Goal: Task Accomplishment & Management: Use online tool/utility

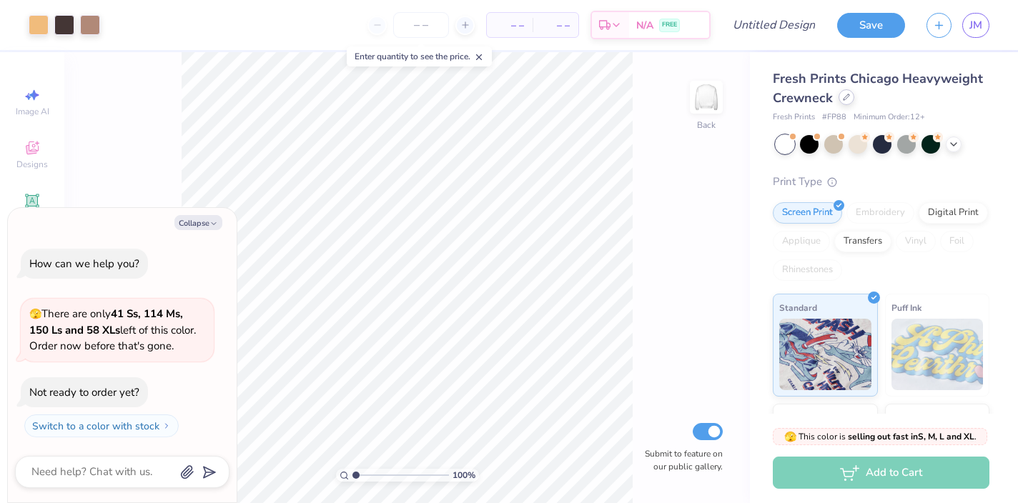
click at [845, 100] on icon at bounding box center [846, 97] width 7 height 7
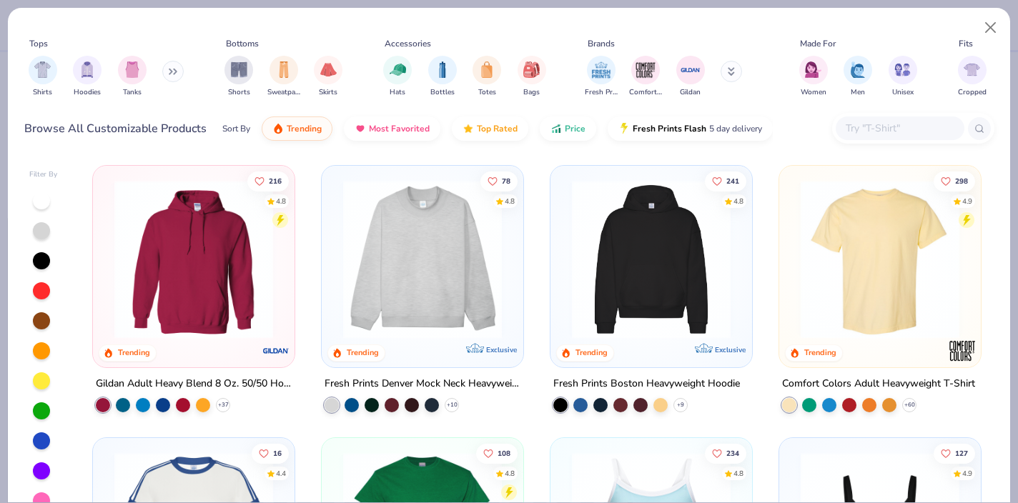
click at [211, 229] on img at bounding box center [193, 259] width 173 height 159
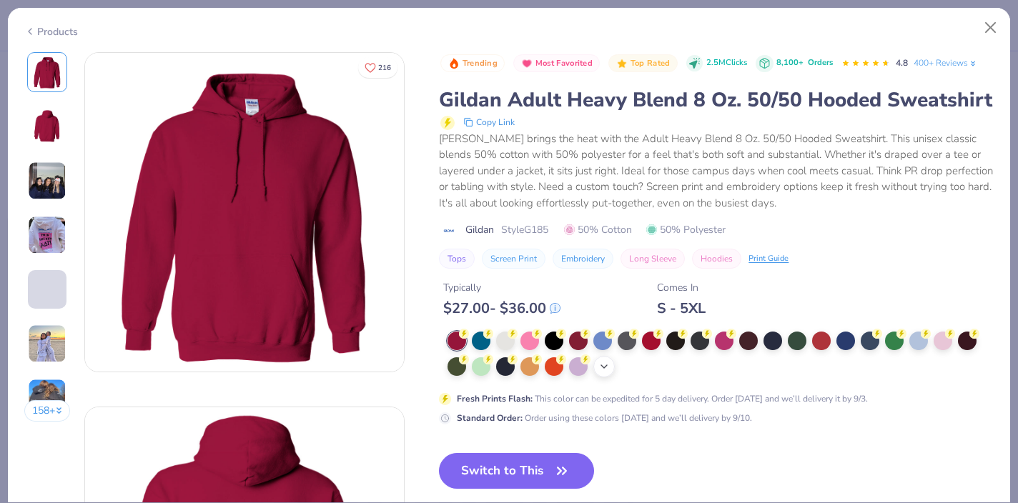
click at [605, 371] on icon at bounding box center [603, 366] width 11 height 11
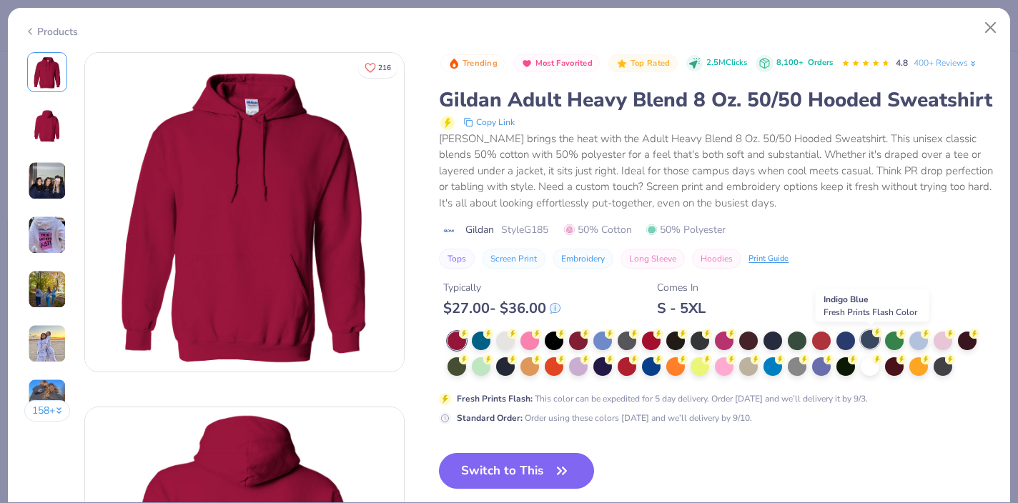
click at [868, 339] on div at bounding box center [869, 339] width 19 height 19
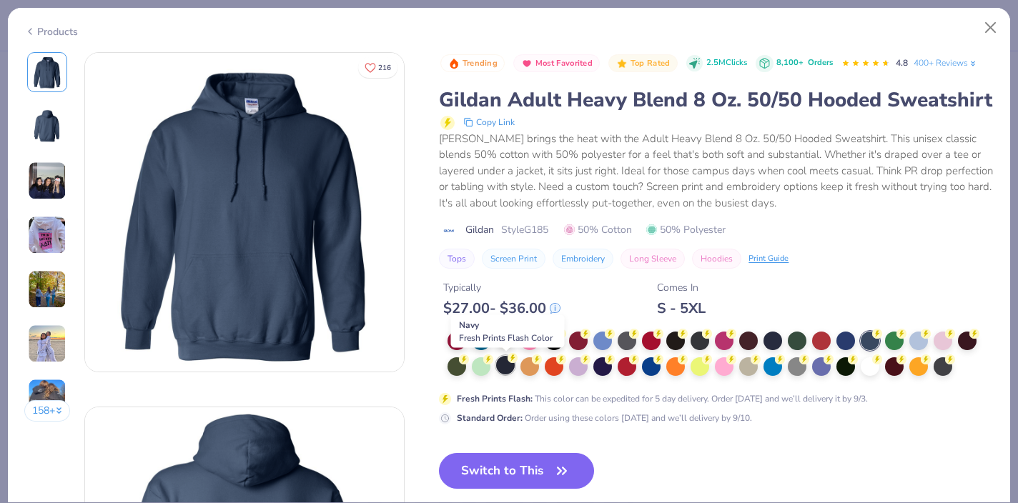
click at [502, 367] on div at bounding box center [505, 365] width 19 height 19
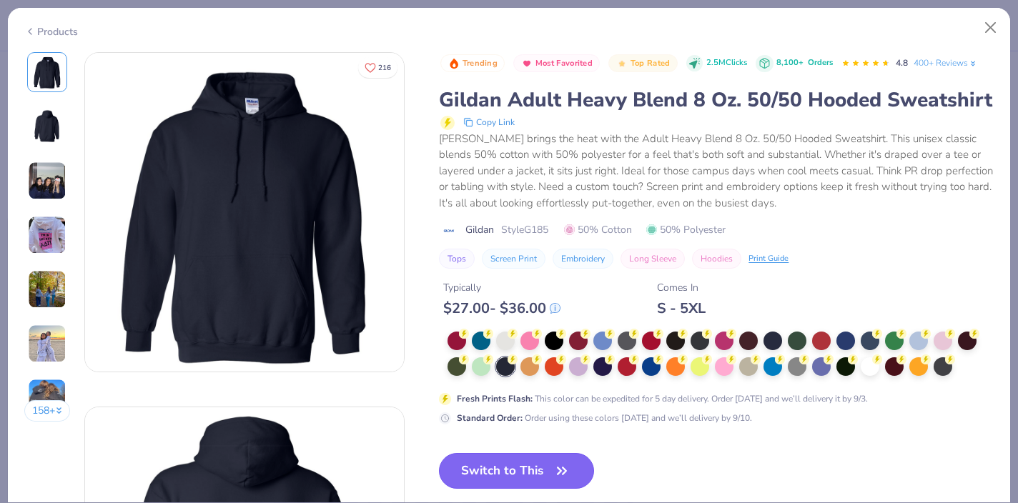
click at [492, 461] on button "Switch to This" at bounding box center [516, 471] width 155 height 36
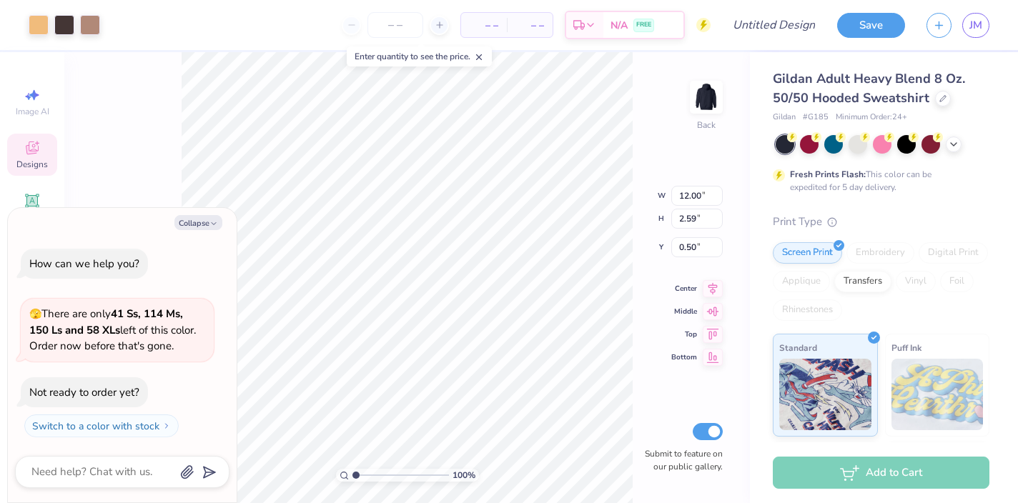
type textarea "x"
type input "3.95"
click at [199, 217] on button "Collapse" at bounding box center [198, 222] width 48 height 15
type textarea "x"
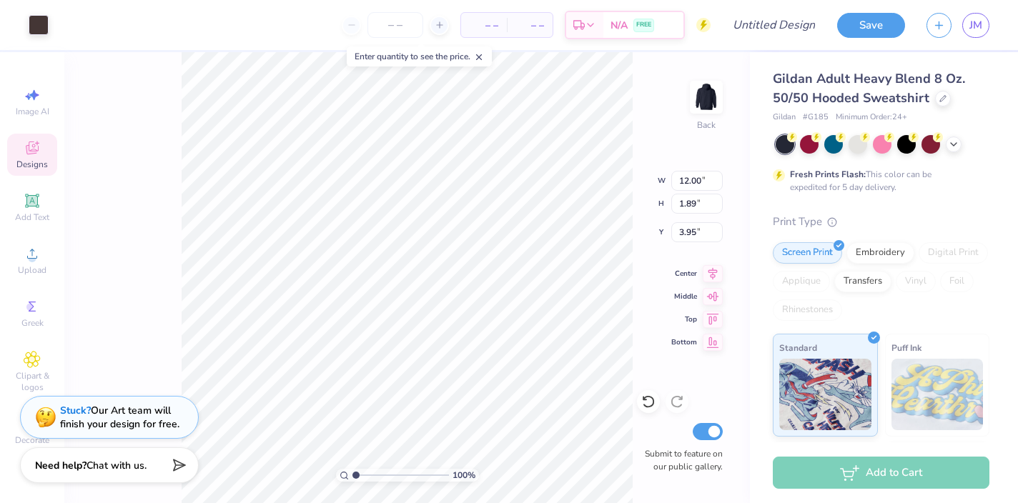
type input "11.96"
type input "4.13"
type input "3.61"
click at [128, 408] on div "Stuck? Our Art team will finish your design for free." at bounding box center [119, 415] width 119 height 27
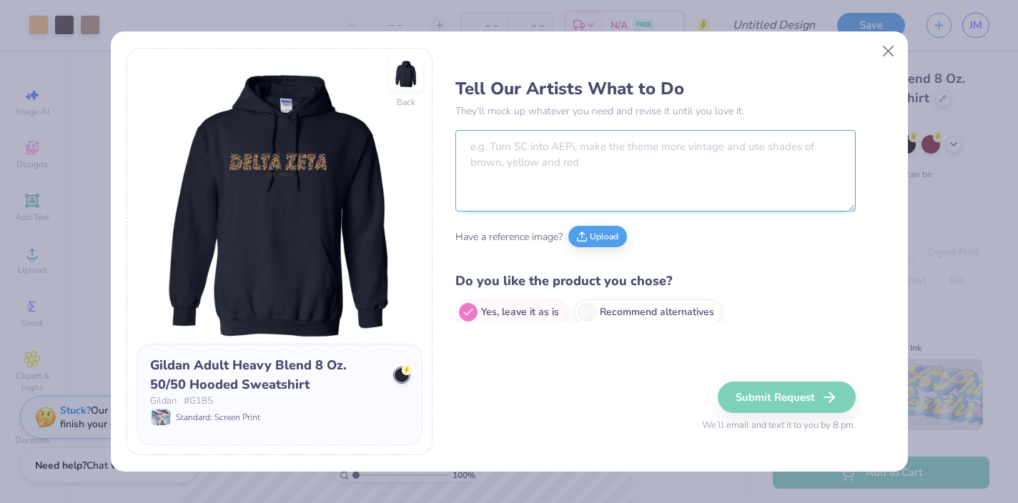
click at [529, 148] on textarea at bounding box center [655, 170] width 400 height 81
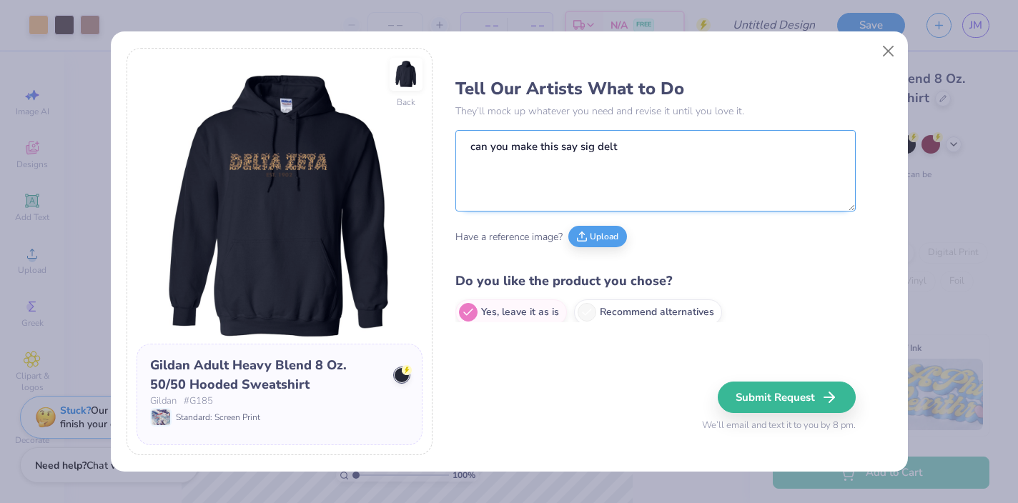
click at [649, 145] on textarea "can you make this say sig delt" at bounding box center [655, 170] width 400 height 81
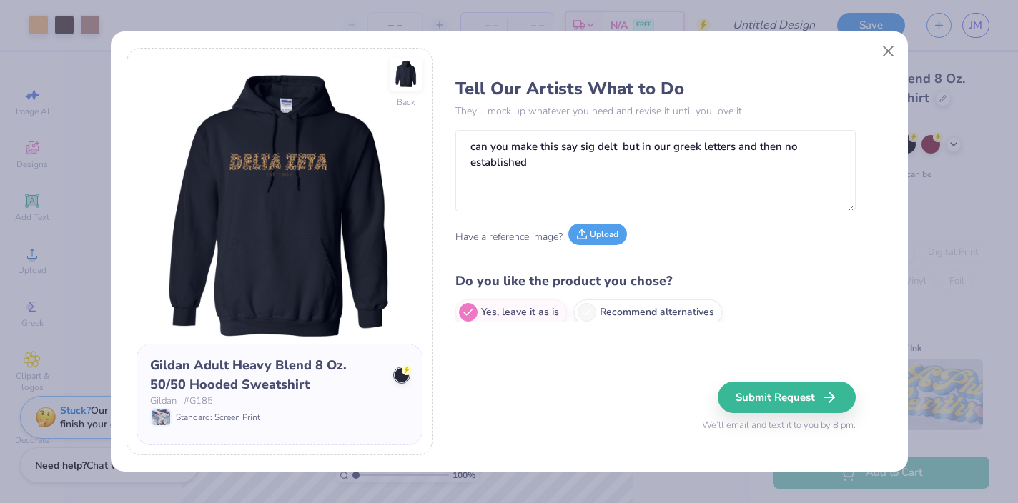
click at [599, 233] on button "Upload" at bounding box center [597, 234] width 59 height 21
click at [595, 239] on button "Upload" at bounding box center [597, 234] width 59 height 21
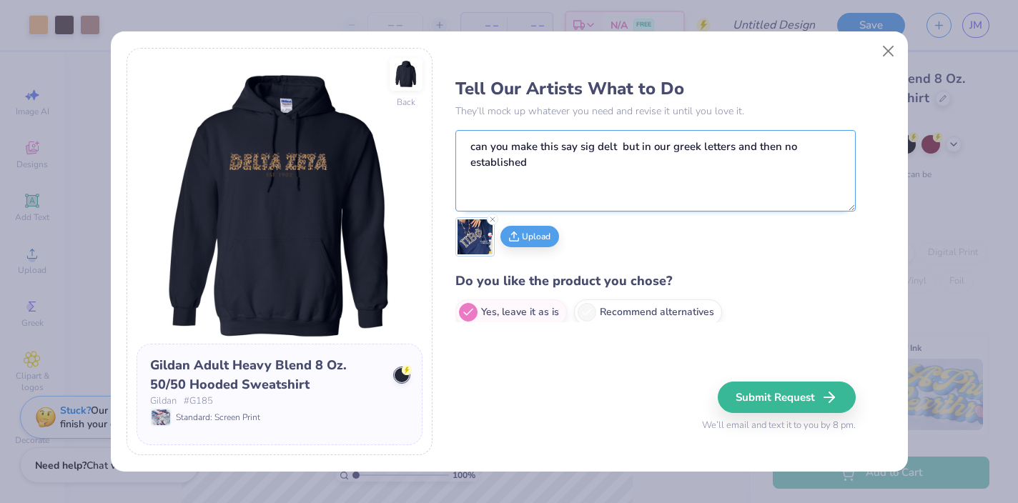
click at [547, 165] on textarea "can you make this say sig delt but in our greek letters and then no established" at bounding box center [655, 170] width 400 height 81
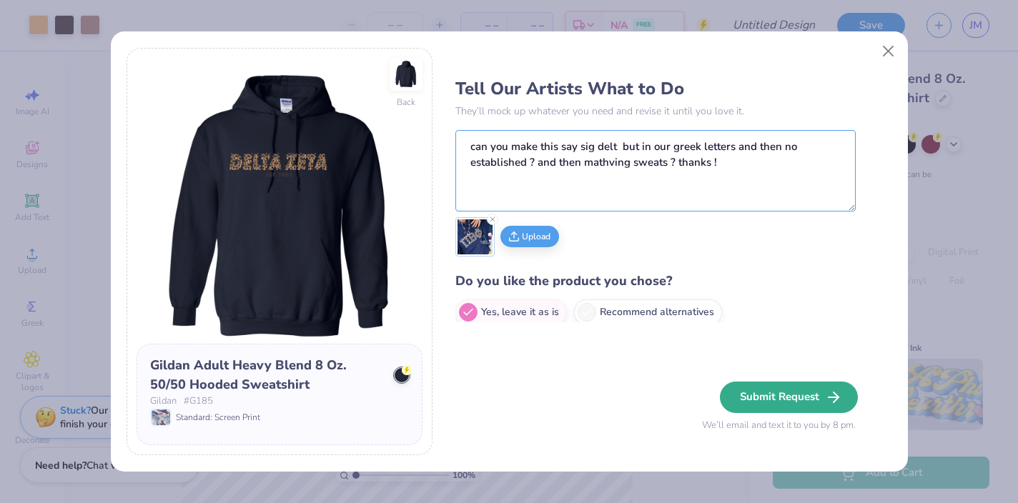
type textarea "can you make this say sig delt but in our greek letters and then no established…"
click at [785, 387] on button "Submit Request" at bounding box center [789, 397] width 138 height 31
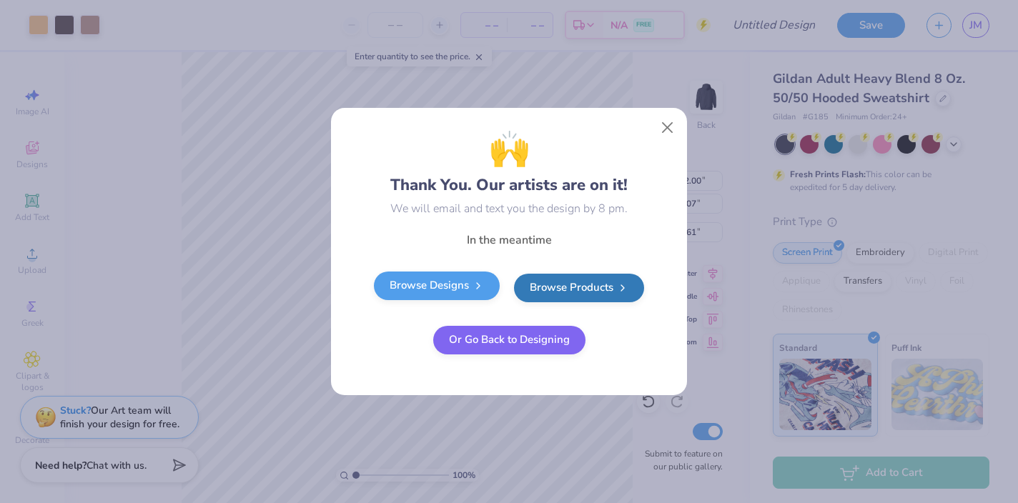
click at [465, 286] on link "Browse Designs" at bounding box center [437, 286] width 126 height 29
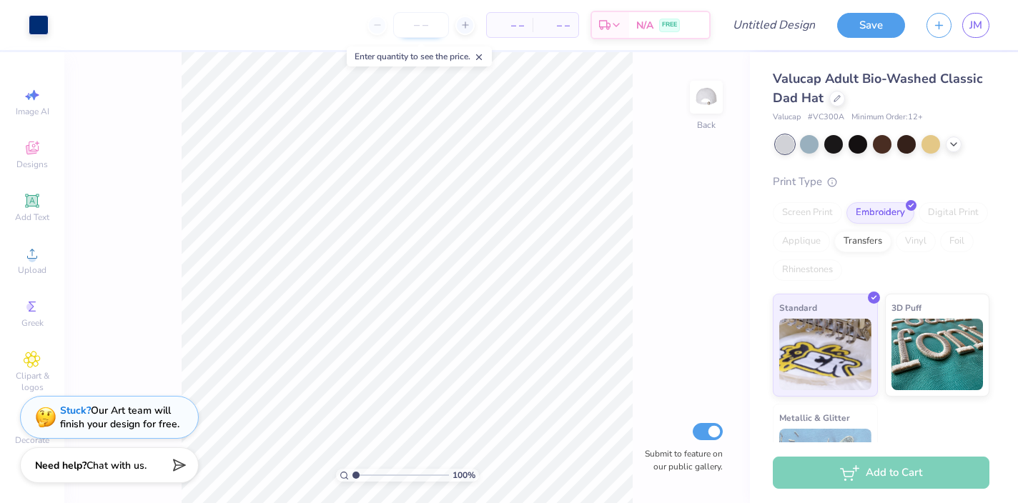
click at [421, 22] on input "number" at bounding box center [421, 25] width 56 height 26
type input "30"
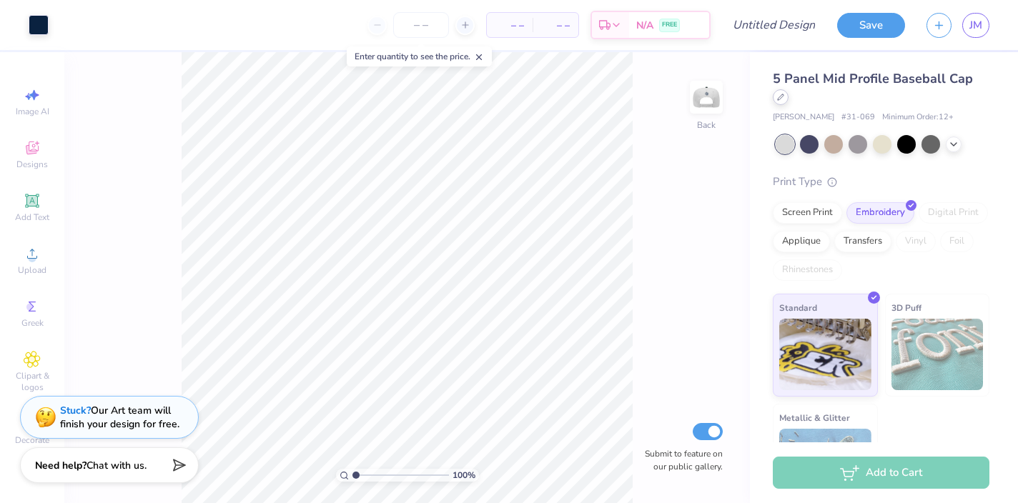
click at [783, 100] on icon at bounding box center [780, 97] width 7 height 7
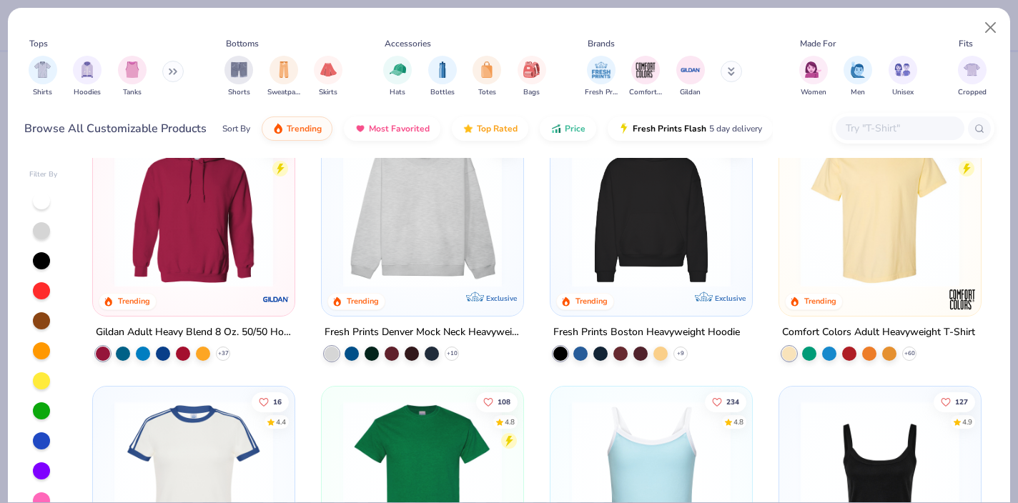
scroll to position [54, 0]
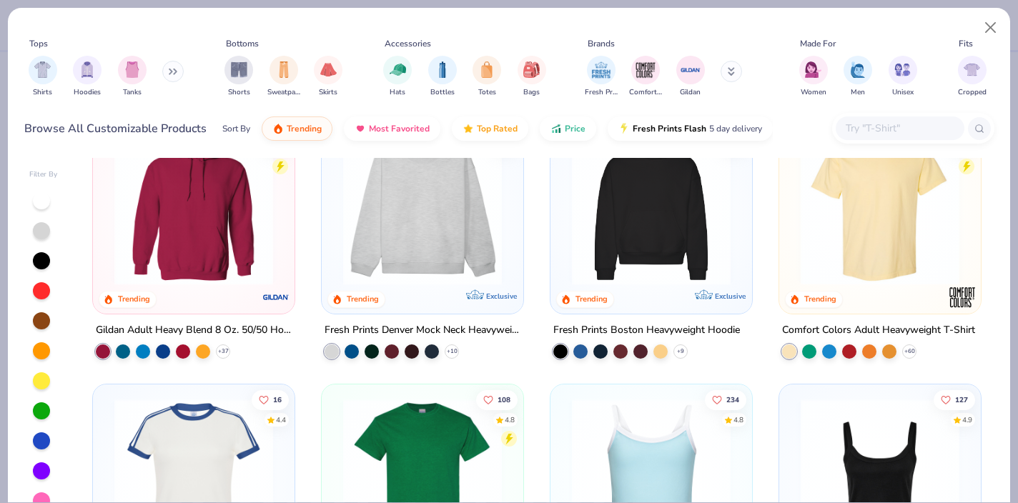
click at [670, 228] on img at bounding box center [651, 206] width 173 height 159
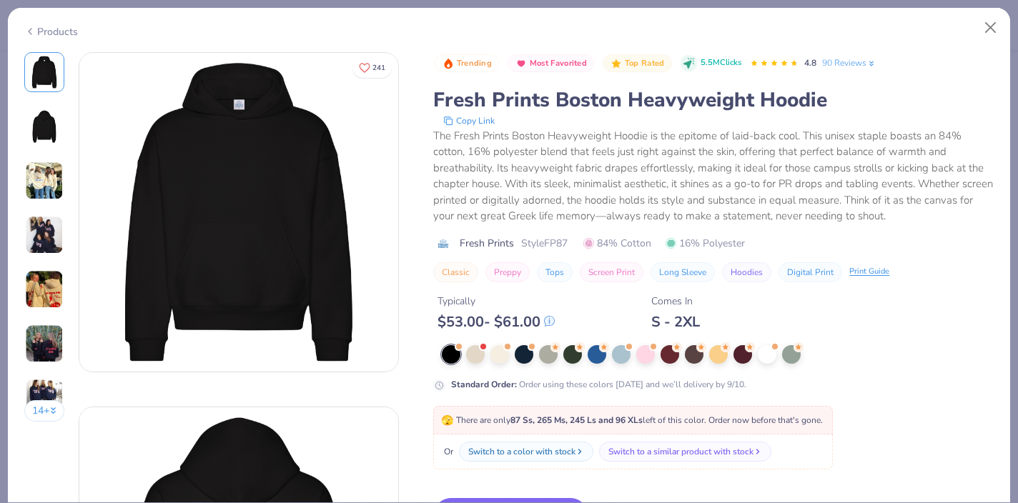
scroll to position [48, 0]
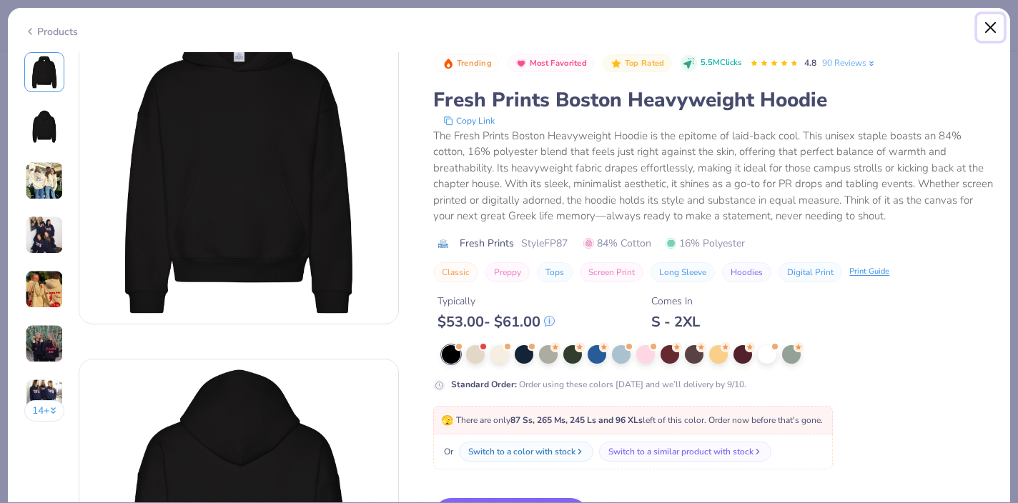
click at [990, 29] on button "Close" at bounding box center [990, 27] width 27 height 27
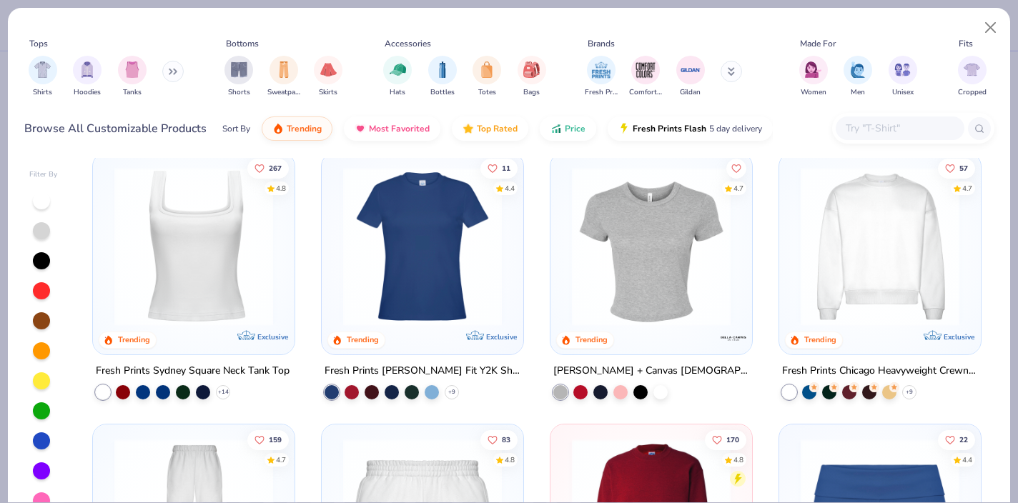
scroll to position [567, 0]
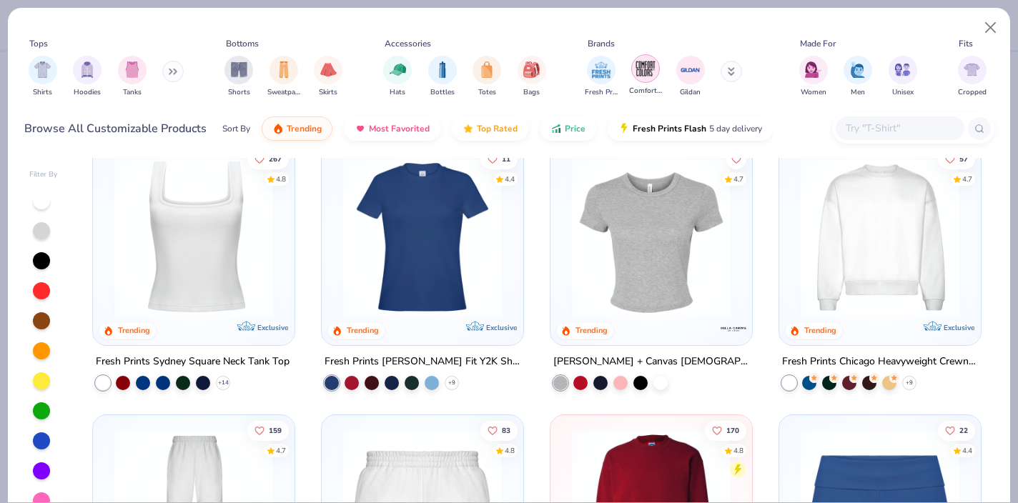
click at [644, 65] on img "filter for Comfort Colors" at bounding box center [645, 68] width 21 height 21
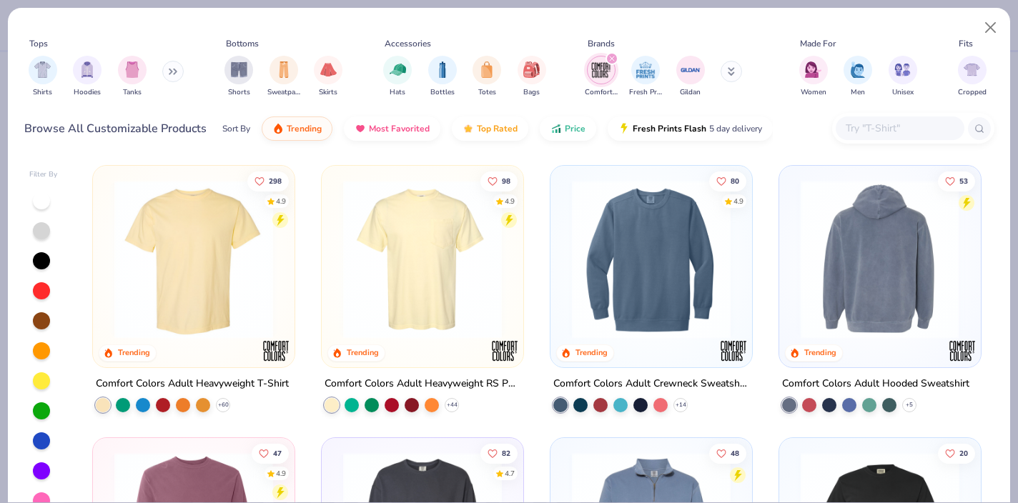
click at [855, 249] on div at bounding box center [879, 259] width 518 height 159
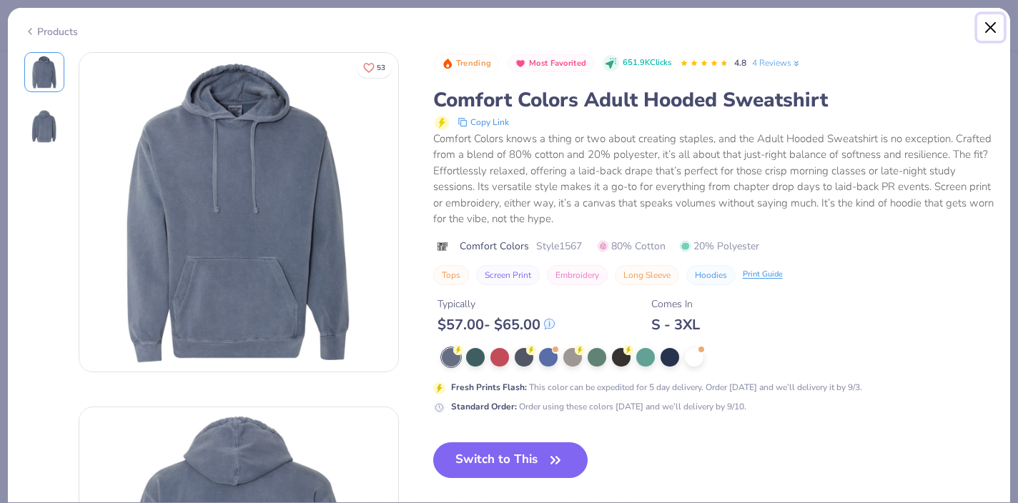
click at [994, 24] on button "Close" at bounding box center [990, 27] width 27 height 27
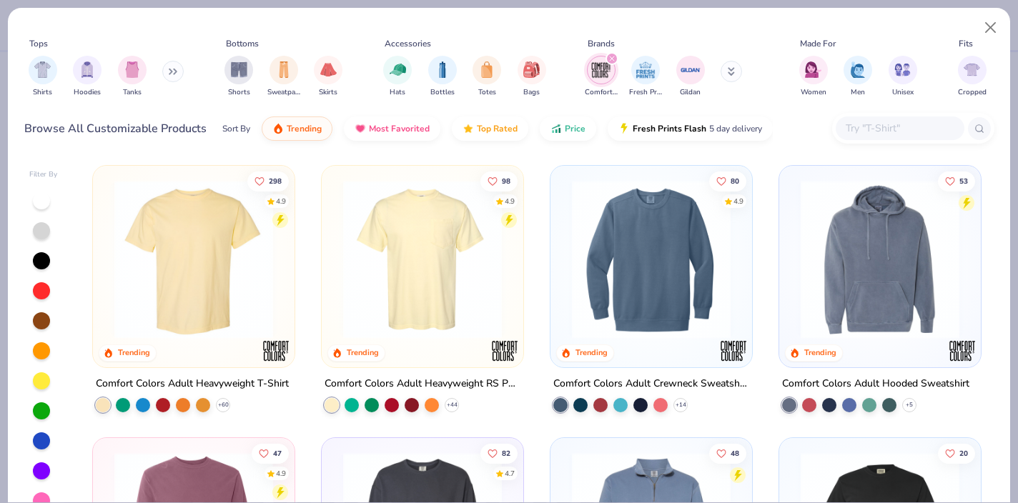
click at [656, 203] on img at bounding box center [651, 259] width 173 height 159
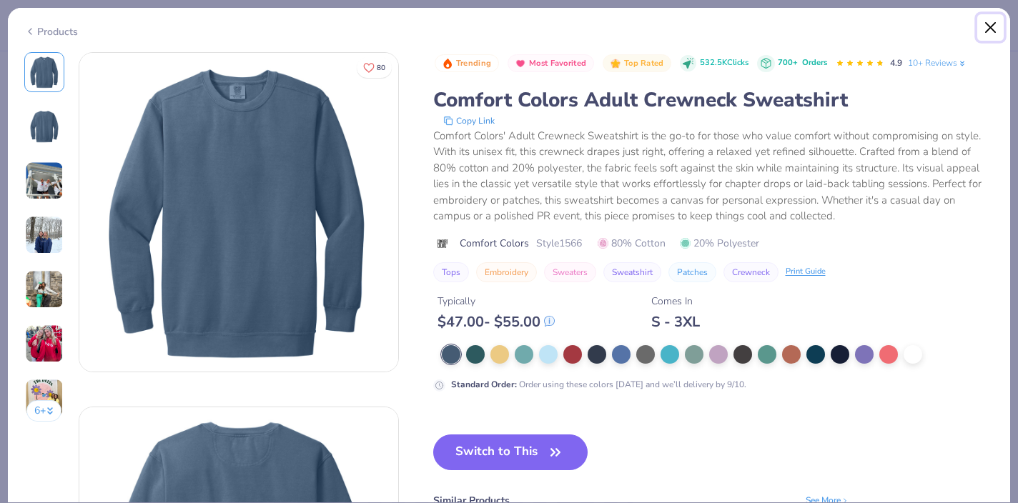
click at [990, 24] on button "Close" at bounding box center [990, 27] width 27 height 27
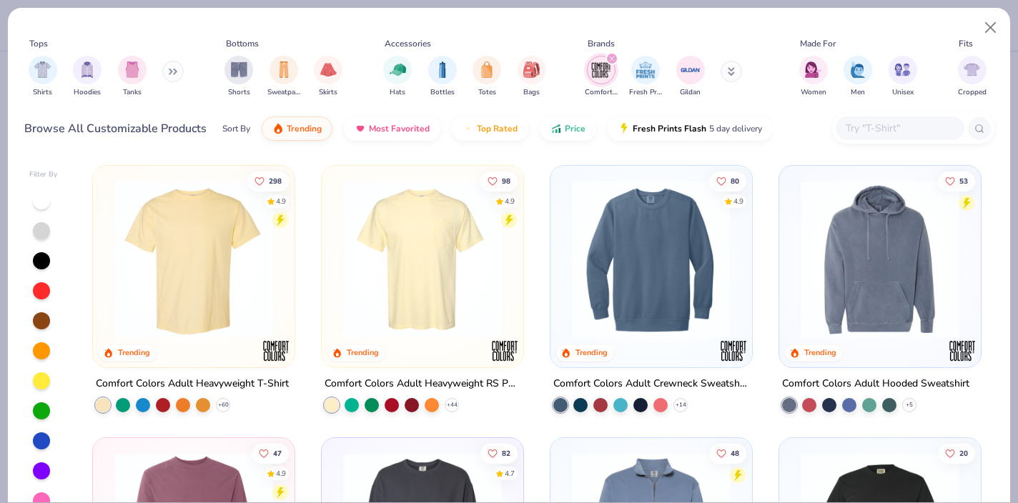
click at [612, 59] on icon "filter for Comfort Colors" at bounding box center [612, 59] width 6 height 6
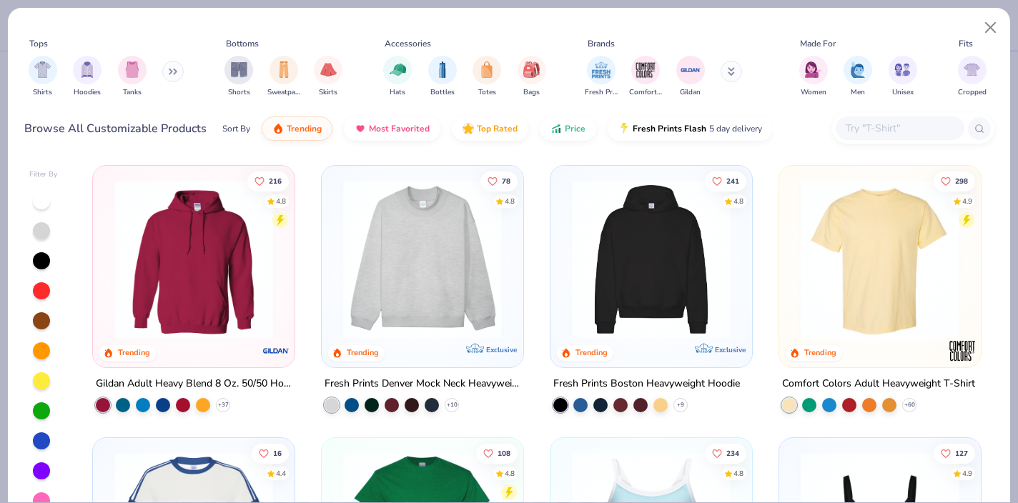
click at [730, 70] on icon at bounding box center [731, 71] width 7 height 9
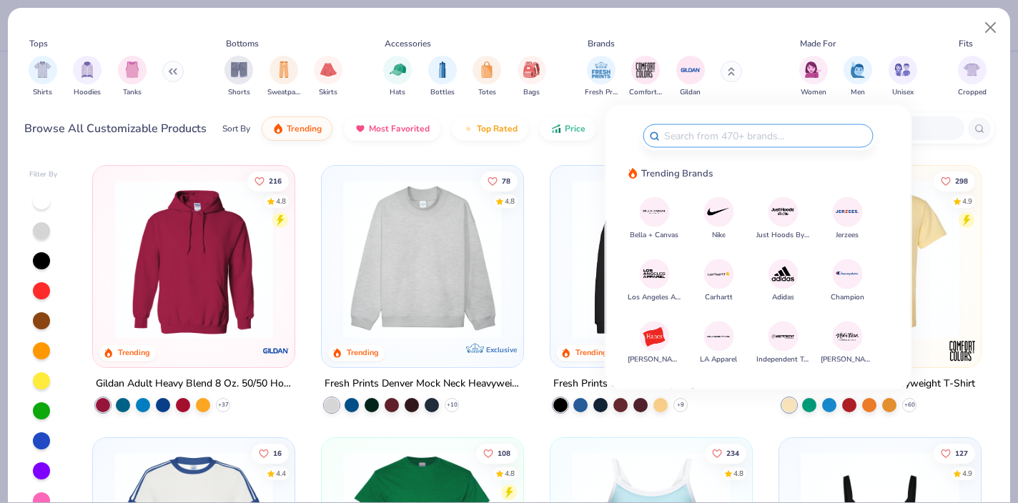
click at [848, 206] on img at bounding box center [847, 211] width 25 height 25
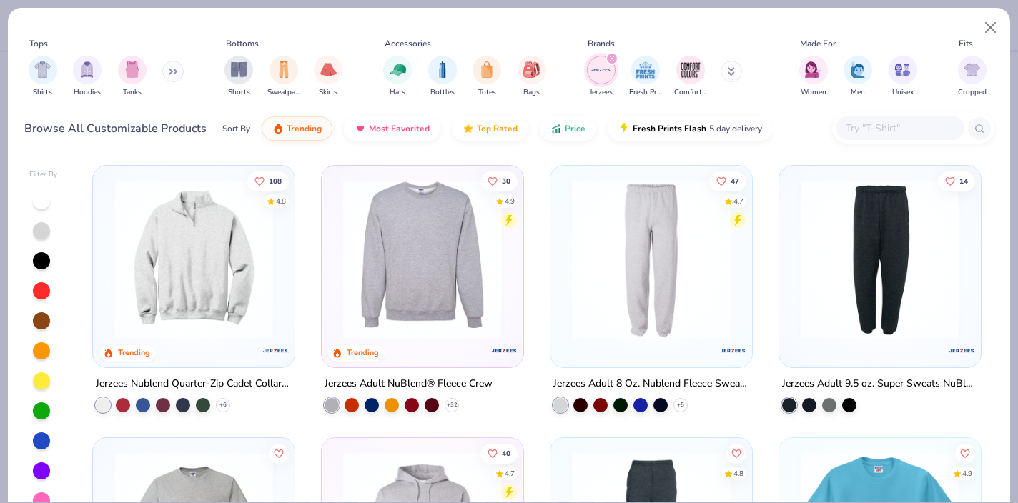
click at [427, 265] on img at bounding box center [422, 259] width 173 height 159
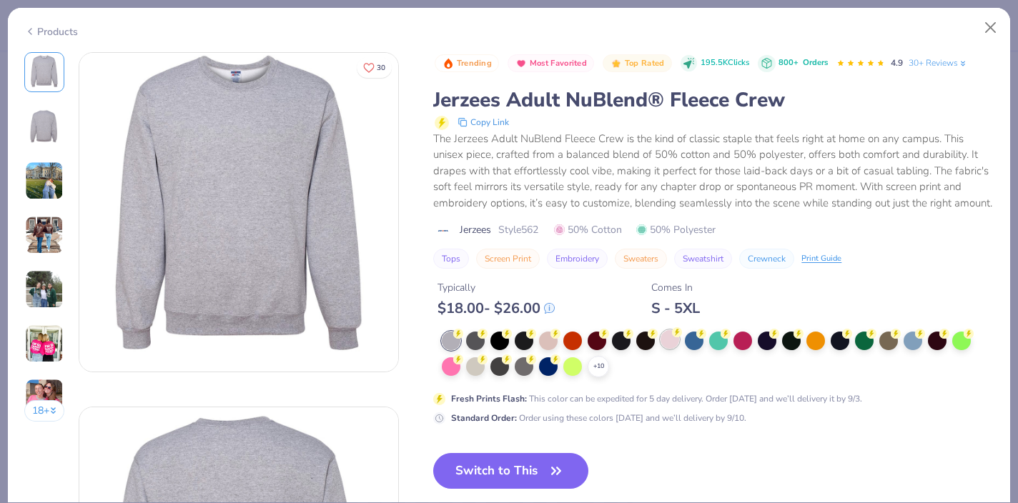
click at [674, 349] on div at bounding box center [669, 339] width 19 height 19
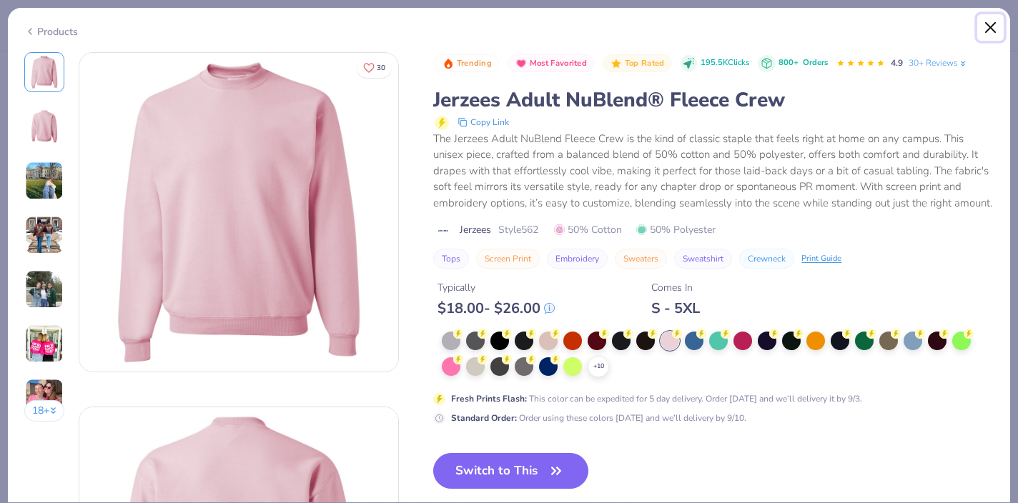
click at [994, 29] on button "Close" at bounding box center [990, 27] width 27 height 27
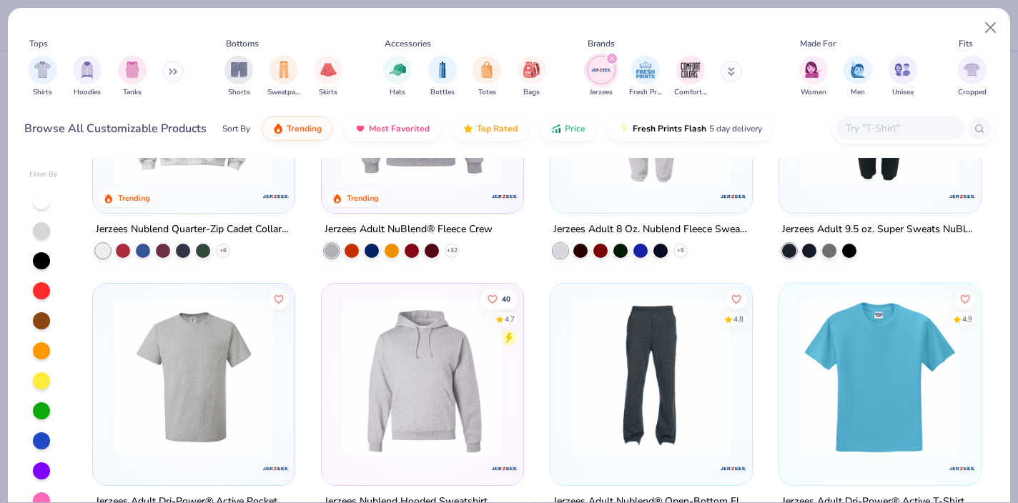
scroll to position [230, 0]
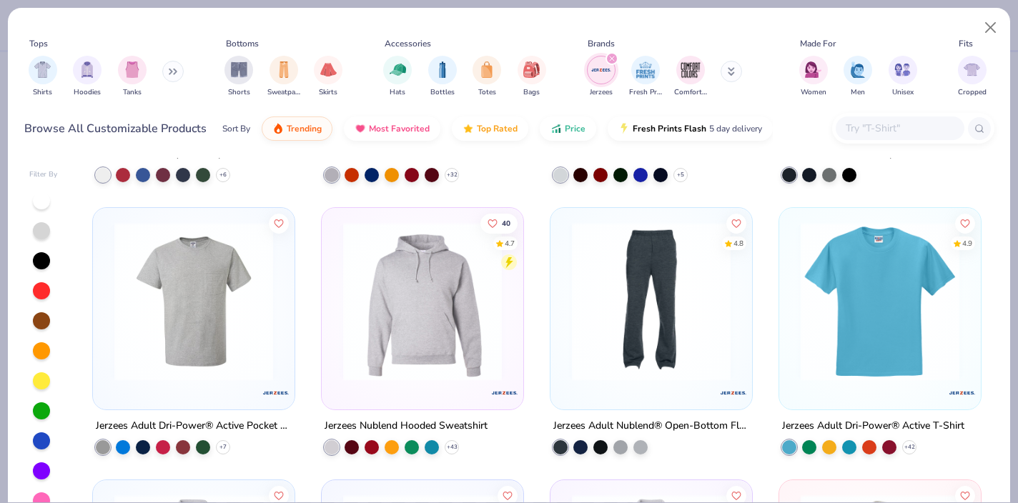
click at [407, 282] on img at bounding box center [422, 301] width 173 height 159
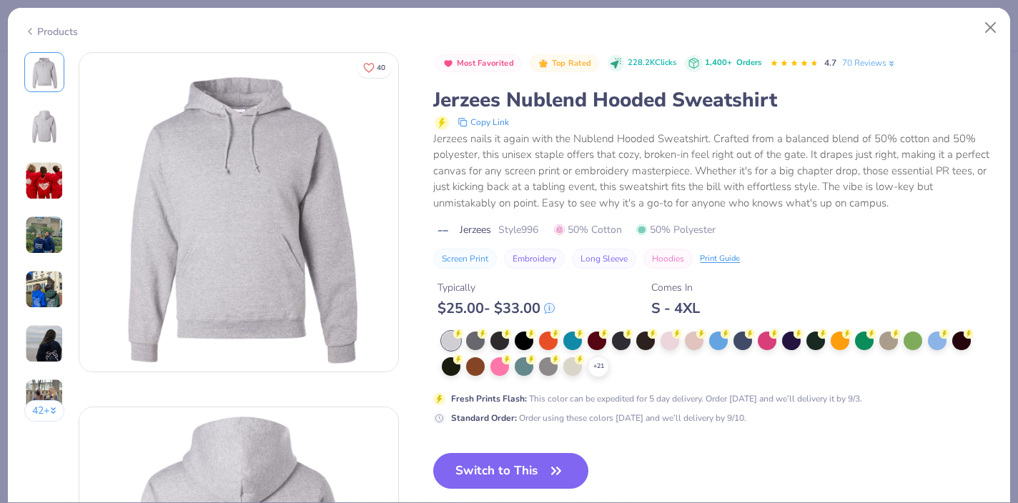
click at [41, 184] on img at bounding box center [44, 181] width 39 height 39
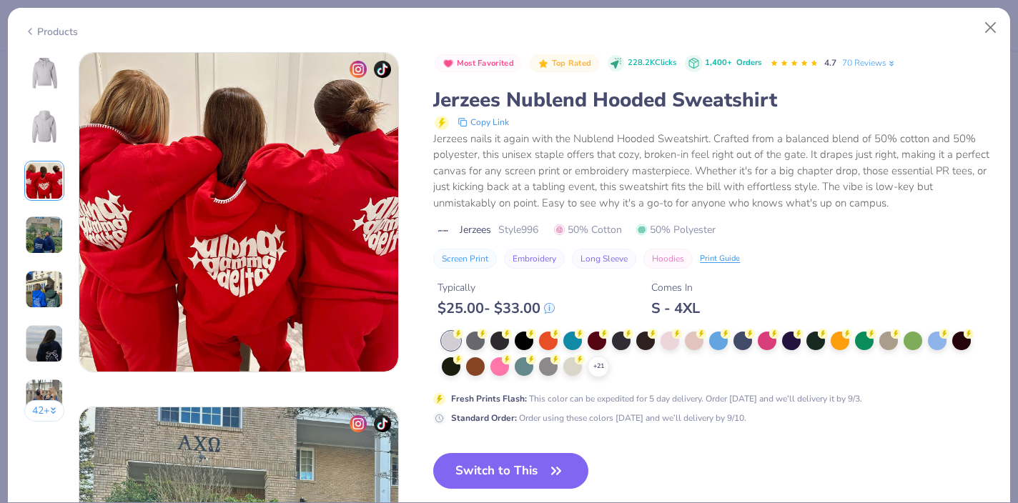
click at [45, 233] on img at bounding box center [44, 235] width 39 height 39
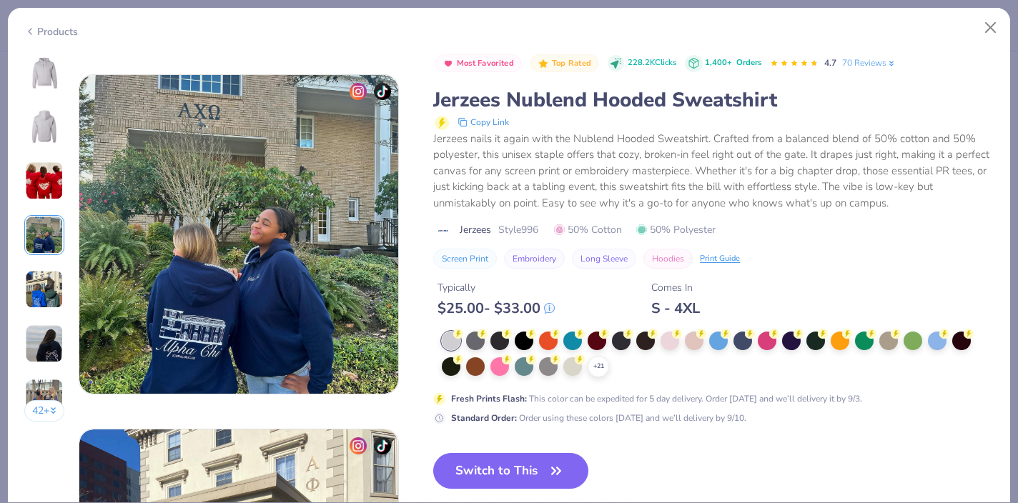
scroll to position [1063, 0]
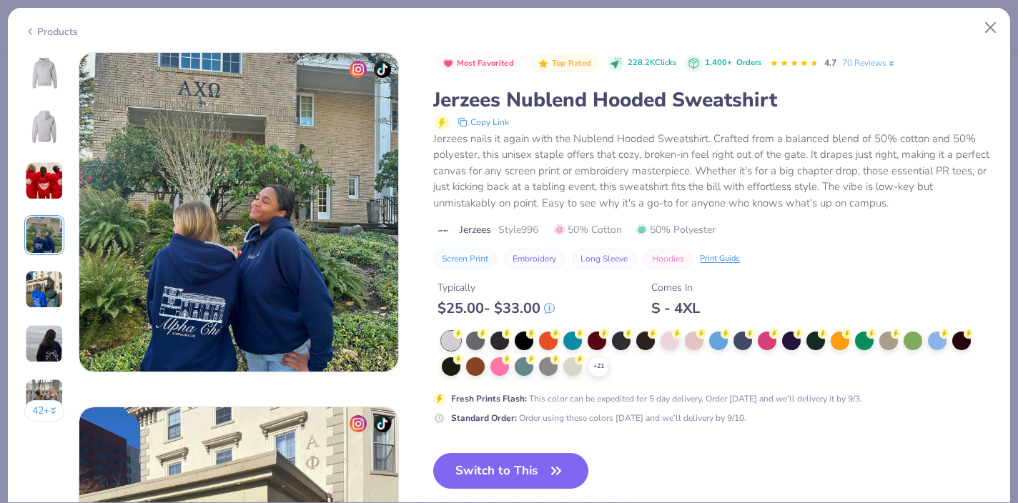
click at [45, 71] on img at bounding box center [44, 72] width 34 height 34
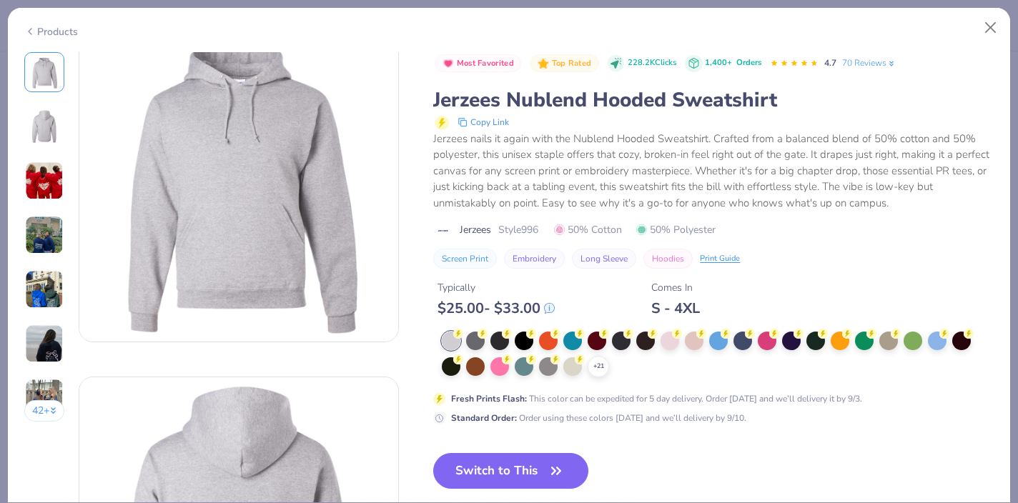
scroll to position [0, 0]
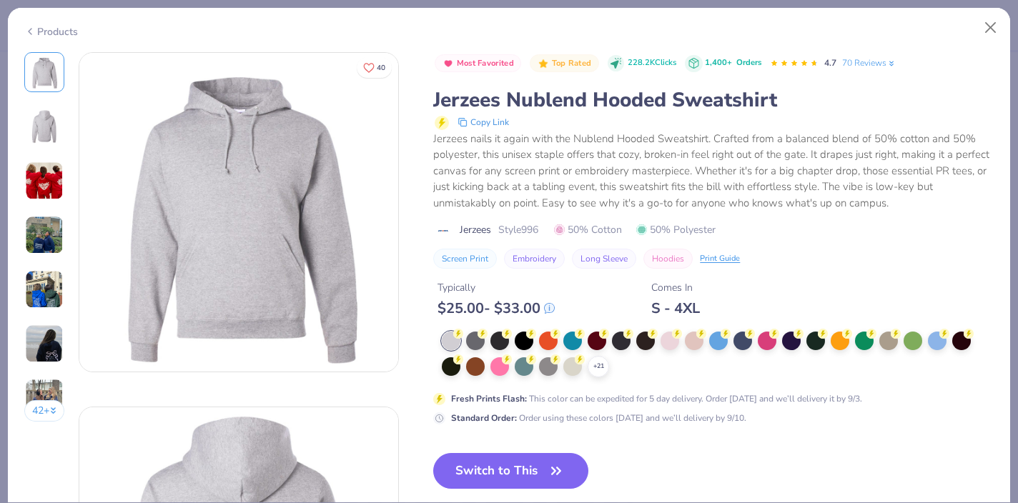
click at [46, 121] on img at bounding box center [44, 126] width 34 height 34
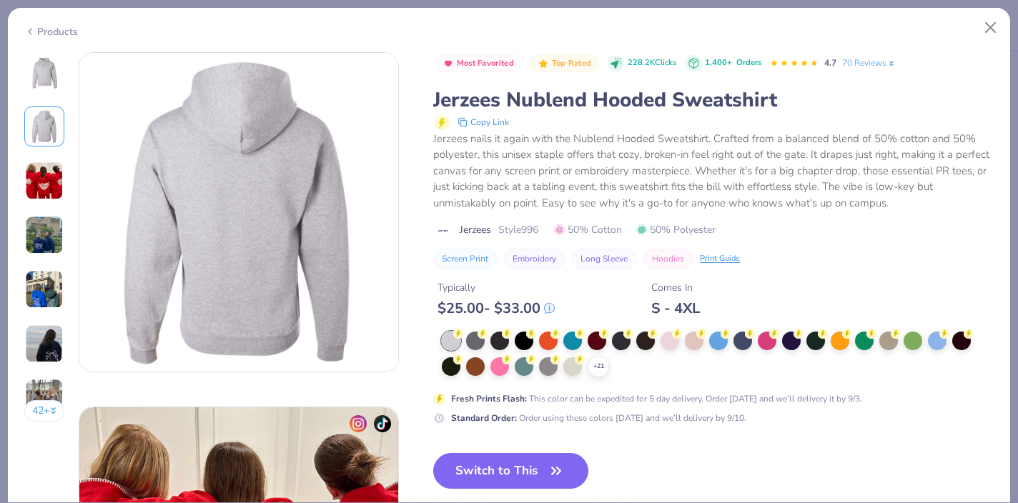
click at [50, 58] on img at bounding box center [44, 72] width 34 height 34
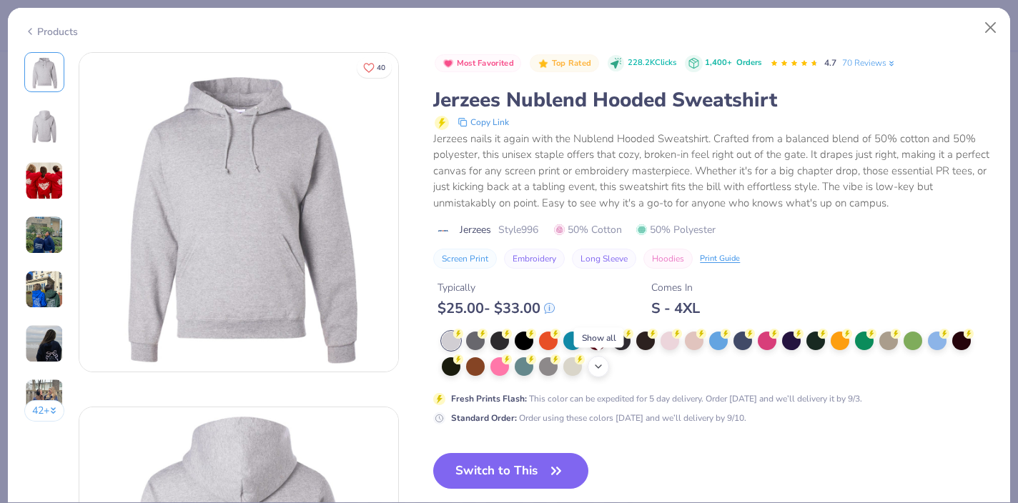
click at [601, 364] on icon at bounding box center [597, 366] width 11 height 11
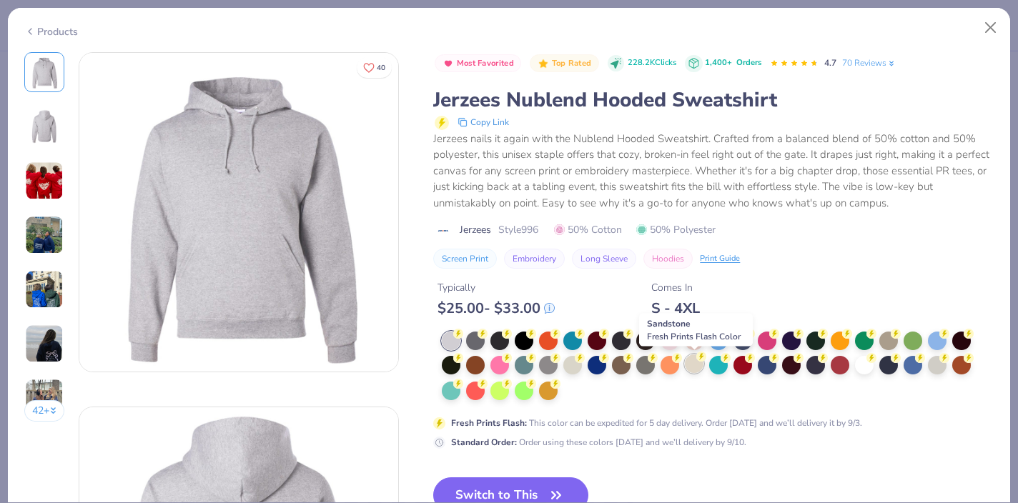
click at [691, 365] on div at bounding box center [694, 363] width 19 height 19
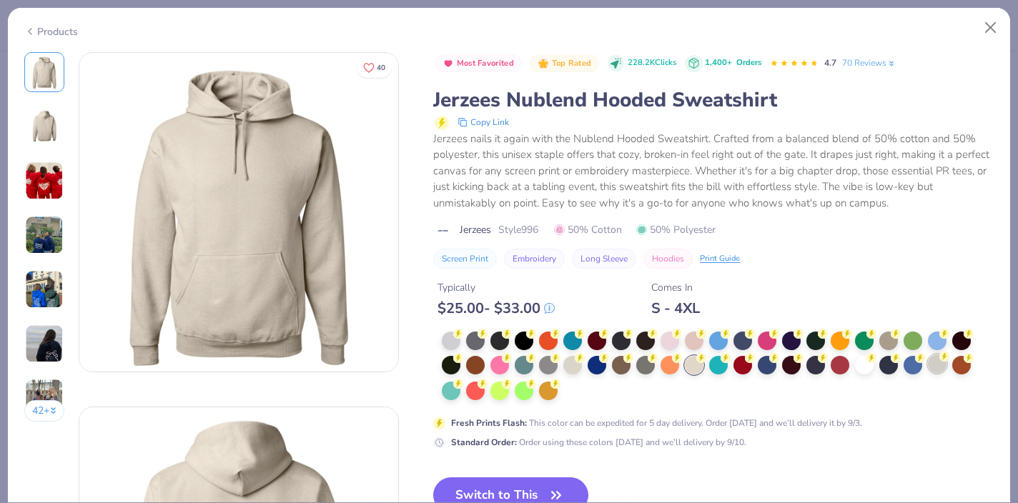
click at [463, 339] on circle at bounding box center [458, 334] width 10 height 10
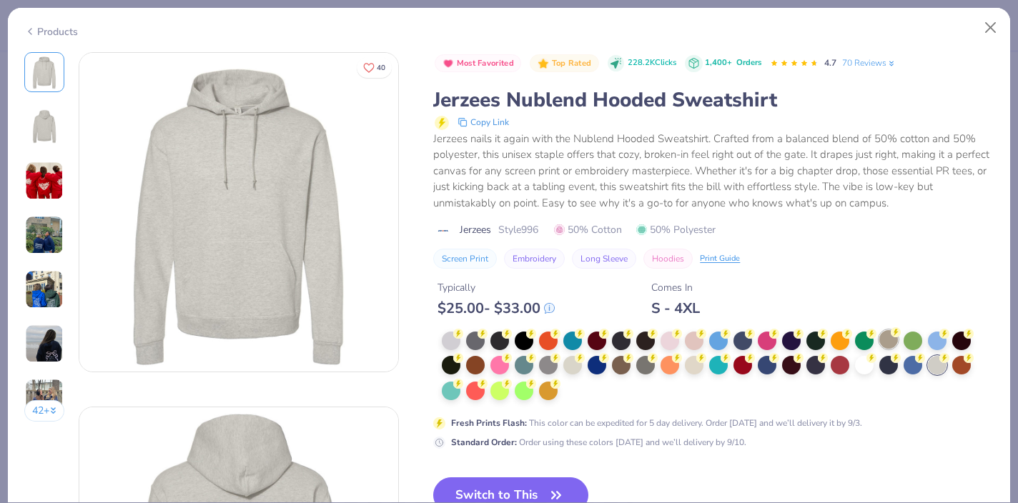
click at [891, 338] on div at bounding box center [888, 339] width 19 height 19
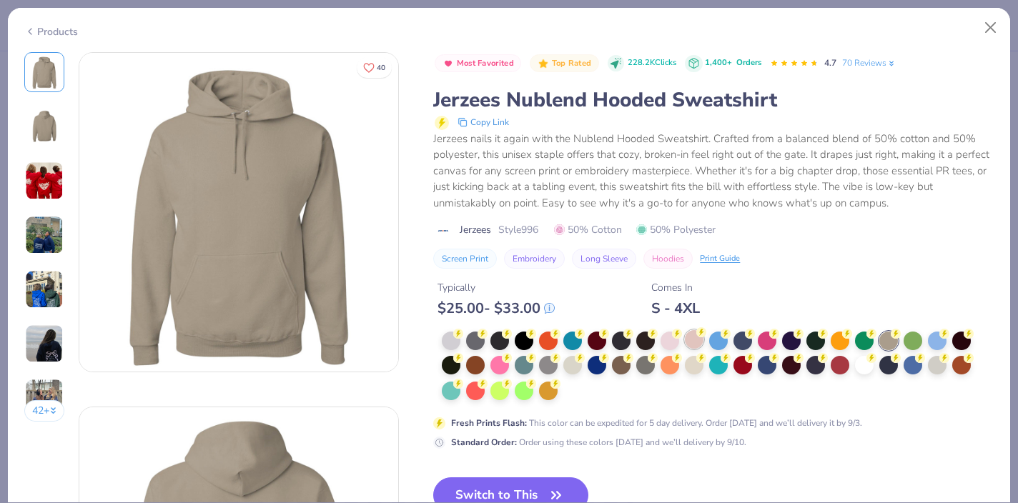
click at [697, 343] on div at bounding box center [694, 339] width 19 height 19
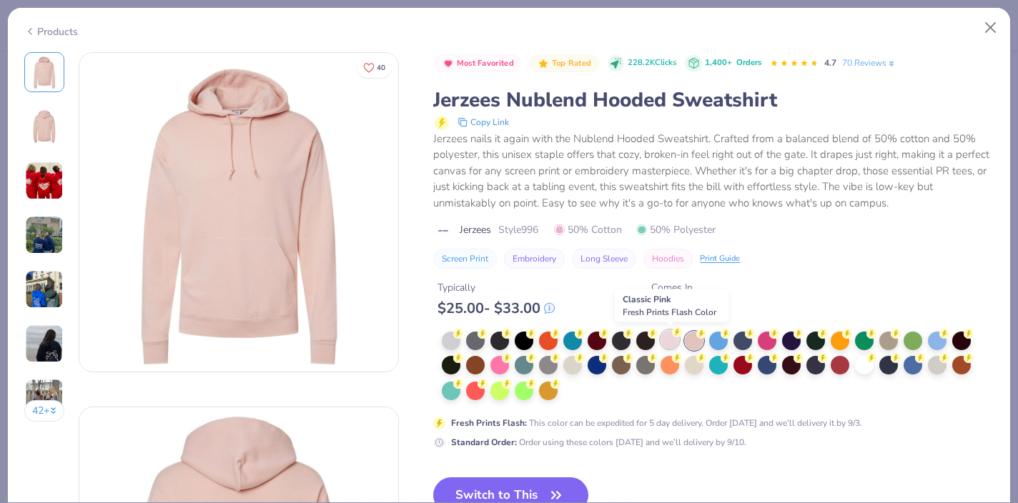
click at [678, 341] on div at bounding box center [669, 339] width 19 height 19
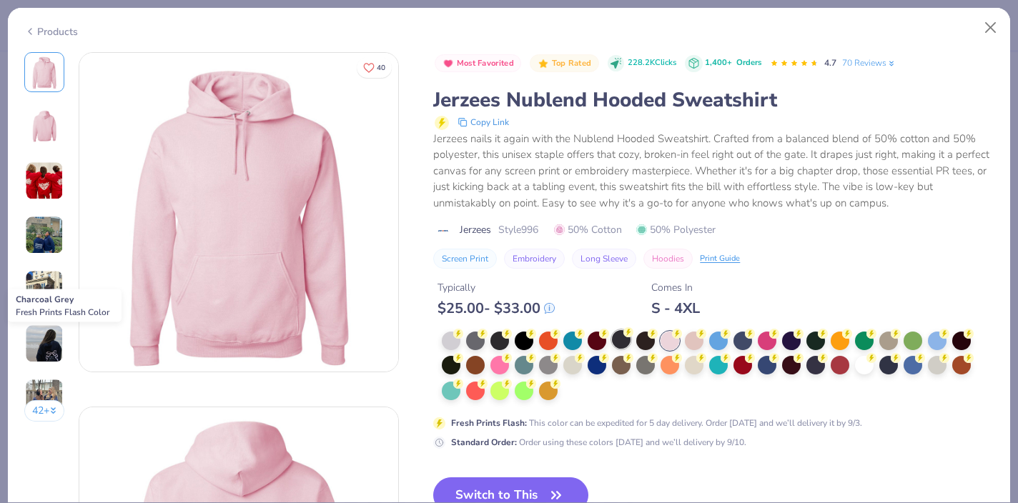
click at [619, 344] on div at bounding box center [621, 339] width 19 height 19
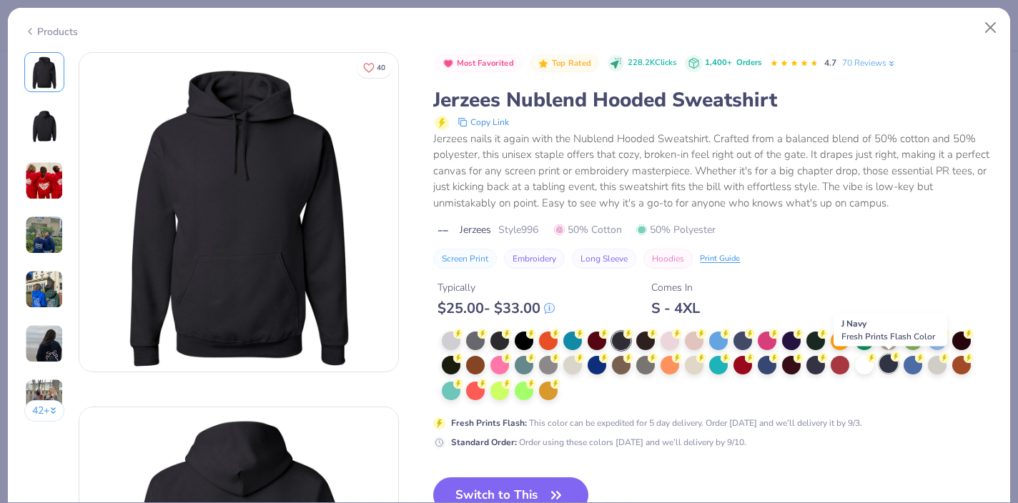
click at [893, 364] on div at bounding box center [888, 363] width 19 height 19
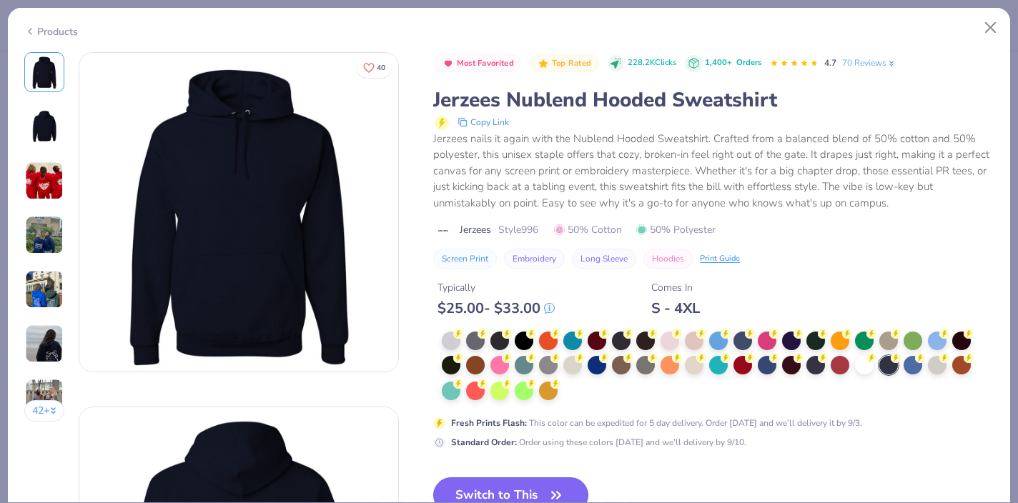
click at [527, 485] on button "Switch to This" at bounding box center [510, 495] width 155 height 36
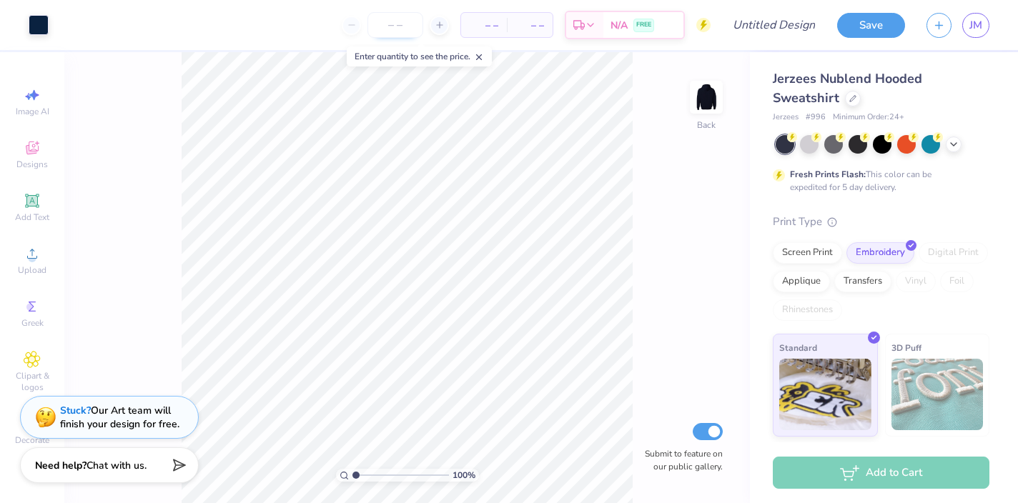
click at [382, 21] on input "number" at bounding box center [395, 25] width 56 height 26
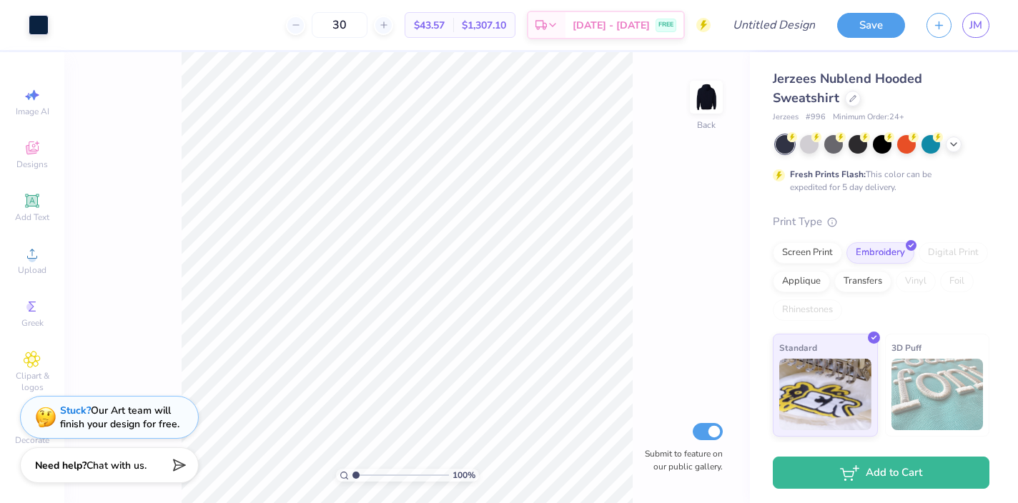
type input "30"
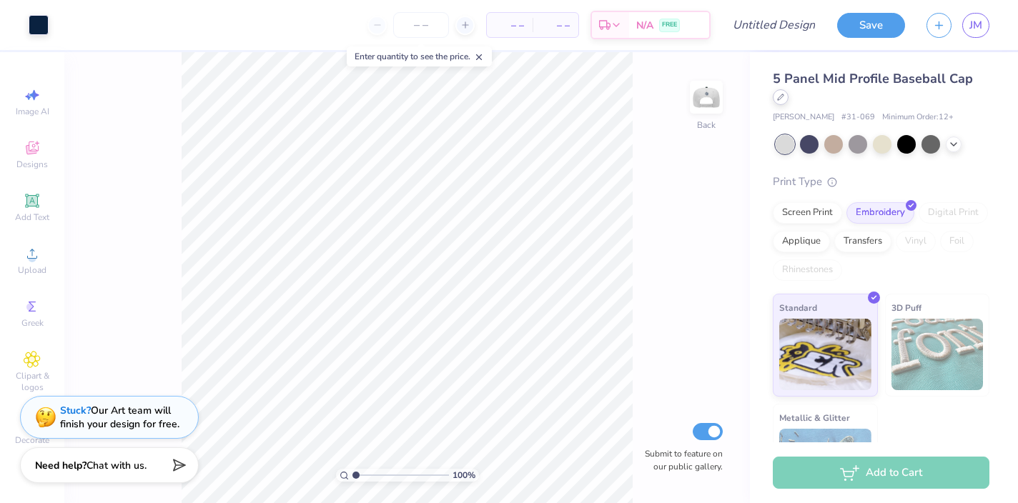
click at [784, 98] on div at bounding box center [781, 97] width 16 height 16
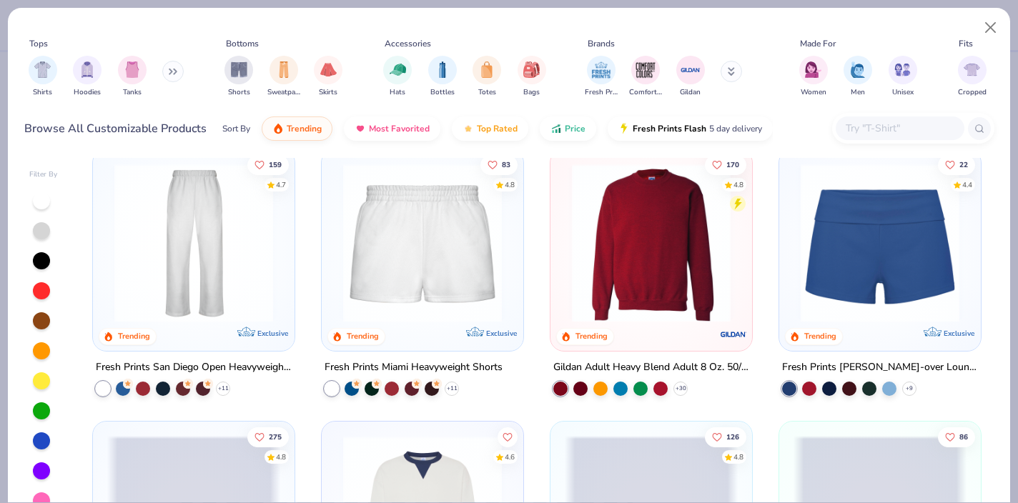
scroll to position [846, 0]
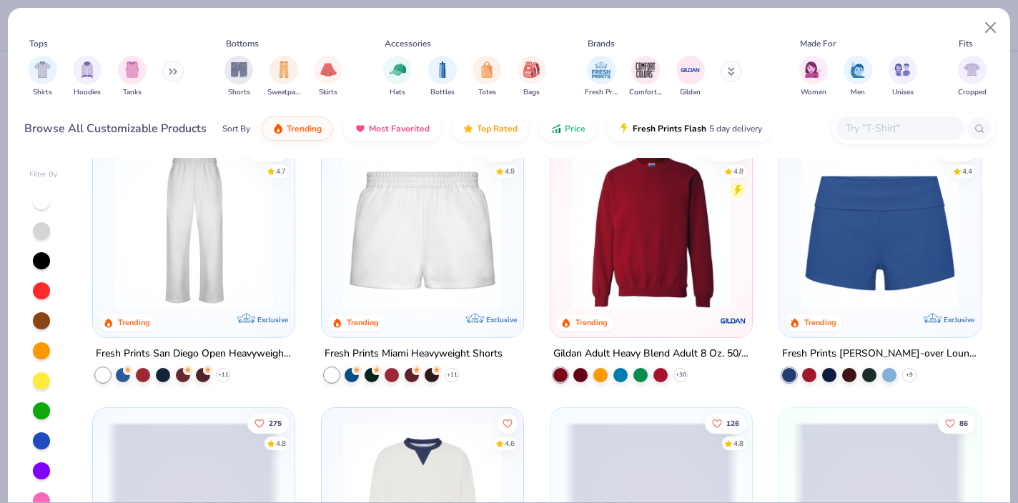
click at [676, 213] on img at bounding box center [651, 229] width 173 height 159
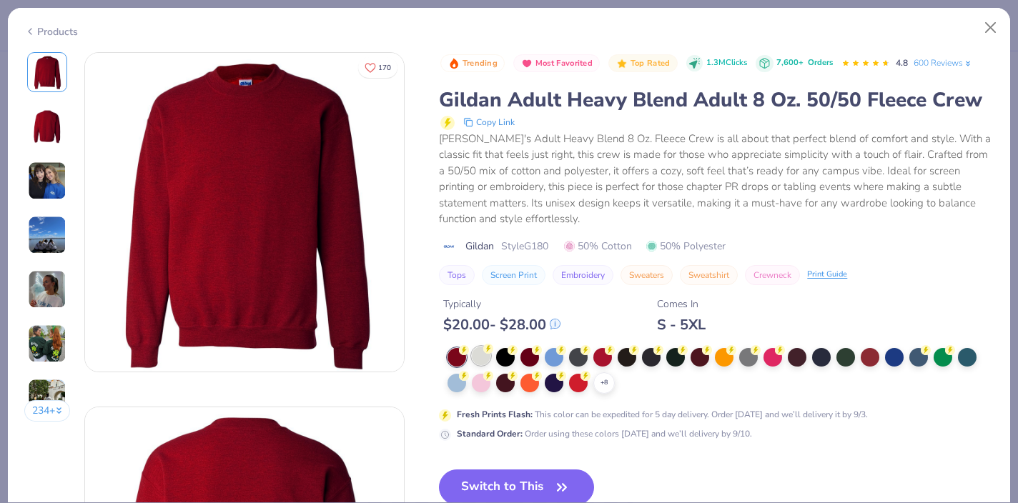
click at [479, 361] on div at bounding box center [481, 356] width 19 height 19
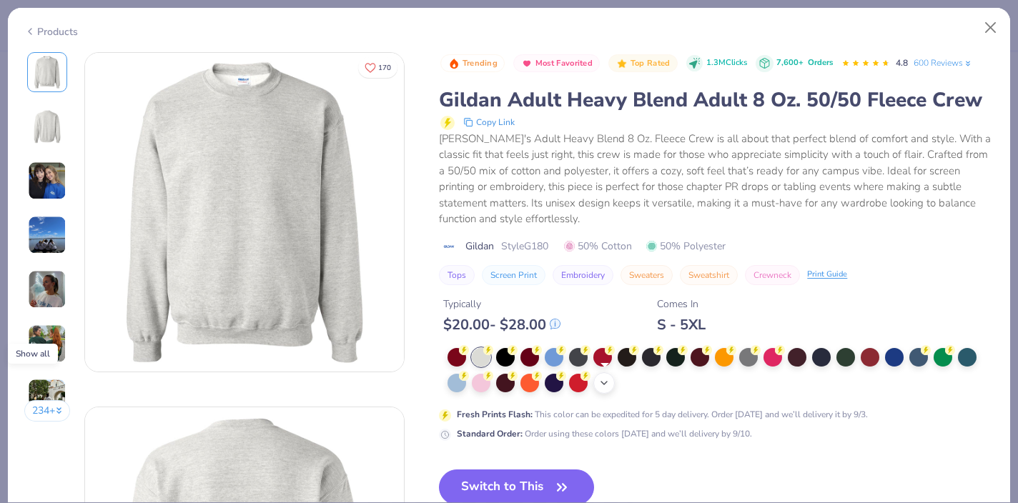
click at [603, 388] on icon at bounding box center [603, 382] width 11 height 11
click at [748, 380] on div at bounding box center [748, 381] width 19 height 19
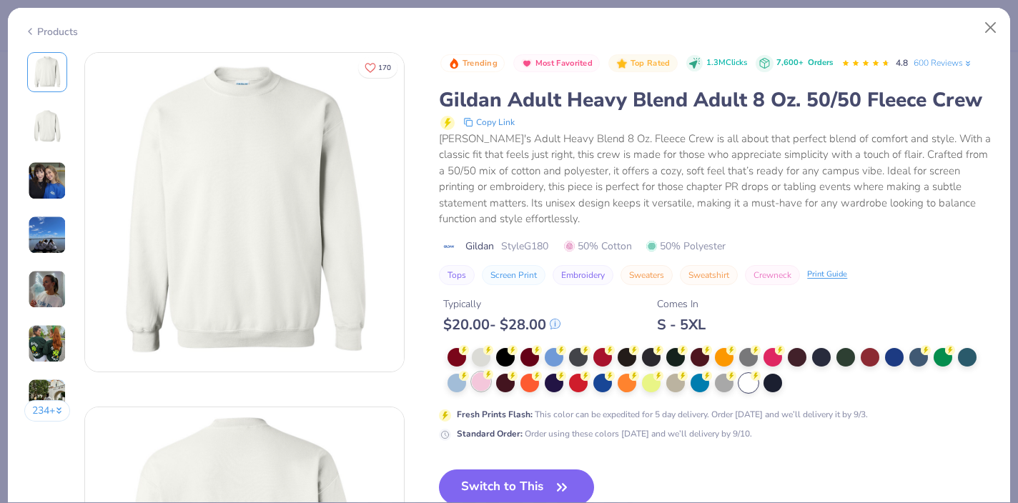
click at [480, 380] on div at bounding box center [481, 381] width 19 height 19
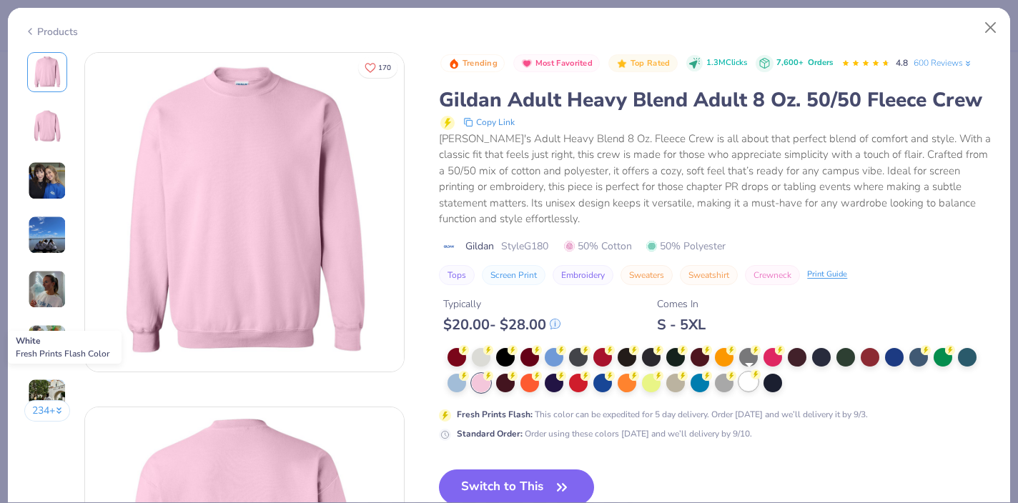
click at [752, 389] on div at bounding box center [748, 381] width 19 height 19
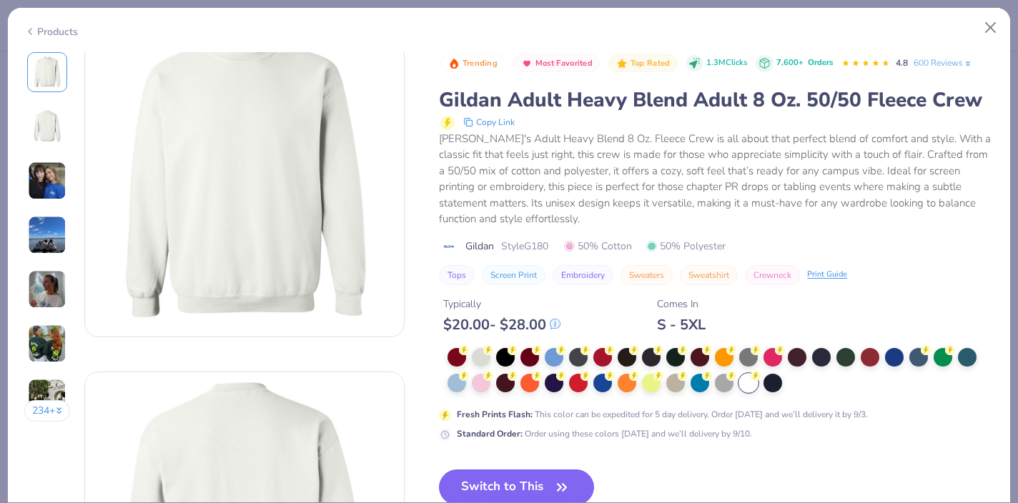
scroll to position [39, 0]
click at [515, 480] on button "Switch to This" at bounding box center [516, 488] width 155 height 36
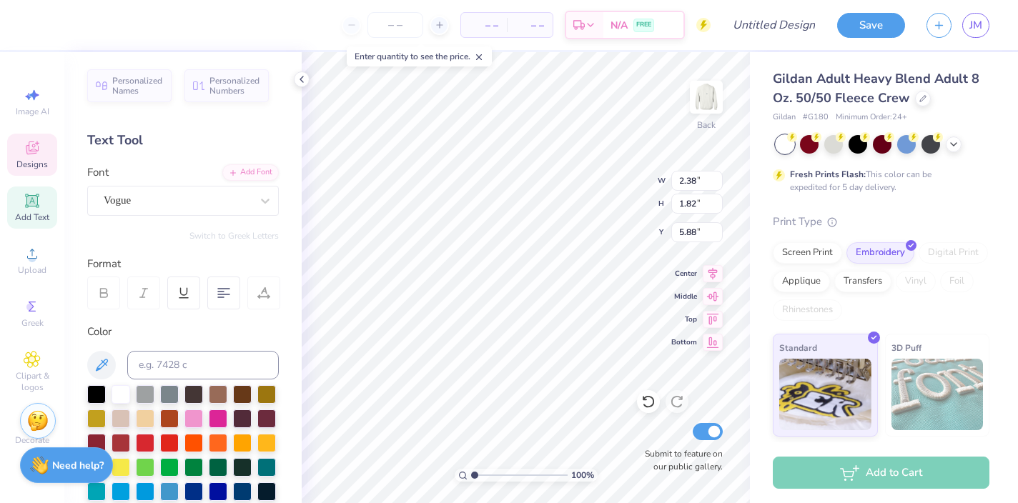
type textarea "sig"
type input "2.08"
type input "2.01"
type input "5.81"
type textarea "delt"
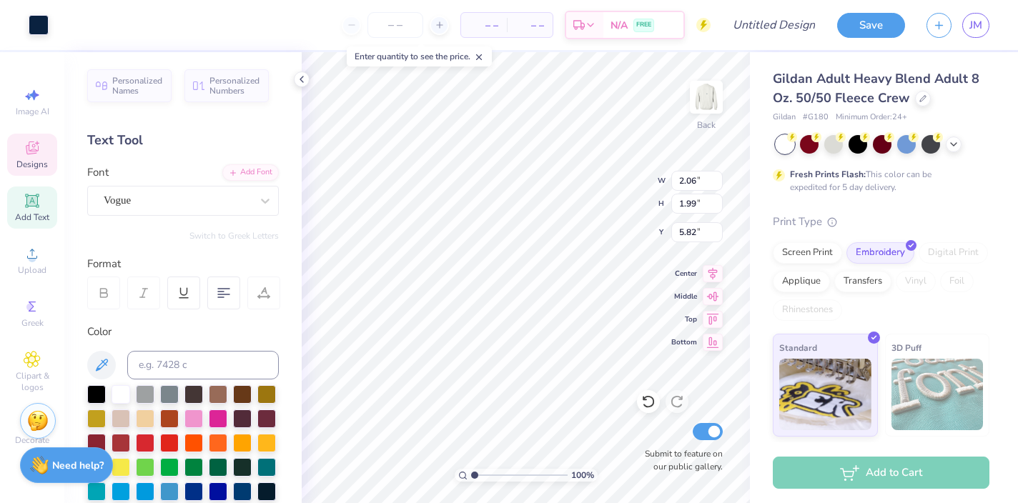
type input "5.84"
type textarea "elt"
type input "2.39"
type input "1.88"
type textarea "sigd"
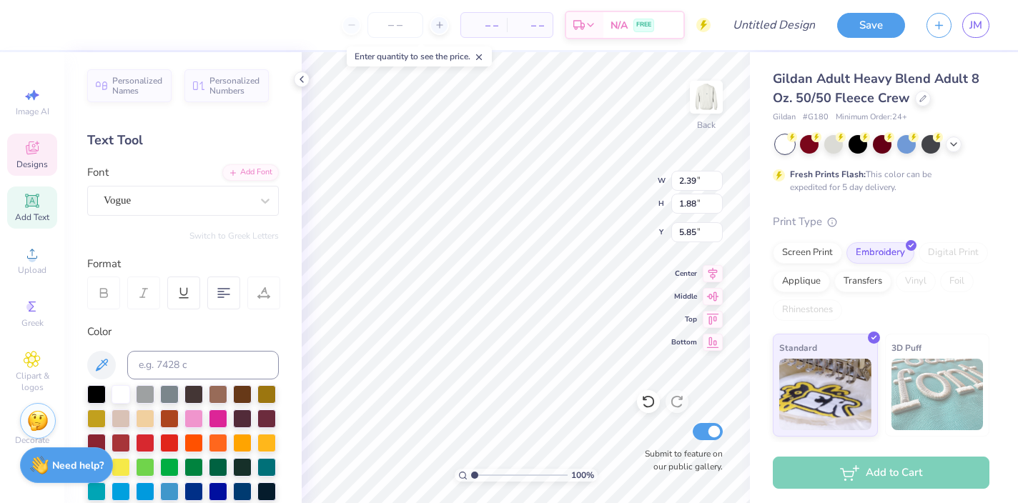
type input "2.06"
type input "1.98"
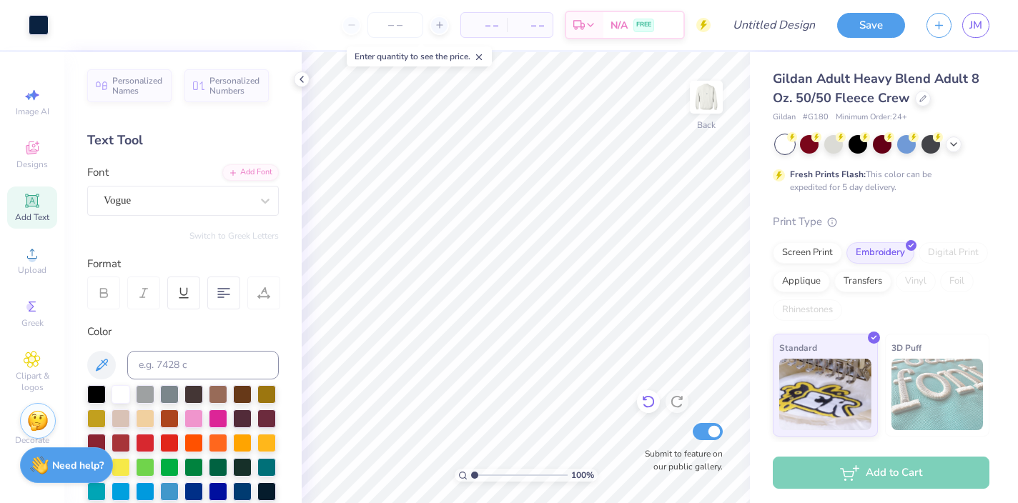
click at [653, 401] on icon at bounding box center [648, 402] width 12 height 13
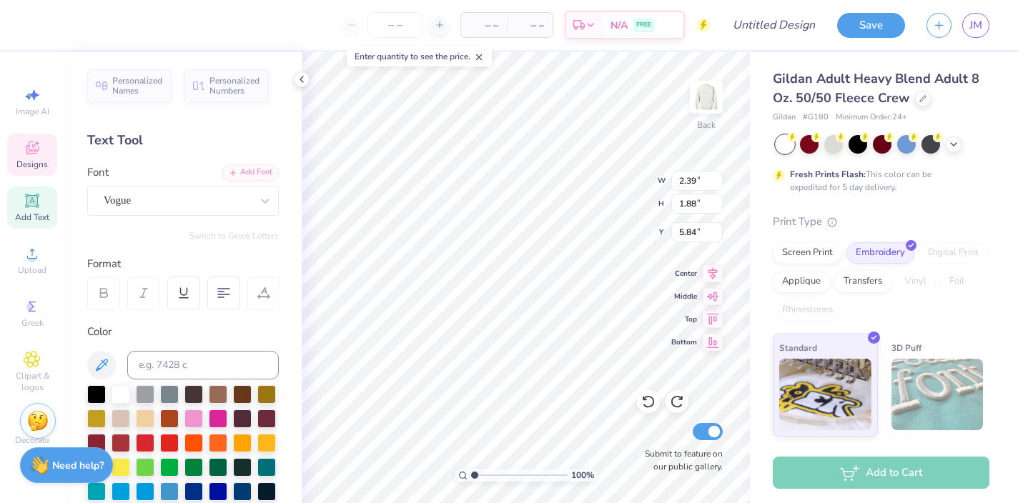
type input "2.06"
type input "1.99"
type input "2.39"
type input "1.88"
type input "2.39"
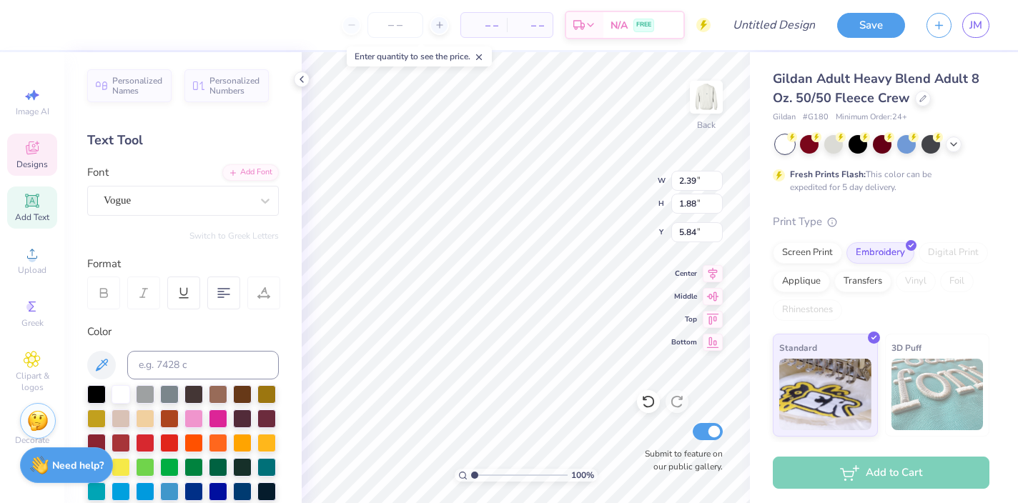
type input "1.88"
type textarea "sigd"
type input "2.06"
type input "1.99"
type textarea "elt"
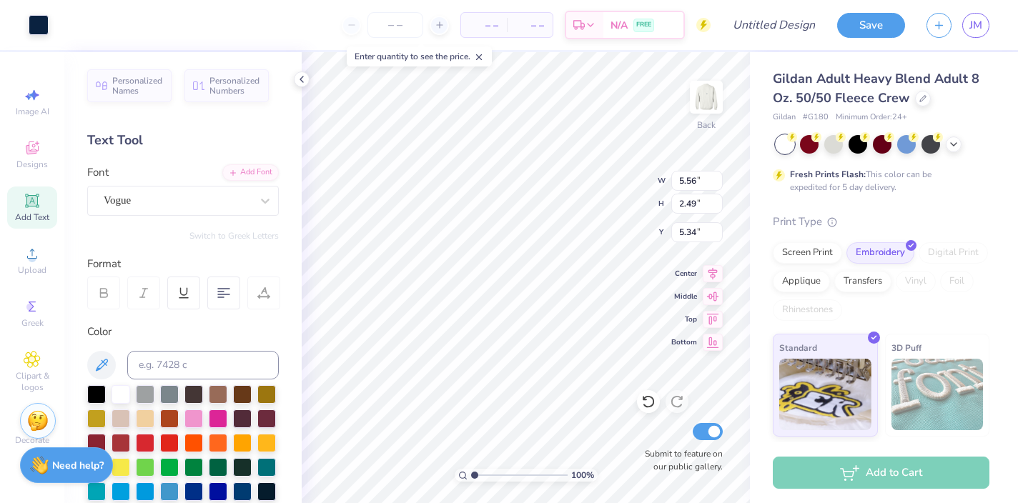
type input "5.56"
type input "2.49"
type input "5.33"
click at [39, 27] on div at bounding box center [39, 24] width 20 height 20
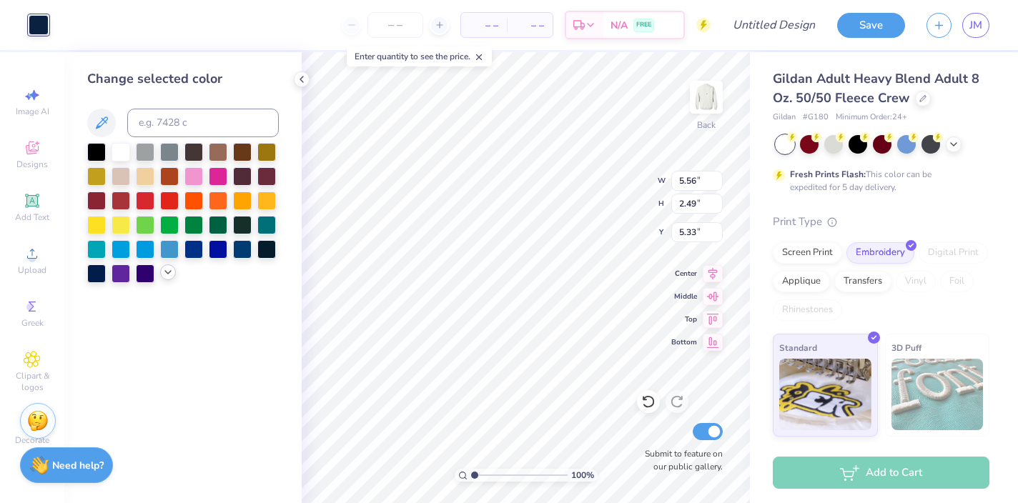
click at [167, 274] on icon at bounding box center [167, 272] width 11 height 11
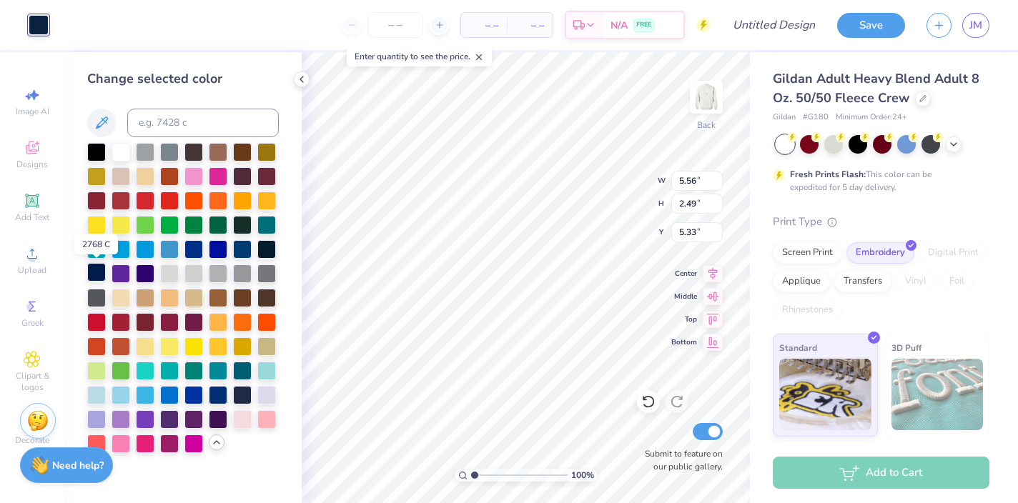
click at [98, 271] on div at bounding box center [96, 272] width 19 height 19
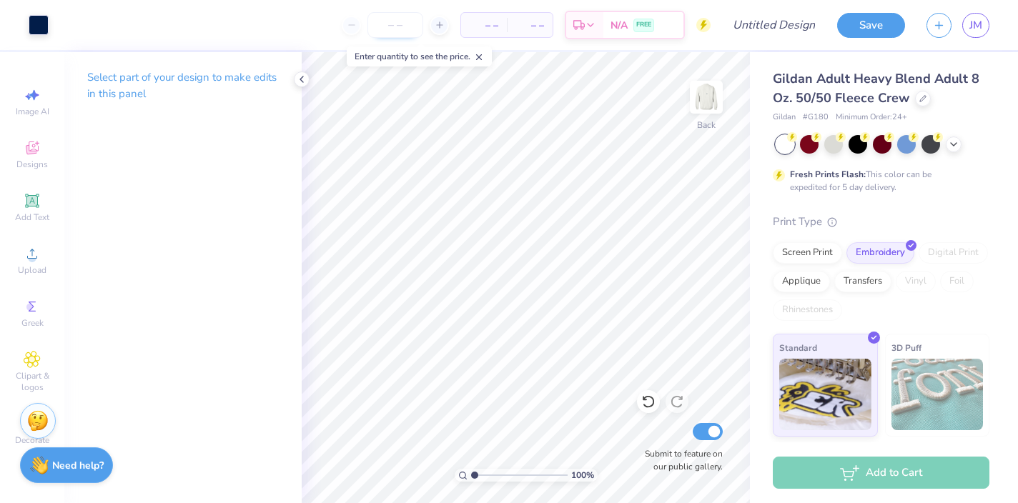
click at [406, 26] on input "number" at bounding box center [395, 25] width 56 height 26
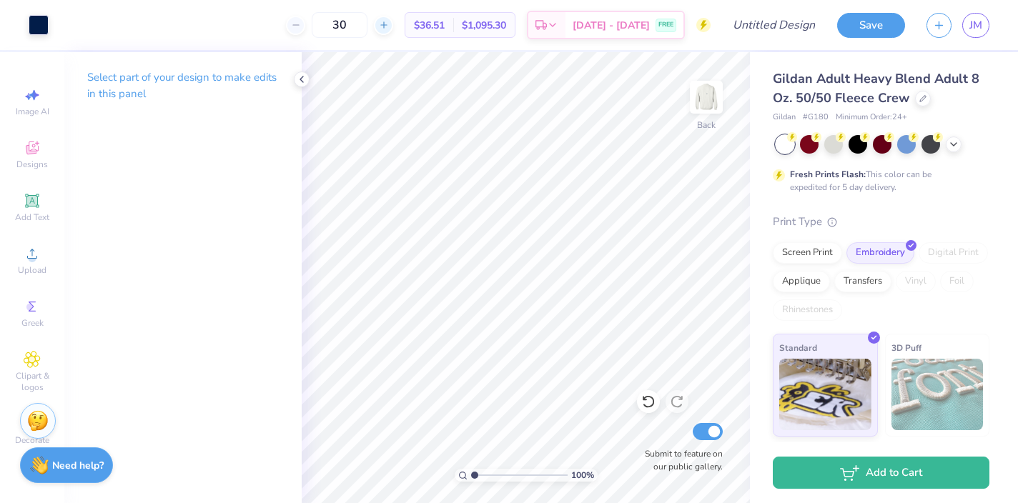
type input "3"
type input "2"
type input "1"
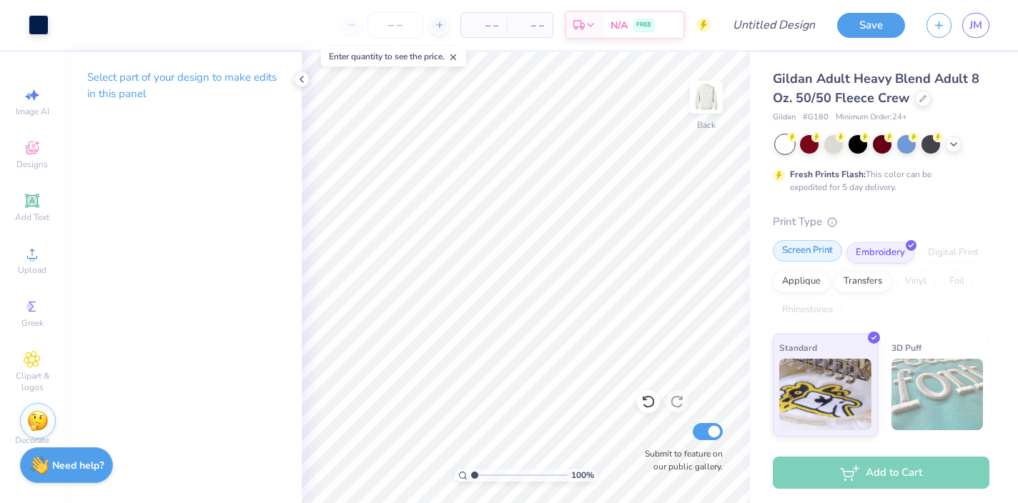
click at [815, 251] on div "Screen Print" at bounding box center [807, 250] width 69 height 21
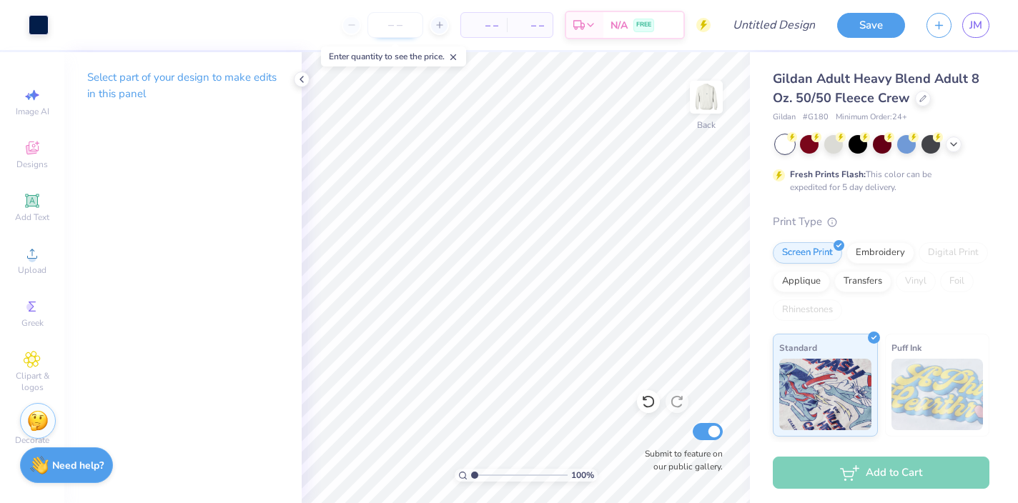
click at [392, 27] on input "number" at bounding box center [395, 25] width 56 height 26
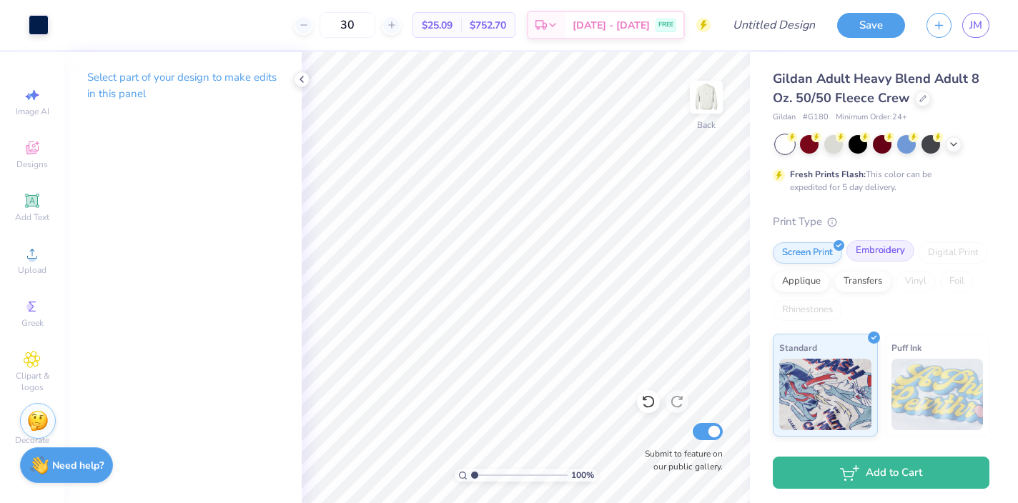
click at [881, 248] on div "Embroidery" at bounding box center [880, 250] width 68 height 21
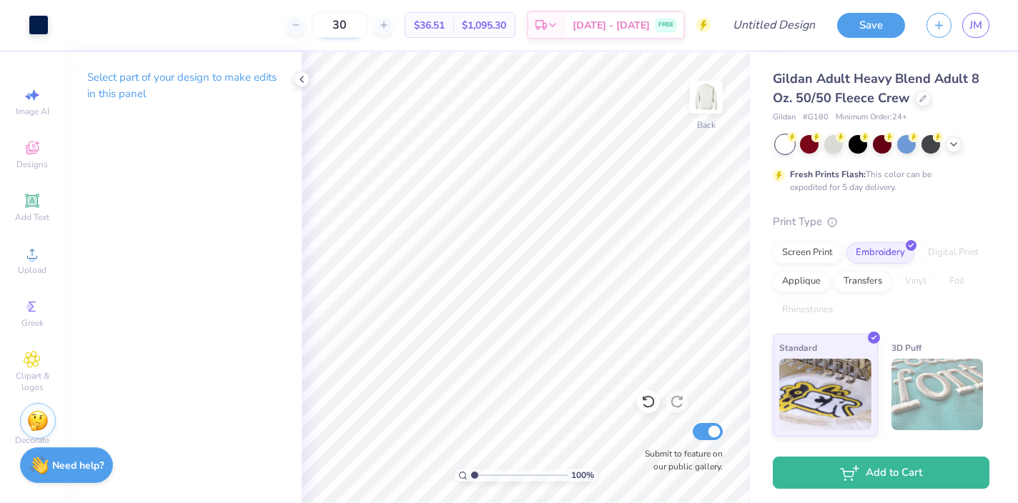
click at [367, 24] on input "30" at bounding box center [340, 25] width 56 height 26
type input "3"
type input "50"
click at [789, 260] on div "Screen Print" at bounding box center [807, 250] width 69 height 21
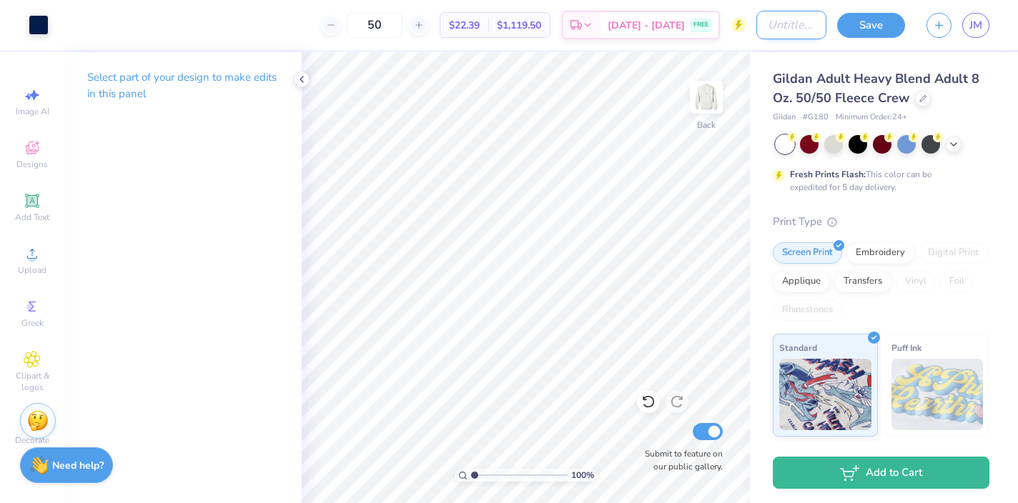
click at [743, 27] on div "Art colors 50 $22.39 Per Item $1,119.50 Total Est. Delivery Sep 8 - 11 FREE Des…" at bounding box center [509, 25] width 1018 height 50
type input "basic"
click at [853, 24] on button "Save" at bounding box center [871, 23] width 68 height 25
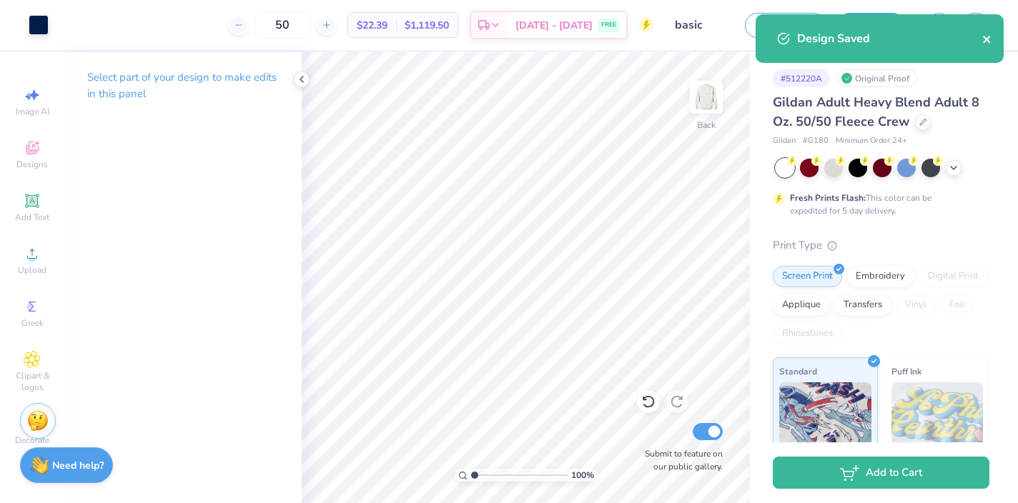
click at [990, 39] on icon "close" at bounding box center [987, 39] width 10 height 11
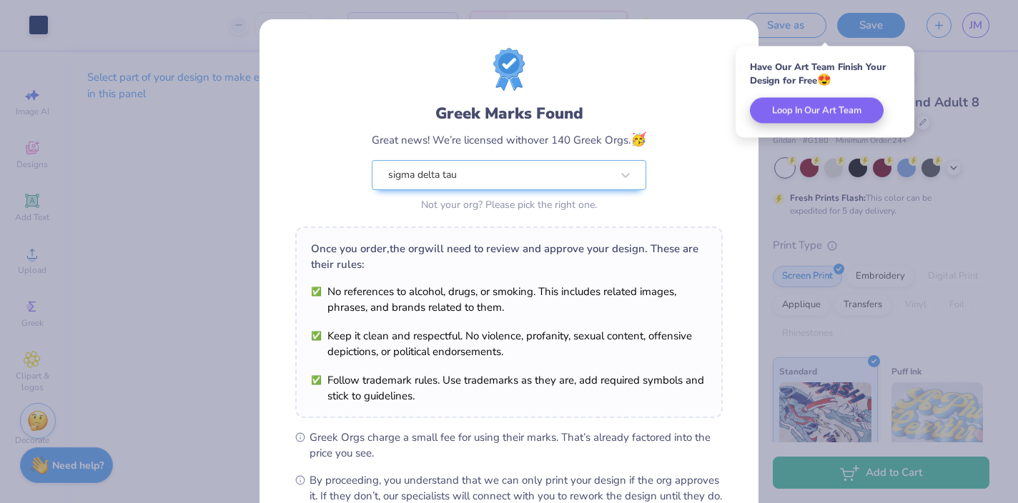
scroll to position [166, 0]
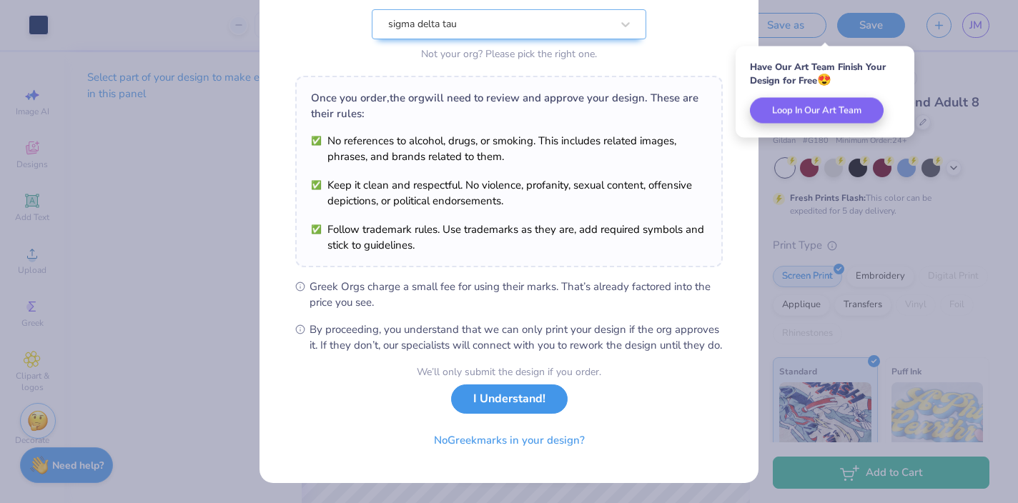
click at [512, 402] on button "I Understand!" at bounding box center [509, 399] width 116 height 29
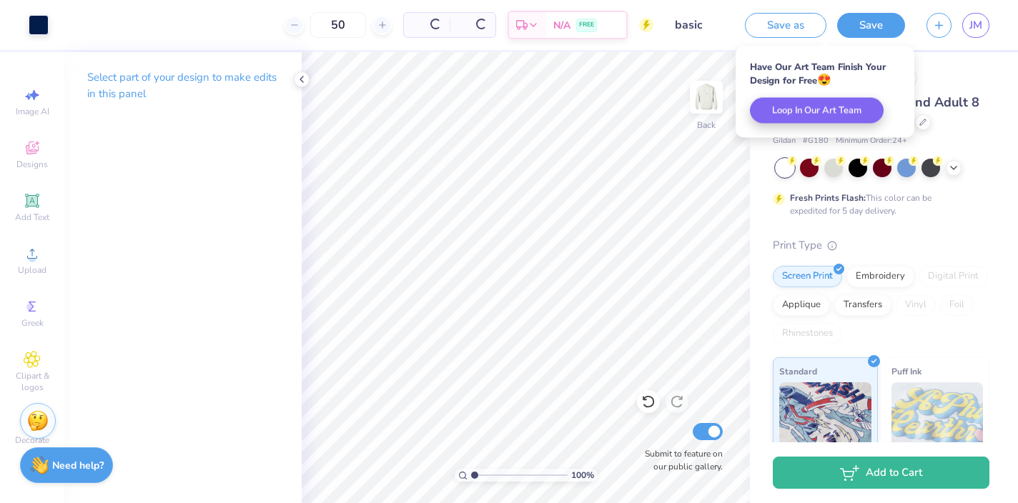
scroll to position [0, 0]
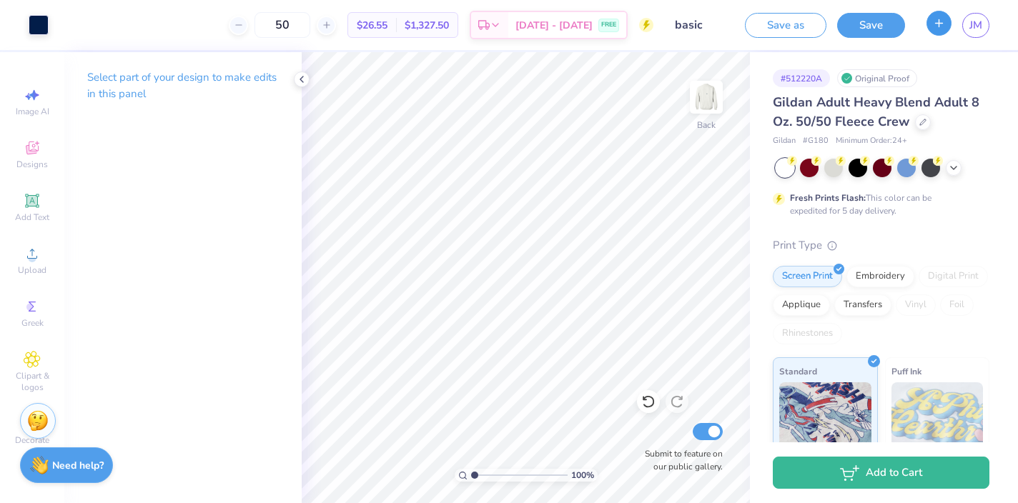
click at [931, 26] on button "button" at bounding box center [938, 23] width 25 height 25
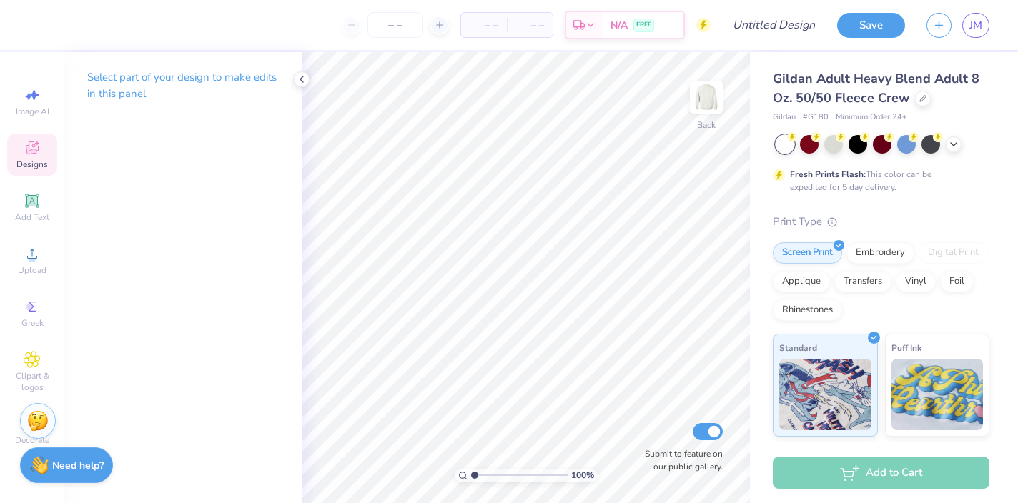
click at [31, 157] on div "Designs" at bounding box center [32, 155] width 50 height 42
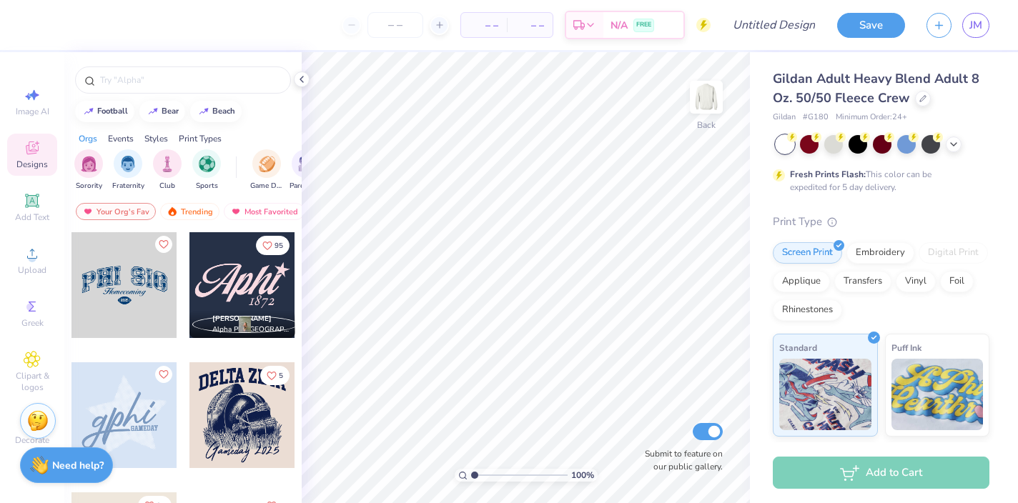
click at [127, 386] on div at bounding box center [124, 415] width 106 height 106
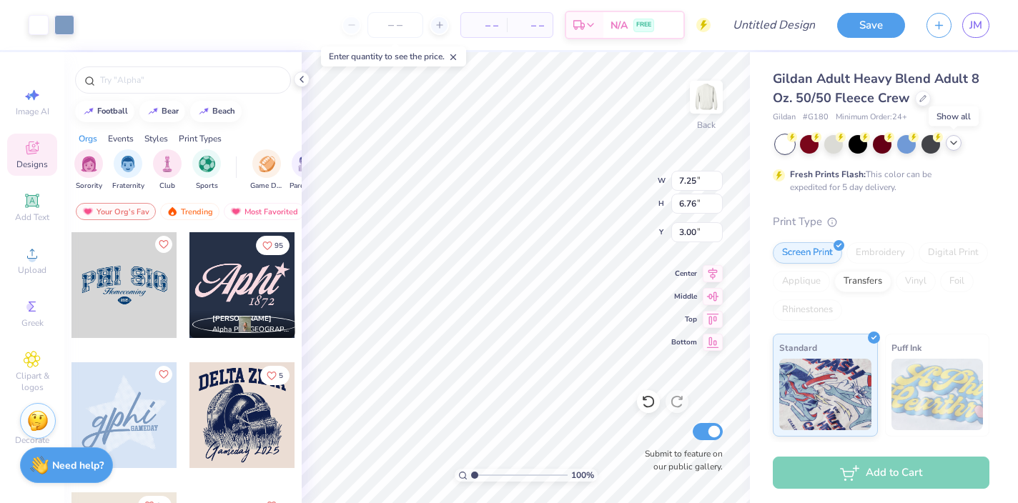
click at [954, 149] on div at bounding box center [954, 143] width 16 height 16
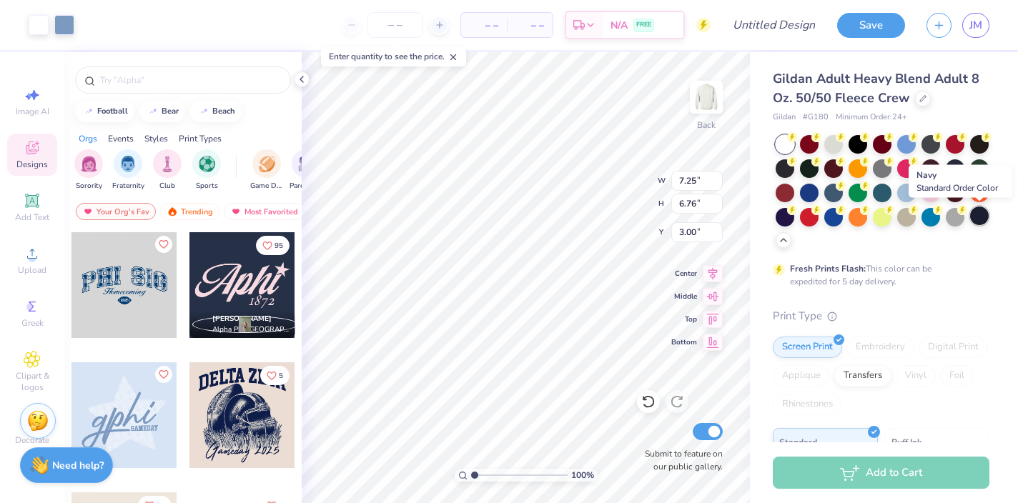
click at [983, 214] on div at bounding box center [979, 216] width 19 height 19
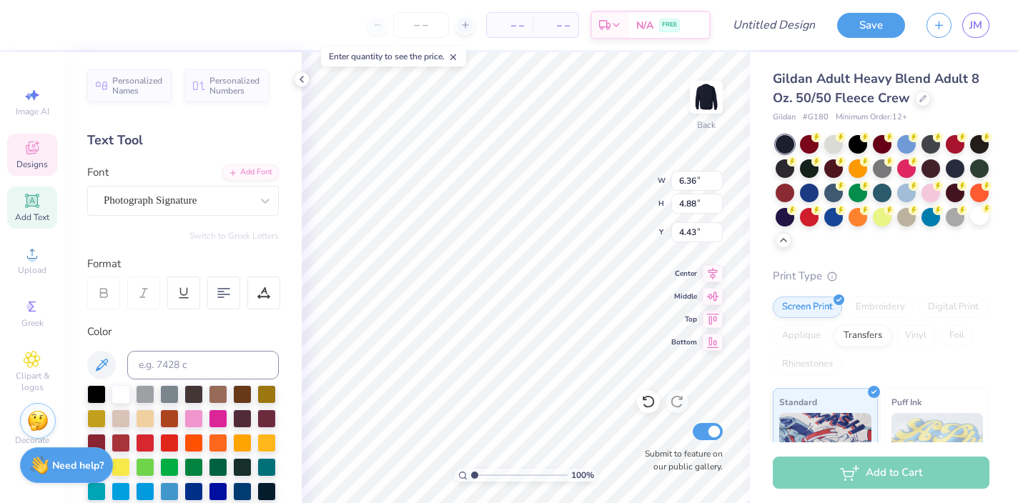
type textarea "sig delt"
type input "9.97"
type input "4.86"
type input "3.95"
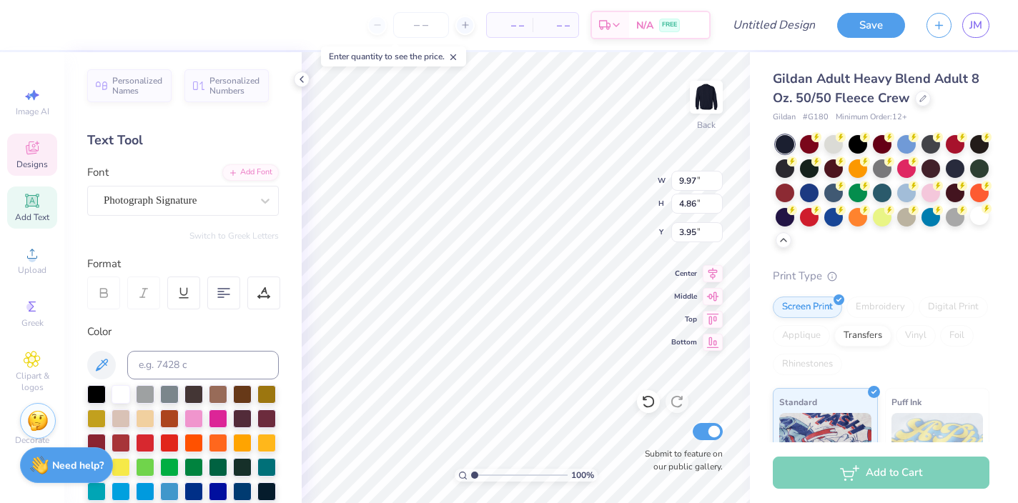
type input "2.30"
type input "0.50"
type input "7.89"
type textarea "fall 2025"
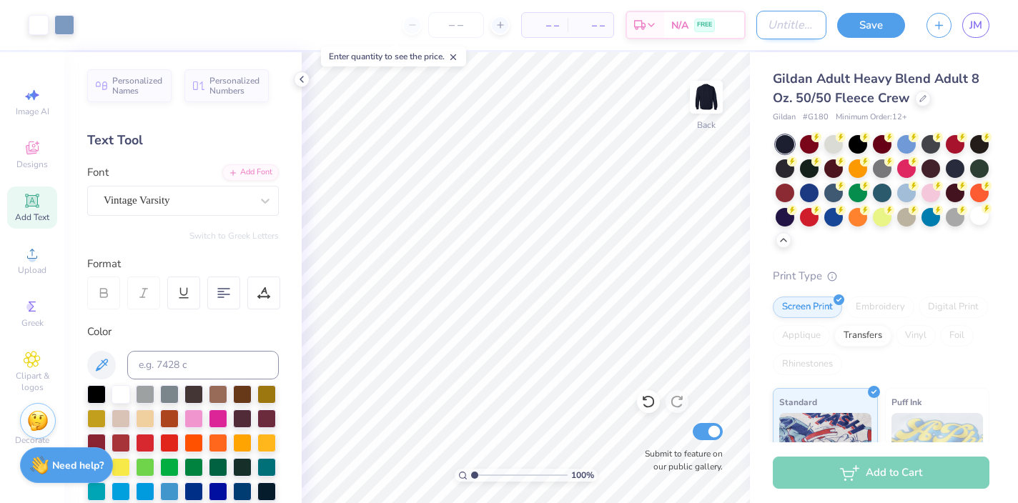
click at [783, 27] on input "Design Title" at bounding box center [791, 25] width 70 height 29
type input "navy fall"
click at [855, 24] on button "Save" at bounding box center [871, 23] width 68 height 25
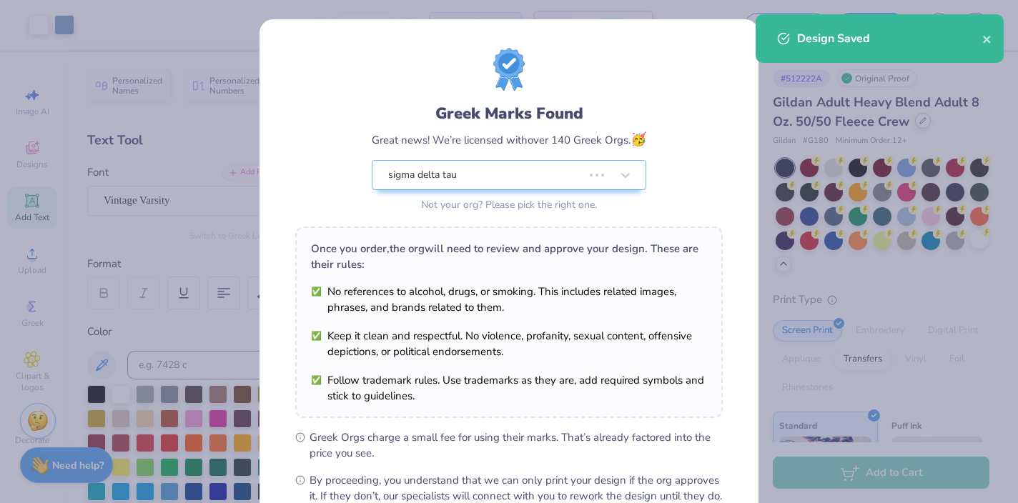
click at [920, 118] on div "Greek Marks Found Great news! We’re licensed with over 140 Greek Orgs. 🥳 sigma …" at bounding box center [509, 251] width 1018 height 503
click at [791, 157] on div "Greek Marks Found Great news! We’re licensed with over 140 Greek Orgs. 🥳 sigma …" at bounding box center [509, 251] width 1018 height 503
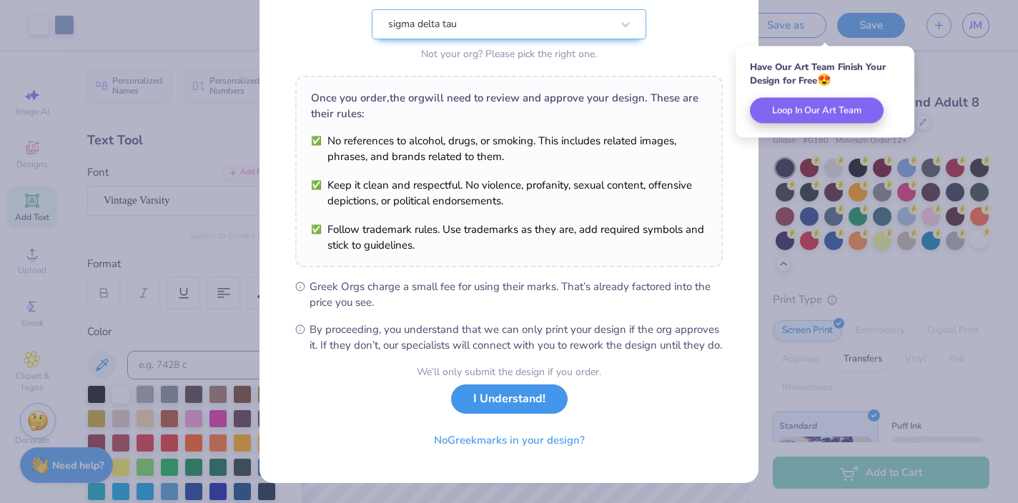
click at [516, 402] on button "I Understand!" at bounding box center [509, 399] width 116 height 29
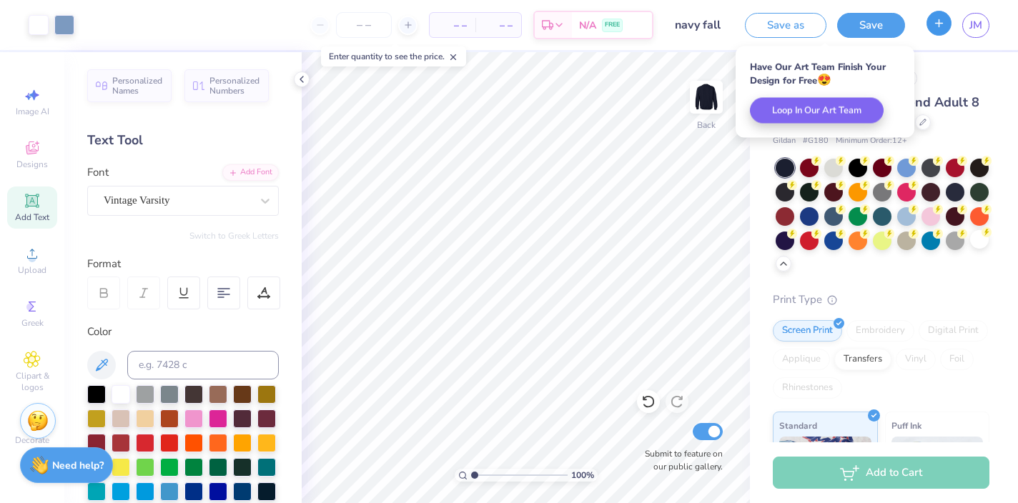
click at [933, 25] on icon "button" at bounding box center [939, 23] width 12 height 12
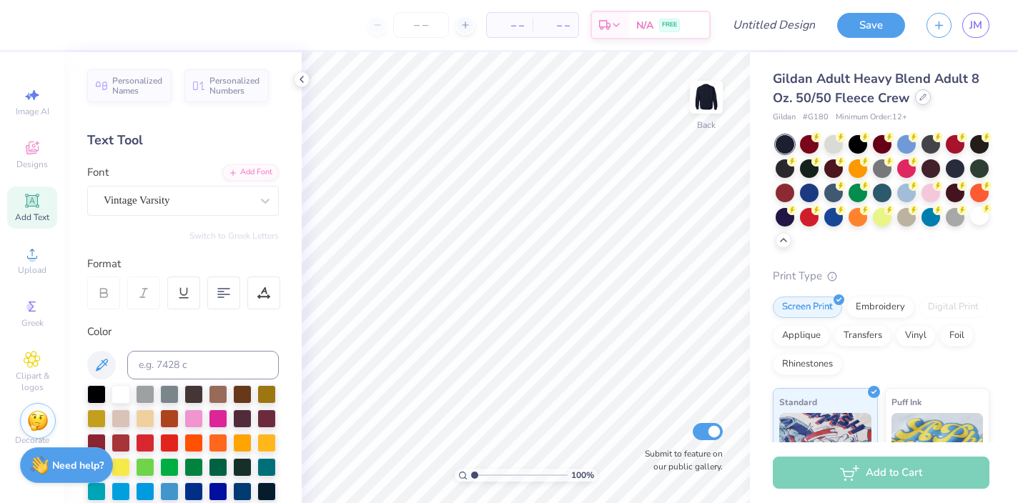
click at [916, 100] on div at bounding box center [923, 97] width 16 height 16
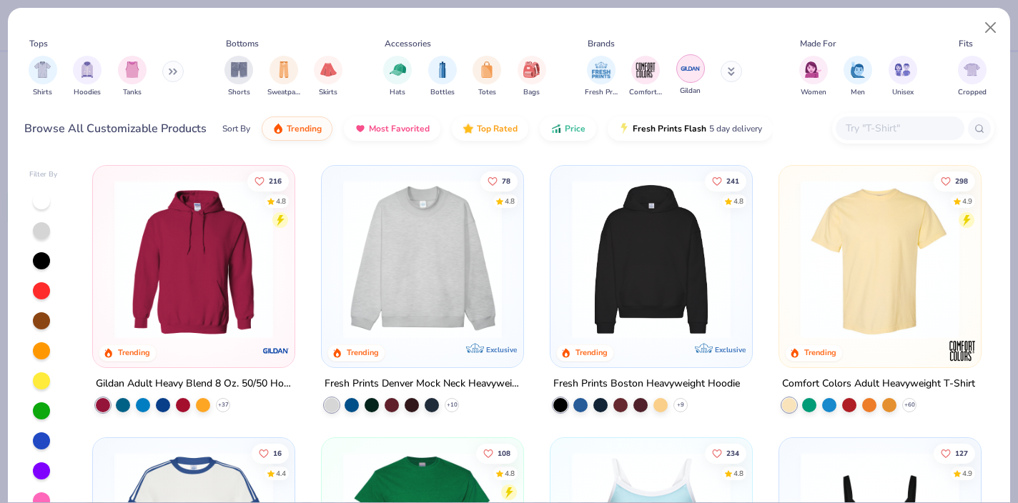
click at [693, 70] on img "filter for Gildan" at bounding box center [690, 68] width 21 height 21
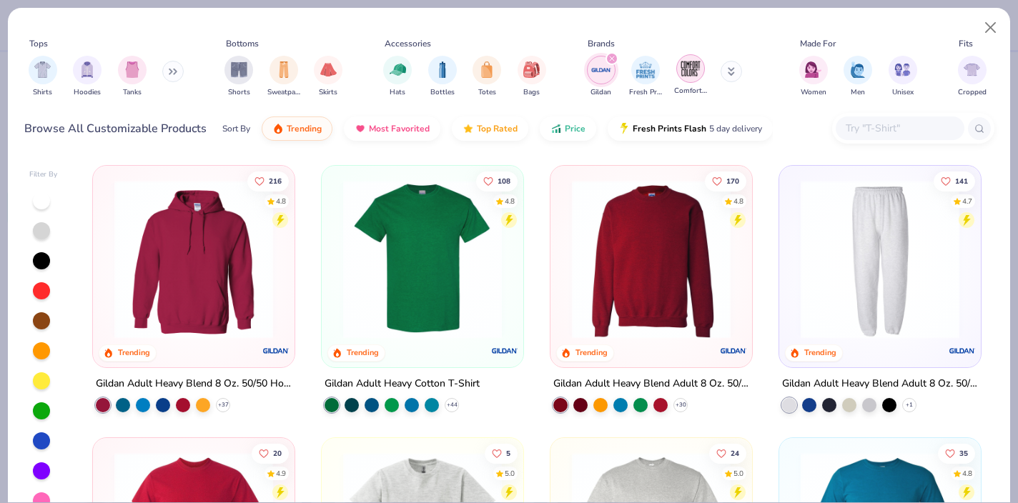
scroll to position [46, 0]
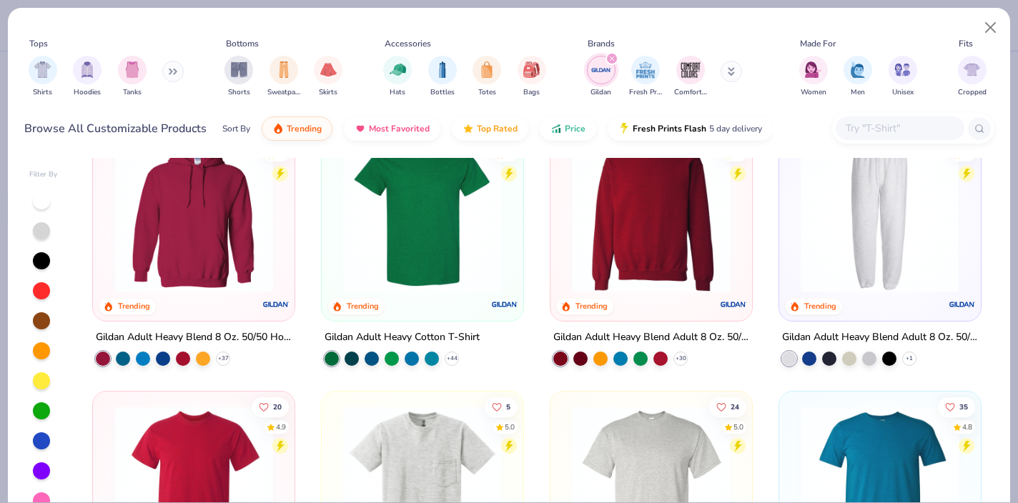
click at [871, 221] on div at bounding box center [879, 213] width 518 height 159
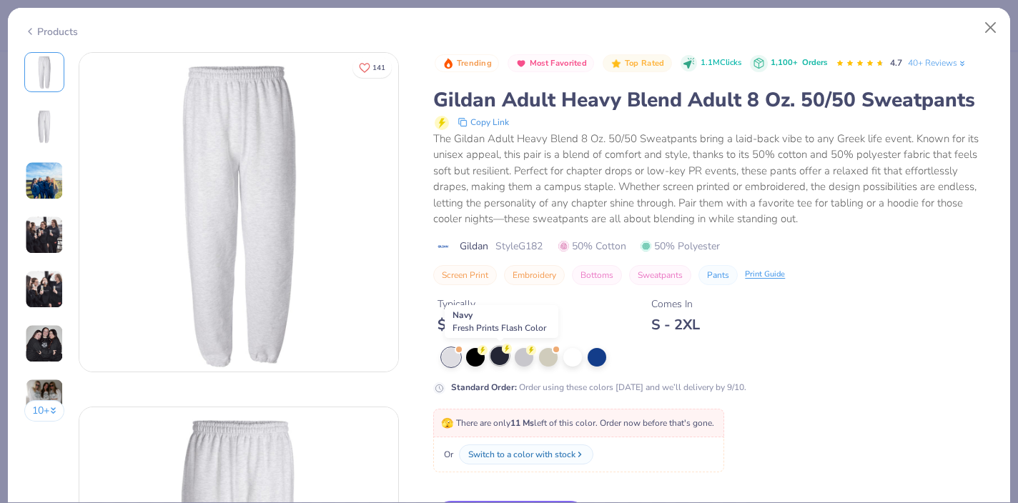
click at [502, 361] on div at bounding box center [499, 356] width 19 height 19
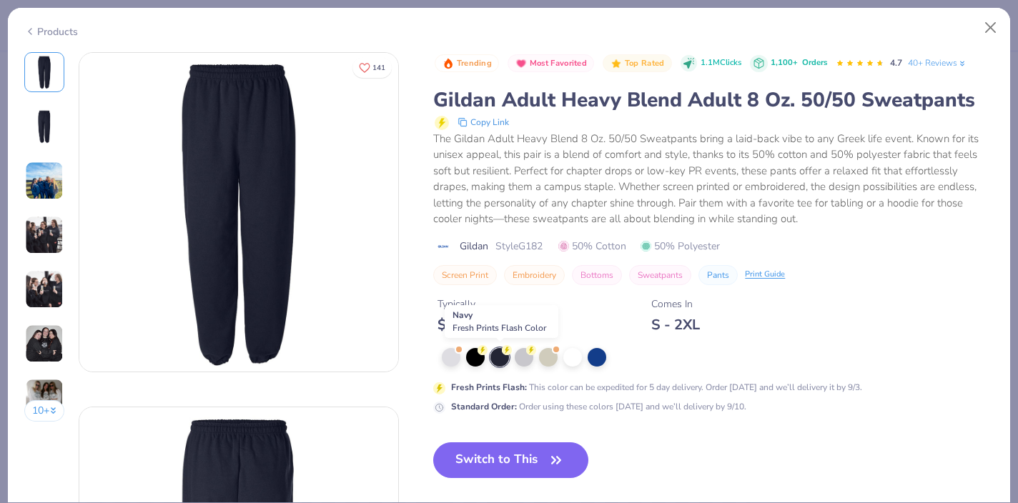
scroll to position [78, 0]
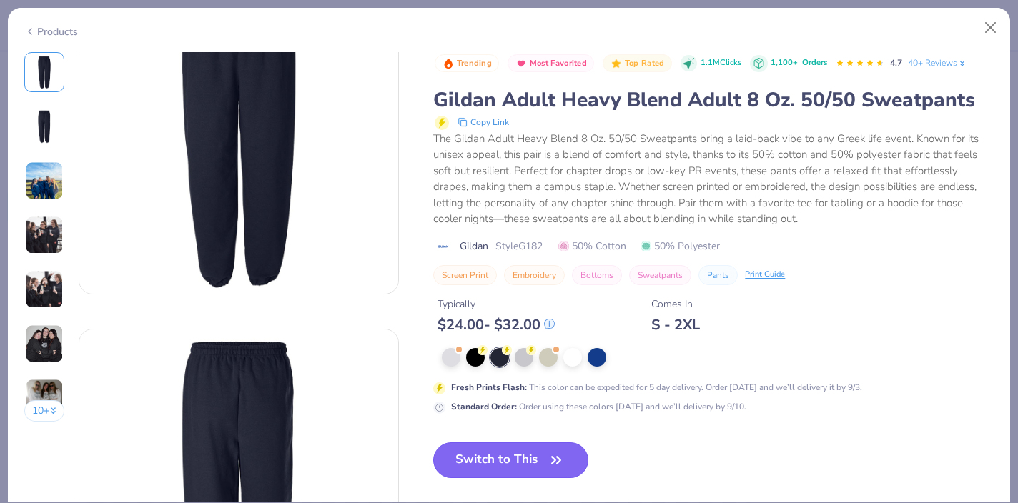
click at [509, 457] on button "Switch to This" at bounding box center [510, 460] width 155 height 36
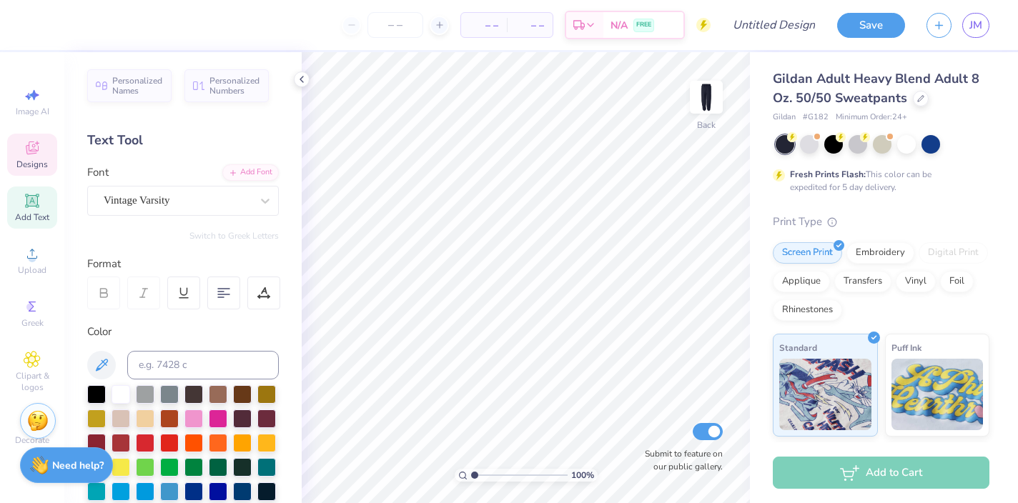
click at [33, 151] on icon at bounding box center [31, 149] width 11 height 9
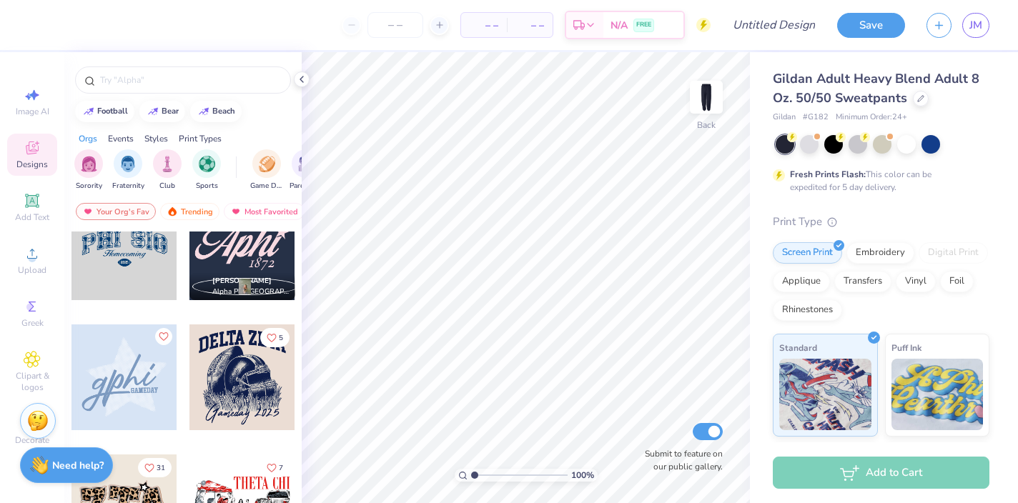
scroll to position [49, 0]
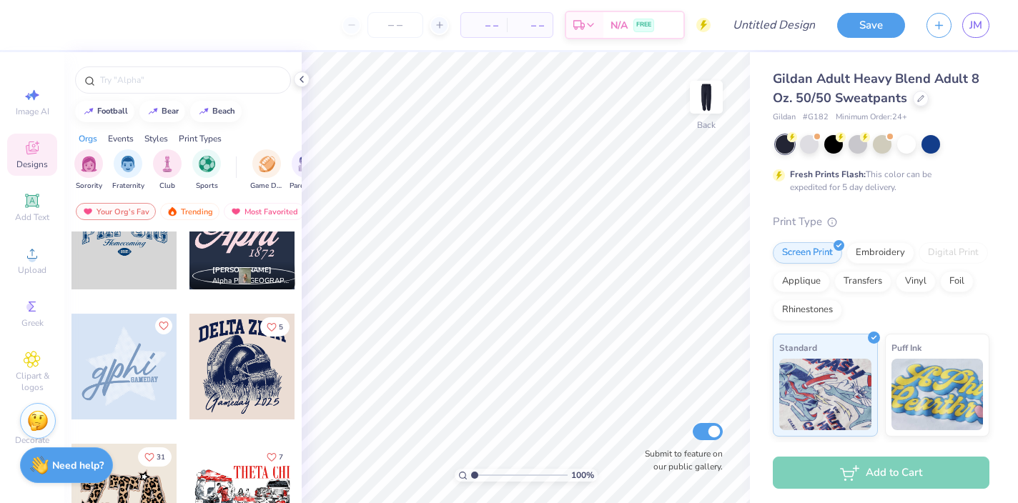
click at [127, 355] on div at bounding box center [124, 367] width 106 height 106
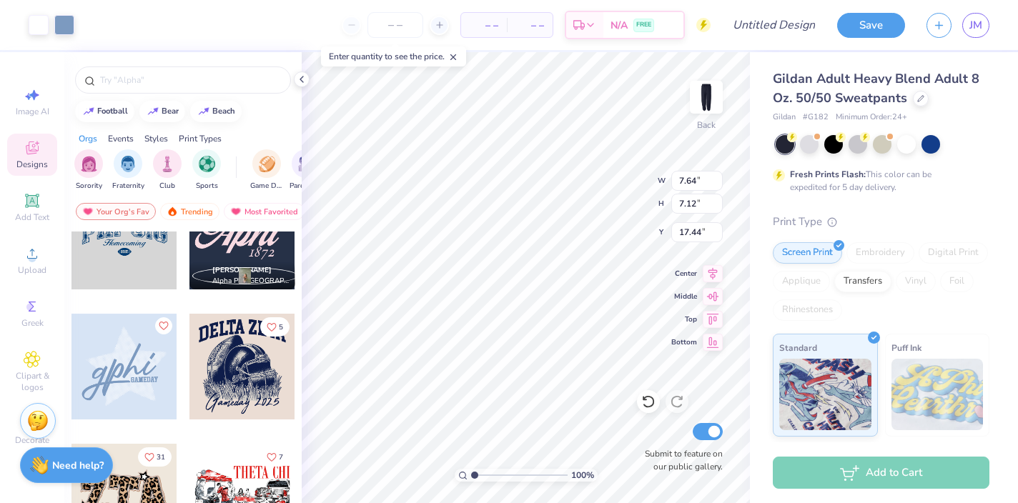
type input "14.79"
type input "7.43"
type input "6.92"
type input "14.98"
type input "6.51"
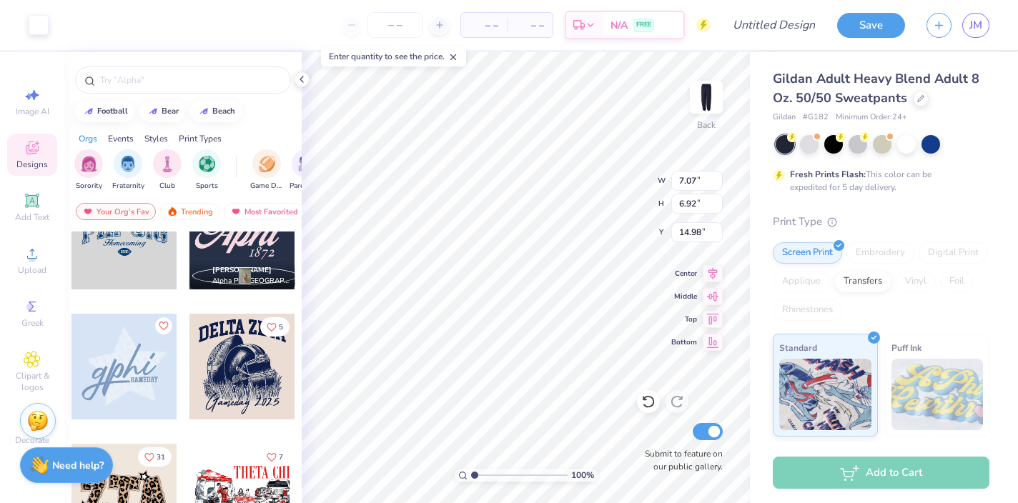
type input "5.00"
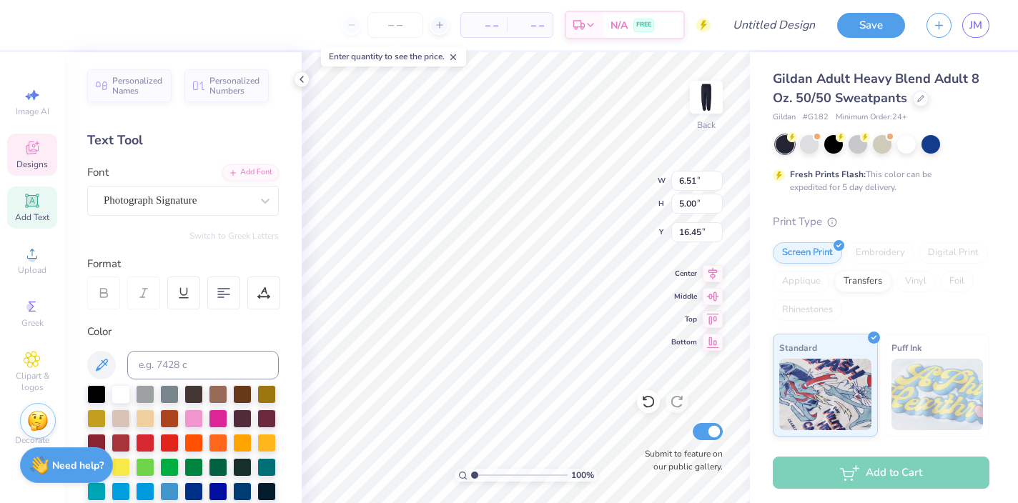
type input "16.87"
type input "7.07"
type input "6.92"
type input "14.98"
type input "5.21"
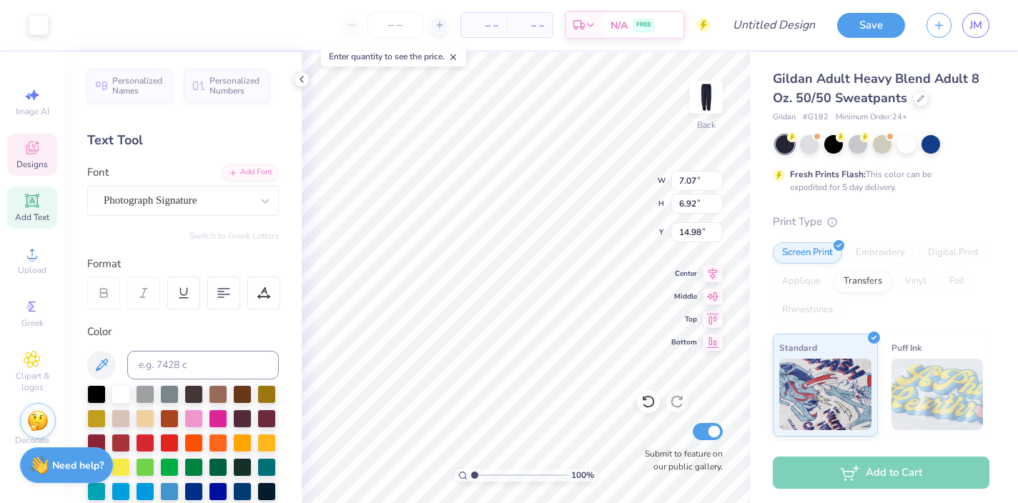
type input "5.10"
type input "16.80"
type input "6.51"
type input "5.00"
type input "16.87"
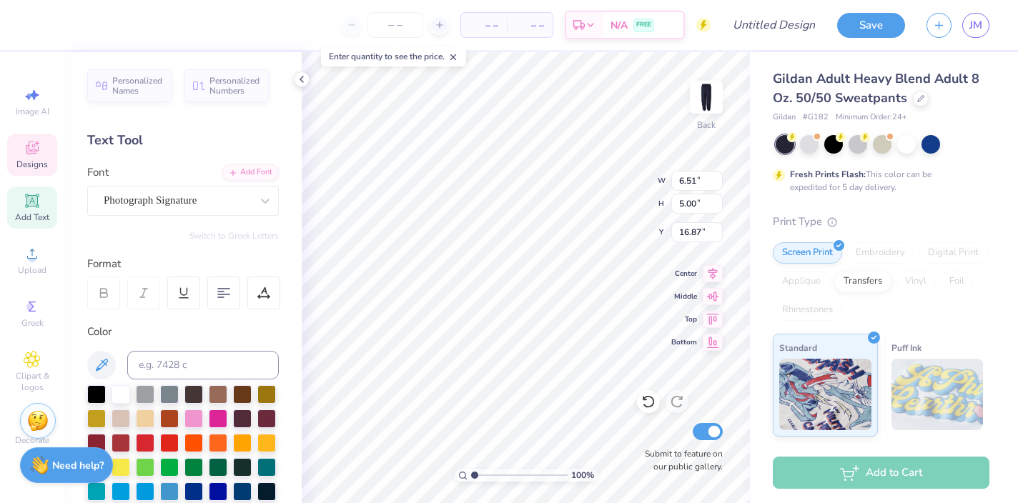
type input "5.20"
type input "3.99"
type input "17.63"
type textarea "sig delt"
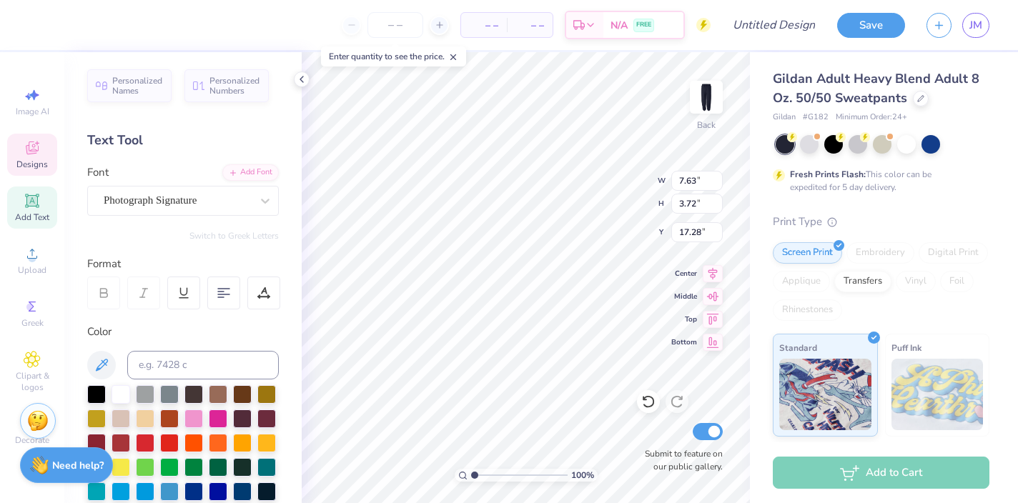
type input "17.28"
type textarea "sigdelt"
type input "2.36"
type input "0.51"
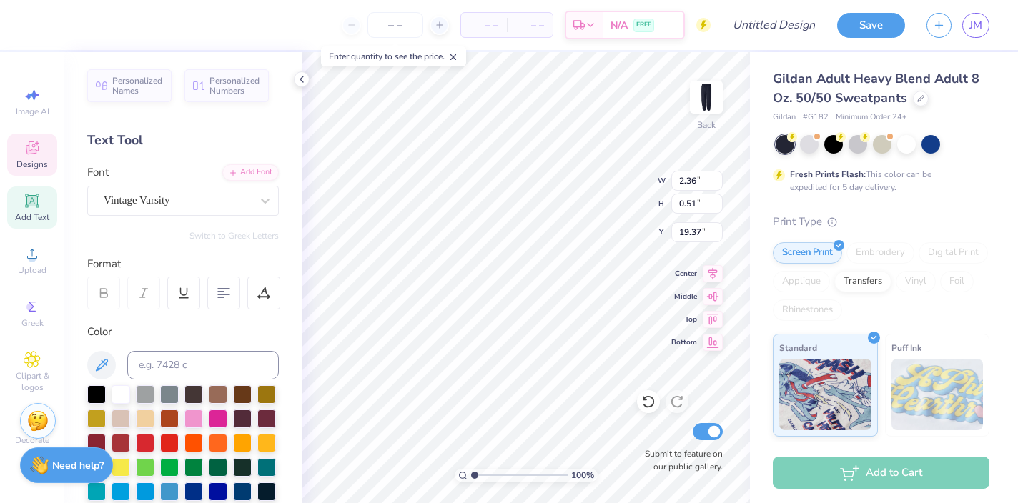
type input "20.49"
type textarea "fall 2025"
type textarea "sig delt"
type input "7.00"
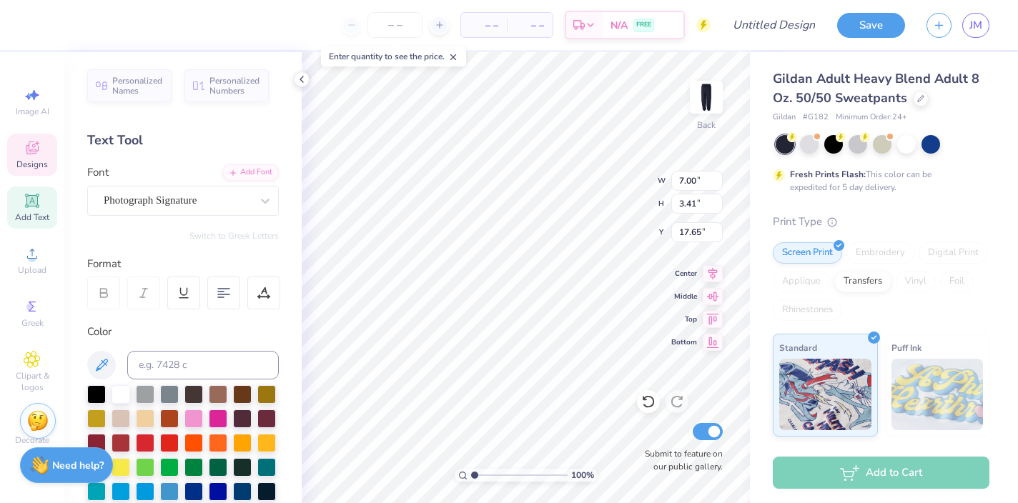
type input "3.41"
type input "17.59"
type input "4.14"
click at [392, 24] on input "number" at bounding box center [395, 25] width 56 height 26
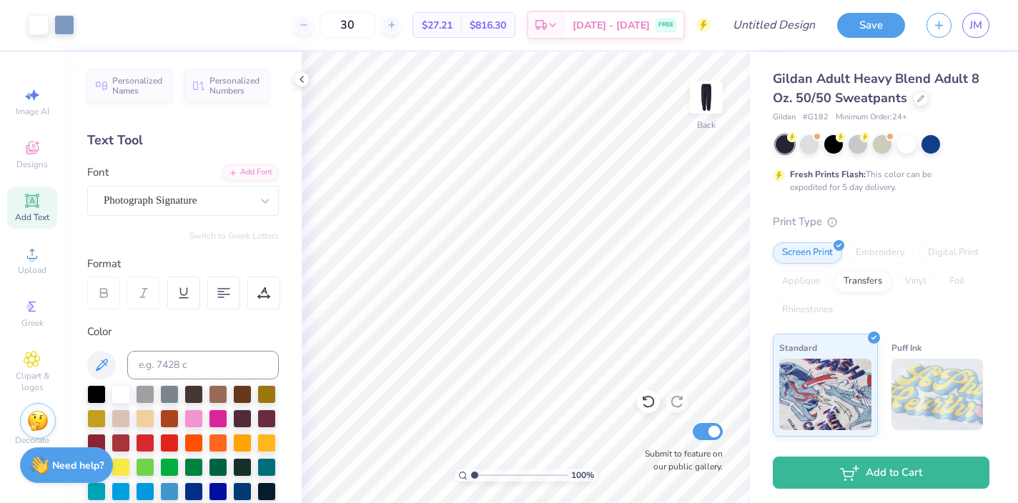
type input "30"
click at [792, 30] on input "Design Title" at bounding box center [791, 25] width 70 height 29
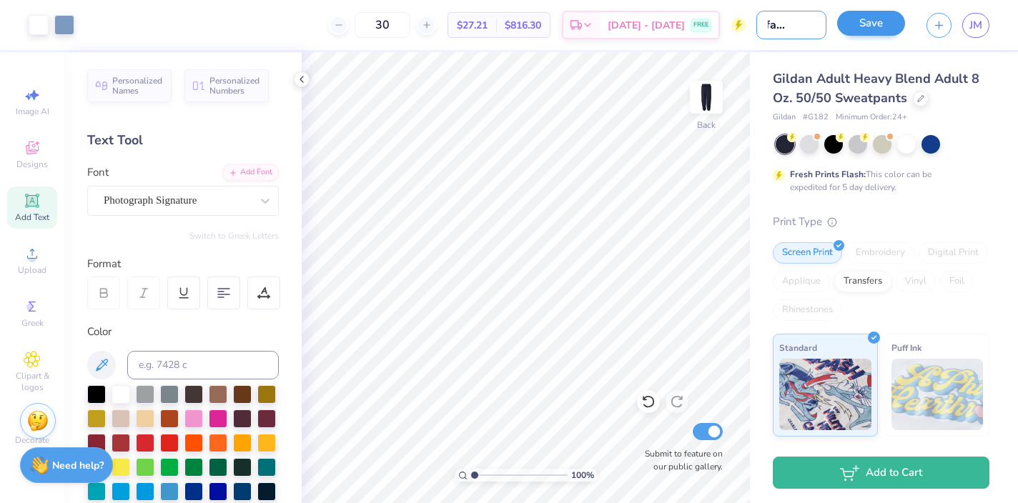
scroll to position [0, 46]
type input "navy fall bottoms"
click at [889, 18] on button "Save" at bounding box center [871, 23] width 68 height 25
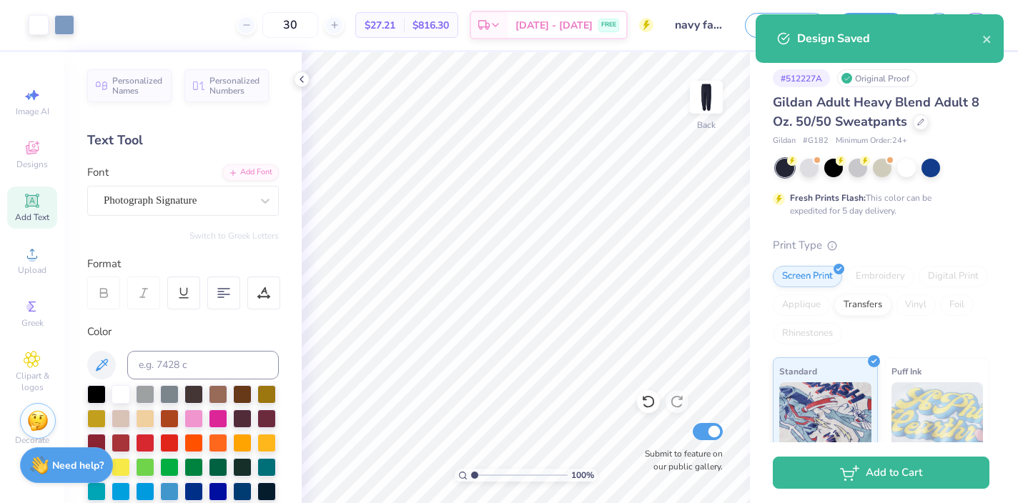
click at [981, 43] on div "Design Saved" at bounding box center [889, 38] width 185 height 17
click at [988, 41] on icon "close" at bounding box center [986, 39] width 7 height 7
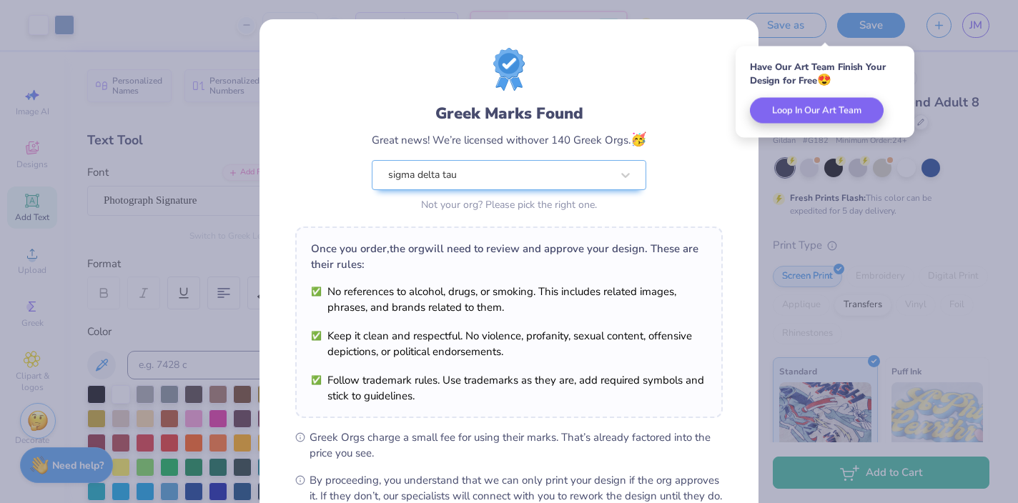
scroll to position [166, 0]
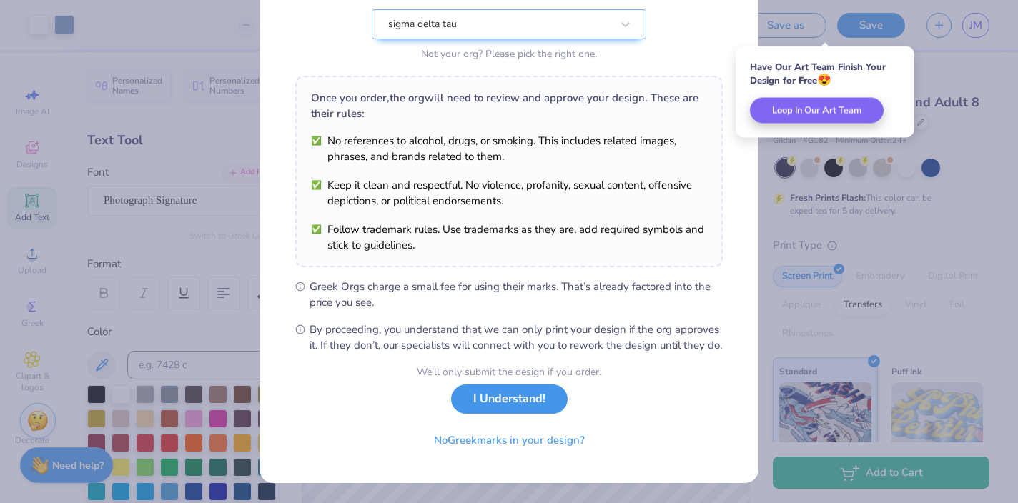
click at [502, 404] on button "I Understand!" at bounding box center [509, 399] width 116 height 29
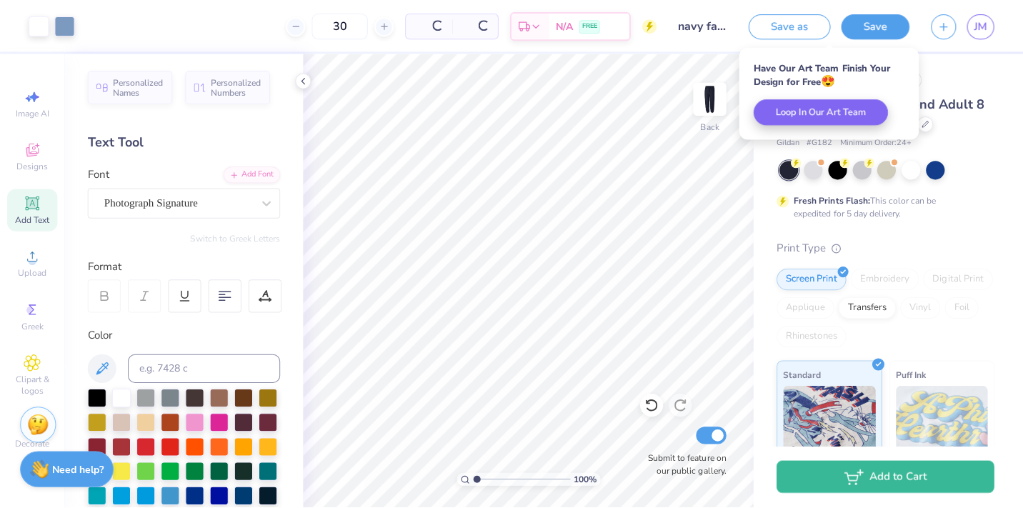
scroll to position [0, 0]
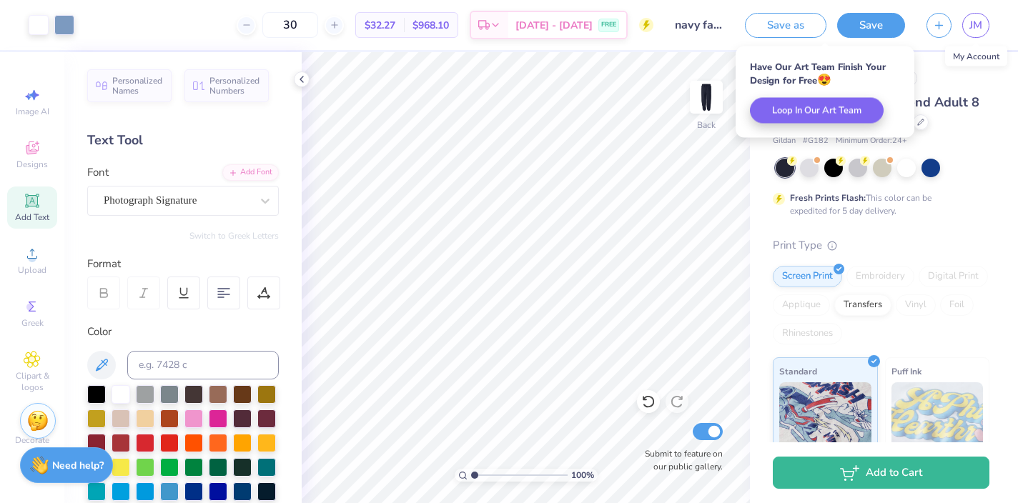
drag, startPoint x: 979, startPoint y: 29, endPoint x: 976, endPoint y: 42, distance: 13.2
click at [979, 29] on span "JM" at bounding box center [975, 25] width 13 height 16
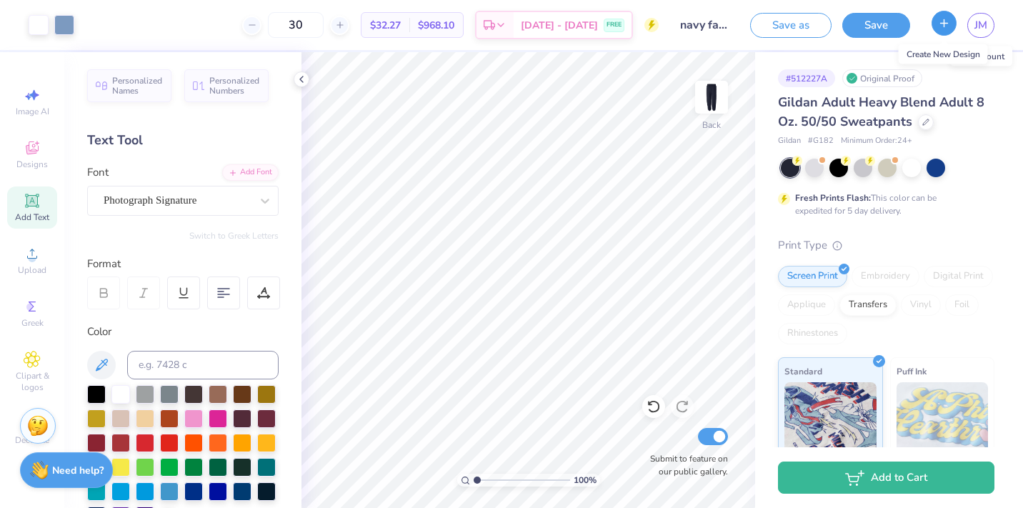
click at [945, 24] on icon "button" at bounding box center [944, 23] width 12 height 12
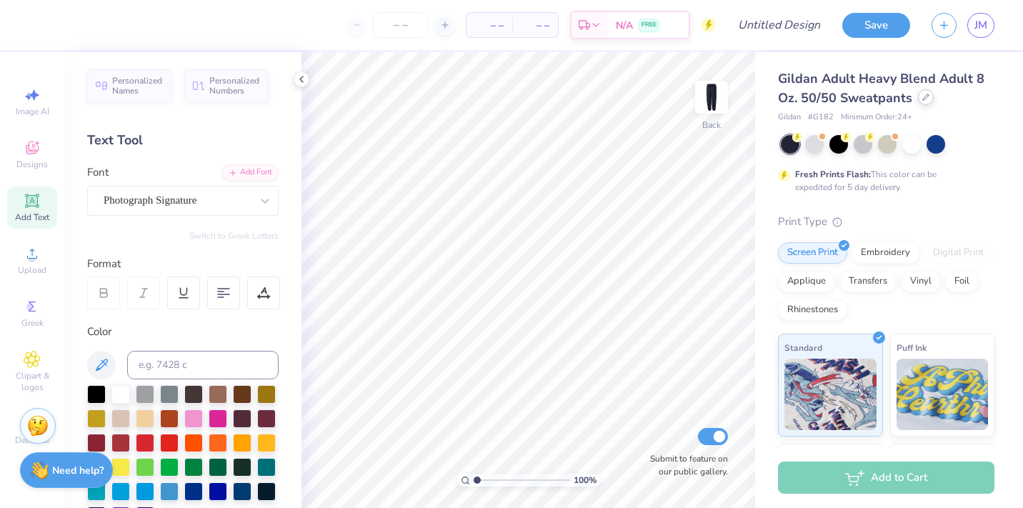
click at [923, 95] on icon at bounding box center [926, 97] width 7 height 7
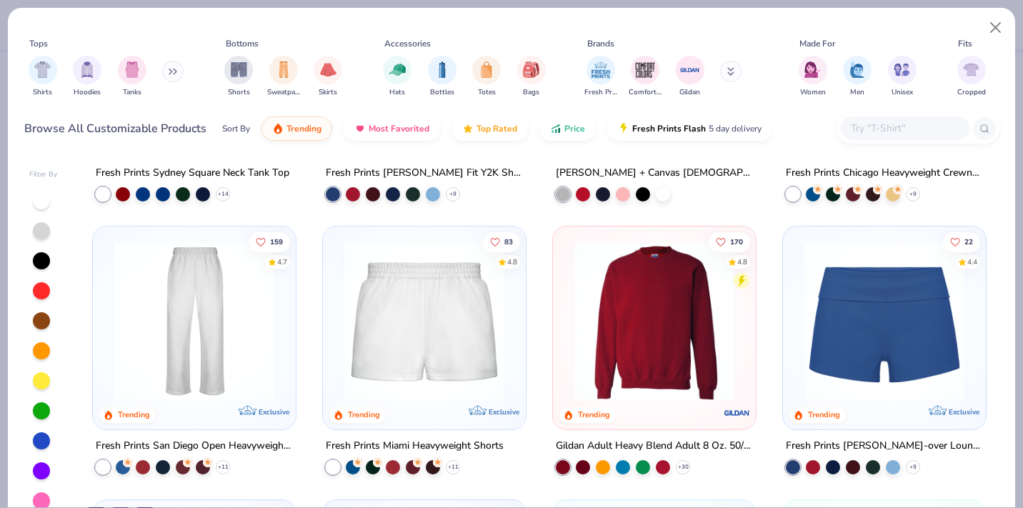
scroll to position [839, 0]
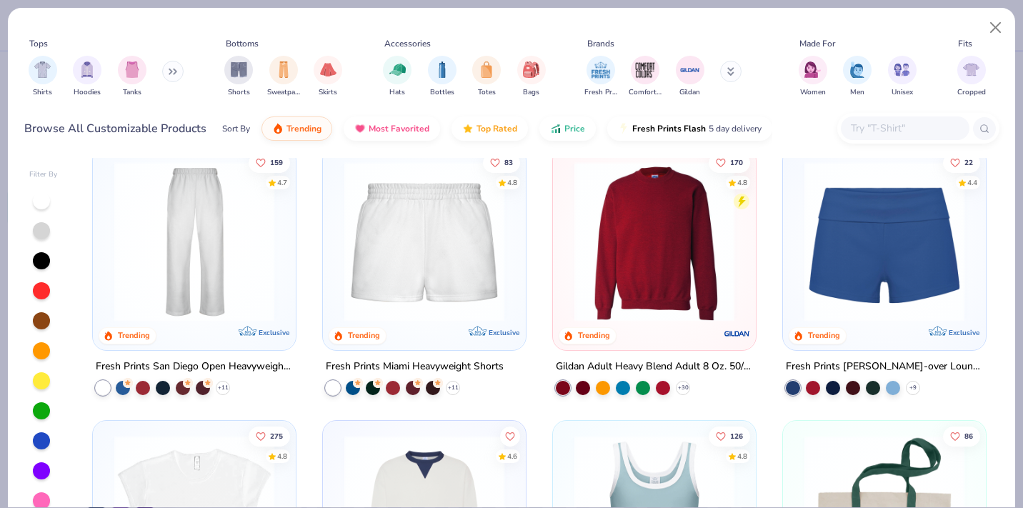
click at [638, 291] on img at bounding box center [654, 242] width 174 height 160
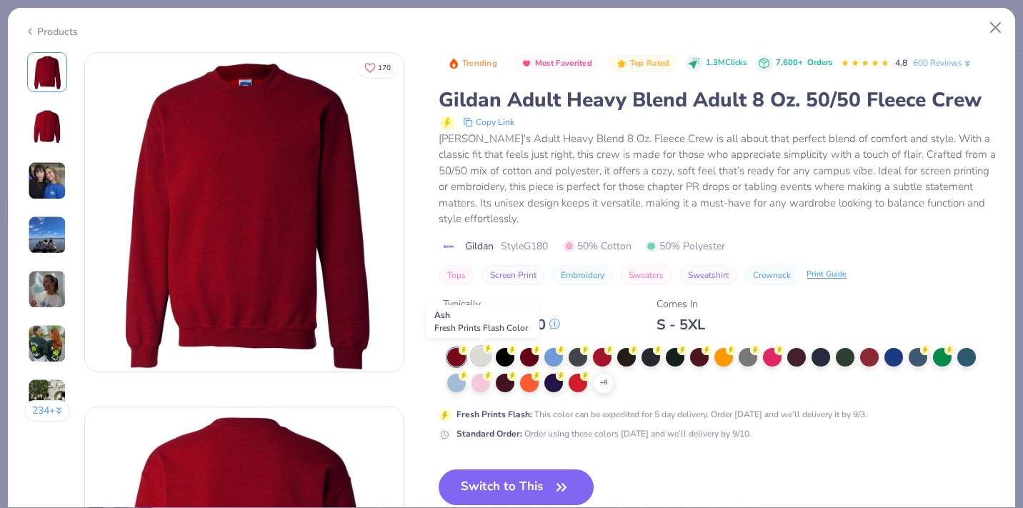
click at [479, 351] on div at bounding box center [481, 356] width 19 height 19
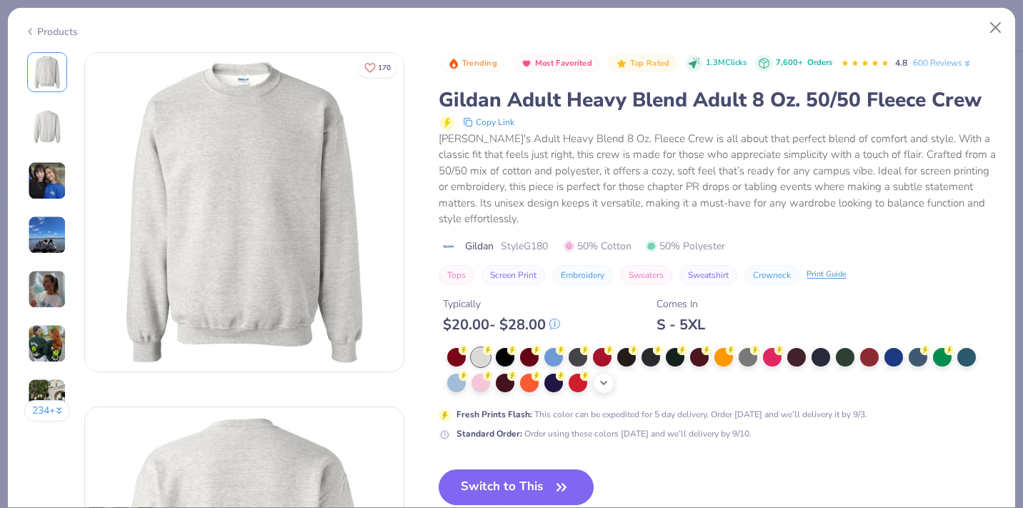
click at [602, 380] on icon at bounding box center [603, 382] width 11 height 11
click at [744, 386] on div at bounding box center [748, 381] width 19 height 19
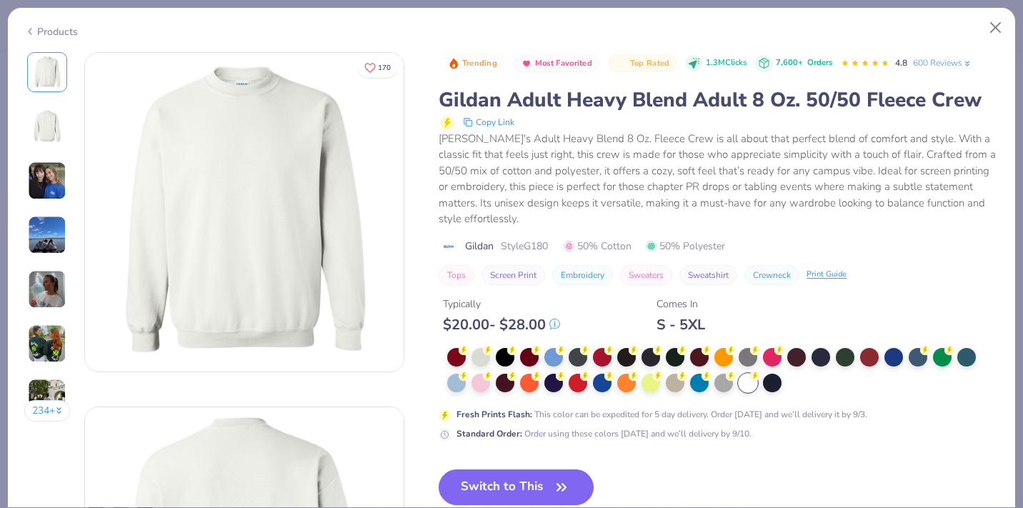
click at [504, 487] on button "Switch to This" at bounding box center [516, 488] width 155 height 36
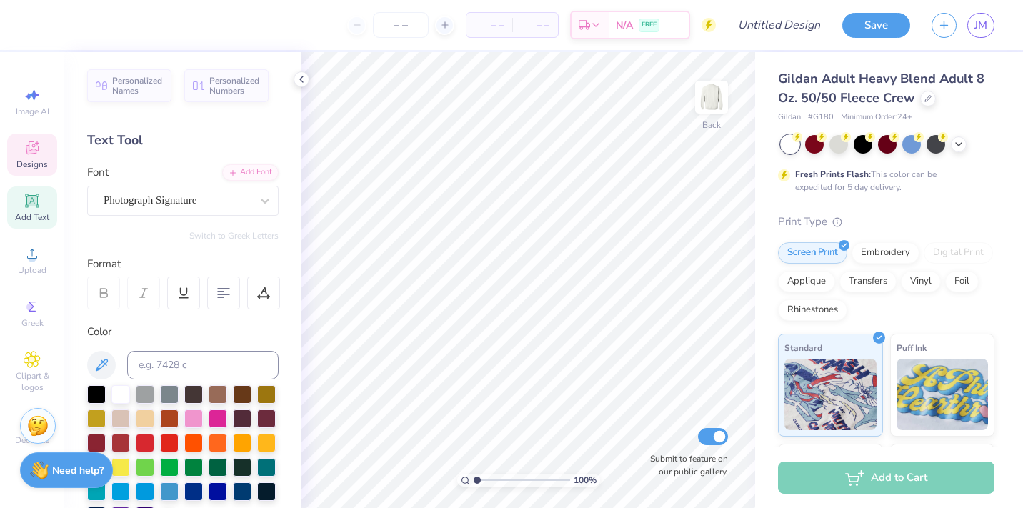
click at [26, 160] on span "Designs" at bounding box center [31, 164] width 31 height 11
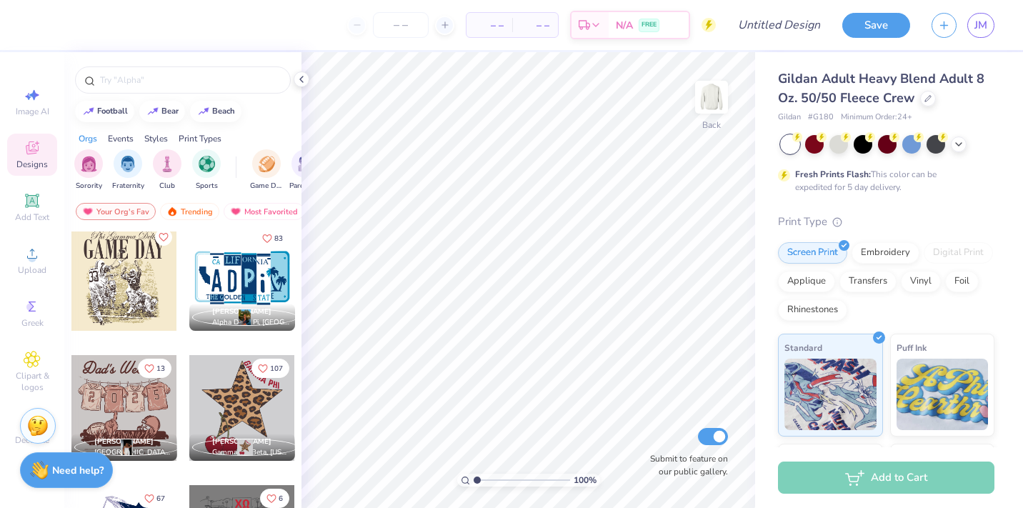
scroll to position [1570, 0]
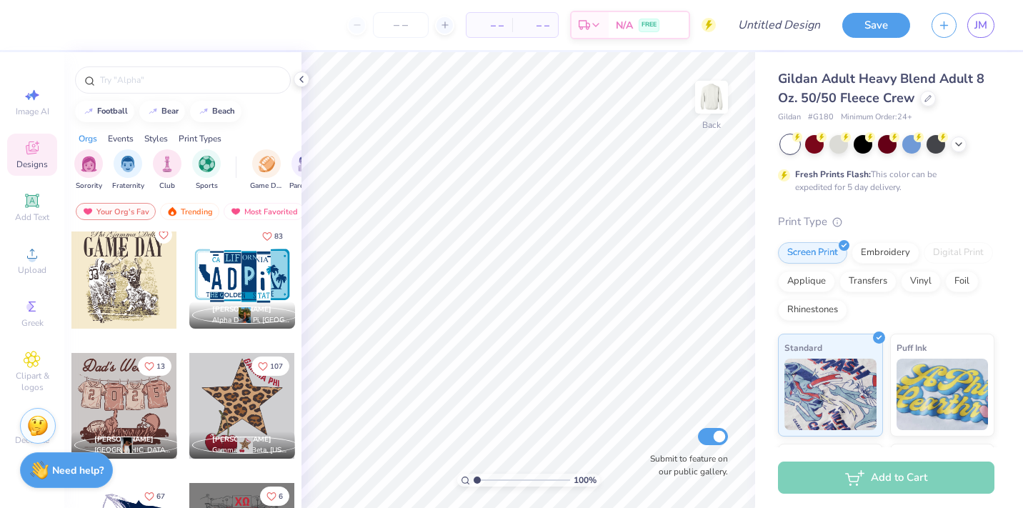
click at [256, 289] on div at bounding box center [242, 276] width 106 height 106
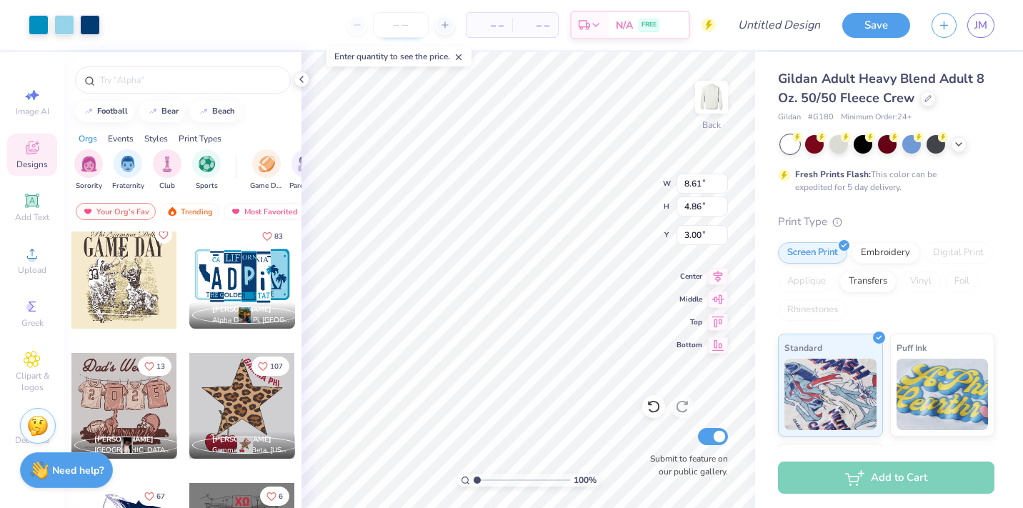
click at [385, 33] on input "number" at bounding box center [401, 25] width 56 height 26
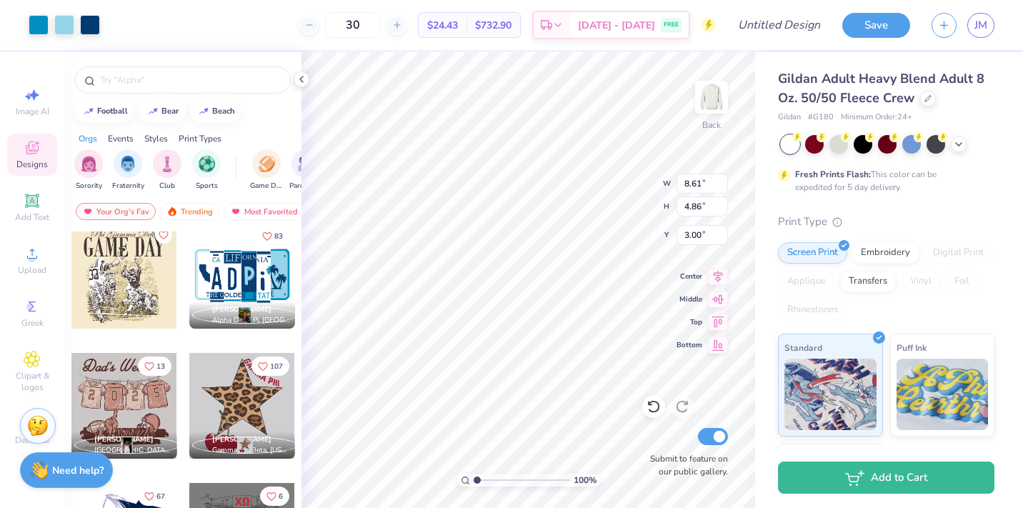
type input "30"
type input "4.74"
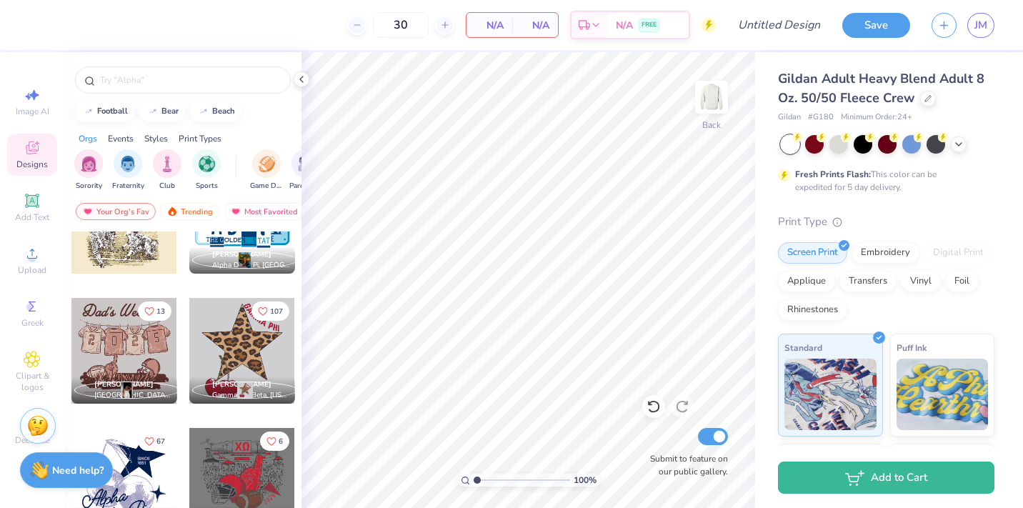
scroll to position [1628, 0]
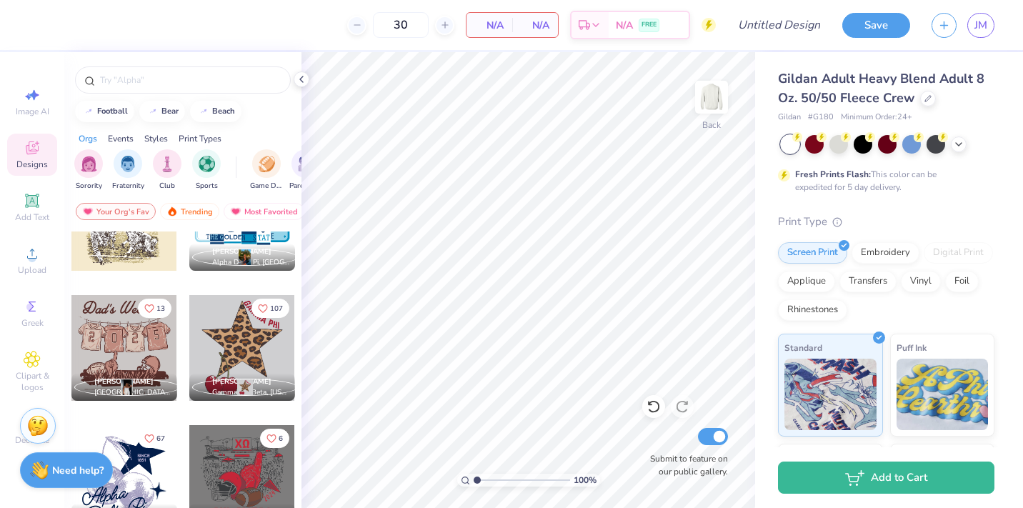
click at [244, 364] on div at bounding box center [242, 348] width 106 height 106
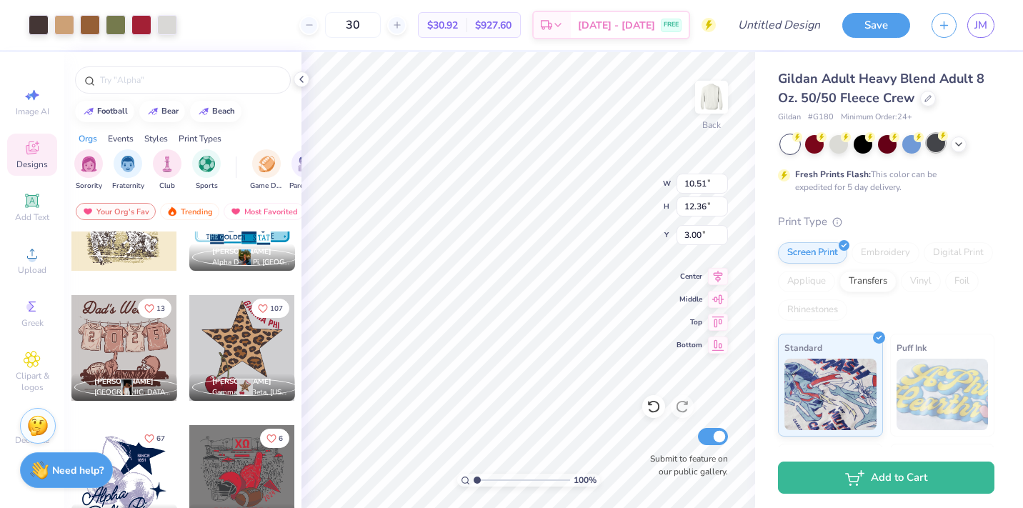
click at [934, 144] on div at bounding box center [936, 143] width 19 height 19
click at [961, 149] on div at bounding box center [959, 143] width 16 height 16
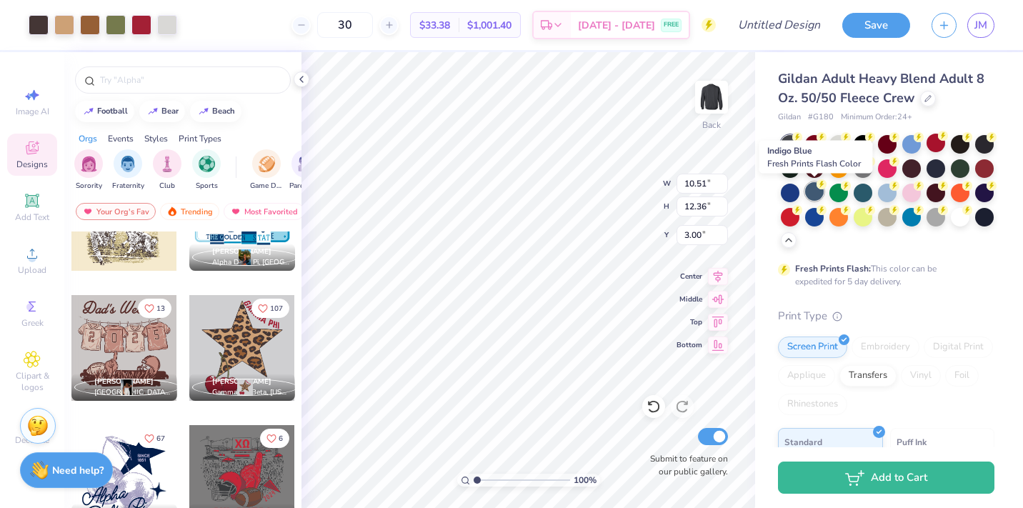
click at [811, 193] on div at bounding box center [814, 191] width 19 height 19
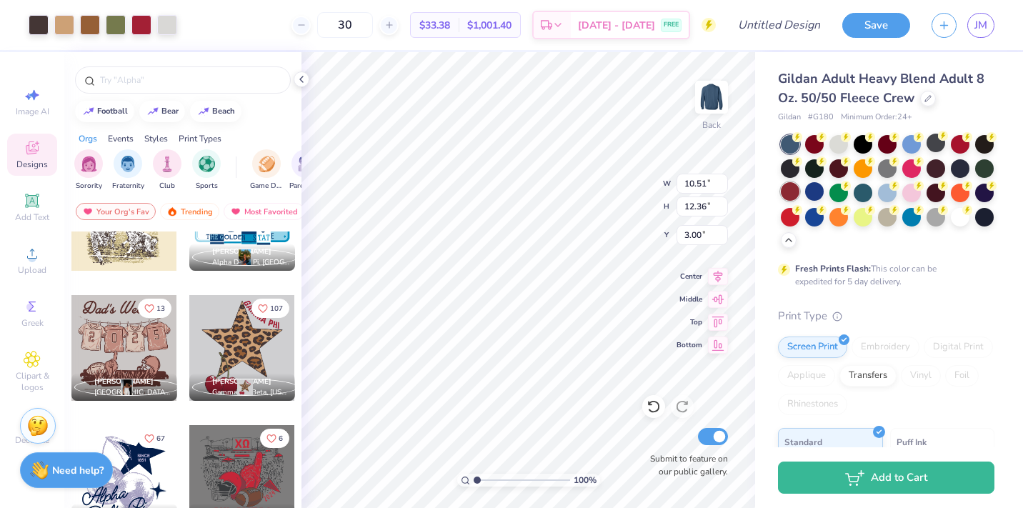
click at [793, 191] on div at bounding box center [790, 191] width 19 height 19
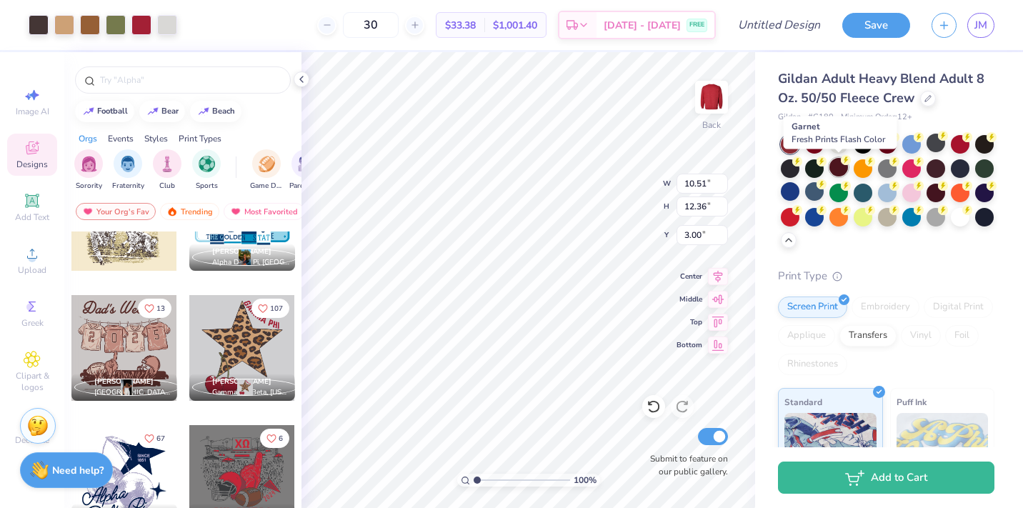
click at [839, 170] on div at bounding box center [839, 167] width 19 height 19
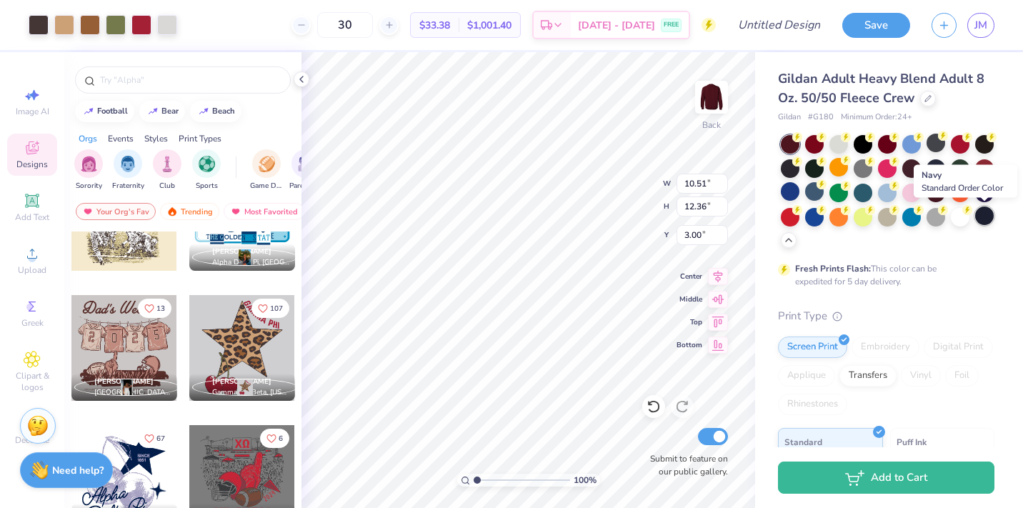
click at [979, 214] on div at bounding box center [985, 216] width 19 height 19
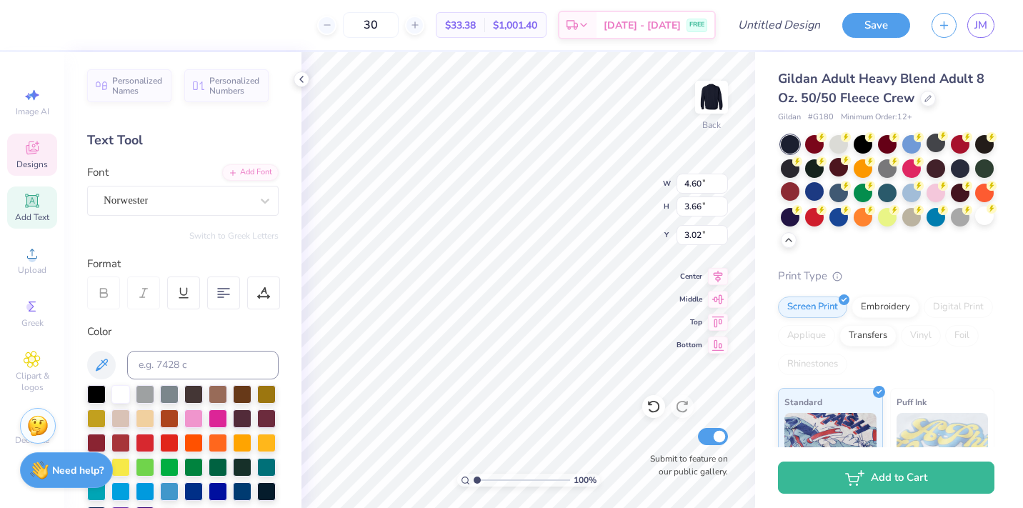
scroll to position [0, 1]
type textarea "Sig delt"
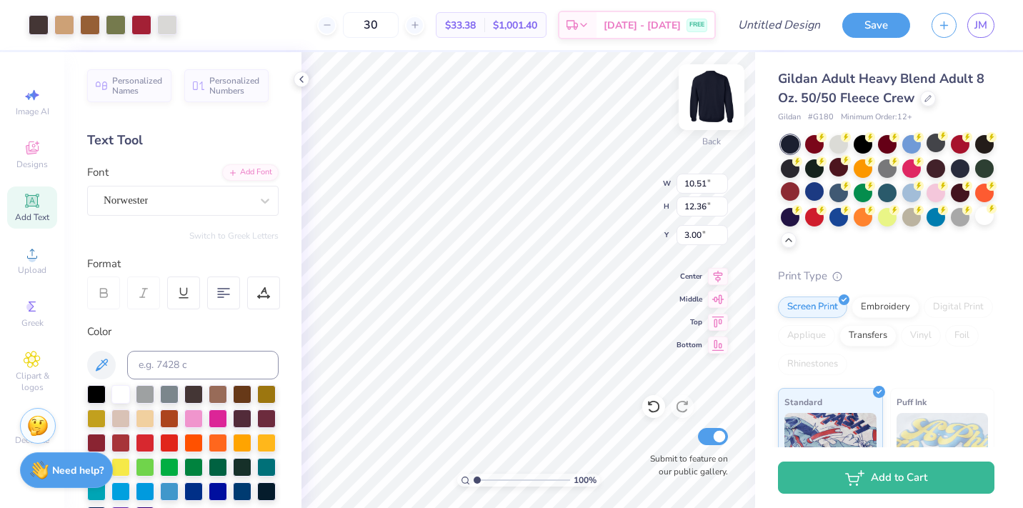
click at [703, 109] on img at bounding box center [711, 97] width 57 height 57
click at [713, 89] on img at bounding box center [711, 97] width 57 height 57
type input "4.79"
type input "5.62"
type input "3.00"
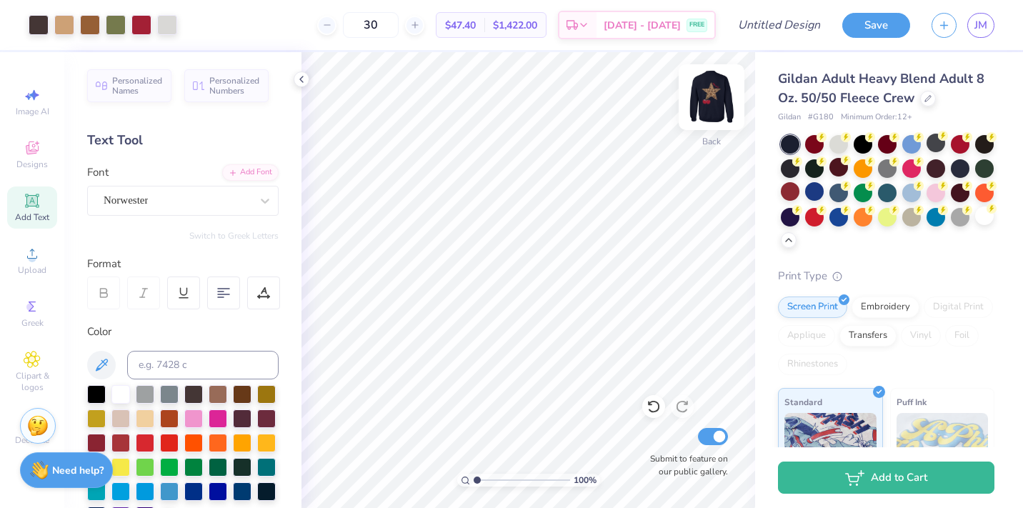
click at [721, 91] on img at bounding box center [711, 97] width 57 height 57
click at [714, 101] on img at bounding box center [711, 97] width 57 height 57
click at [710, 97] on img at bounding box center [711, 97] width 57 height 57
click at [706, 104] on img at bounding box center [711, 97] width 57 height 57
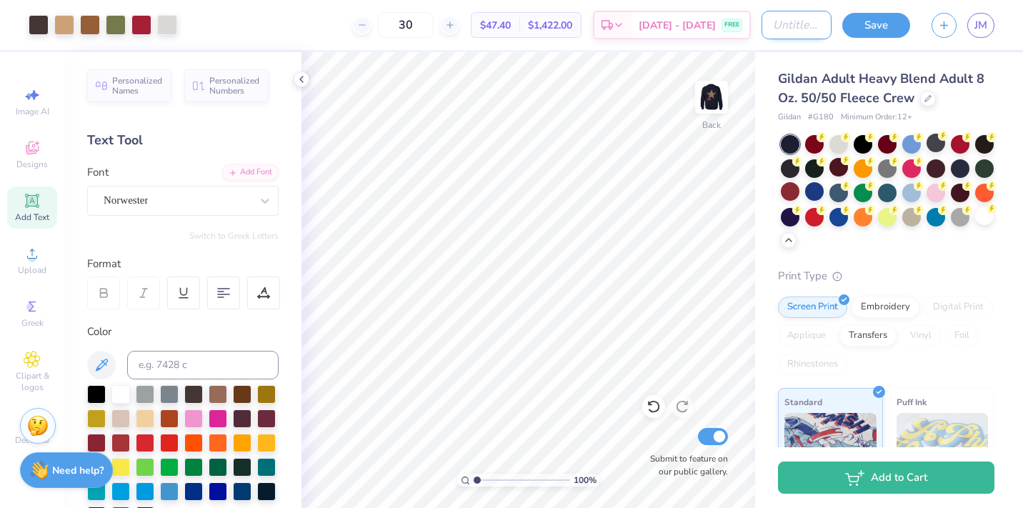
click at [793, 21] on input "Design Title" at bounding box center [797, 25] width 70 height 29
type input "cherry cheetah"
click at [872, 24] on button "Save" at bounding box center [877, 23] width 68 height 25
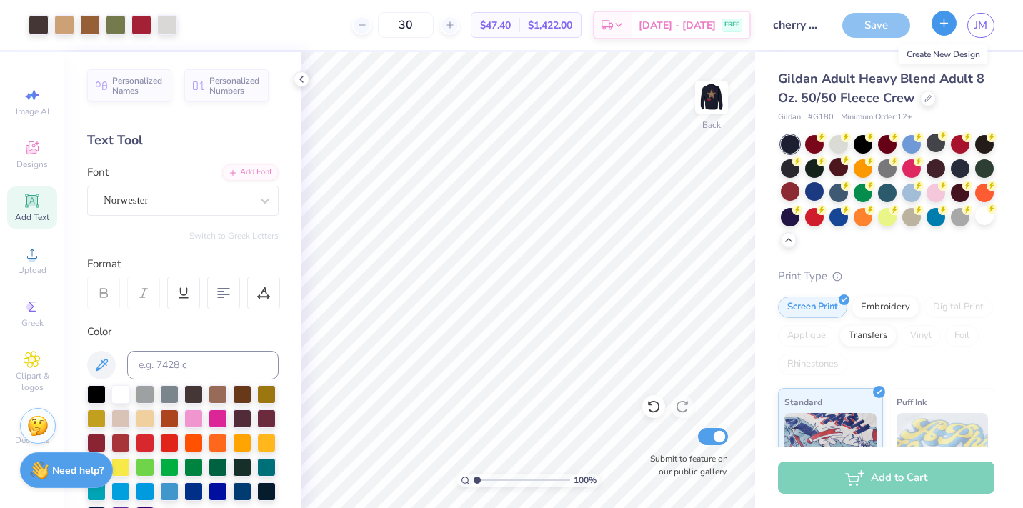
click at [945, 26] on icon "button" at bounding box center [944, 23] width 12 height 12
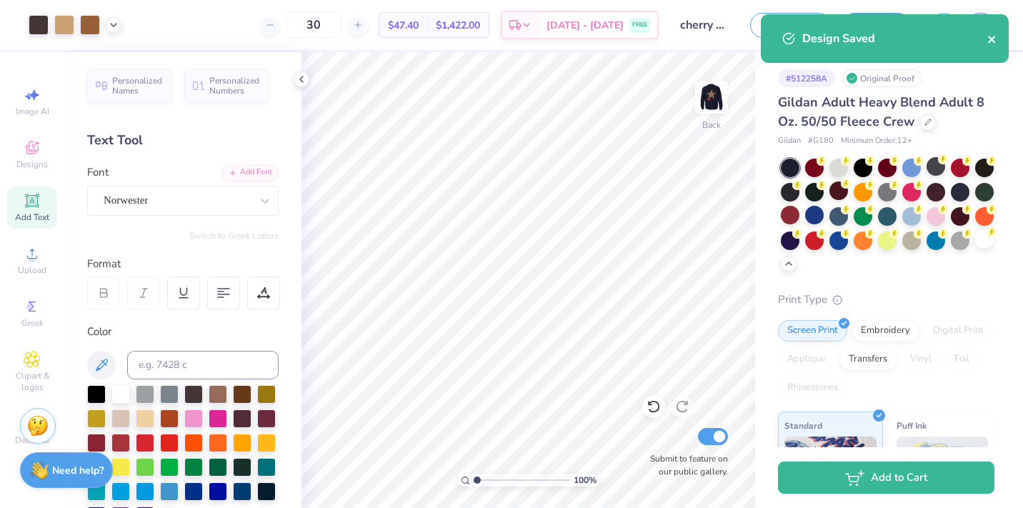
click at [993, 38] on icon "close" at bounding box center [991, 39] width 7 height 7
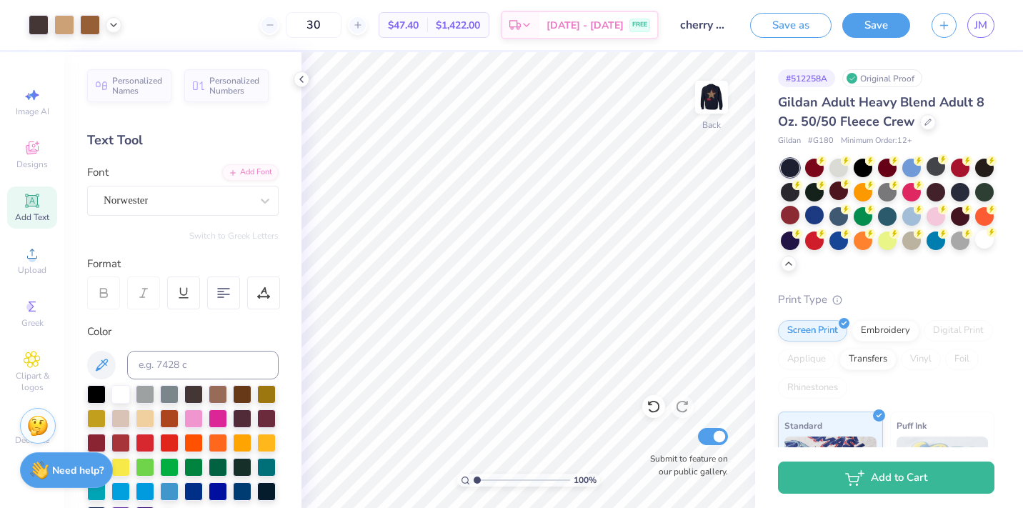
click at [948, 28] on icon "button" at bounding box center [944, 25] width 12 height 12
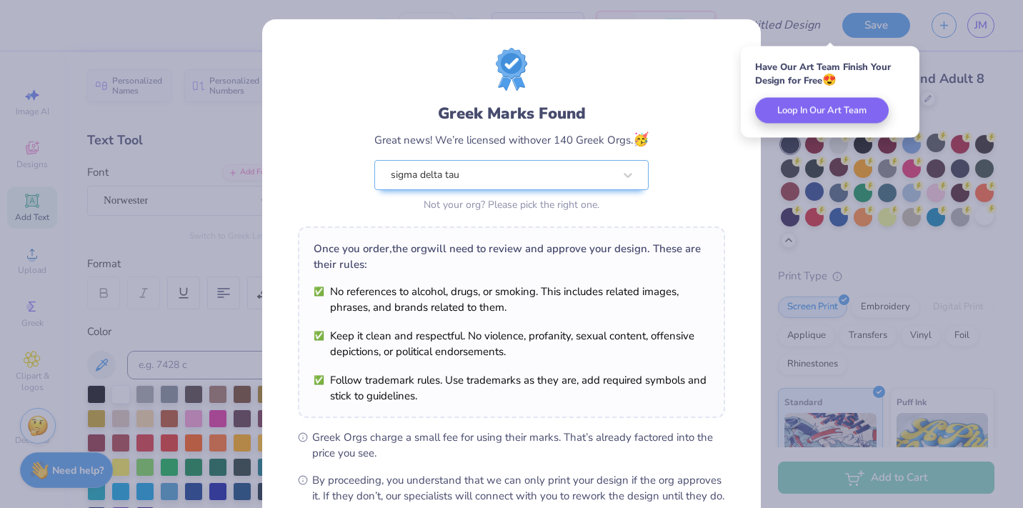
scroll to position [161, 0]
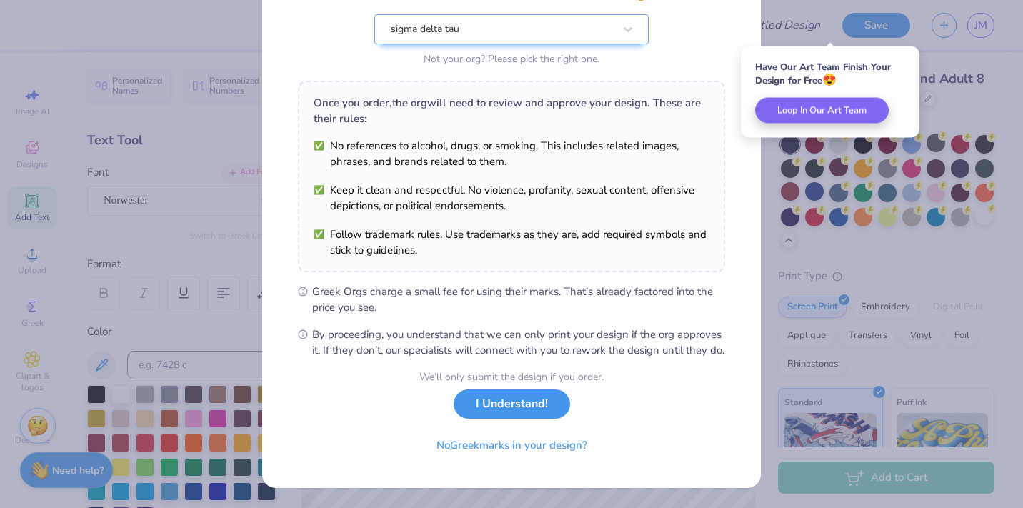
click at [517, 409] on button "I Understand!" at bounding box center [512, 404] width 116 height 29
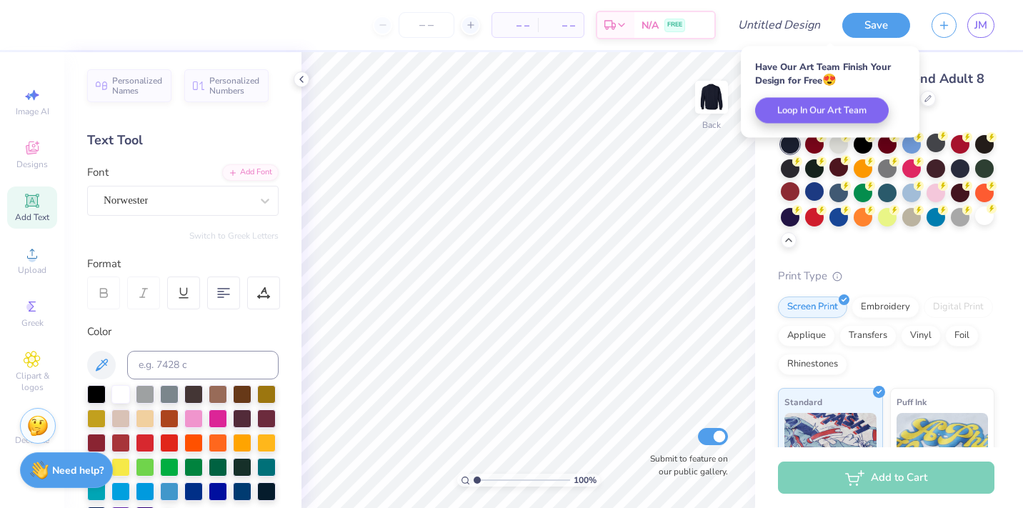
scroll to position [0, 0]
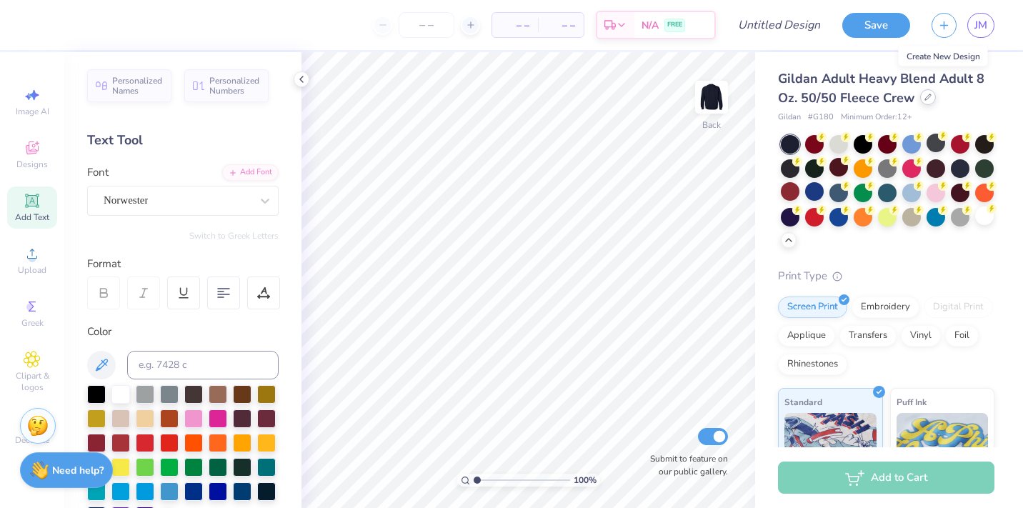
click at [929, 96] on icon at bounding box center [928, 97] width 7 height 7
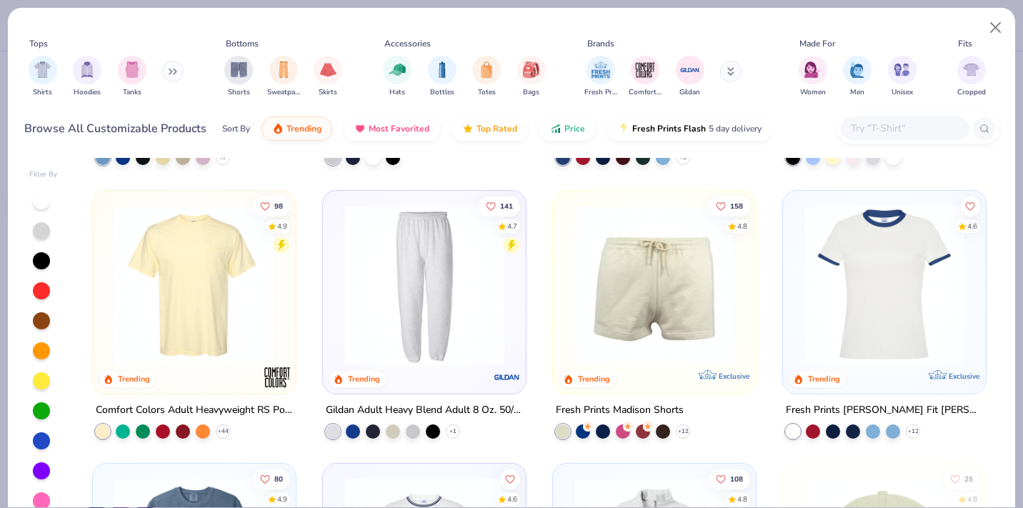
scroll to position [1615, 0]
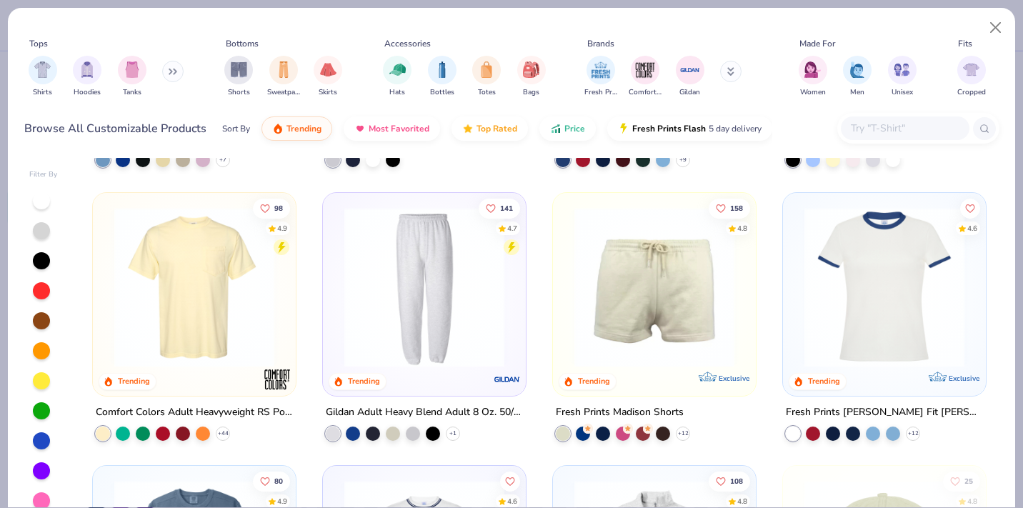
click at [444, 284] on img at bounding box center [424, 287] width 174 height 160
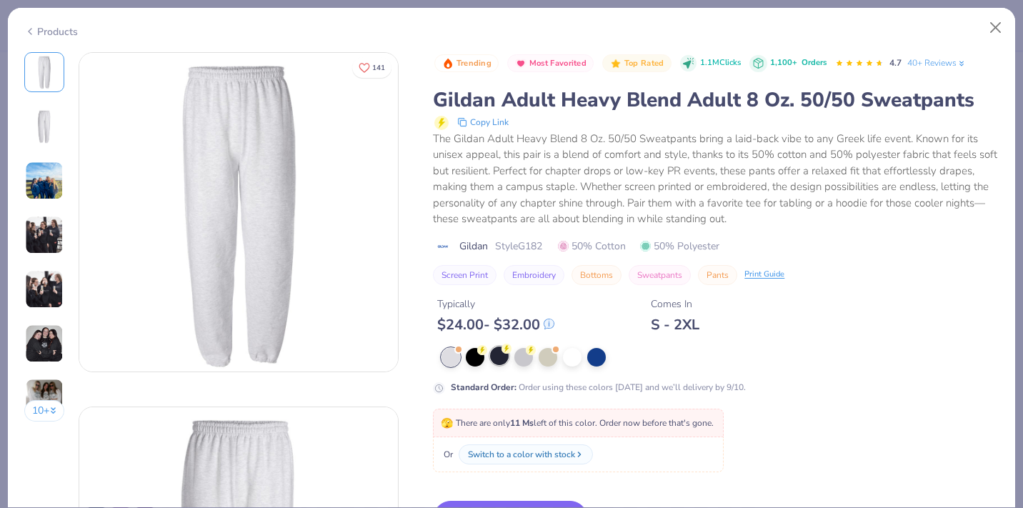
click at [498, 357] on div at bounding box center [499, 356] width 19 height 19
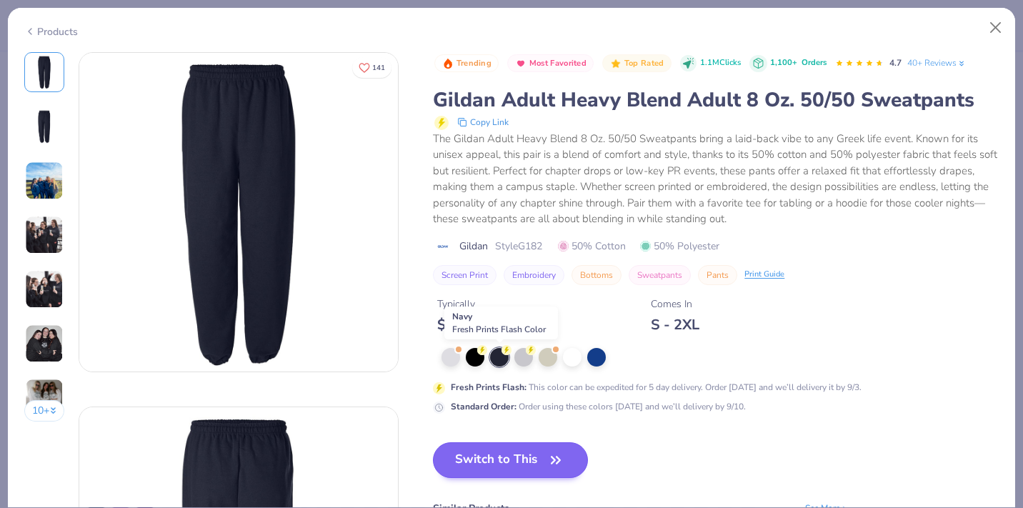
scroll to position [69, 0]
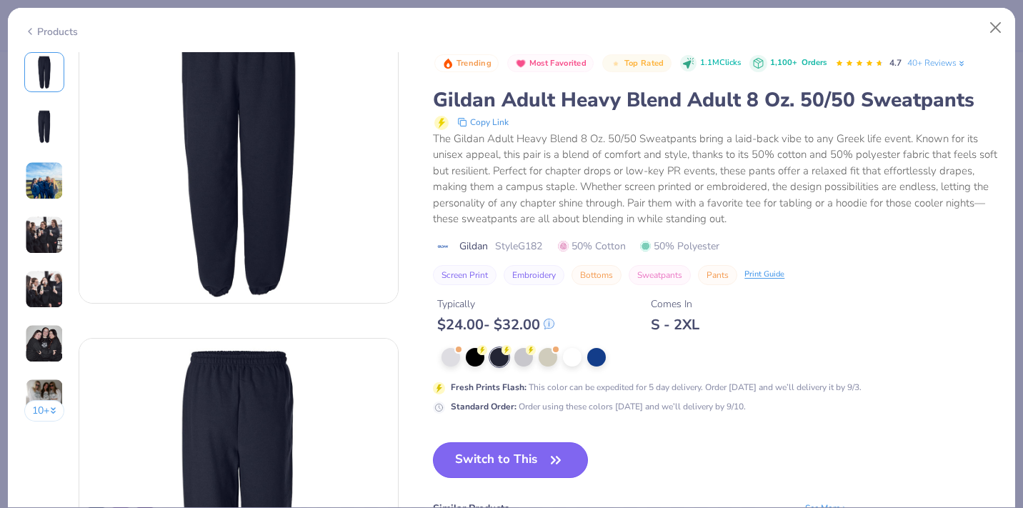
click at [500, 462] on button "Switch to This" at bounding box center [510, 460] width 155 height 36
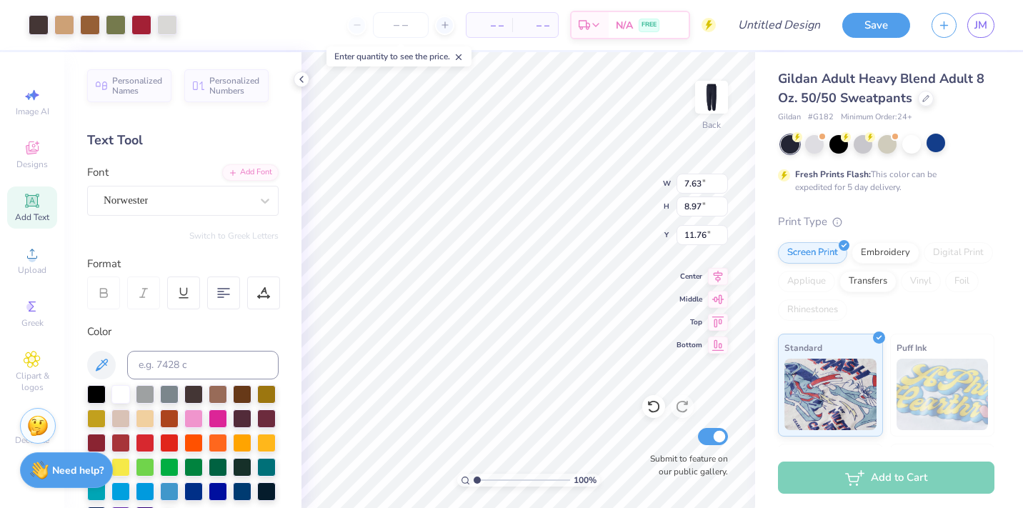
type input "2.90"
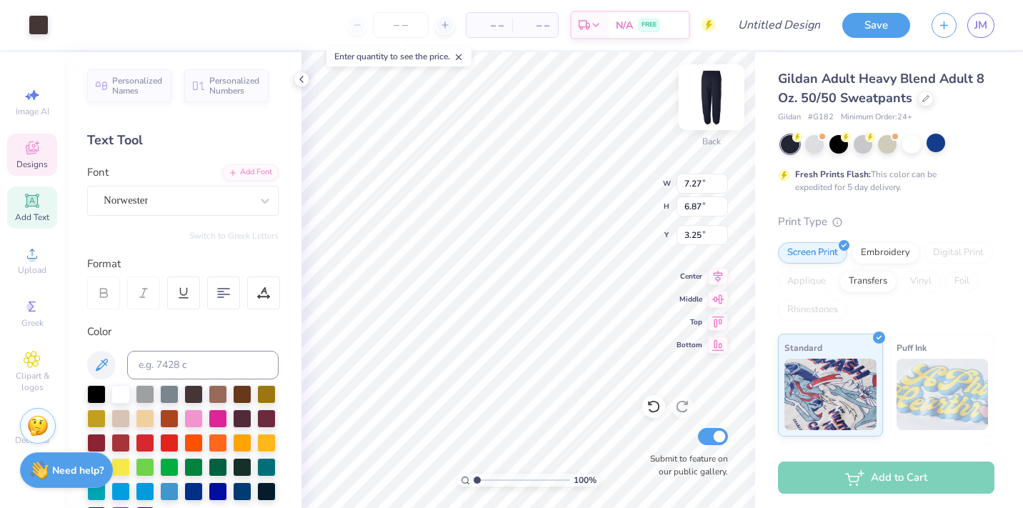
type input "5.95"
type input "5.62"
type input "4.50"
click at [658, 416] on div at bounding box center [654, 406] width 23 height 23
type input "7.27"
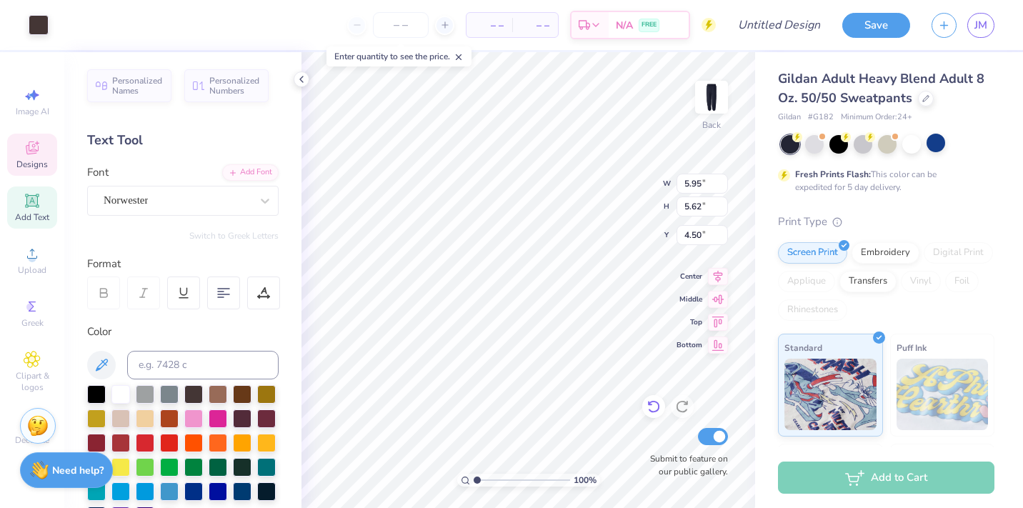
type input "6.87"
type input "3.25"
type input "6.28"
type input "7.34"
type input "3.86"
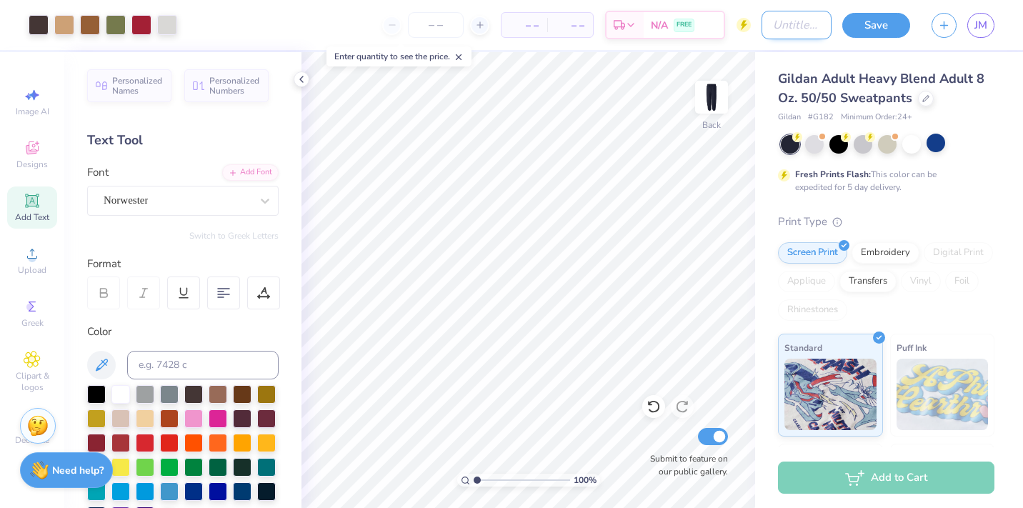
click at [763, 27] on input "Design Title" at bounding box center [797, 25] width 70 height 29
type input "cherry cheetah bottom"
click at [885, 21] on button "Save" at bounding box center [877, 23] width 68 height 25
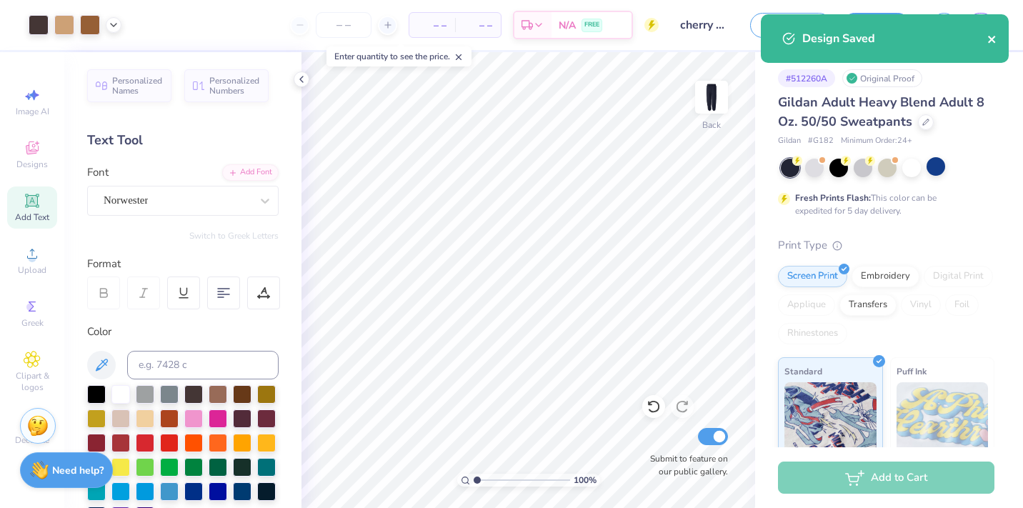
click at [991, 40] on icon "close" at bounding box center [991, 39] width 7 height 7
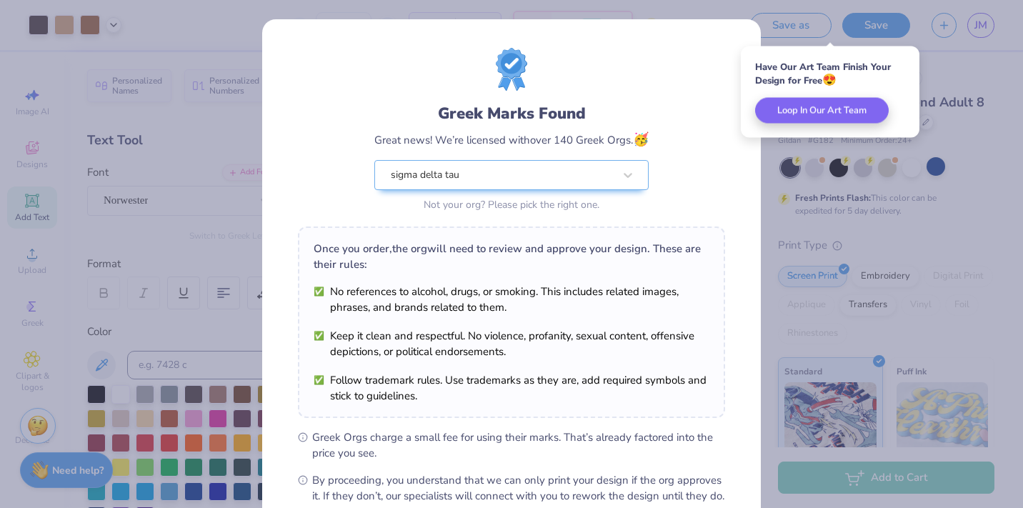
scroll to position [161, 0]
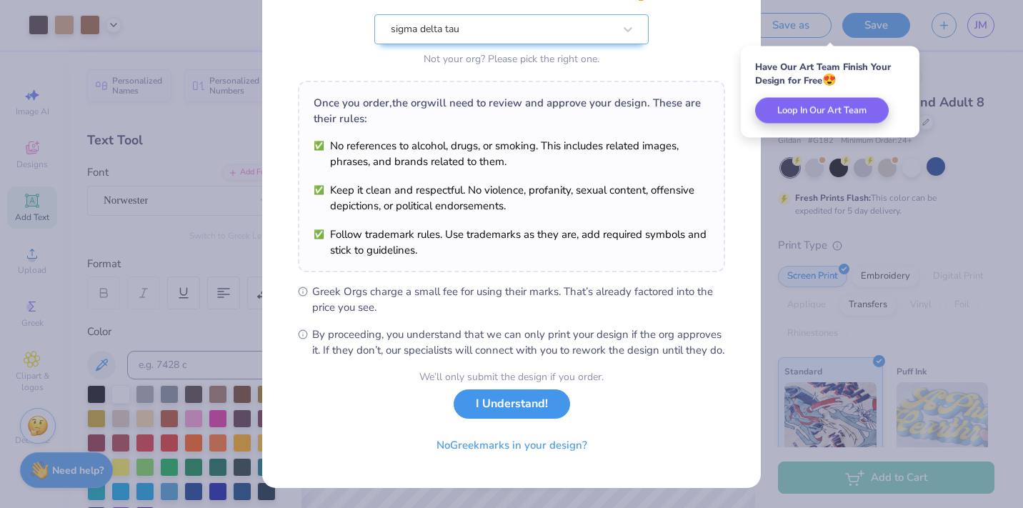
click at [508, 407] on button "I Understand!" at bounding box center [512, 404] width 116 height 29
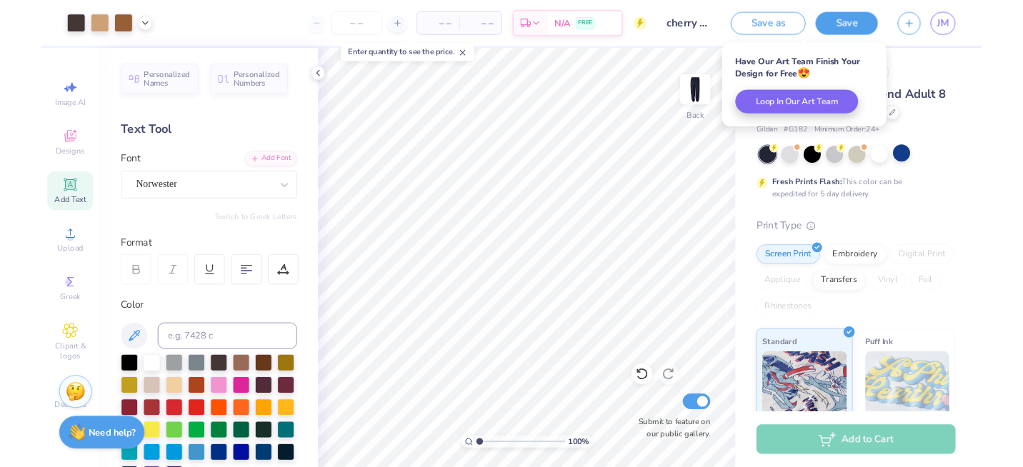
scroll to position [0, 0]
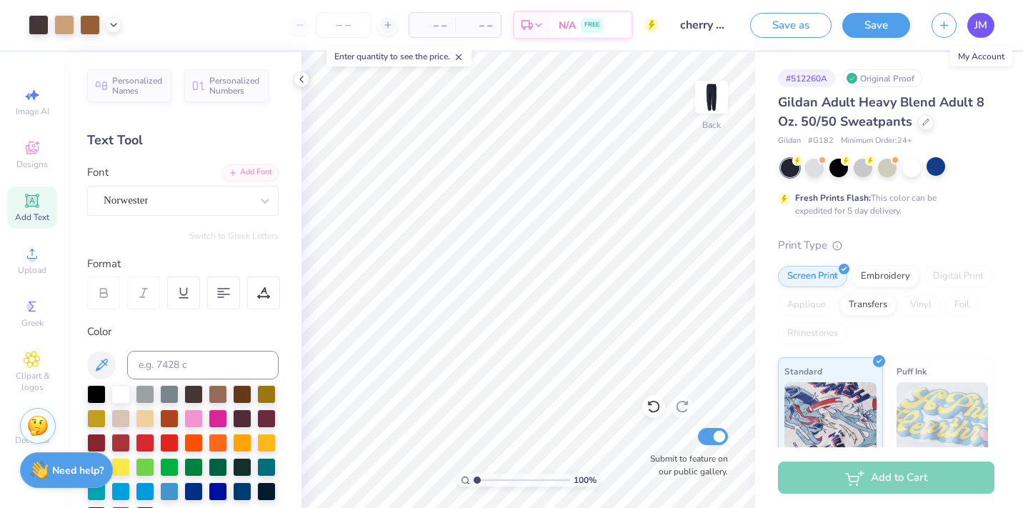
click at [980, 23] on span "JM" at bounding box center [981, 25] width 13 height 16
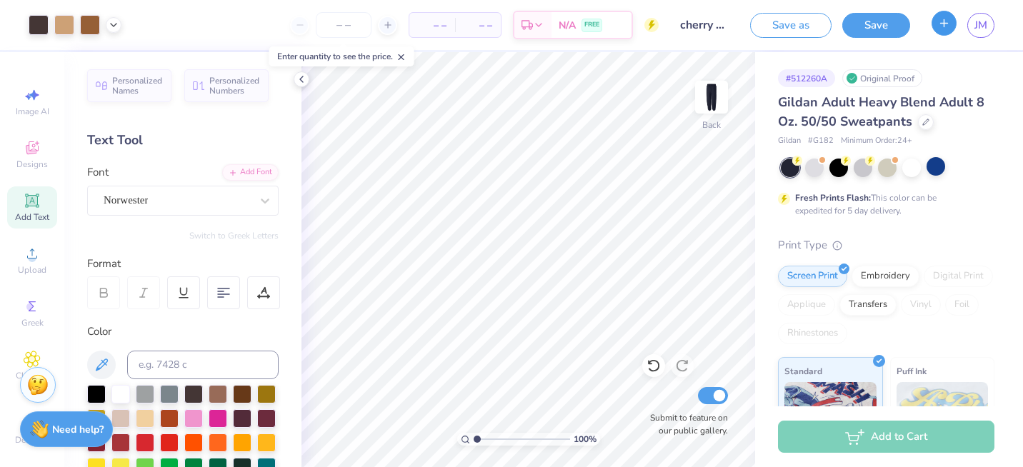
click at [941, 29] on button "button" at bounding box center [944, 23] width 25 height 25
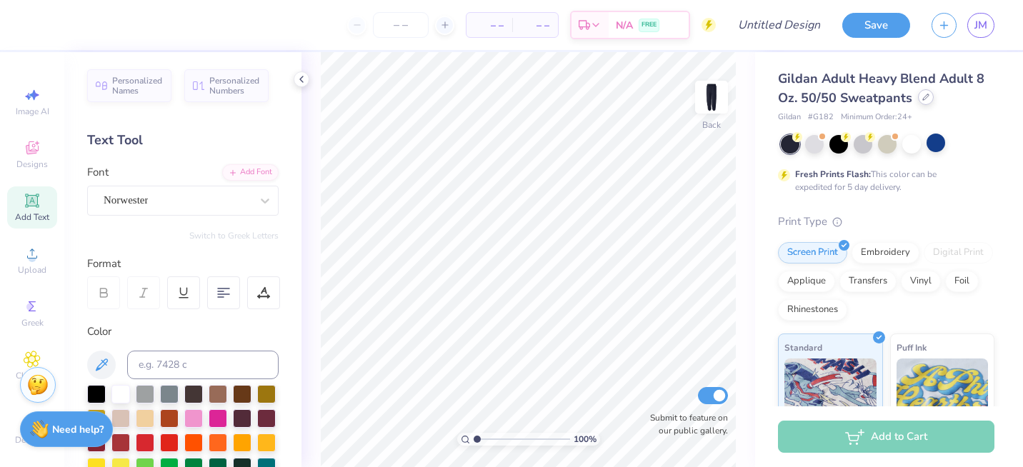
click at [923, 103] on div at bounding box center [926, 97] width 16 height 16
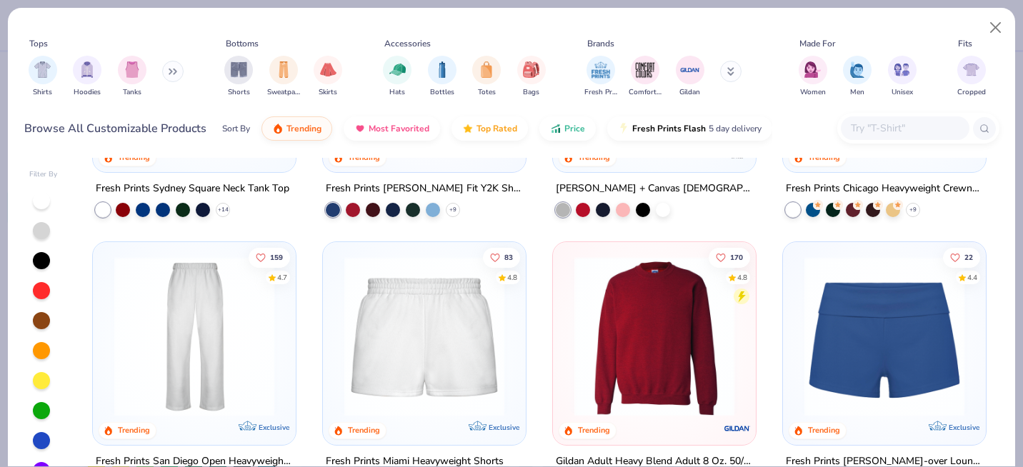
scroll to position [745, 0]
click at [581, 301] on img at bounding box center [654, 336] width 174 height 160
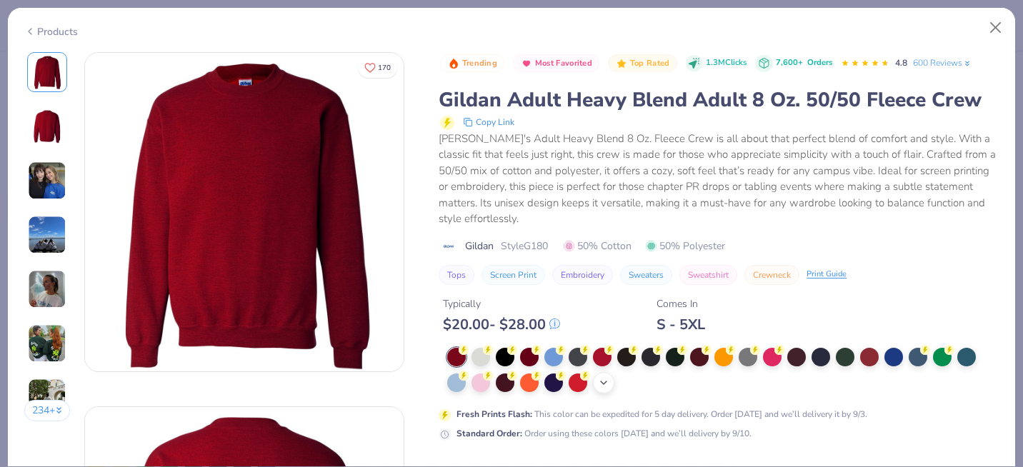
click at [607, 380] on icon at bounding box center [603, 382] width 11 height 11
click at [746, 382] on div at bounding box center [748, 381] width 19 height 19
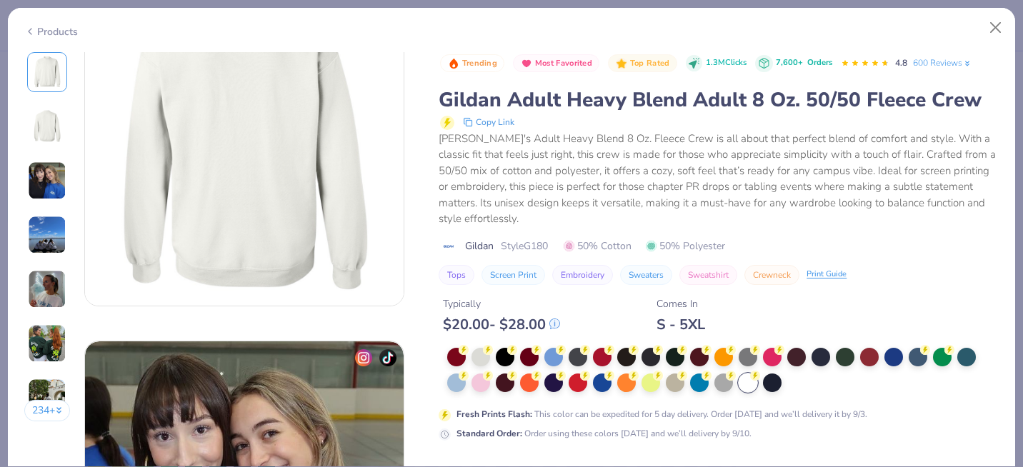
scroll to position [450, 0]
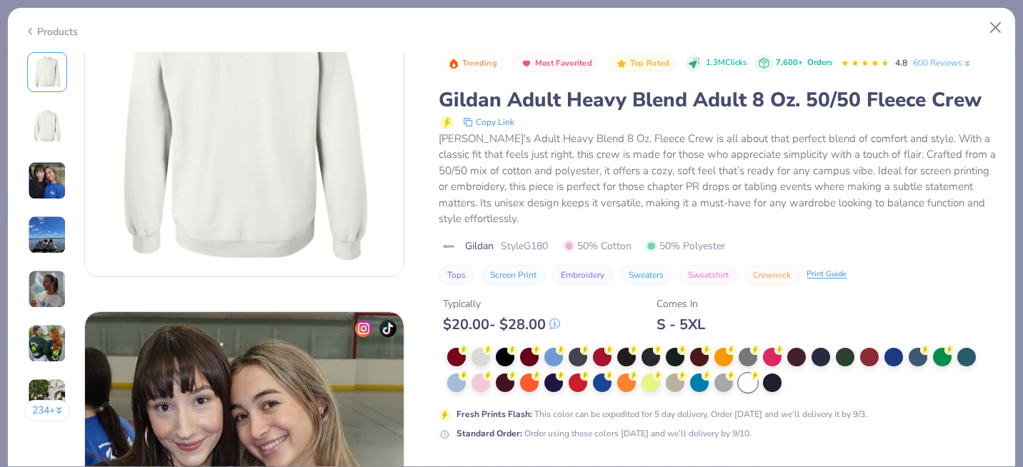
drag, startPoint x: 632, startPoint y: 457, endPoint x: 632, endPoint y: 441, distance: 15.7
click at [632, 441] on div "Trending Most Favorited Top Rated 1.3M Clicks 7,600+ Orders 4.8 600 Reviews Gil…" at bounding box center [719, 290] width 560 height 476
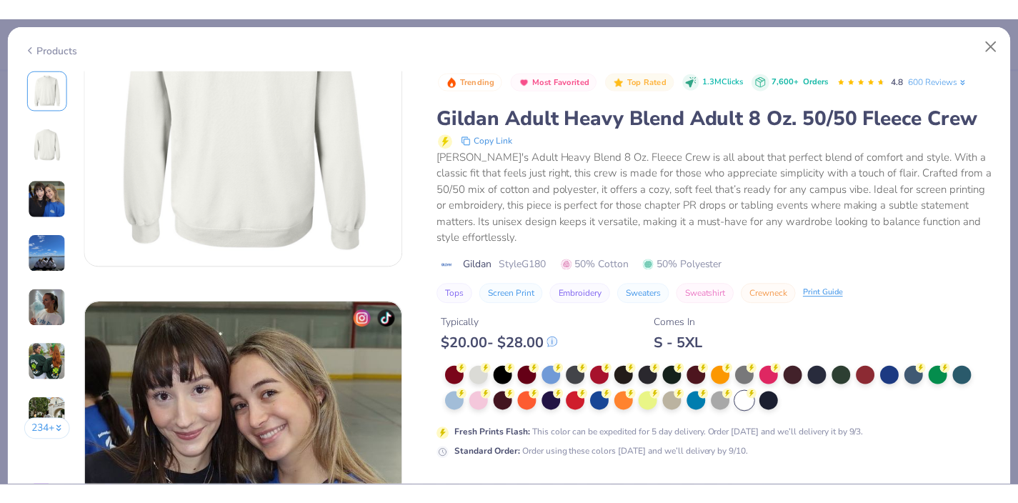
scroll to position [483, 0]
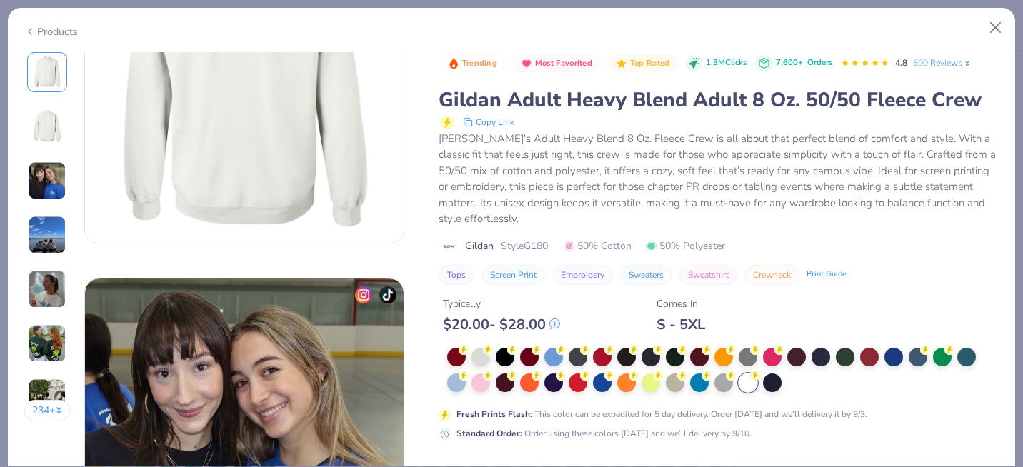
drag, startPoint x: 848, startPoint y: 28, endPoint x: 848, endPoint y: -12, distance: 40.0
click at [848, 0] on html "– – Per Item – – Total Est. Delivery N/A FREE Design Title Save JM Image AI Des…" at bounding box center [511, 233] width 1023 height 467
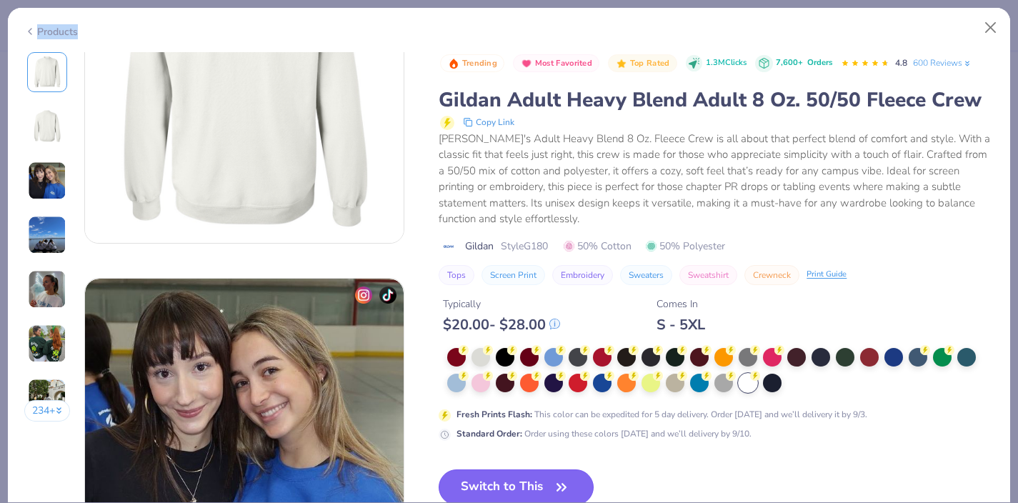
click at [539, 484] on button "Switch to This" at bounding box center [516, 488] width 155 height 36
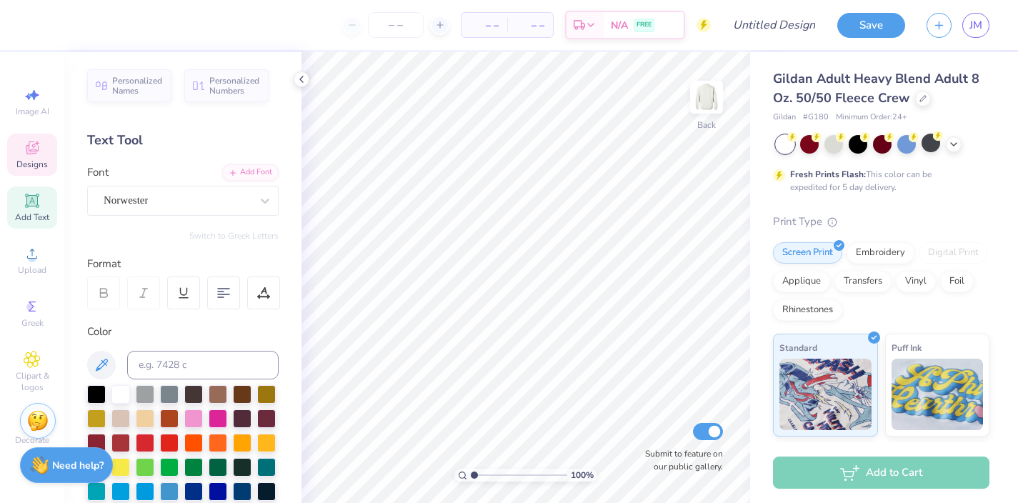
click at [34, 155] on icon at bounding box center [32, 147] width 17 height 17
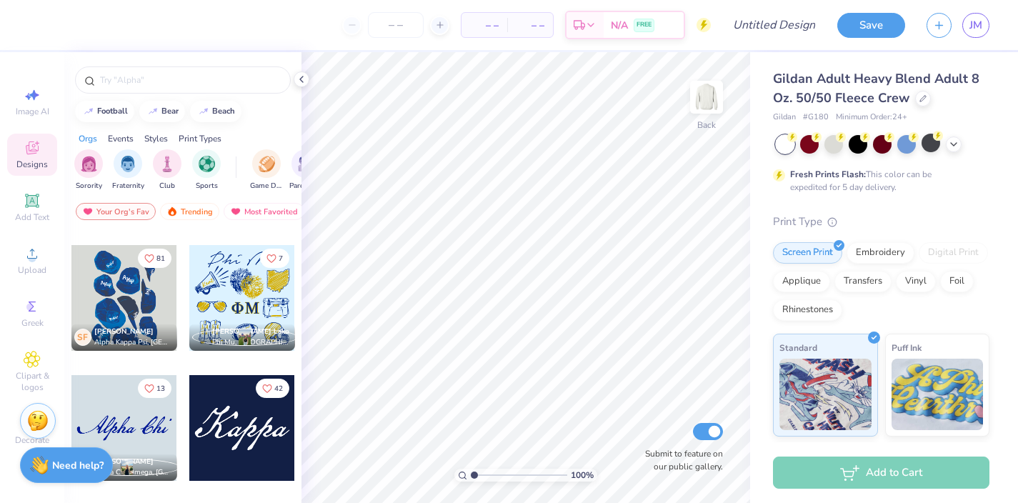
scroll to position [2016, 0]
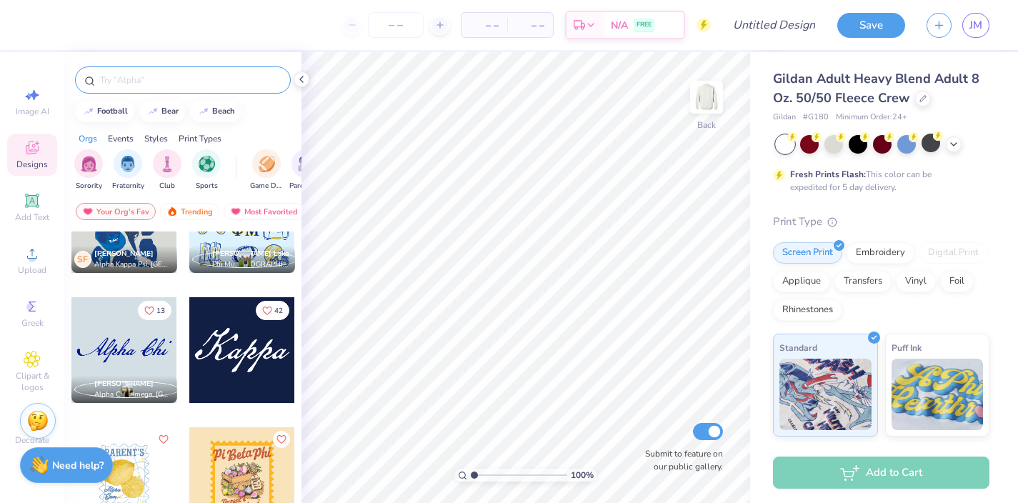
click at [148, 84] on input "text" at bounding box center [190, 80] width 183 height 14
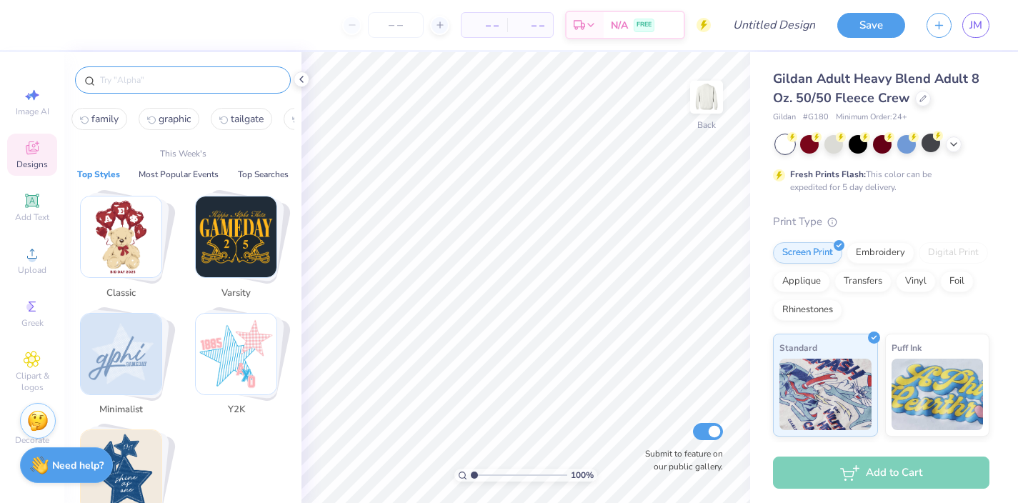
click at [217, 210] on img "Stack Card Button Varsity" at bounding box center [236, 237] width 81 height 81
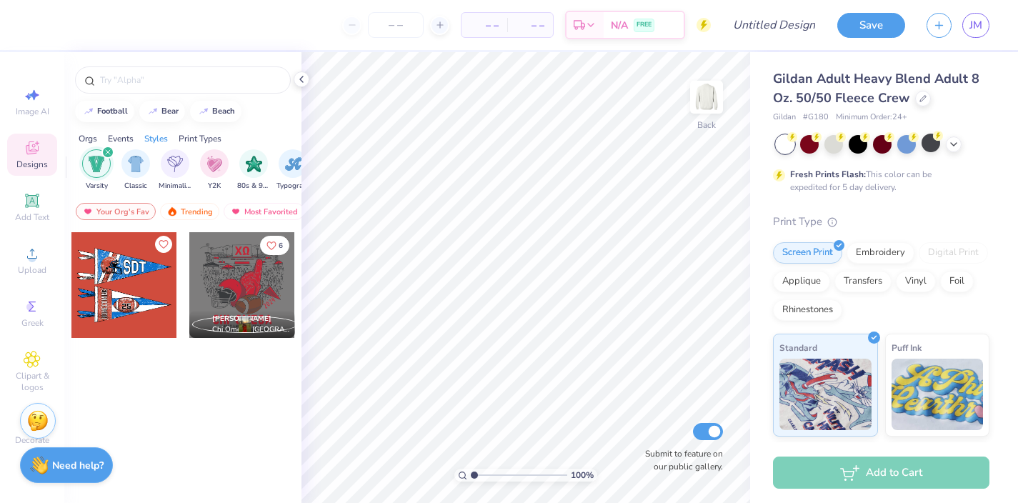
scroll to position [0, 749]
click at [131, 209] on div "Your Org's Fav" at bounding box center [116, 211] width 80 height 17
click at [189, 214] on div "Trending" at bounding box center [189, 211] width 59 height 17
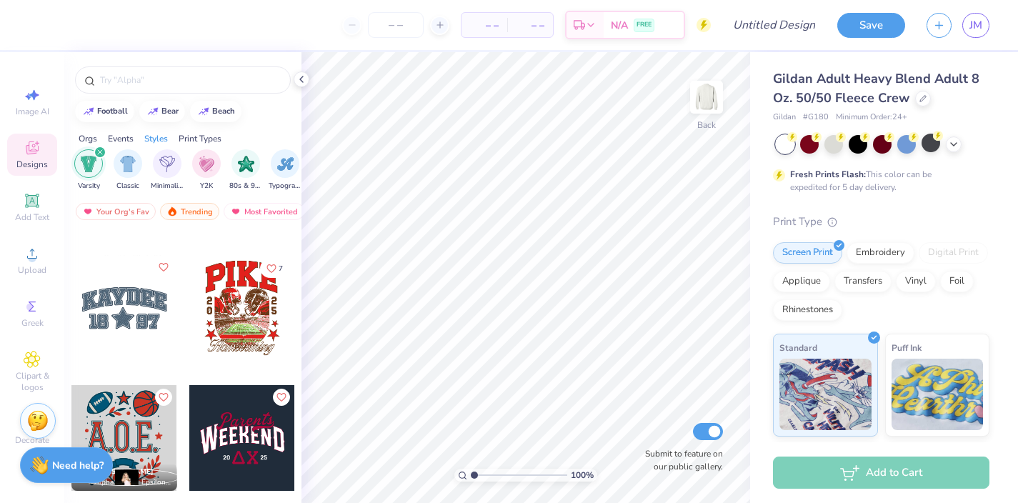
scroll to position [928, 0]
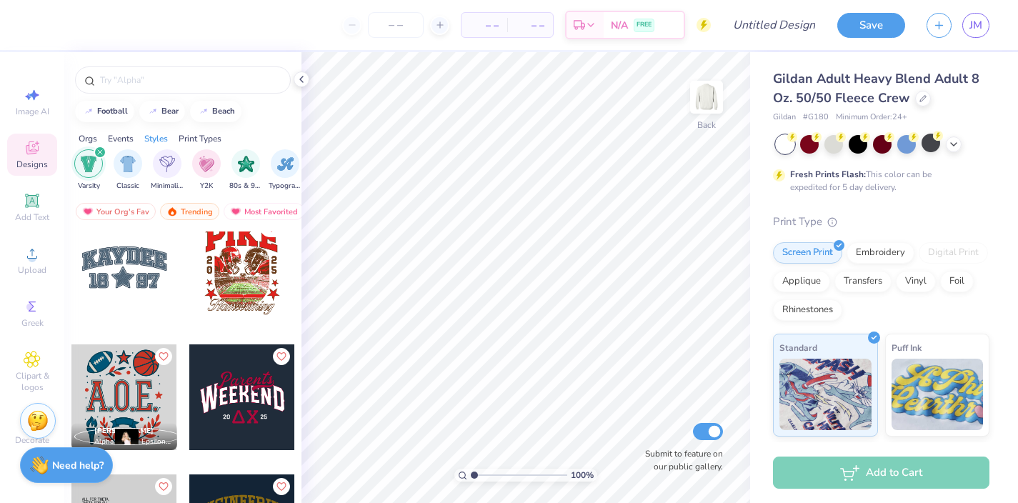
click at [124, 272] on div at bounding box center [124, 267] width 106 height 106
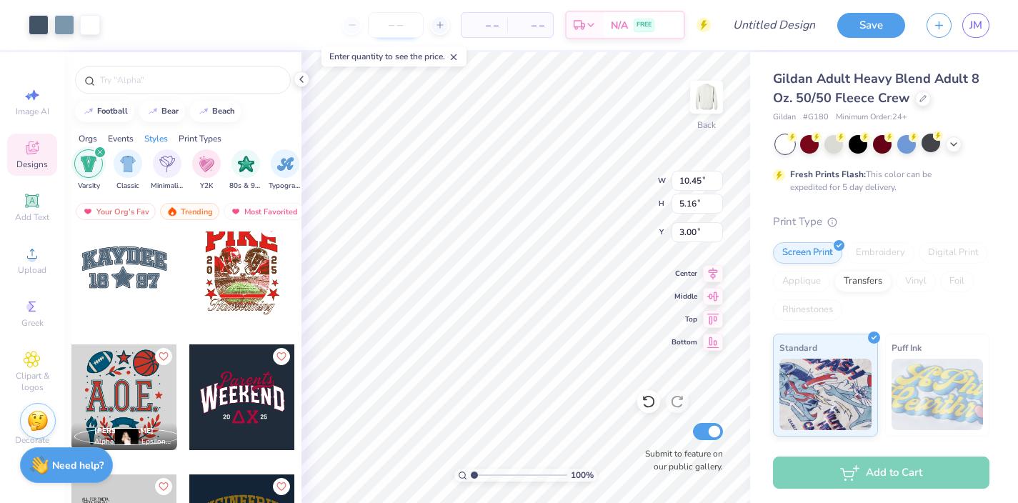
click at [379, 20] on input "number" at bounding box center [396, 25] width 56 height 26
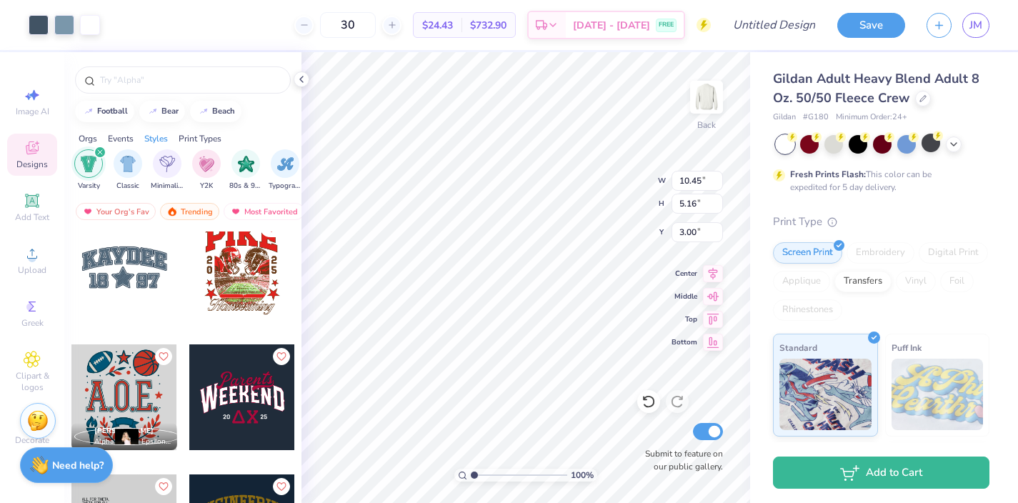
type input "30"
click at [40, 418] on img at bounding box center [37, 418] width 21 height 21
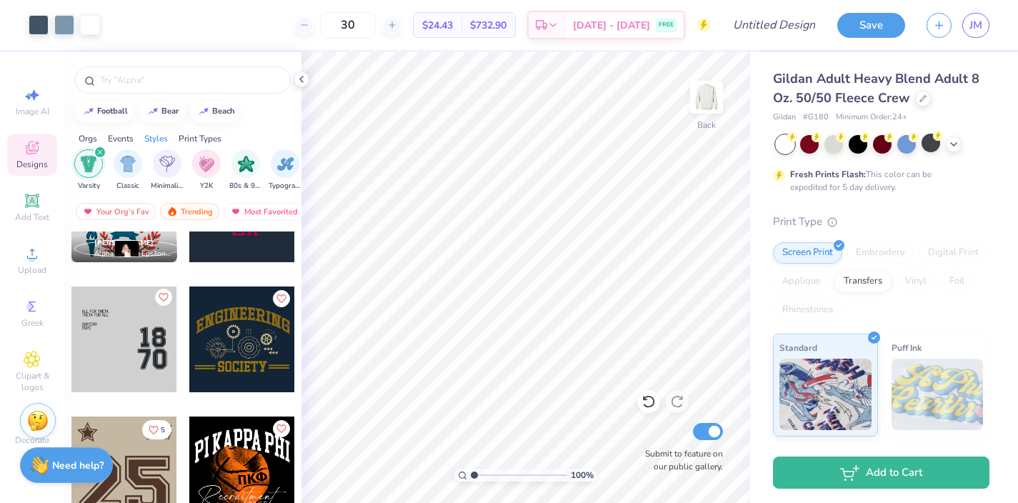
click at [166, 301] on icon "Like" at bounding box center [163, 297] width 10 height 10
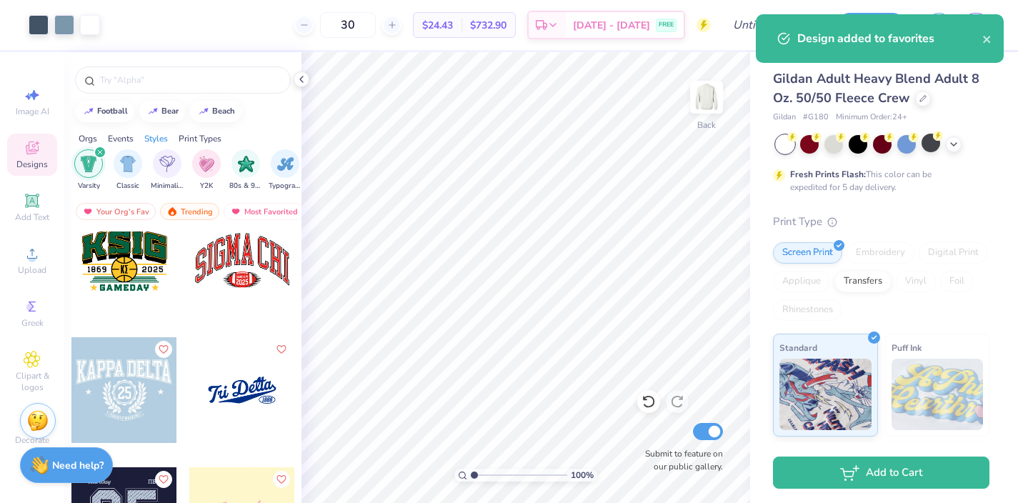
scroll to position [545, 0]
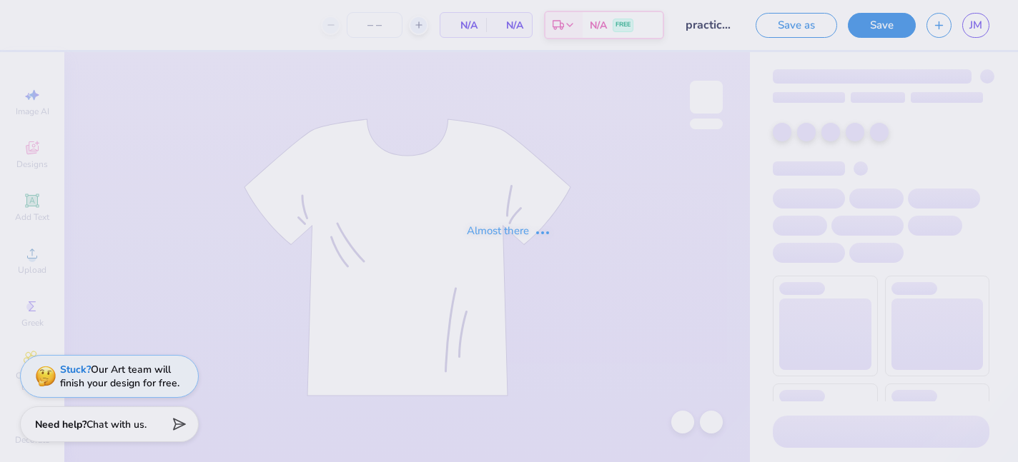
type input "50"
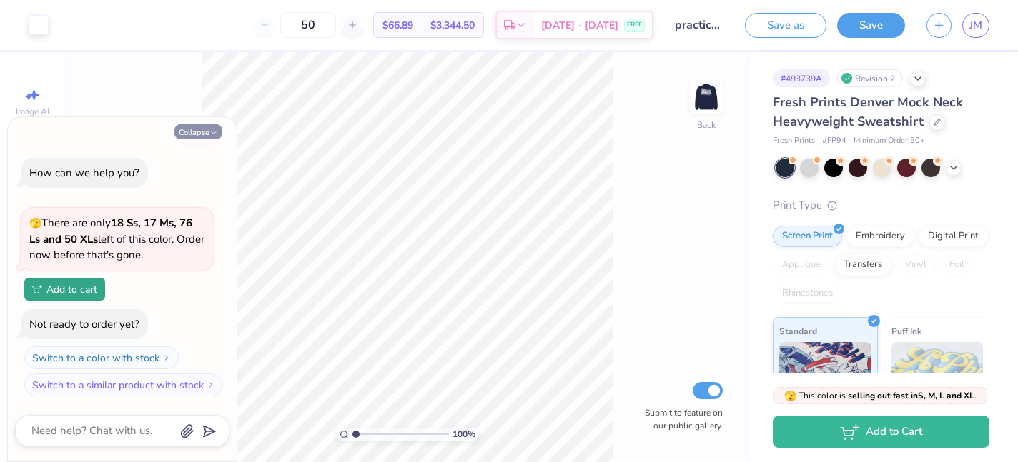
click at [202, 134] on button "Collapse" at bounding box center [198, 131] width 48 height 15
type textarea "x"
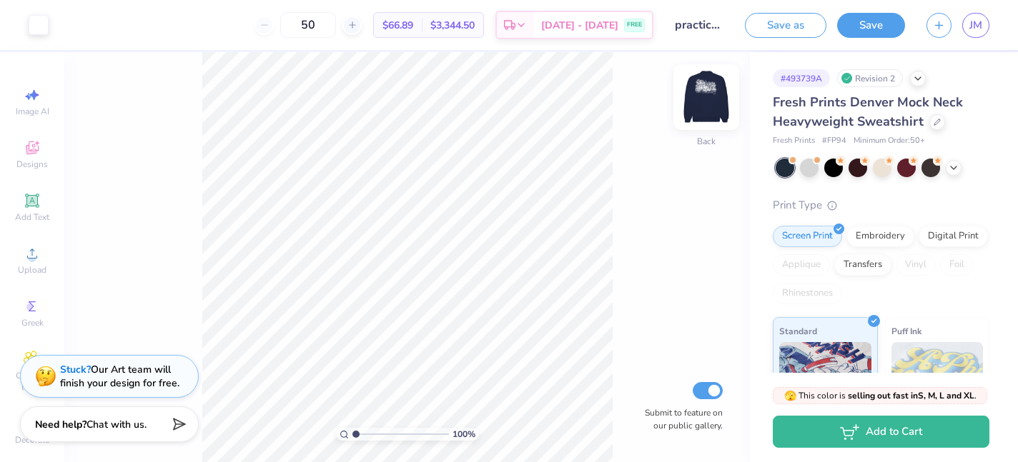
click at [703, 98] on img at bounding box center [706, 97] width 57 height 57
click at [710, 93] on img at bounding box center [706, 97] width 57 height 57
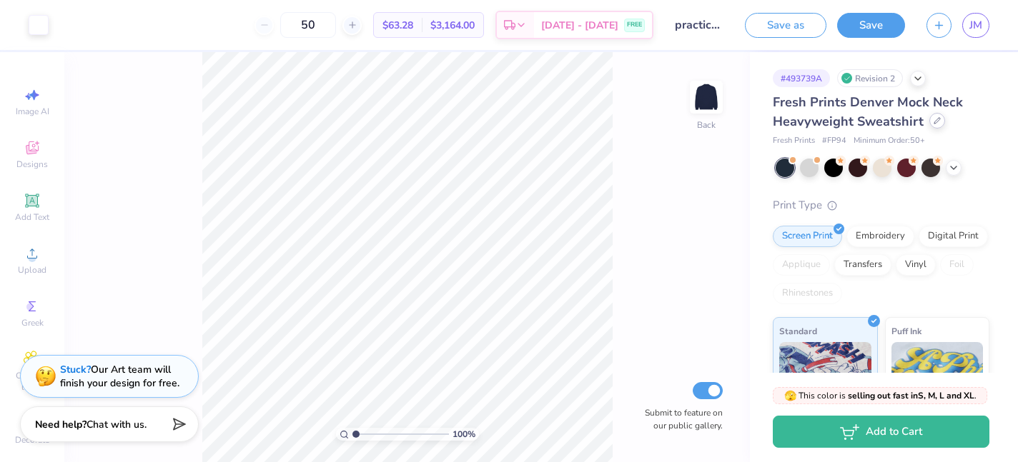
click at [933, 122] on icon at bounding box center [936, 120] width 7 height 7
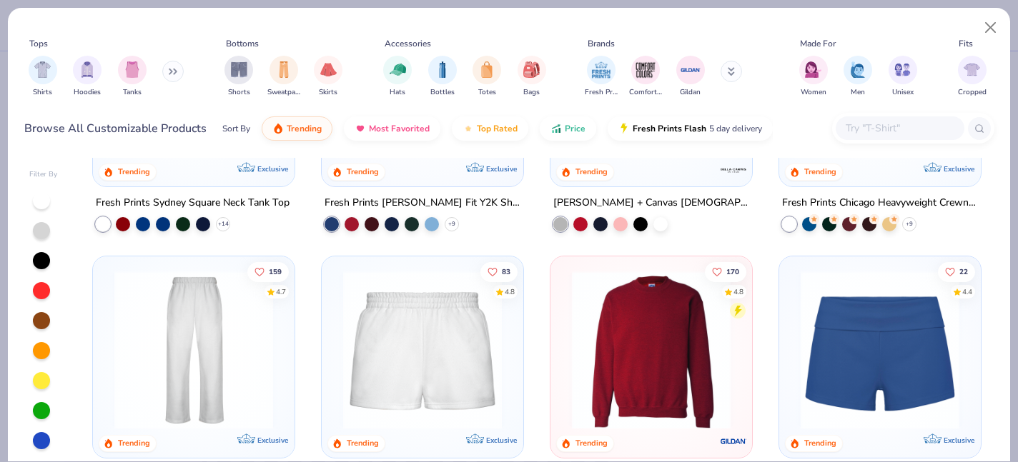
scroll to position [726, 0]
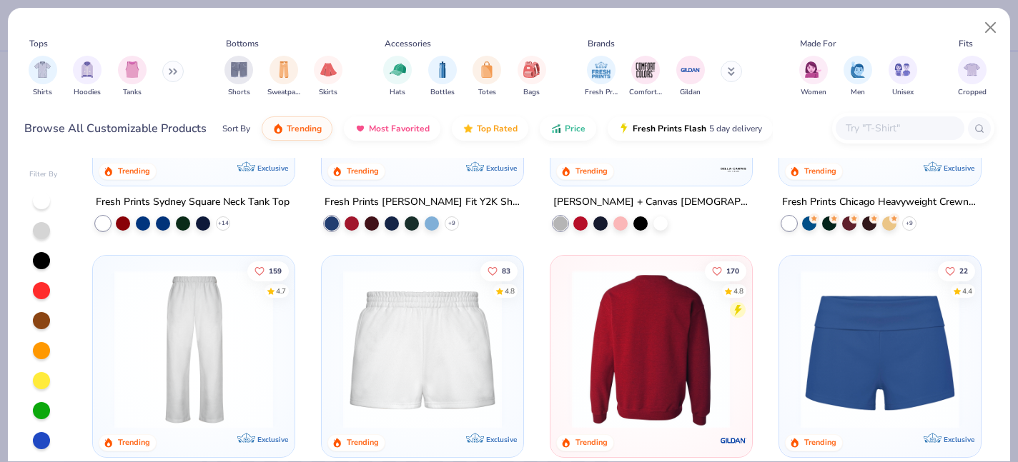
click at [565, 363] on img at bounding box center [478, 349] width 173 height 159
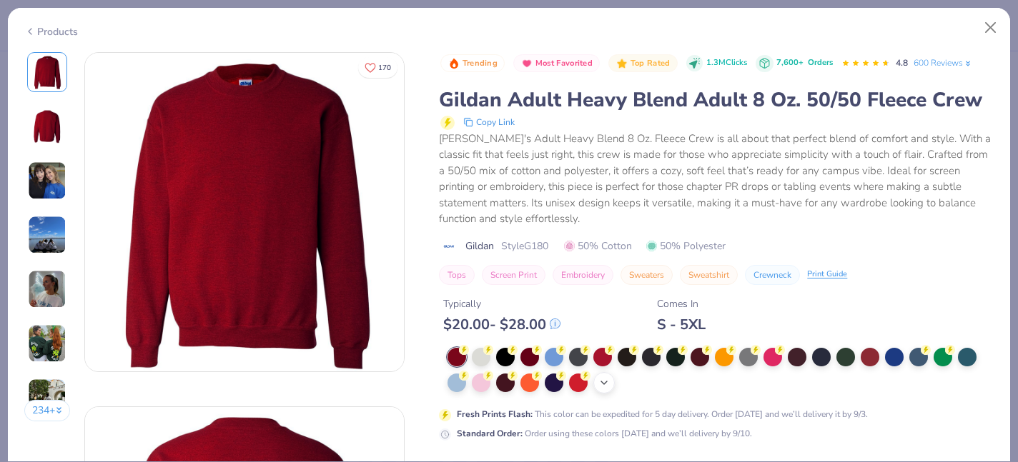
click at [605, 380] on icon at bounding box center [603, 382] width 11 height 11
click at [755, 385] on div at bounding box center [748, 381] width 19 height 19
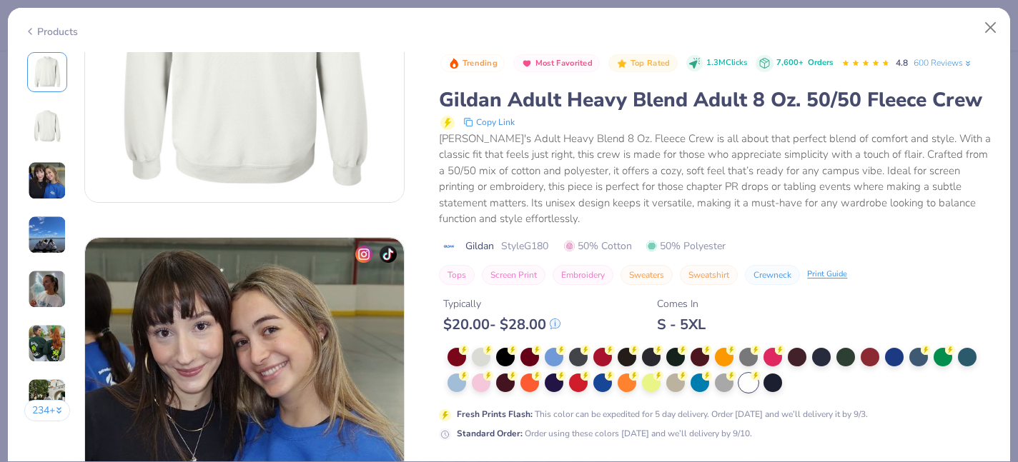
scroll to position [512, 0]
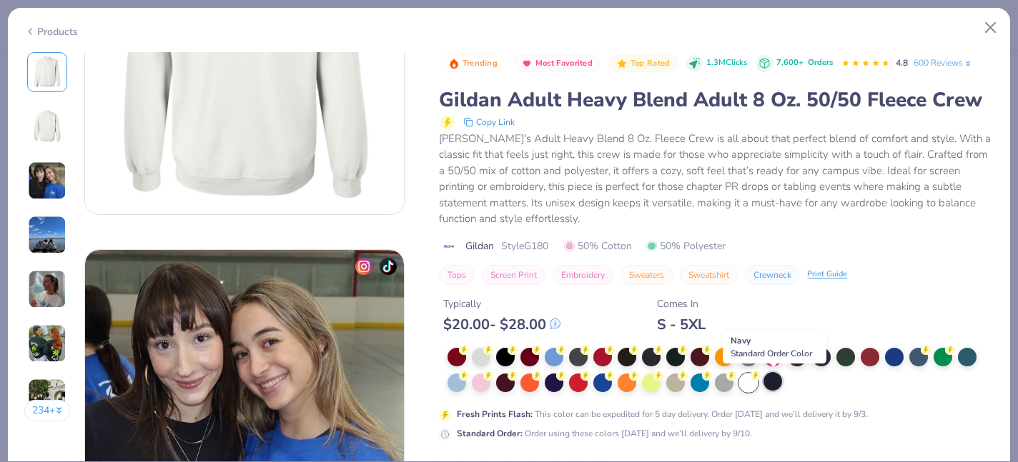
click at [779, 382] on div at bounding box center [772, 381] width 19 height 19
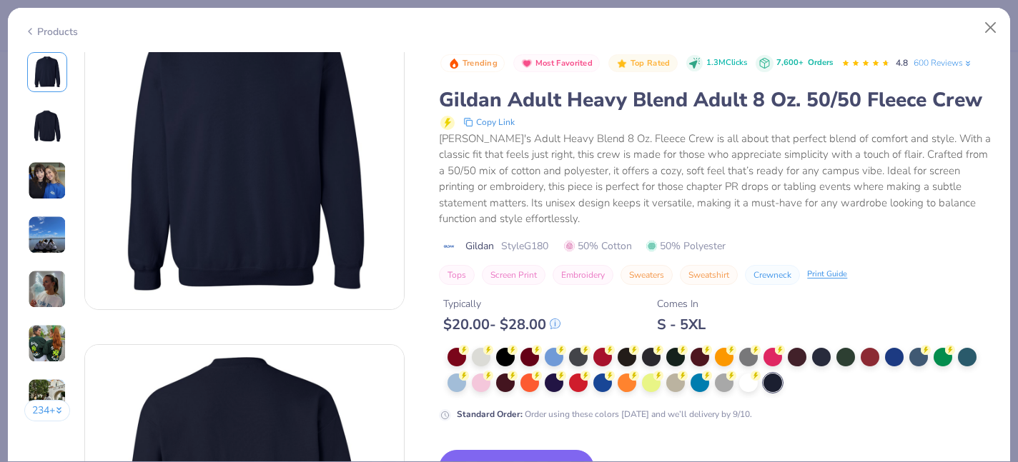
scroll to position [114, 0]
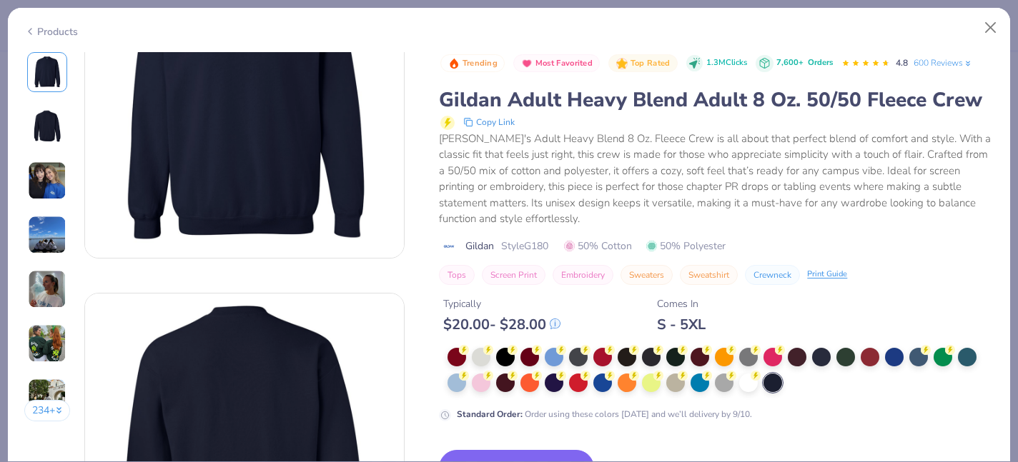
click at [825, 405] on div "Standard Order : Order using these colors today and we’ll delivery by 9/10." at bounding box center [716, 385] width 555 height 74
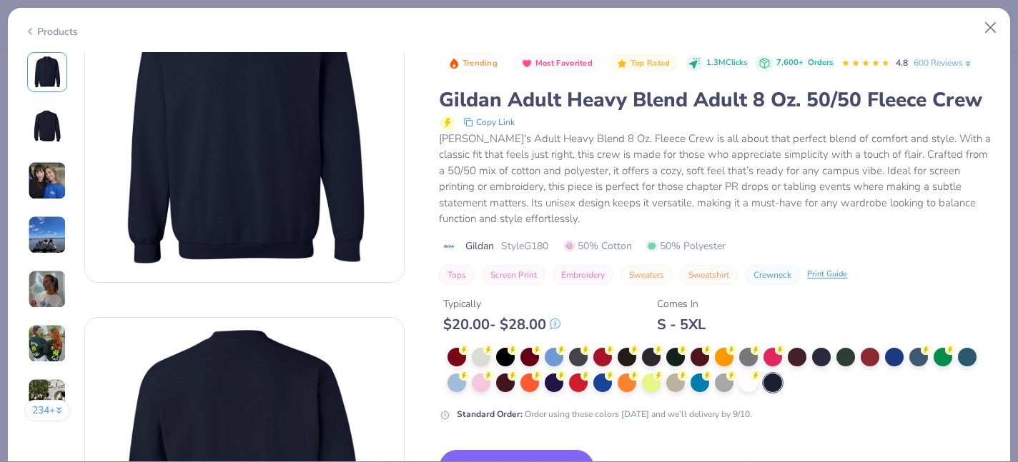
scroll to position [154, 0]
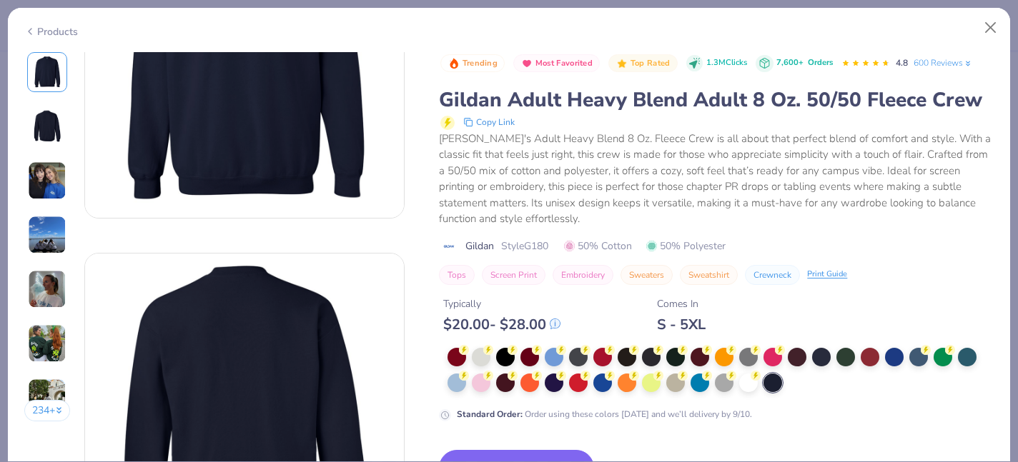
click at [532, 452] on button "Switch to This" at bounding box center [516, 468] width 155 height 36
click at [733, 0] on html "Art colors 50 $63.28 Per Item $3,164.00 Total Est. Delivery Sep 8 - 11 FREE Des…" at bounding box center [509, 231] width 1018 height 462
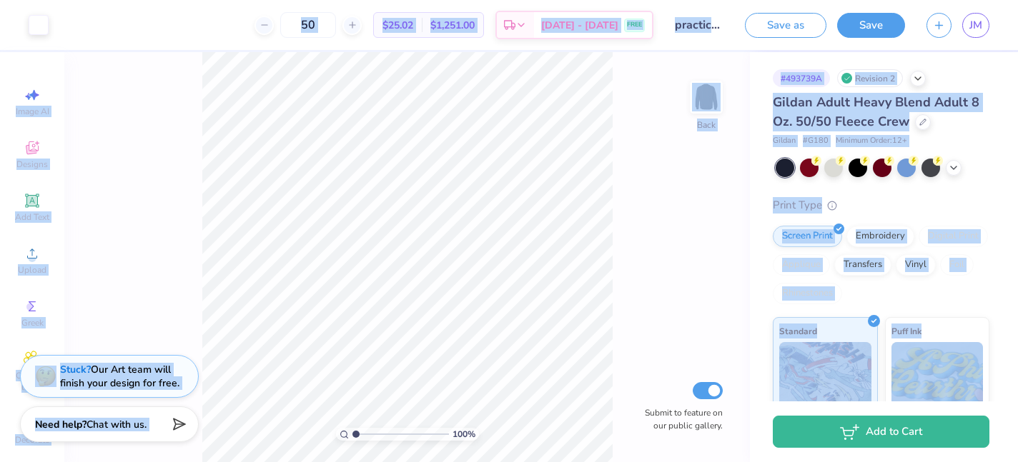
click at [620, 247] on div "100 % Back Submit to feature on our public gallery." at bounding box center [406, 257] width 685 height 410
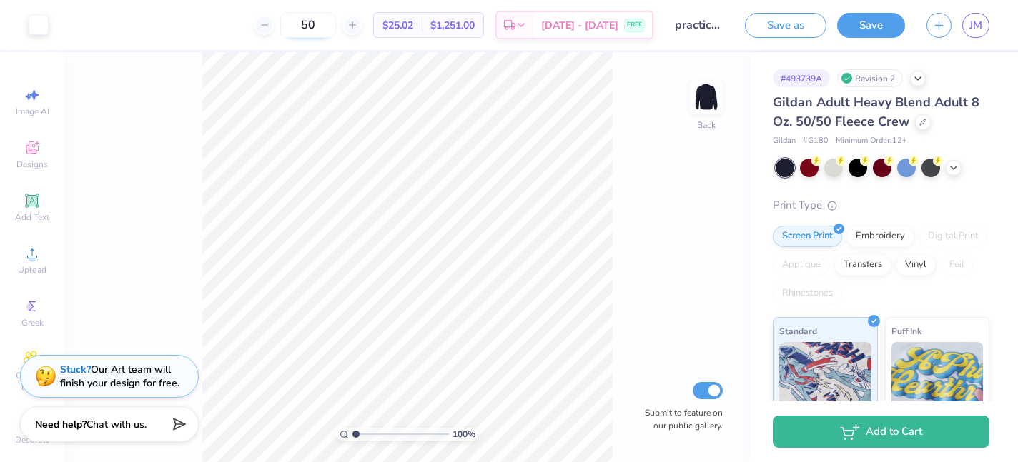
click at [336, 21] on input "50" at bounding box center [308, 25] width 56 height 26
type input "5"
type input "30"
click at [866, 231] on div "Embroidery" at bounding box center [880, 234] width 68 height 21
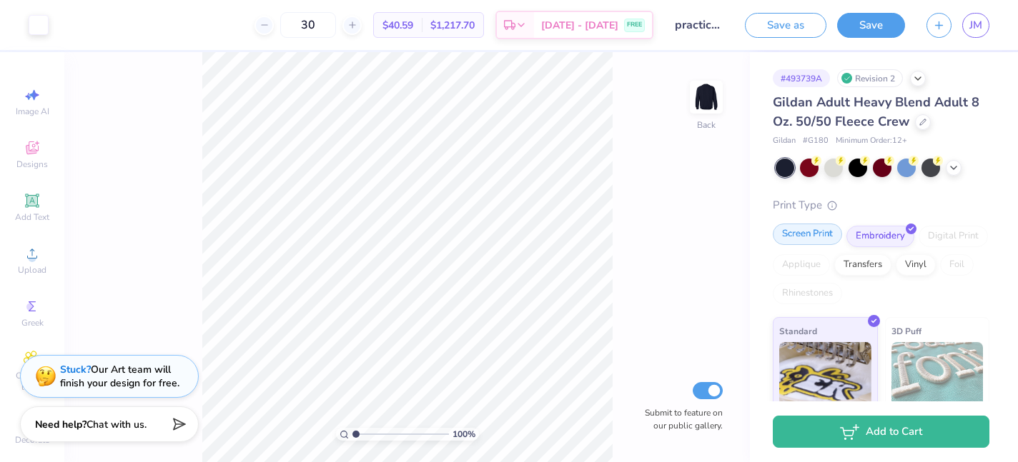
click at [791, 239] on div "Screen Print" at bounding box center [807, 234] width 69 height 21
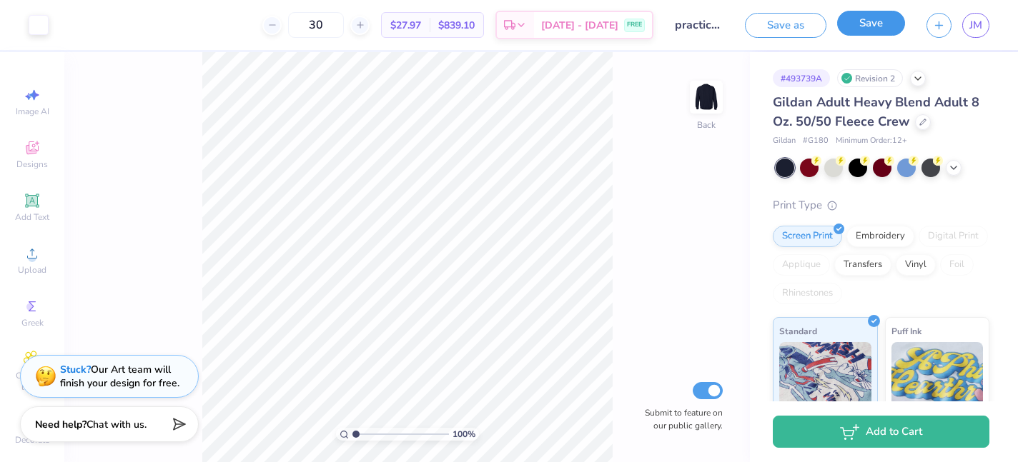
click at [867, 29] on button "Save" at bounding box center [871, 23] width 68 height 25
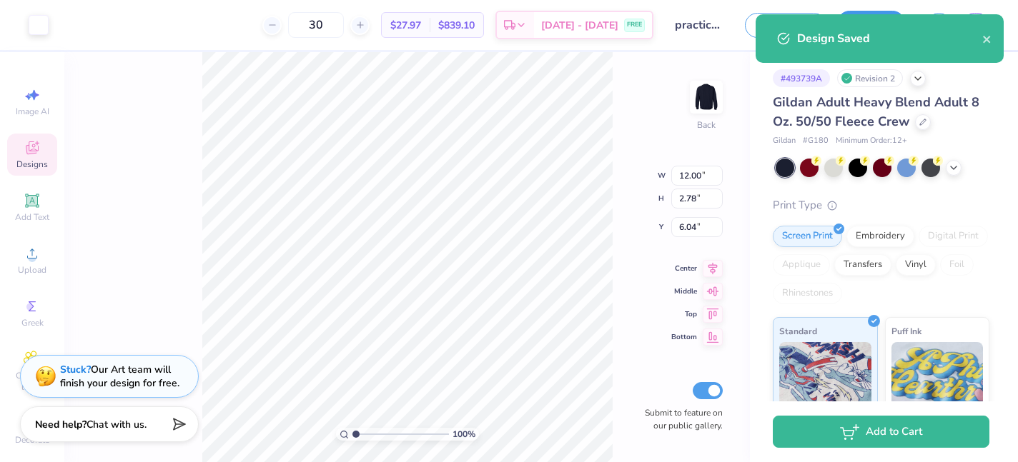
type input "5.90"
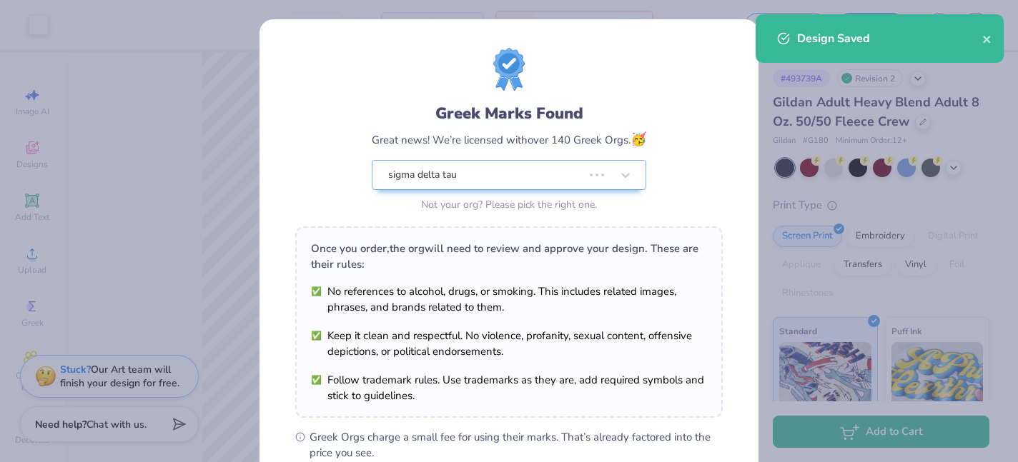
click at [456, 210] on body "Art colors 30 $27.97 Per Item $839.10 Total Est. Delivery Sep 8 - 11 FREE Desig…" at bounding box center [509, 231] width 1018 height 462
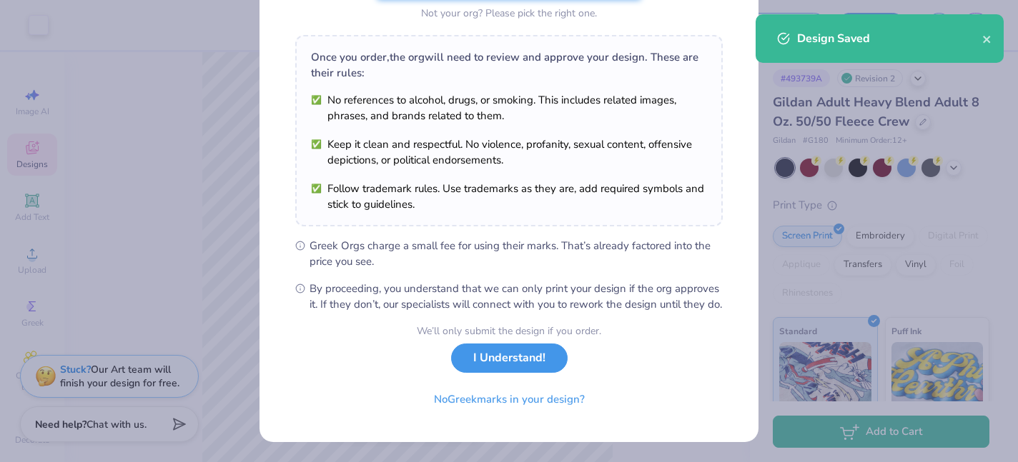
click at [532, 372] on button "I Understand!" at bounding box center [509, 358] width 116 height 29
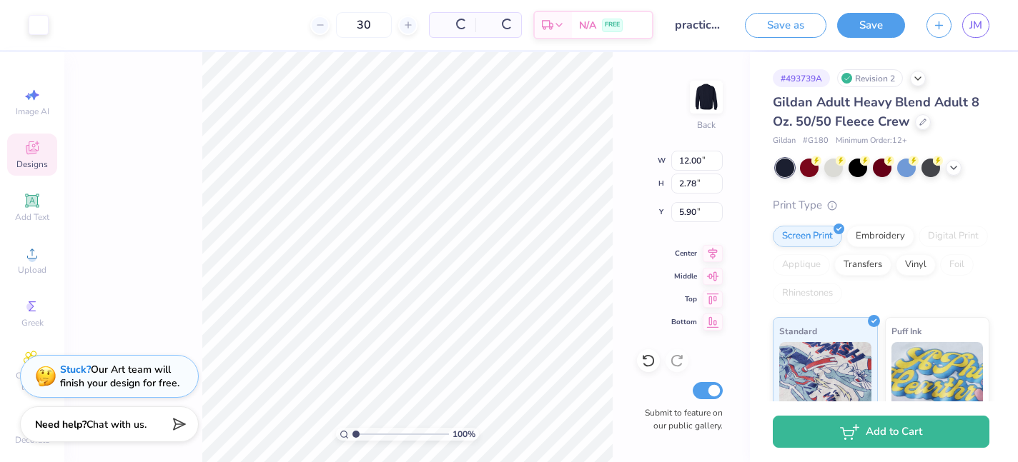
scroll to position [0, 0]
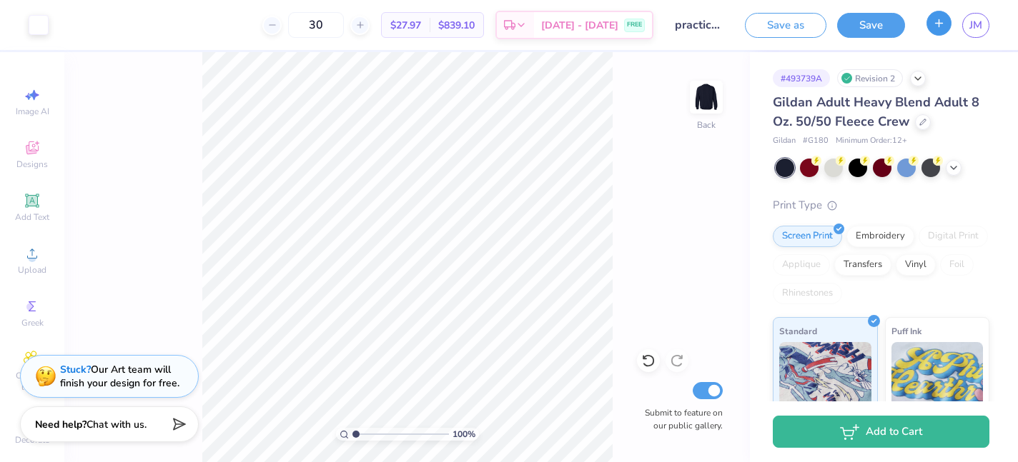
click at [947, 24] on button "button" at bounding box center [938, 23] width 25 height 25
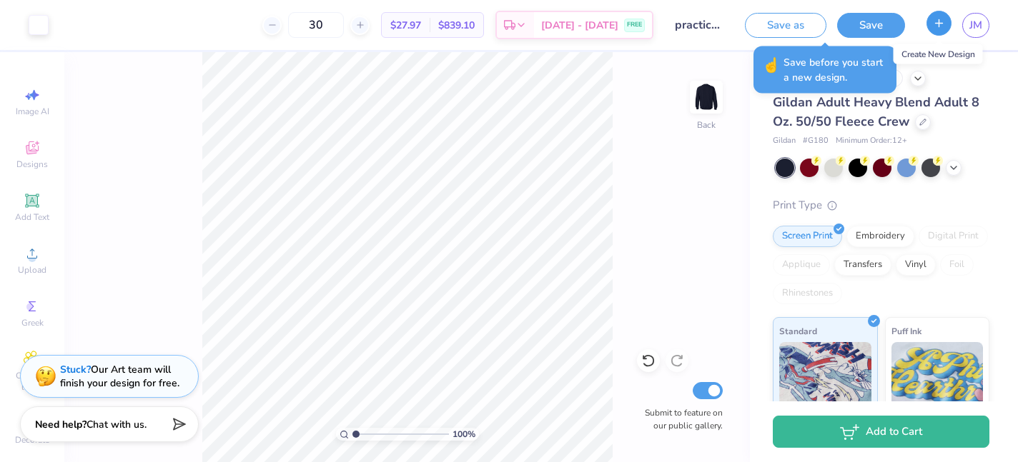
click at [939, 21] on icon "button" at bounding box center [939, 23] width 12 height 12
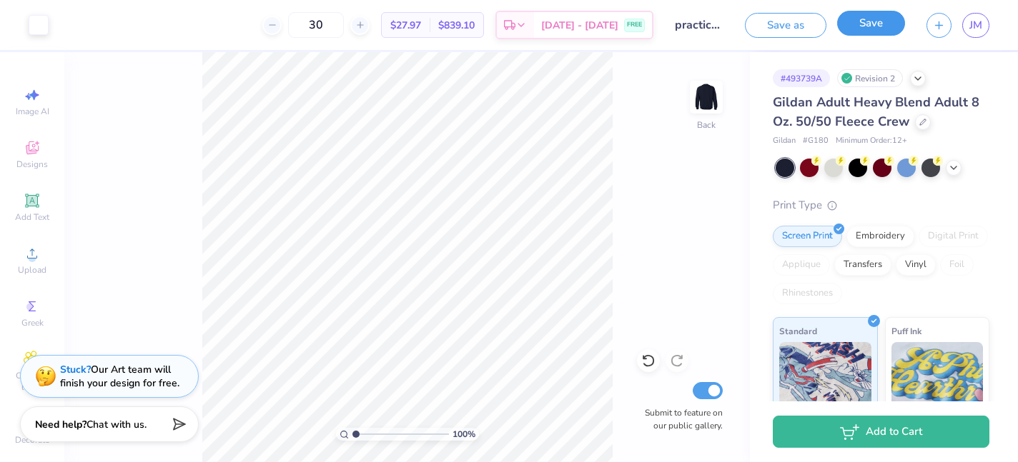
click at [876, 27] on button "Save" at bounding box center [871, 23] width 68 height 25
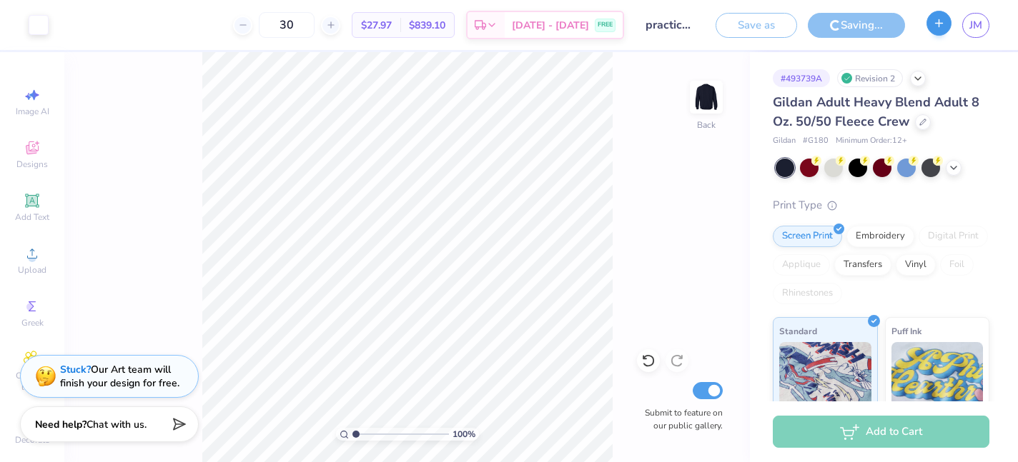
click at [935, 27] on icon "button" at bounding box center [939, 23] width 12 height 12
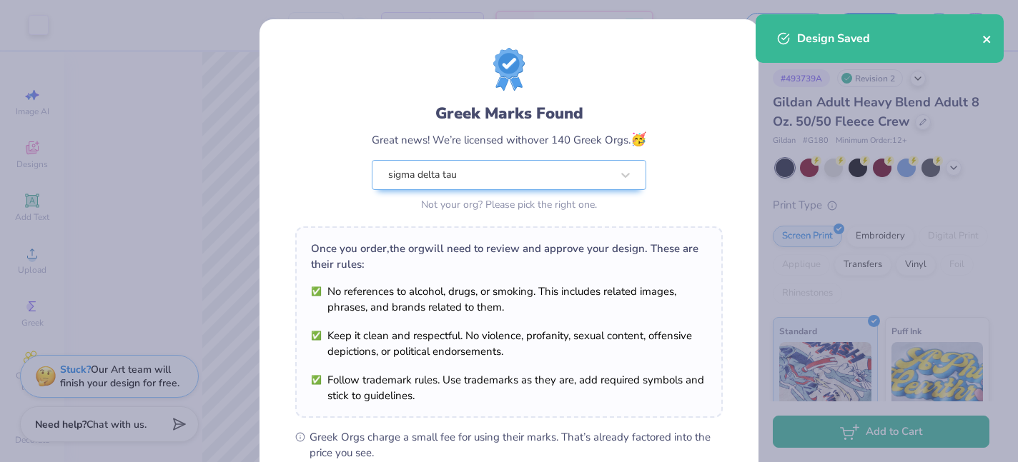
click at [984, 42] on icon "close" at bounding box center [987, 39] width 10 height 11
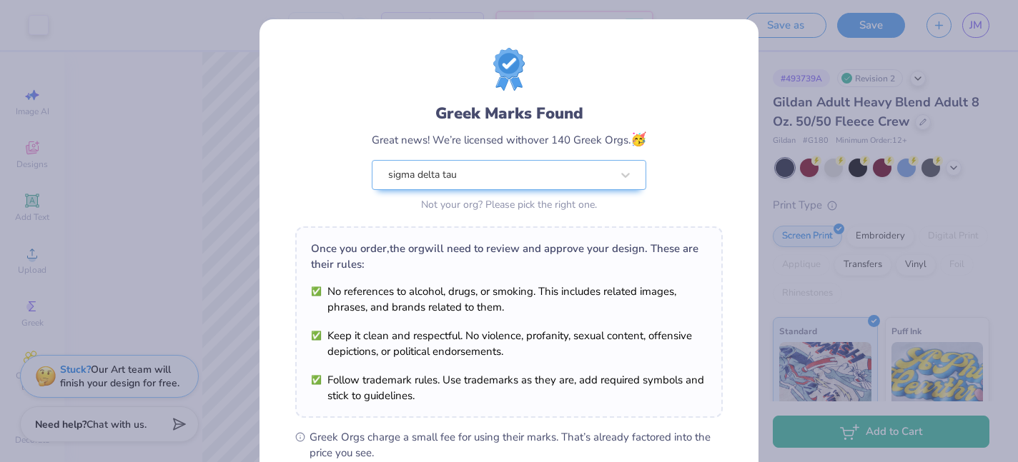
scroll to position [207, 0]
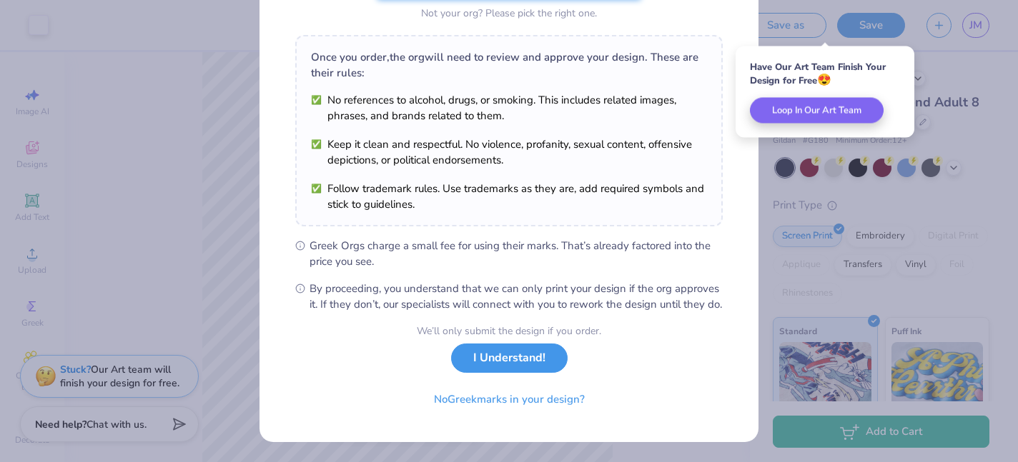
click at [514, 359] on button "I Understand!" at bounding box center [509, 358] width 116 height 29
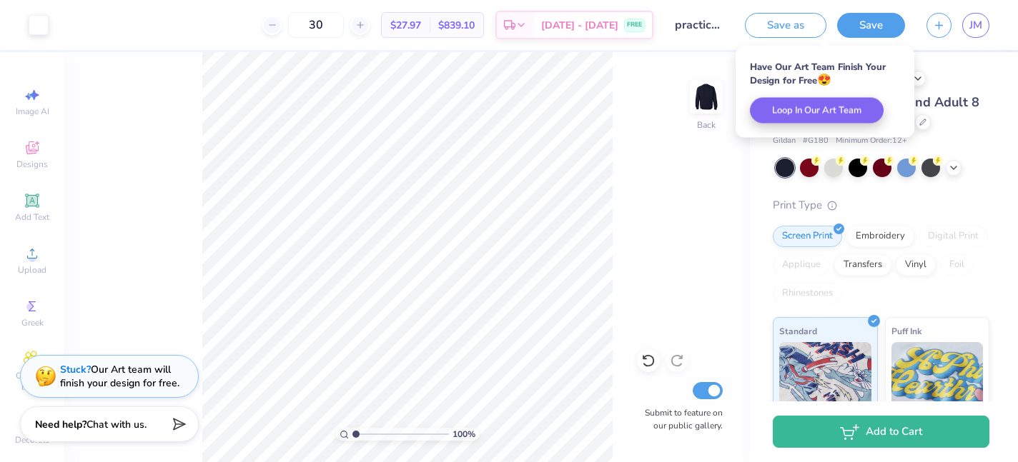
scroll to position [0, 0]
click at [938, 21] on icon "button" at bounding box center [939, 23] width 12 height 12
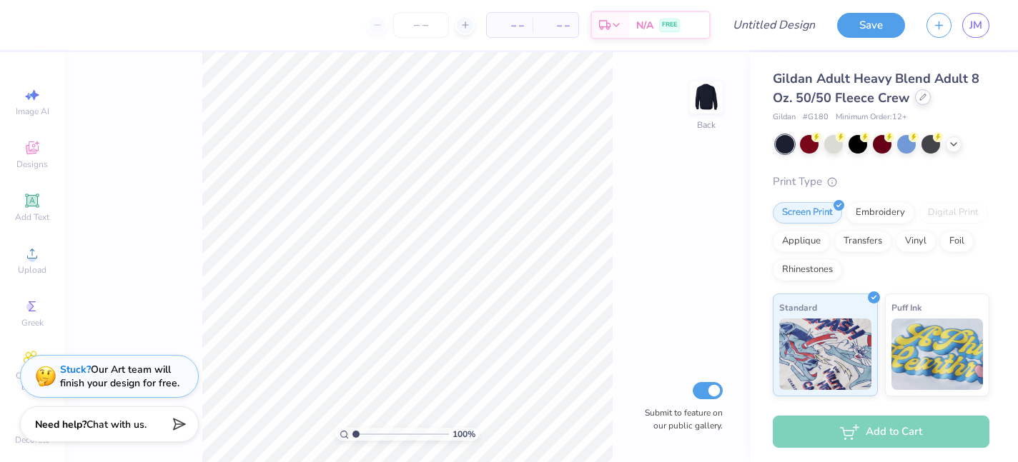
click at [921, 95] on icon at bounding box center [923, 97] width 6 height 6
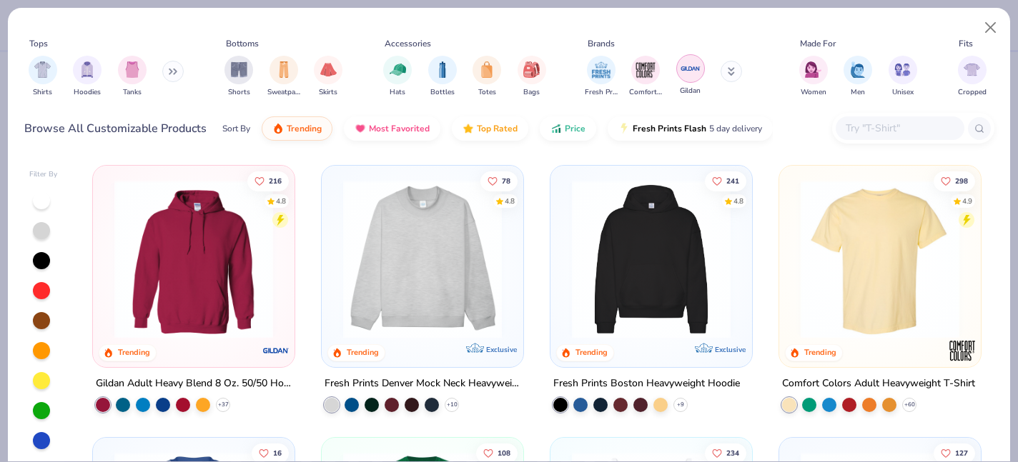
click at [686, 76] on img "filter for Gildan" at bounding box center [690, 68] width 21 height 21
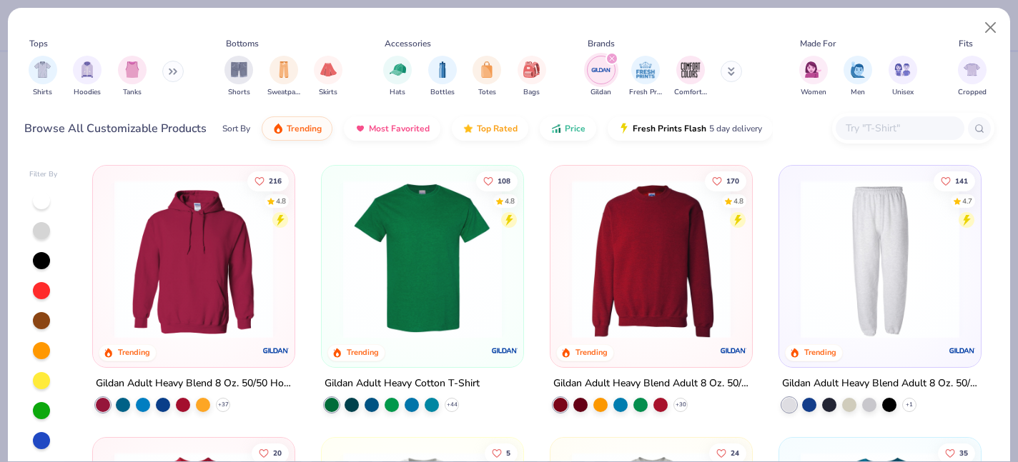
click at [840, 292] on img at bounding box center [879, 259] width 173 height 159
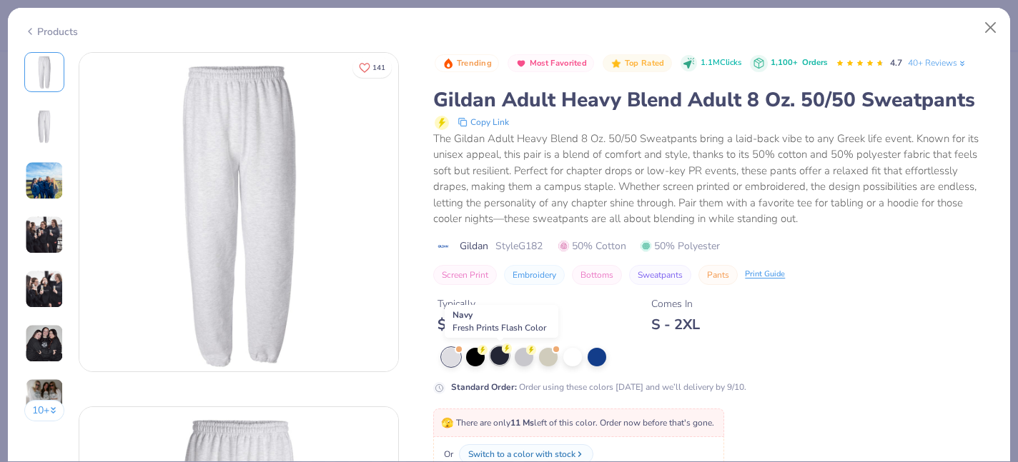
click at [500, 357] on div at bounding box center [499, 356] width 19 height 19
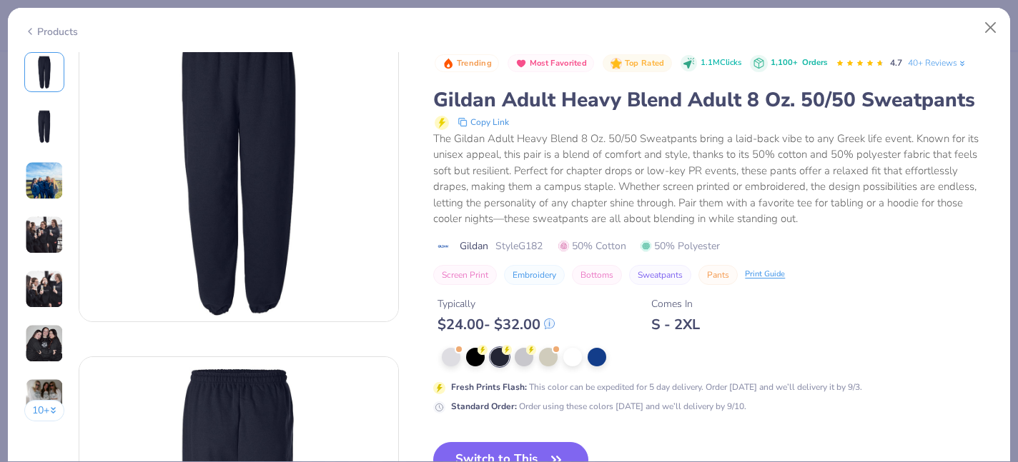
scroll to position [61, 0]
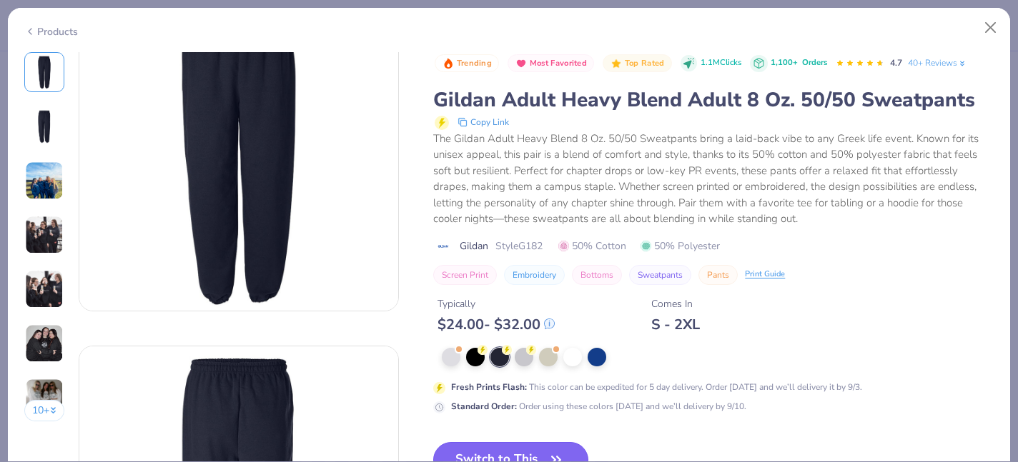
click at [515, 445] on button "Switch to This" at bounding box center [510, 460] width 155 height 36
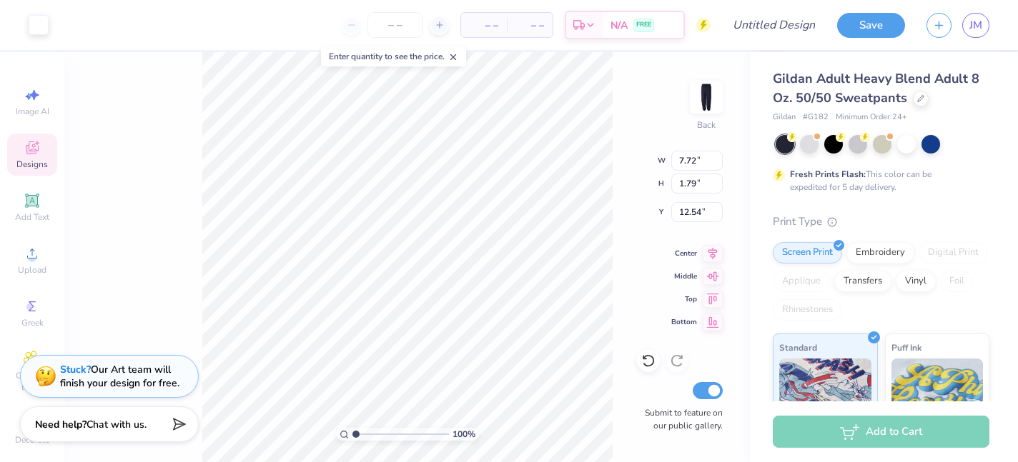
type input "4.56"
click at [385, 26] on input "number" at bounding box center [395, 25] width 56 height 26
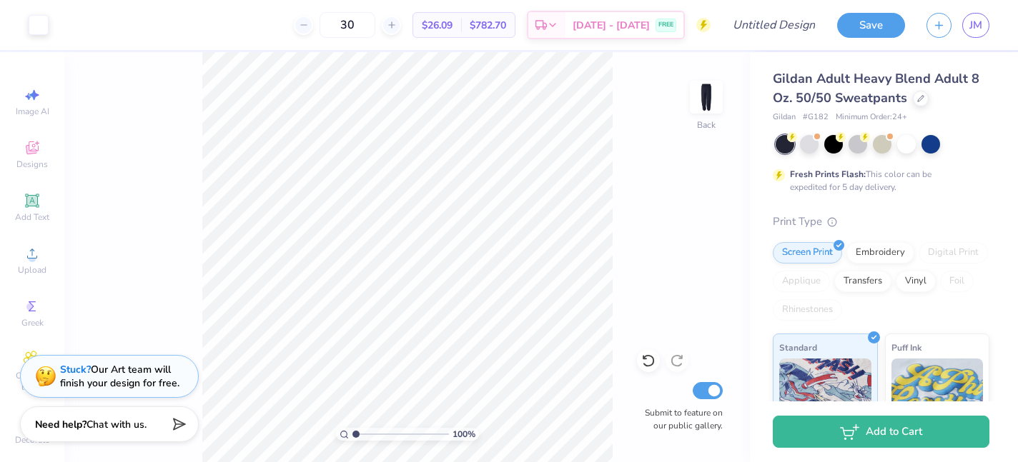
type input "30"
click at [767, 26] on input "Design Title" at bounding box center [791, 25] width 70 height 29
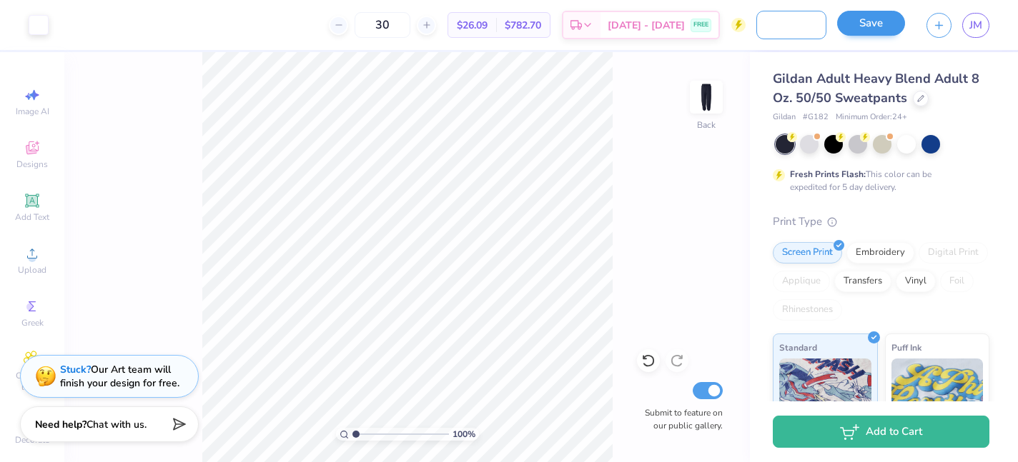
type input "basic navy bottom"
click at [877, 16] on button "Save" at bounding box center [871, 23] width 68 height 25
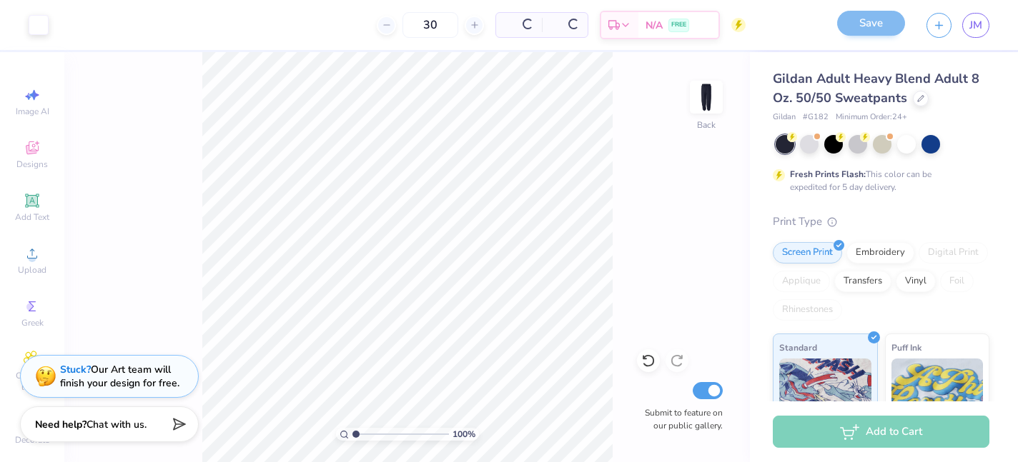
scroll to position [0, 0]
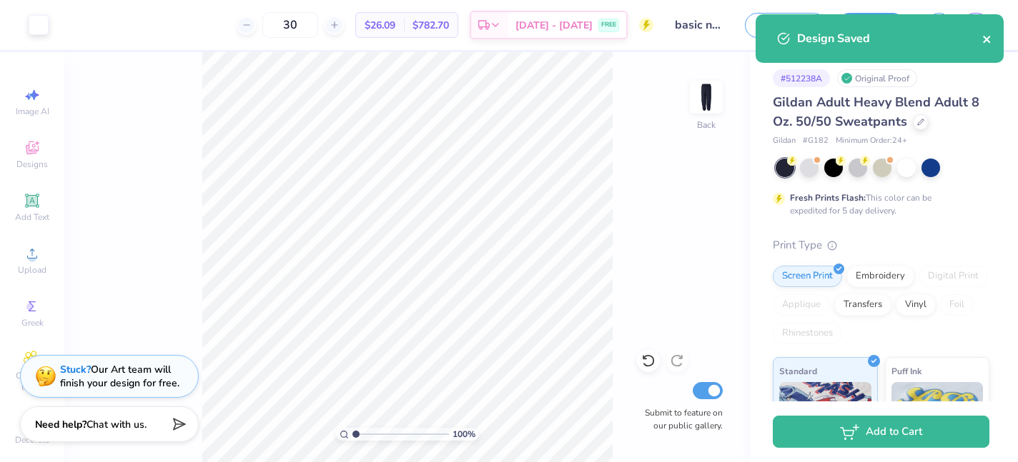
click at [986, 39] on icon "close" at bounding box center [986, 39] width 7 height 7
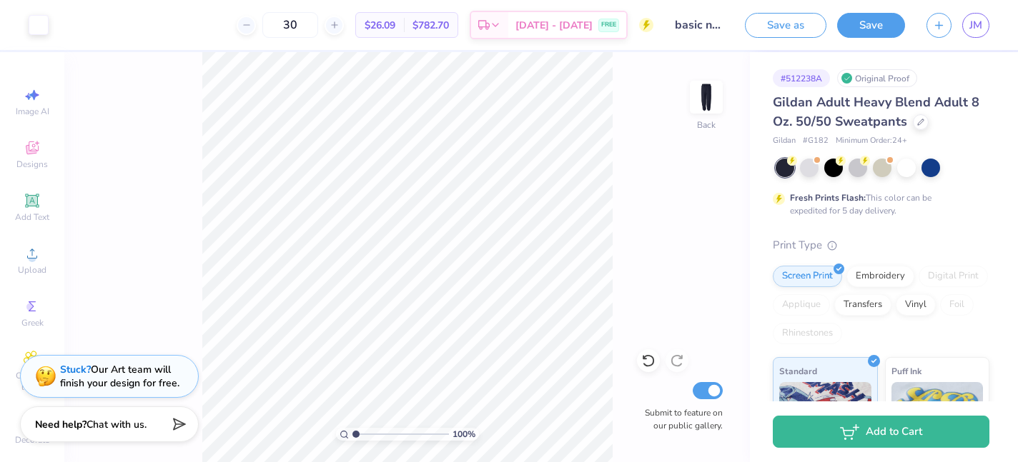
click at [978, 27] on body "Art colors 30 $26.09 Per Item $782.70 Total Est. Delivery Sep 8 - 11 FREE Desig…" at bounding box center [509, 231] width 1018 height 462
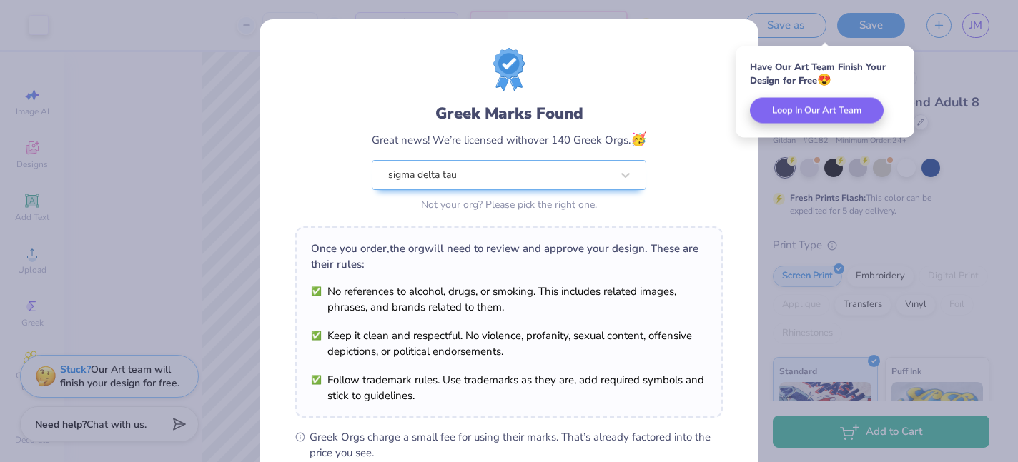
scroll to position [207, 0]
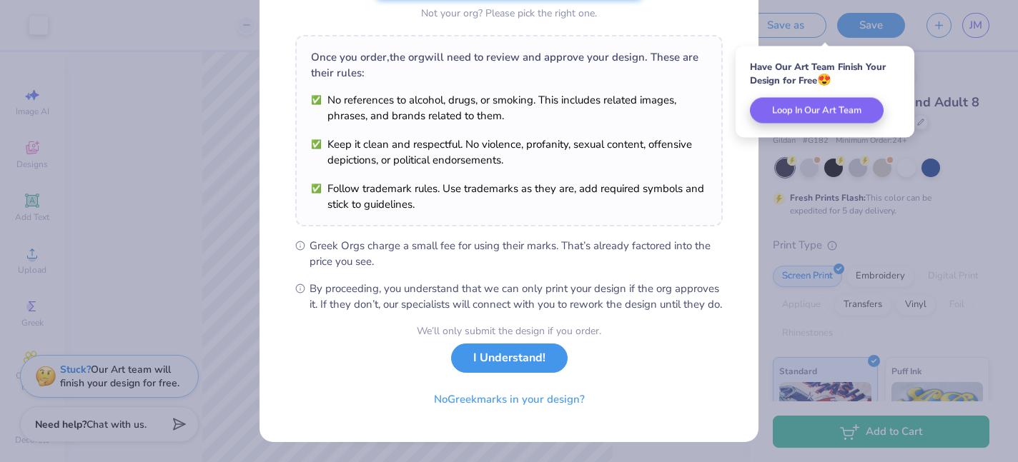
click at [495, 370] on button "I Understand!" at bounding box center [509, 358] width 116 height 29
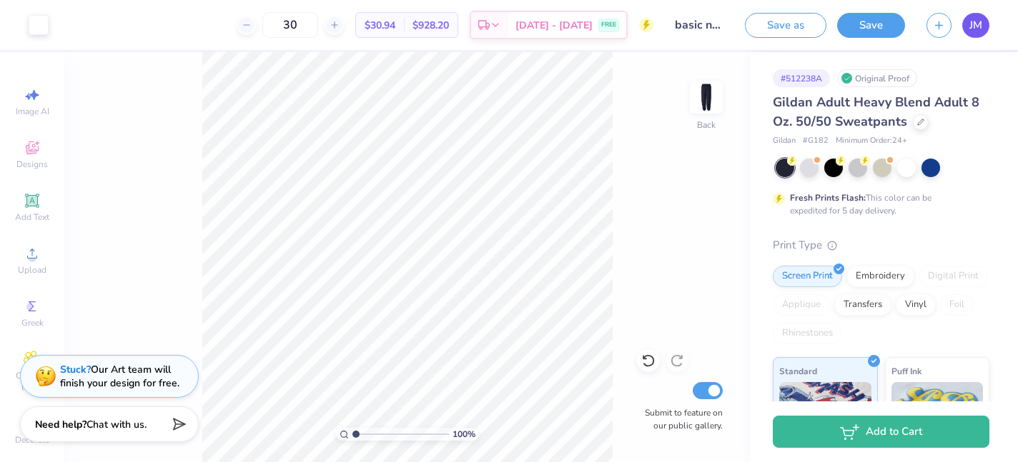
click at [979, 29] on span "JM" at bounding box center [975, 25] width 13 height 16
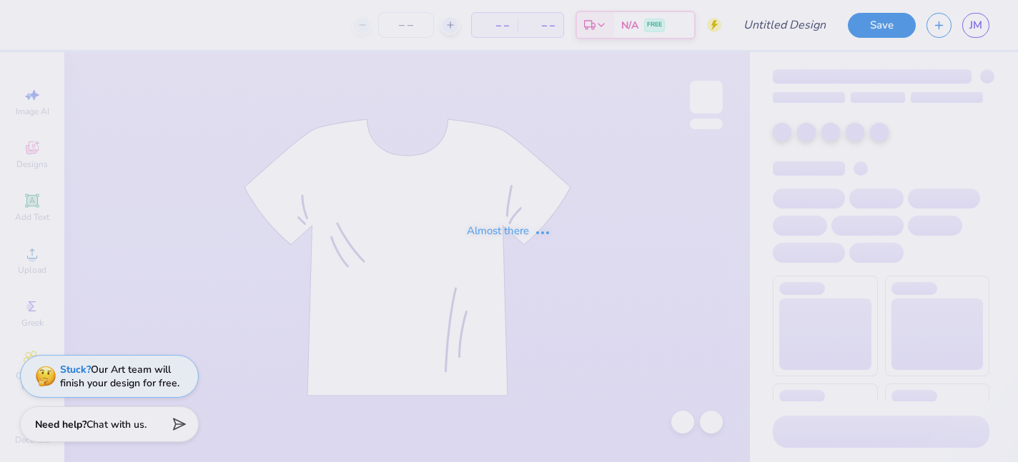
type input "Fall cheetah"
type input "60"
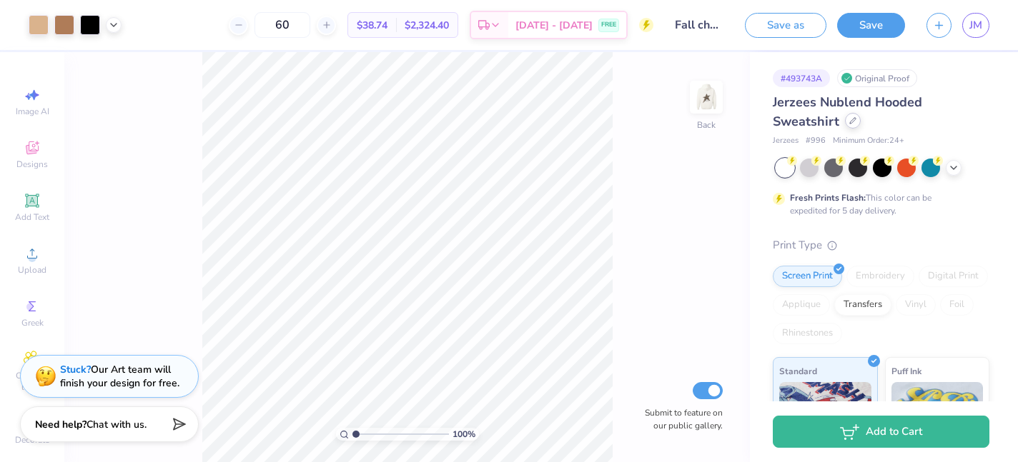
click at [850, 120] on icon at bounding box center [853, 121] width 6 height 6
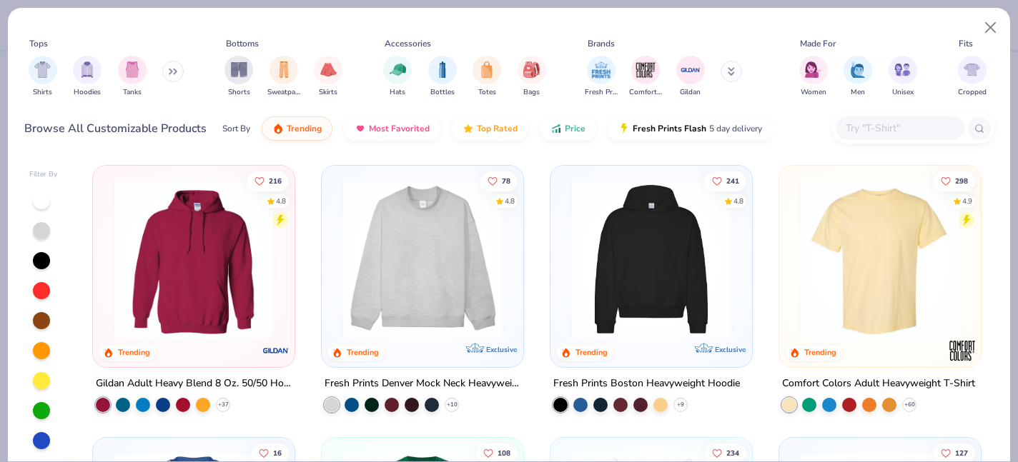
click at [224, 232] on img at bounding box center [193, 259] width 173 height 159
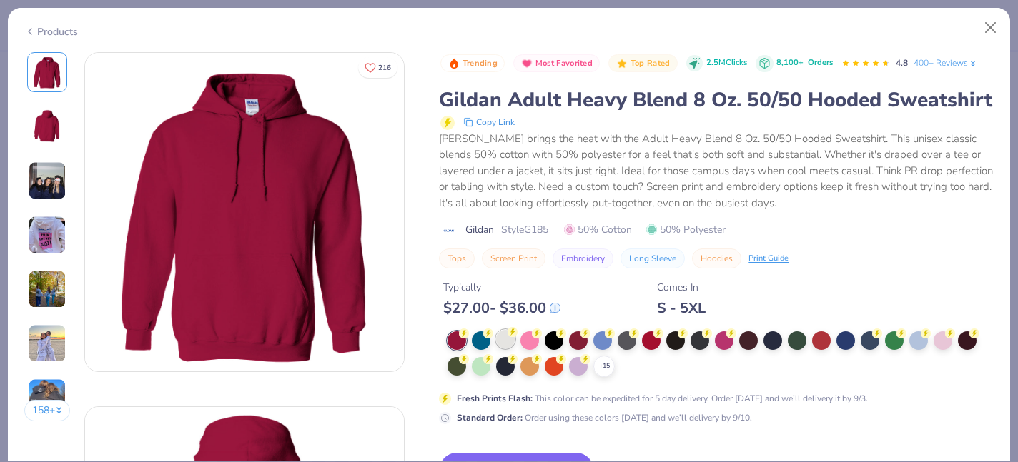
click at [508, 336] on icon at bounding box center [512, 332] width 10 height 10
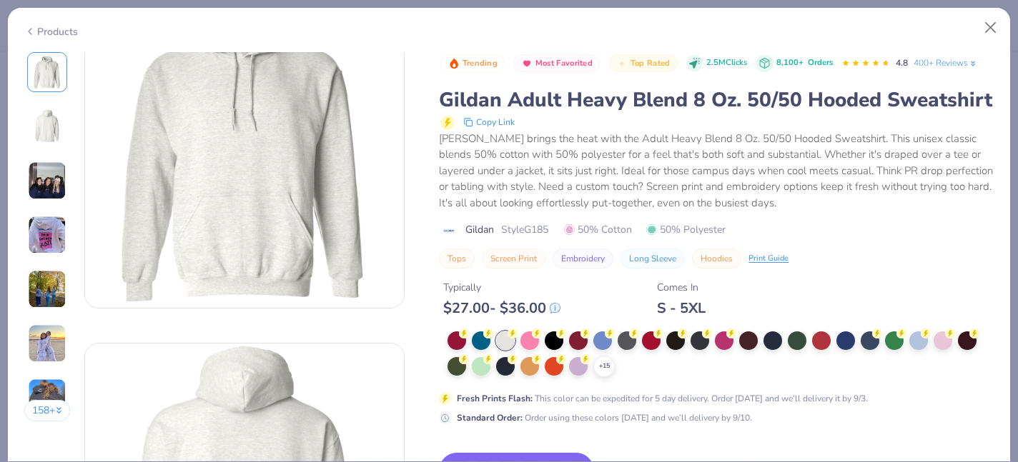
scroll to position [159, 0]
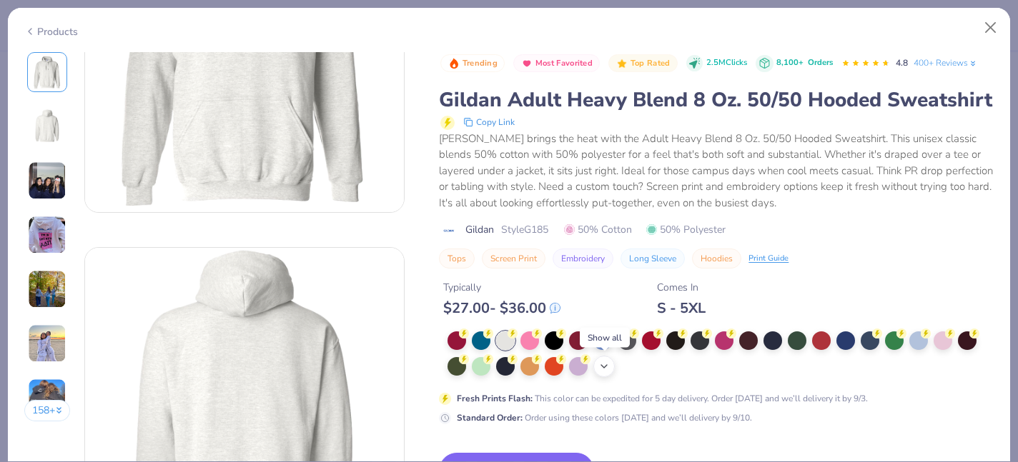
click at [608, 367] on icon at bounding box center [603, 366] width 11 height 11
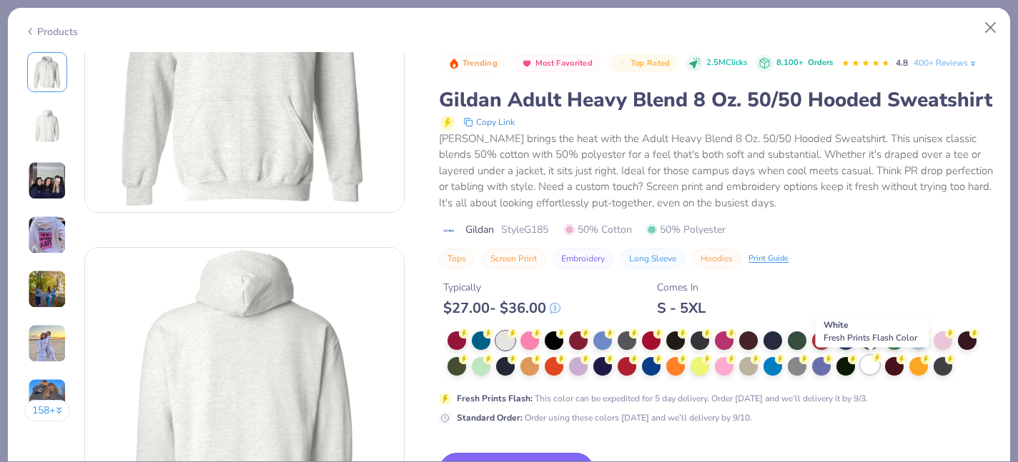
click at [467, 337] on icon at bounding box center [464, 333] width 5 height 7
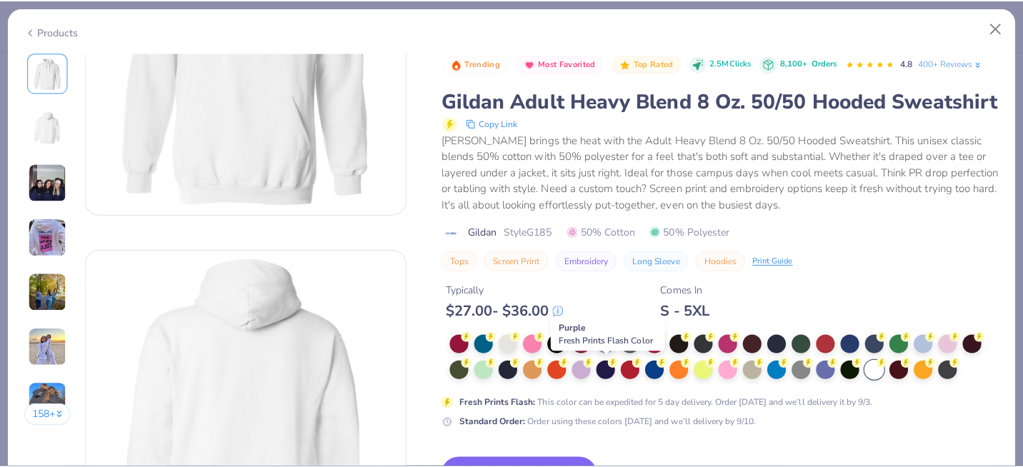
scroll to position [219, 0]
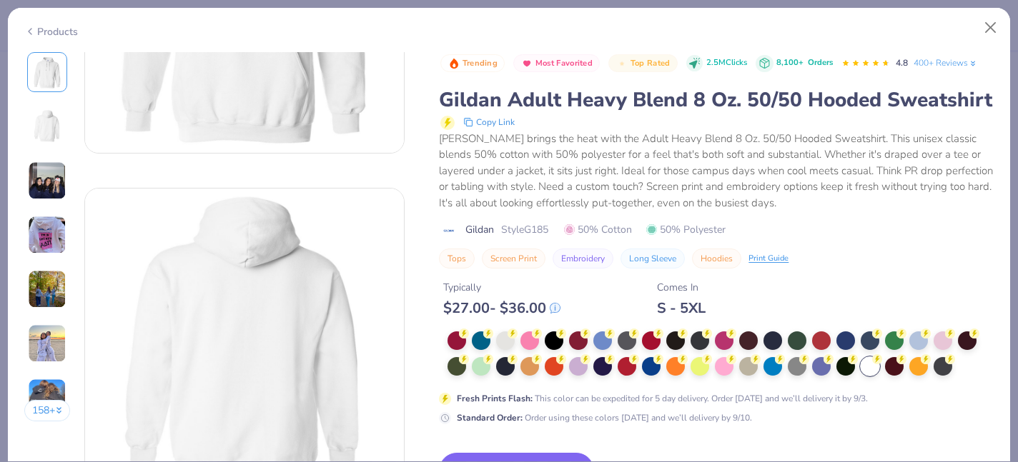
click at [565, 452] on div "Trending Most Favorited Top Rated 2.5M Clicks 8,100+ Orders 4.8 400+ Reviews Gi…" at bounding box center [716, 349] width 555 height 595
click at [565, 455] on button "Switch to This" at bounding box center [516, 471] width 155 height 36
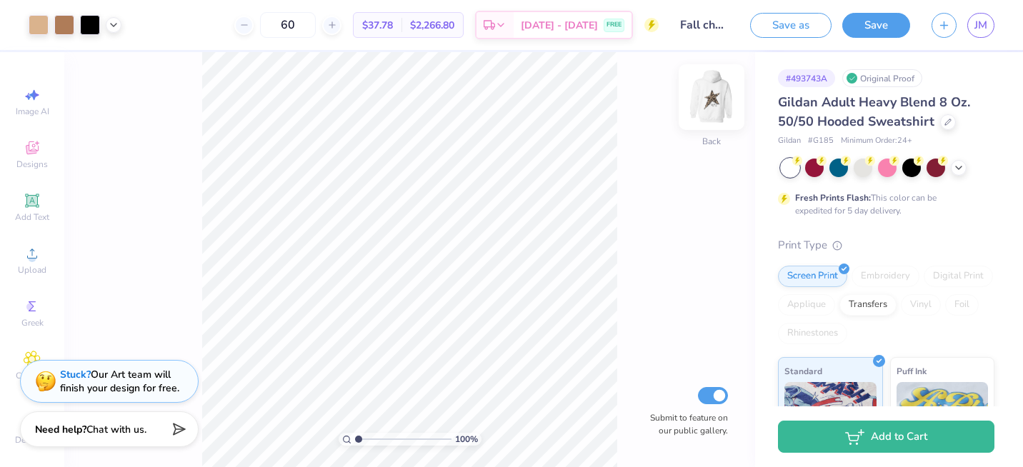
click at [713, 97] on img at bounding box center [711, 97] width 57 height 57
click at [714, 91] on img at bounding box center [711, 97] width 57 height 57
click at [871, 24] on button "Save" at bounding box center [877, 23] width 68 height 25
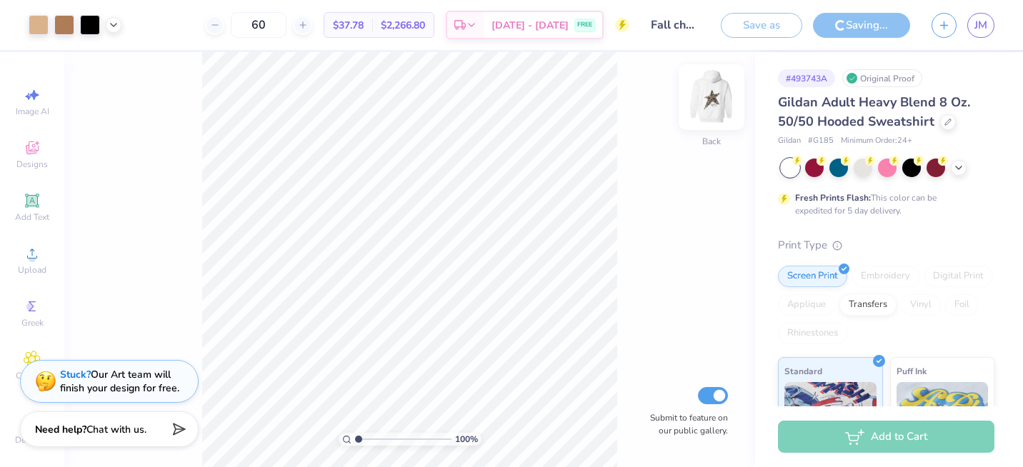
click at [711, 99] on img at bounding box center [711, 97] width 57 height 57
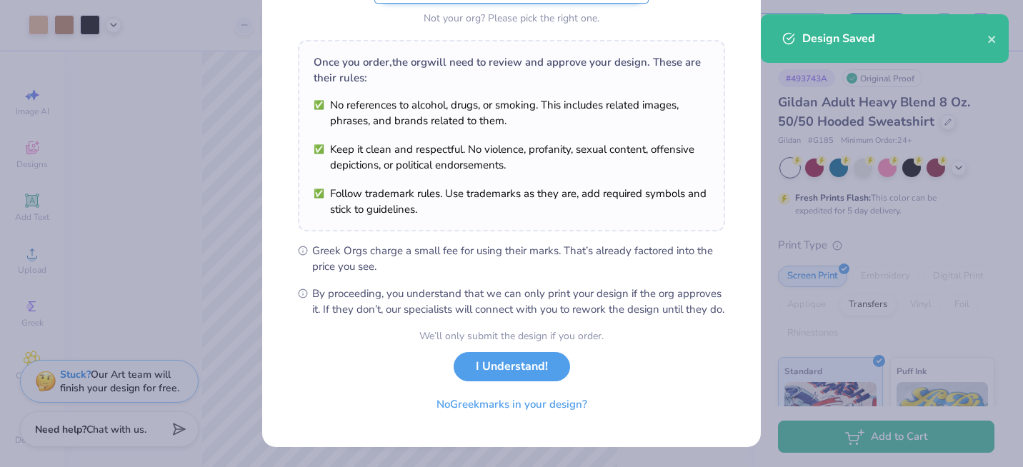
scroll to position [202, 0]
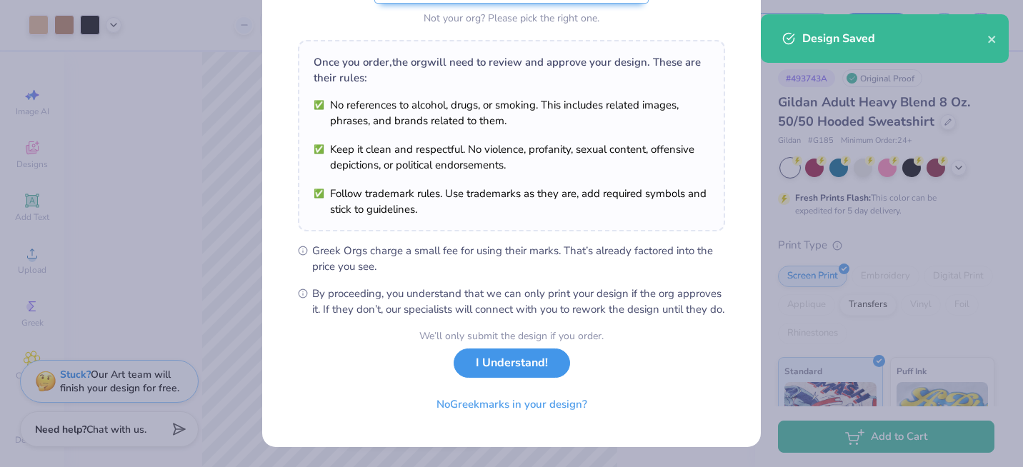
click at [510, 357] on button "I Understand!" at bounding box center [512, 363] width 116 height 29
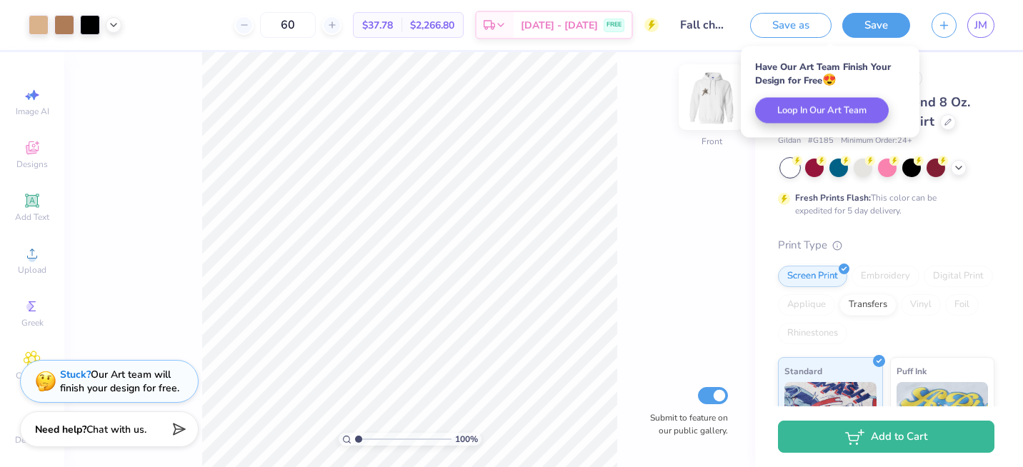
click at [718, 88] on img at bounding box center [711, 97] width 57 height 57
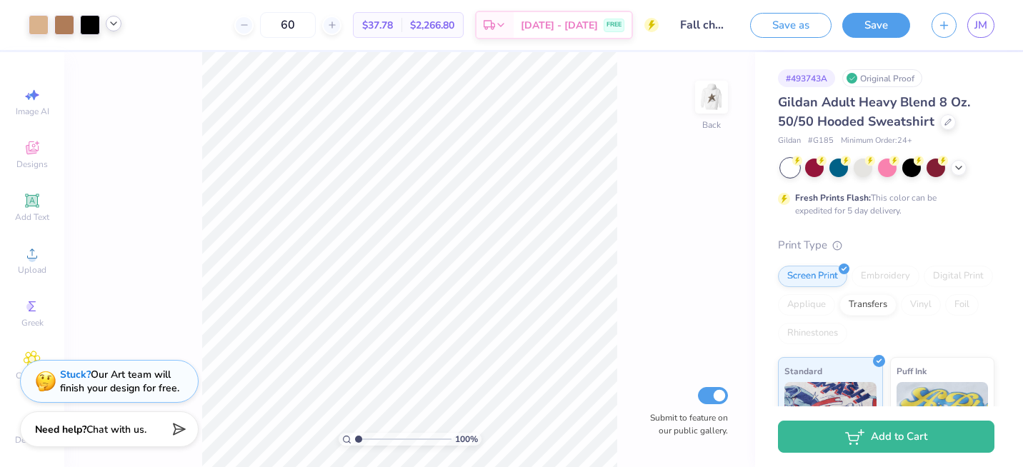
click at [114, 26] on icon at bounding box center [113, 23] width 11 height 11
click at [175, 142] on div "100 % Back Submit to feature on our public gallery." at bounding box center [409, 259] width 691 height 415
click at [981, 25] on span "JM" at bounding box center [981, 25] width 13 height 16
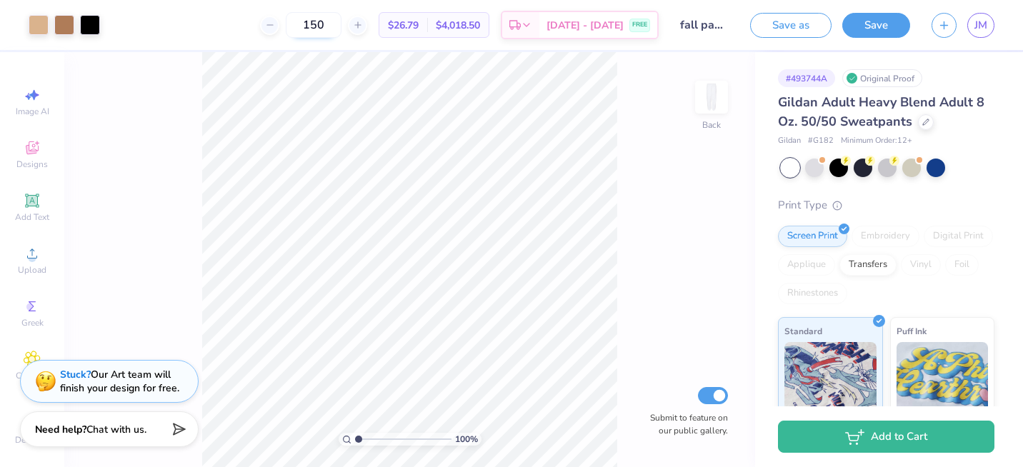
click at [342, 22] on input "150" at bounding box center [314, 25] width 56 height 26
type input "1"
type input "30"
click at [638, 274] on div "100 % Back Submit to feature on our public gallery." at bounding box center [409, 259] width 691 height 415
click at [979, 28] on span "JM" at bounding box center [981, 25] width 13 height 16
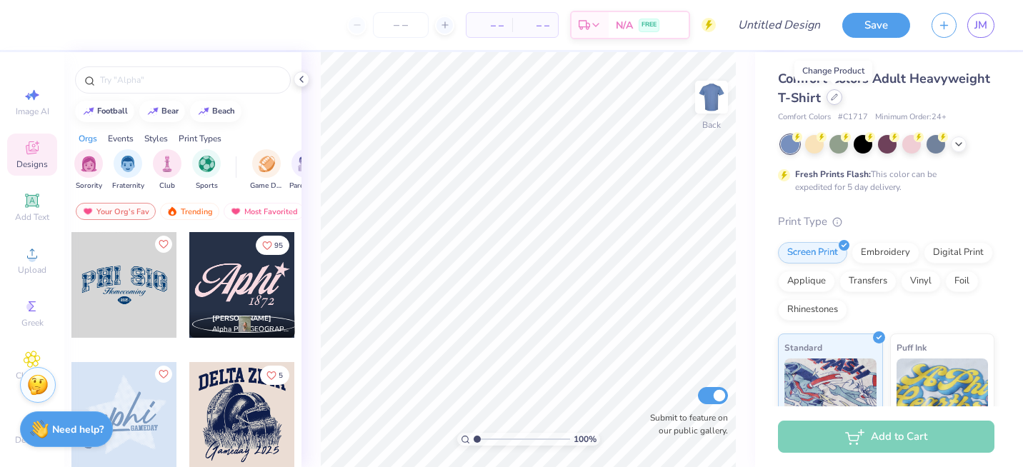
click at [835, 98] on icon at bounding box center [834, 97] width 7 height 7
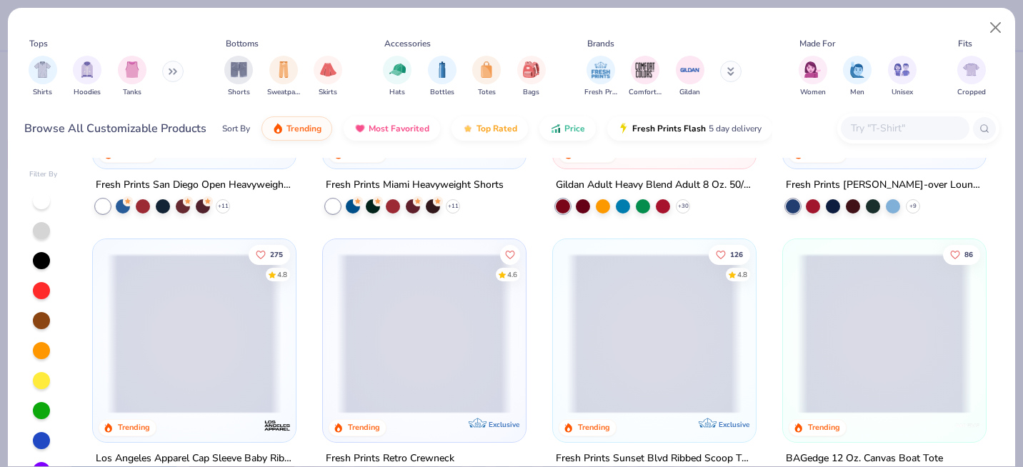
scroll to position [1078, 0]
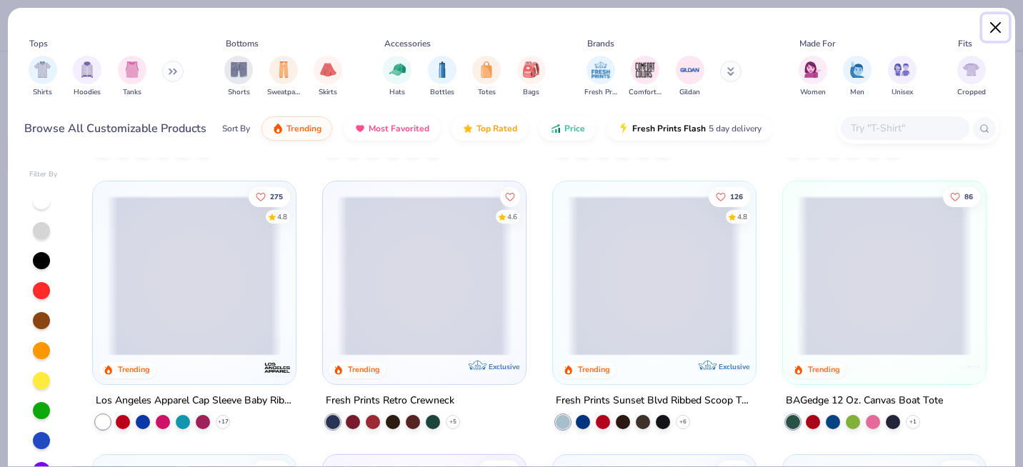
click at [999, 27] on button "Close" at bounding box center [996, 27] width 27 height 27
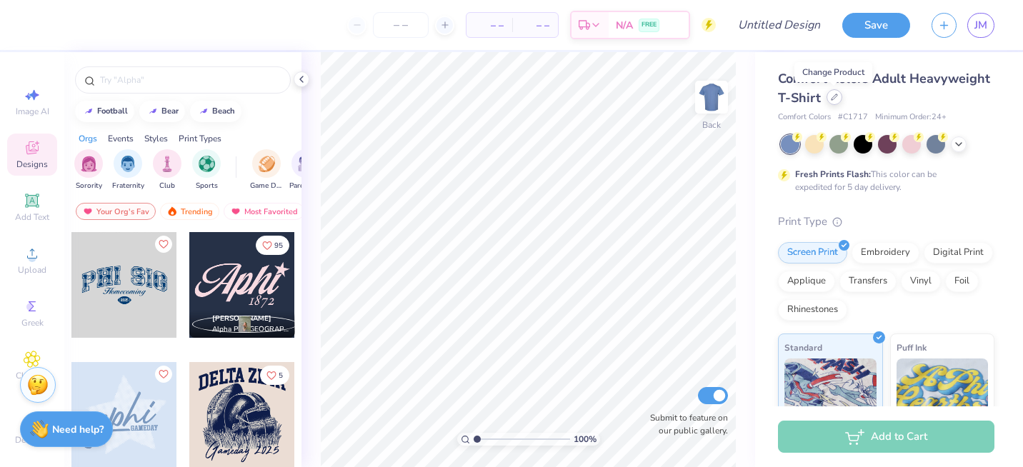
click at [835, 101] on div at bounding box center [835, 97] width 16 height 16
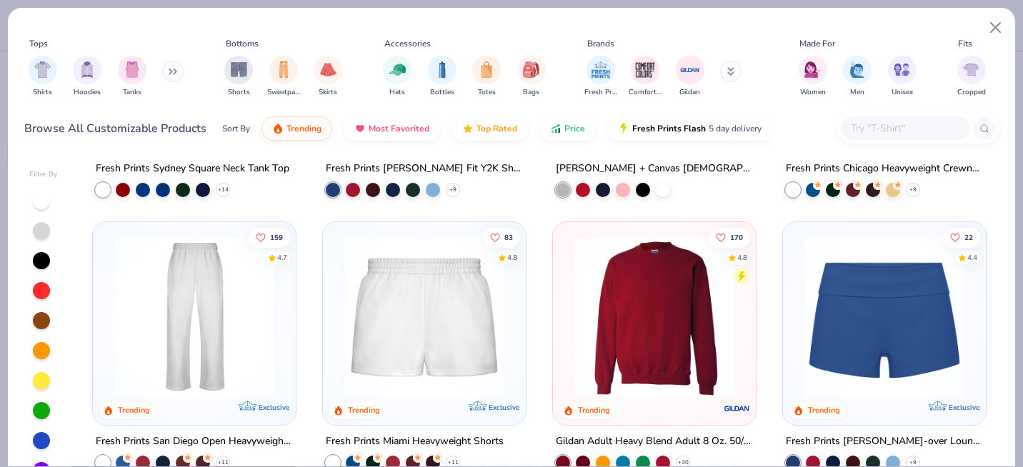
scroll to position [806, 0]
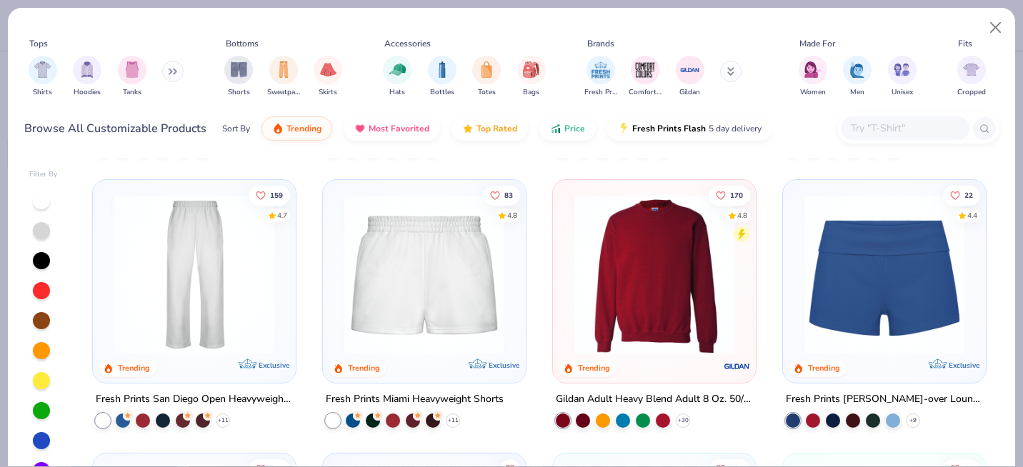
click at [646, 327] on img at bounding box center [654, 274] width 174 height 160
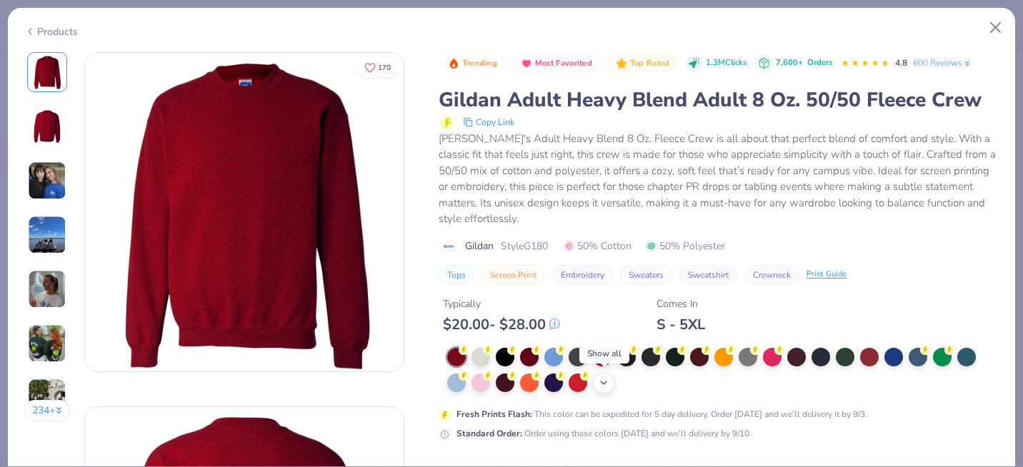
click at [609, 381] on icon at bounding box center [603, 382] width 11 height 11
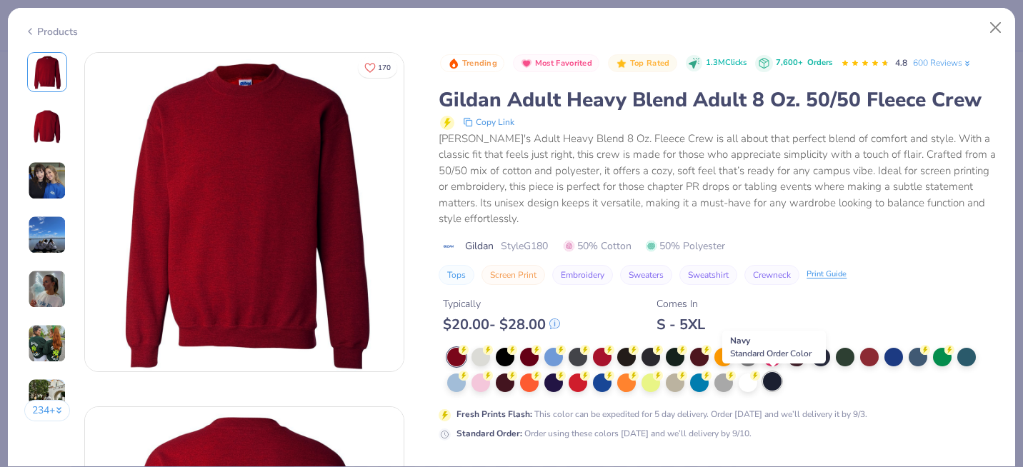
click at [775, 382] on div at bounding box center [772, 381] width 19 height 19
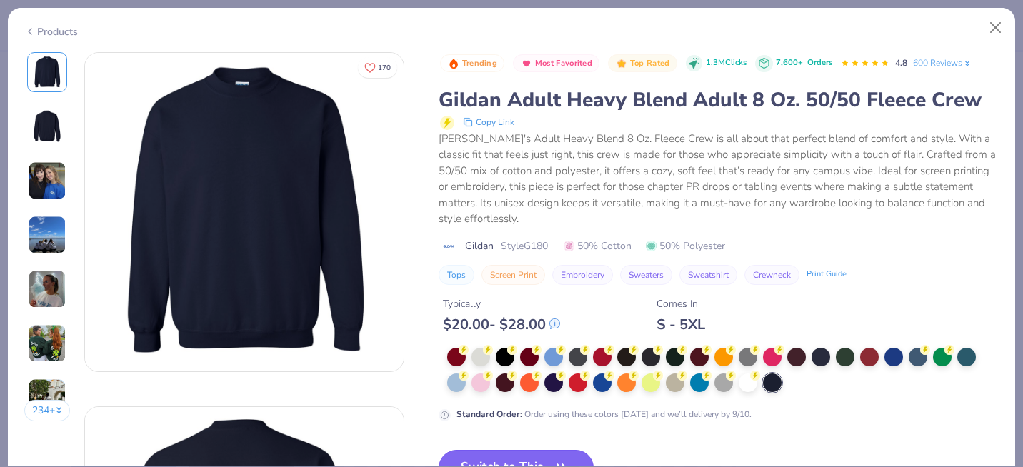
scroll to position [31, 0]
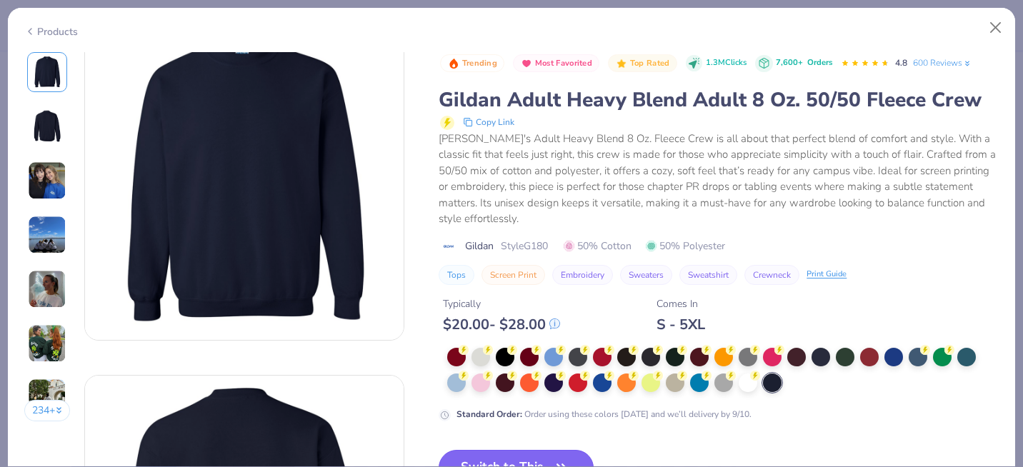
click at [529, 457] on button "Switch to This" at bounding box center [516, 468] width 155 height 36
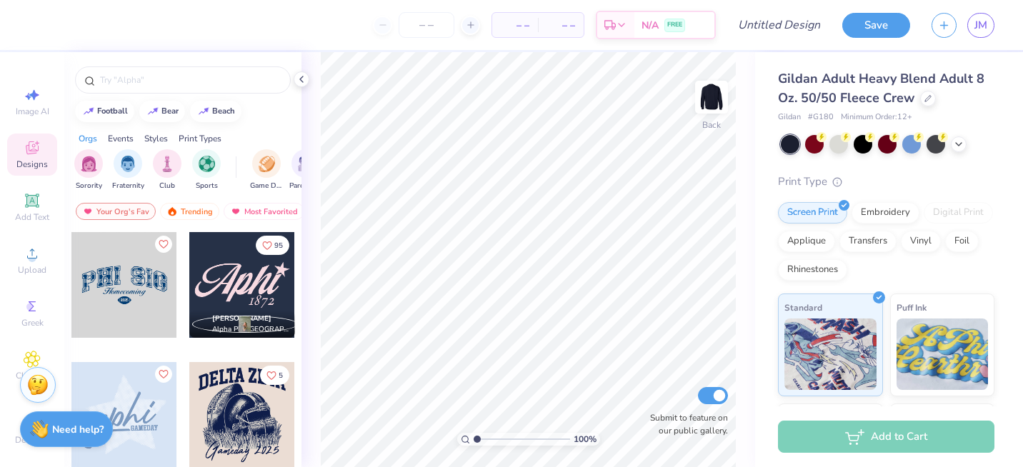
scroll to position [360, 0]
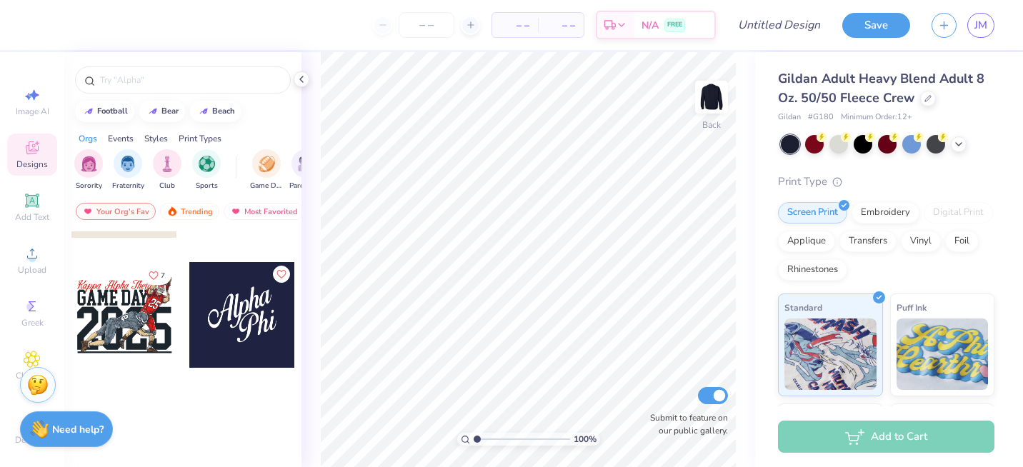
click at [243, 315] on div at bounding box center [242, 315] width 106 height 106
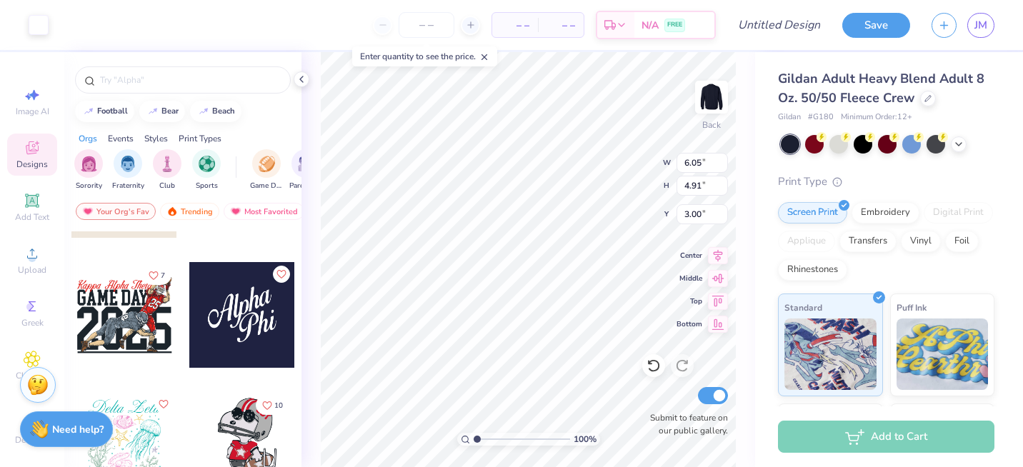
type input "3.95"
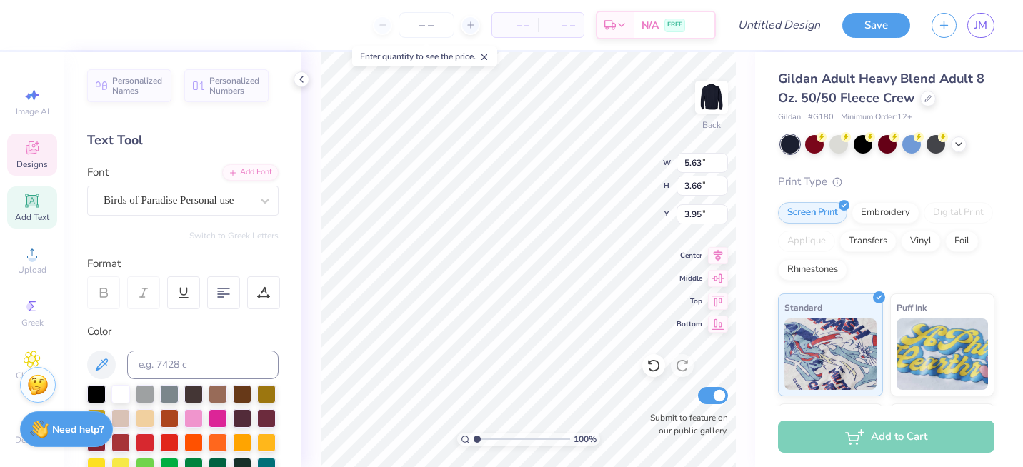
scroll to position [0, 1]
type textarea "Sigma"
type input "3.48"
type input "2.88"
type input "5.98"
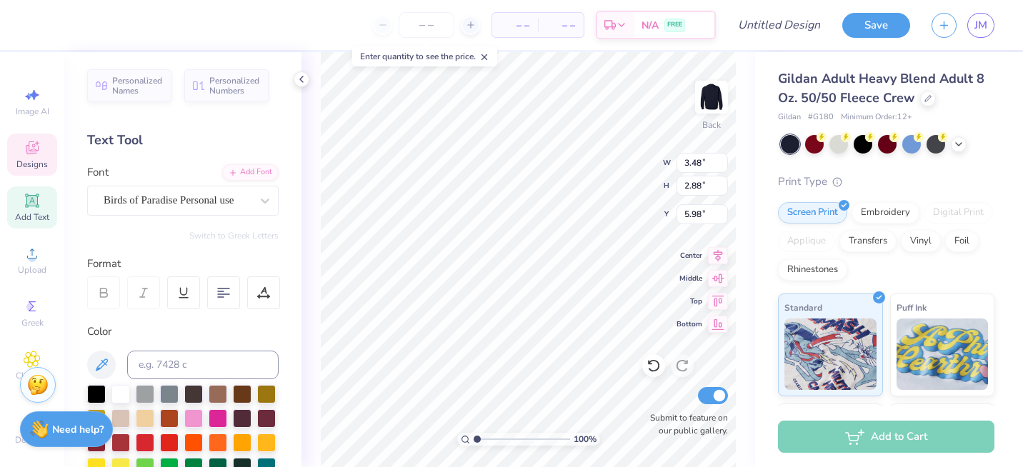
scroll to position [0, 0]
type textarea "Delta tau"
type textarea "Sigma Delta"
type input "8.37"
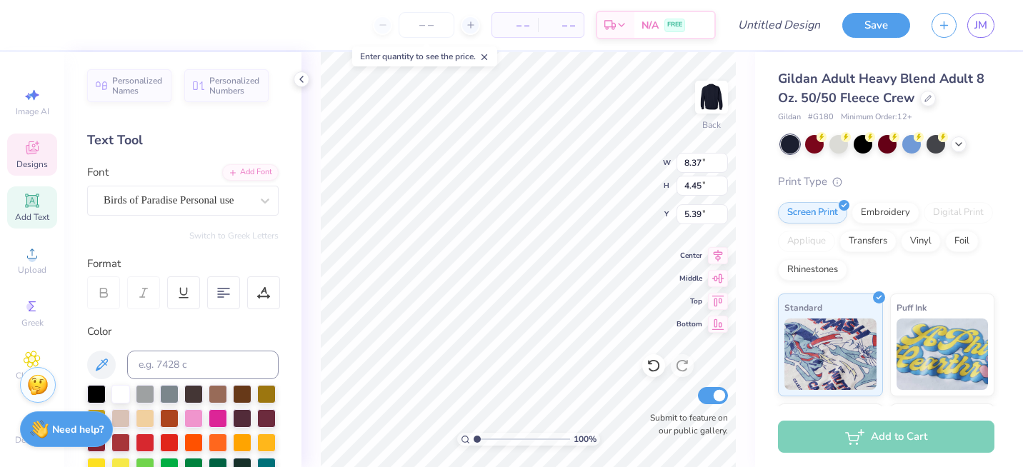
type input "4.45"
type input "5.39"
type textarea "Tau"
type input "9.77"
type input "5.63"
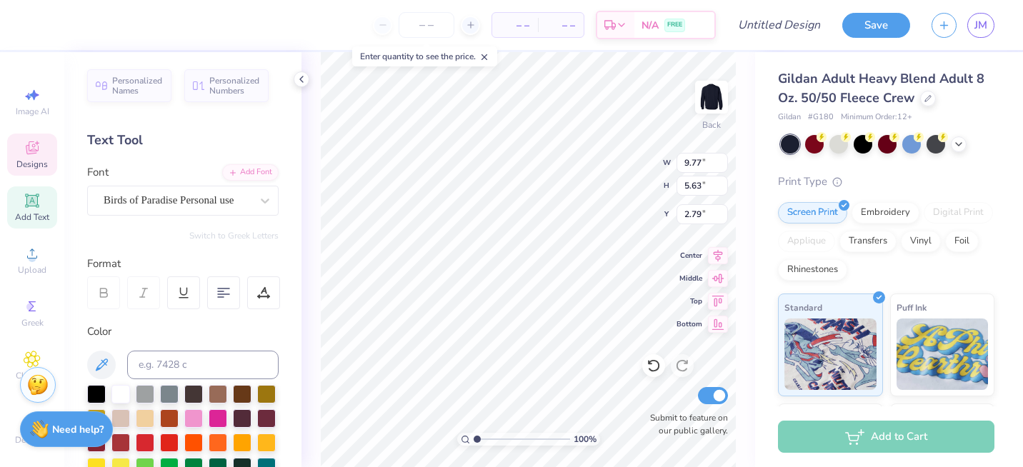
type input "2.79"
type input "3.60"
type input "2.87"
type input "6.00"
type input "2.92"
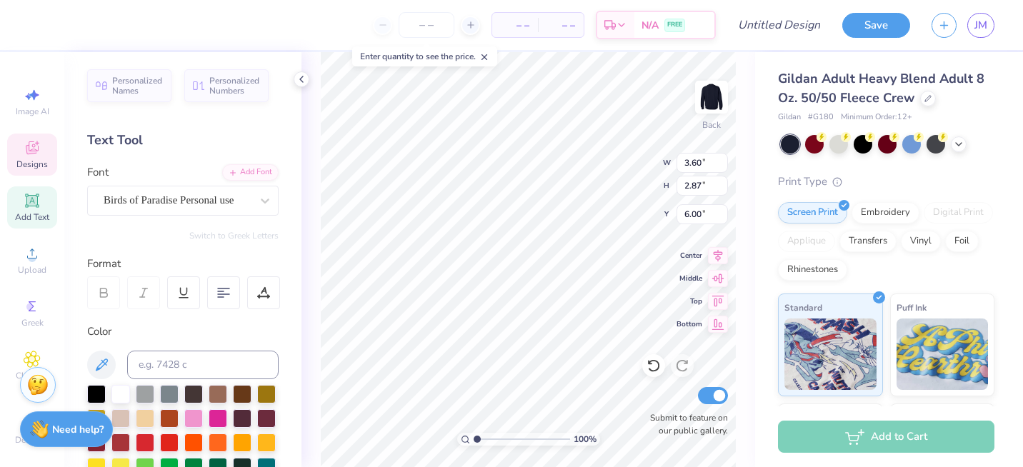
type input "2.33"
type input "6.46"
type input "6.74"
type input "9.77"
type input "5.63"
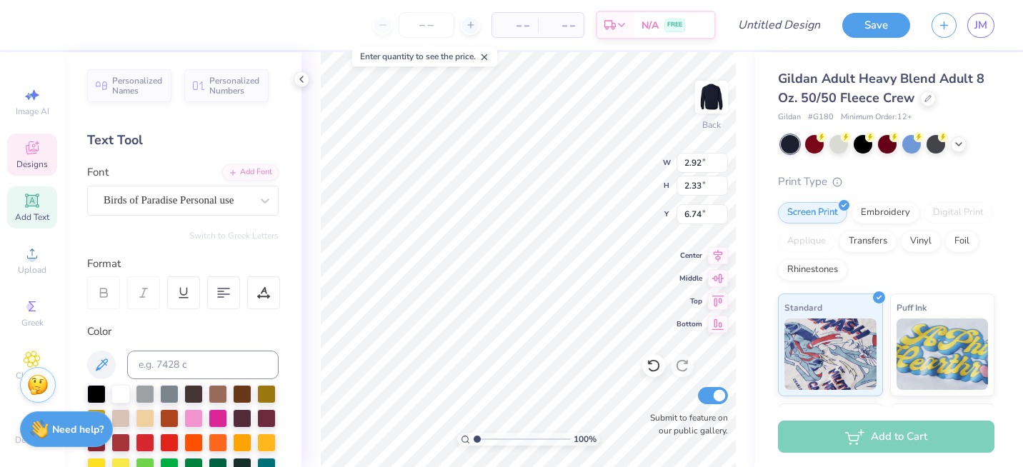
type input "2.79"
click at [655, 367] on icon at bounding box center [654, 366] width 14 height 14
type input "6.29"
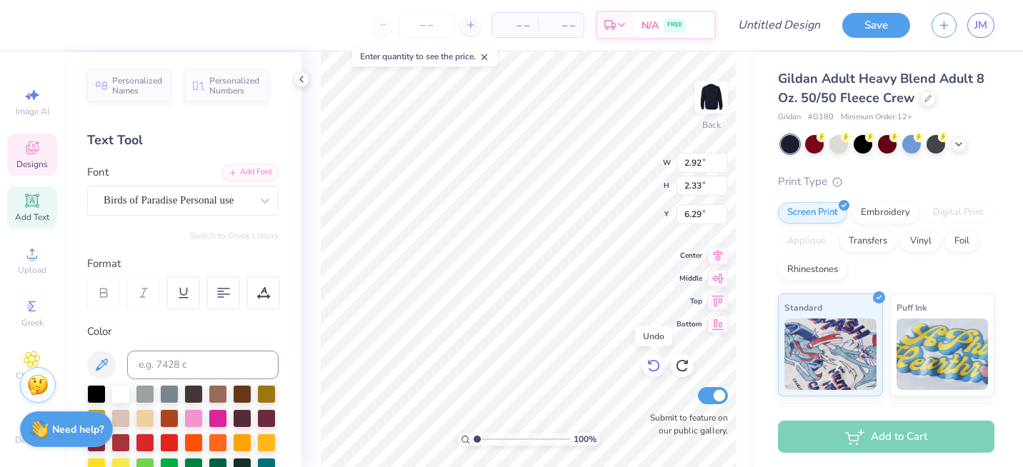
click at [655, 367] on icon at bounding box center [654, 366] width 14 height 14
type input "3.60"
type input "2.87"
type input "6.00"
click at [655, 367] on icon at bounding box center [654, 366] width 14 height 14
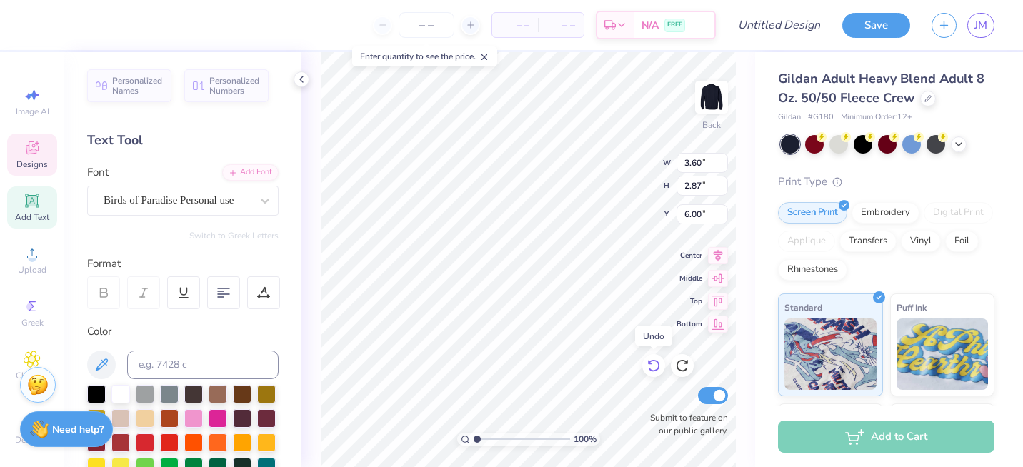
click at [655, 367] on icon at bounding box center [654, 366] width 14 height 14
type input "8.37"
type input "4.45"
type input "5.39"
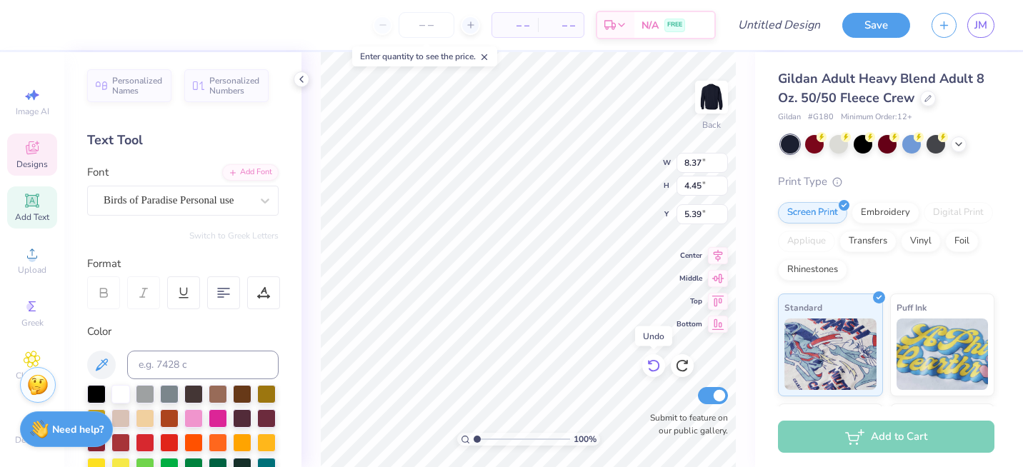
click at [655, 367] on icon at bounding box center [654, 366] width 14 height 14
type input "3.48"
type input "2.88"
type input "5.98"
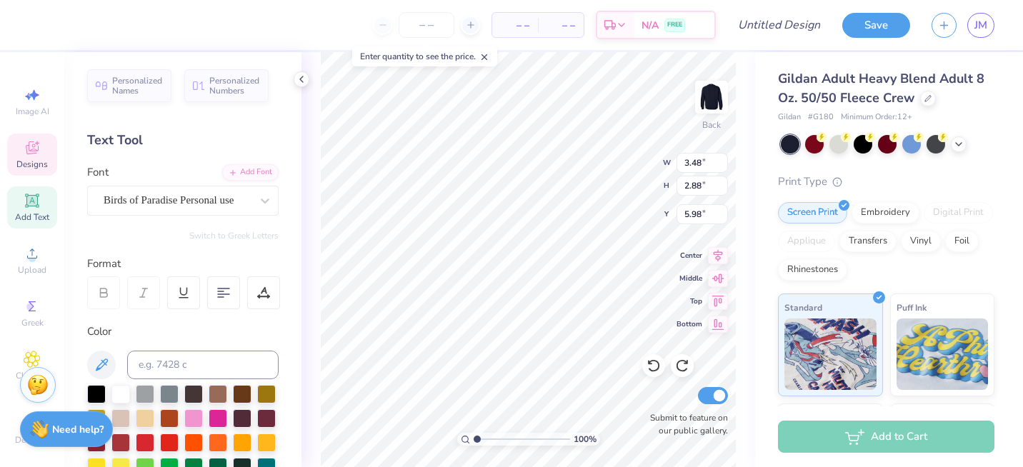
type textarea "d"
type textarea "Delt"
type input "5.35"
type input "3.38"
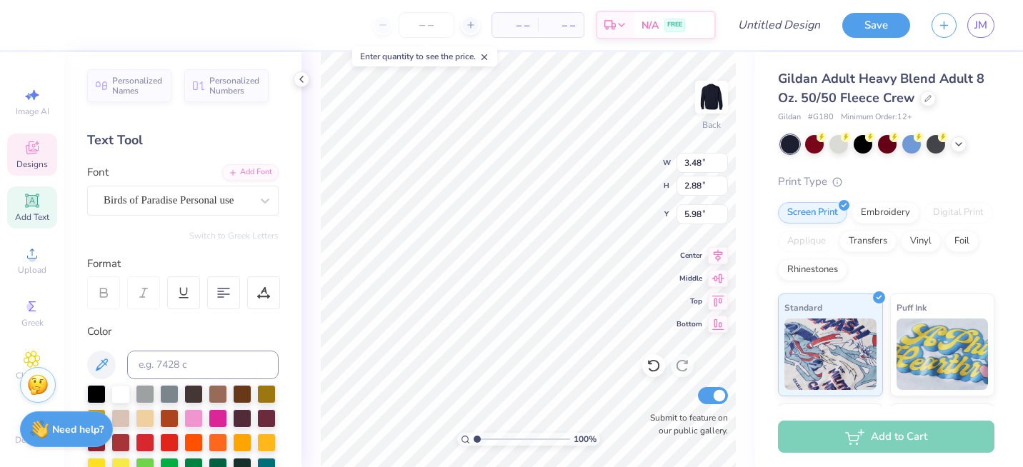
type input "4.27"
type textarea "Sig"
type input "5.82"
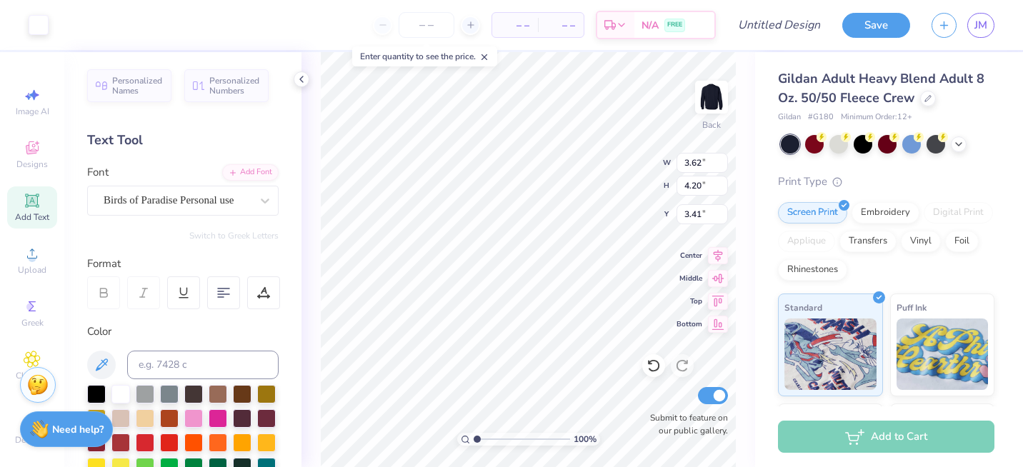
type input "3.62"
type input "4.20"
type input "3.41"
click at [715, 90] on img at bounding box center [711, 97] width 57 height 57
type input "9.78"
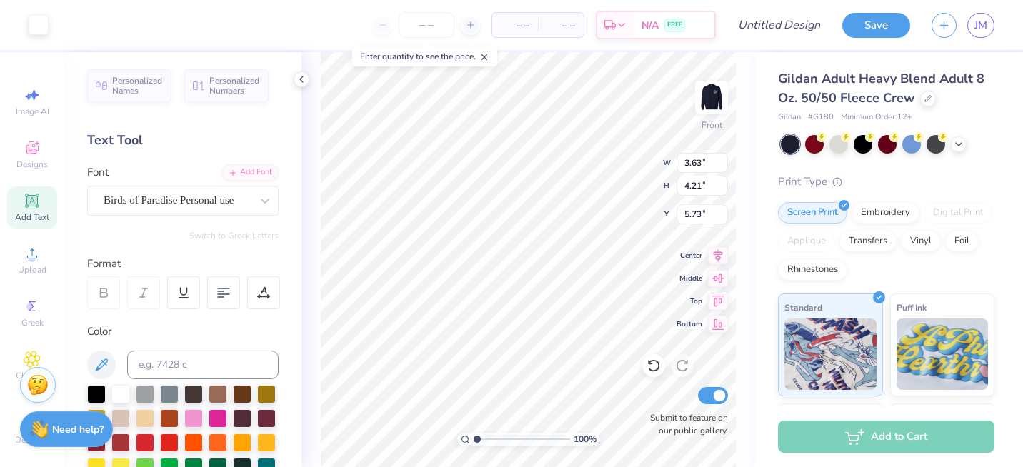
type input "11.34"
type input "6.71"
type input "7.83"
type input "9.08"
type input "7.89"
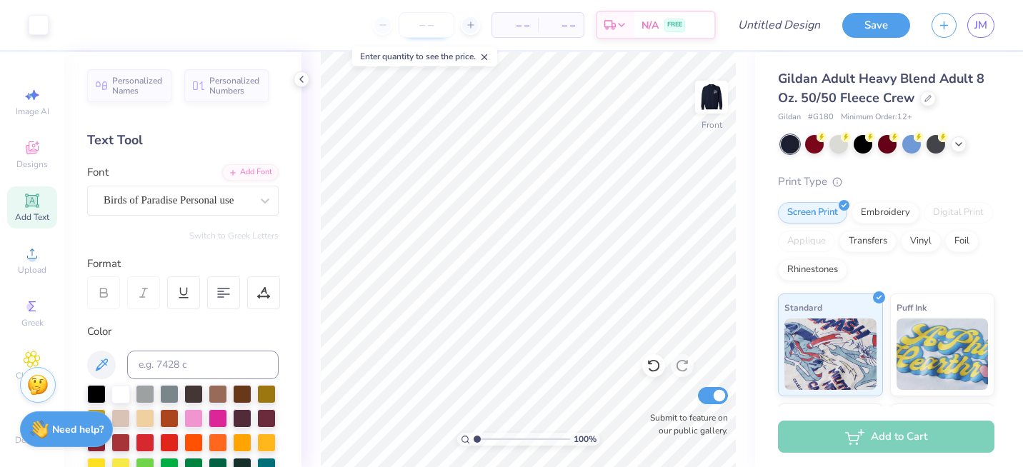
click at [421, 20] on input "number" at bounding box center [427, 25] width 56 height 26
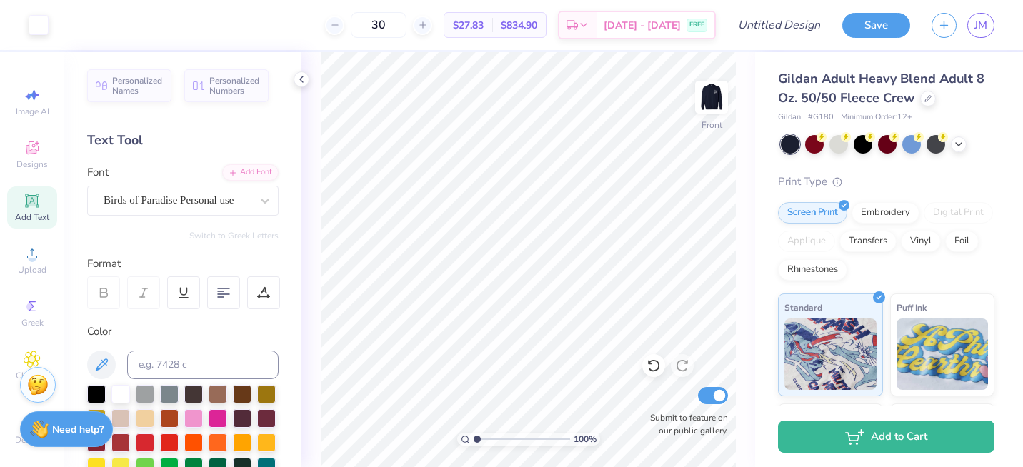
type input "30"
type input "7.49"
type input "7.31"
click at [704, 110] on img at bounding box center [711, 97] width 57 height 57
click at [709, 89] on img at bounding box center [711, 97] width 57 height 57
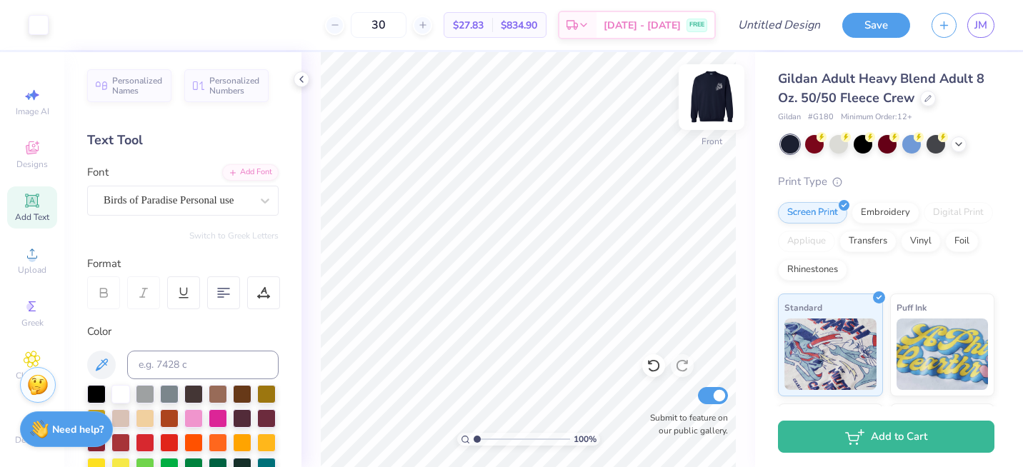
click at [712, 93] on img at bounding box center [711, 97] width 57 height 57
click at [710, 101] on img at bounding box center [711, 97] width 57 height 57
click at [874, 217] on div "Embroidery" at bounding box center [886, 210] width 68 height 21
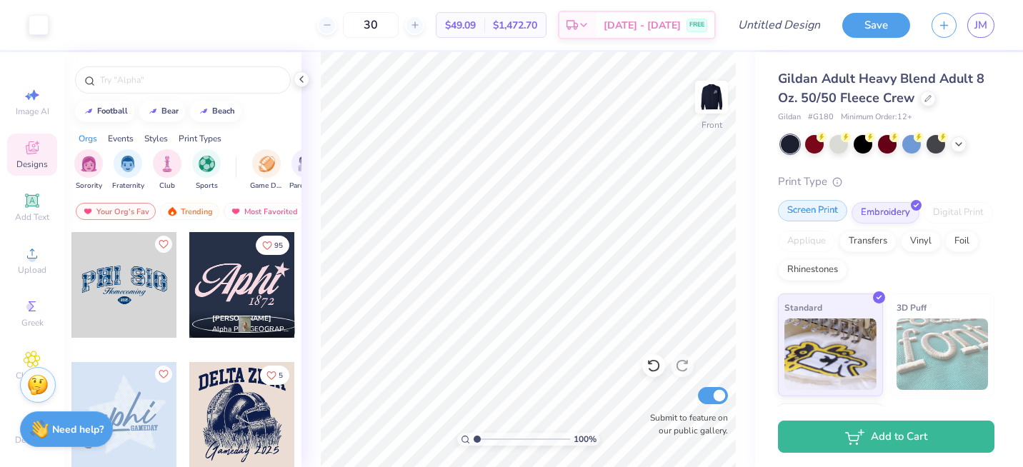
click at [820, 208] on div "Screen Print" at bounding box center [812, 210] width 69 height 21
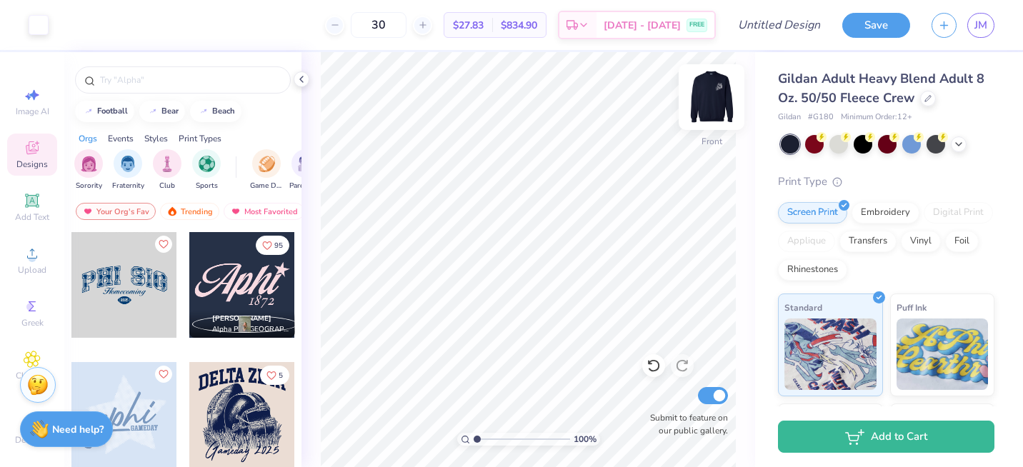
click at [712, 99] on img at bounding box center [711, 97] width 57 height 57
click at [720, 95] on img at bounding box center [711, 97] width 57 height 57
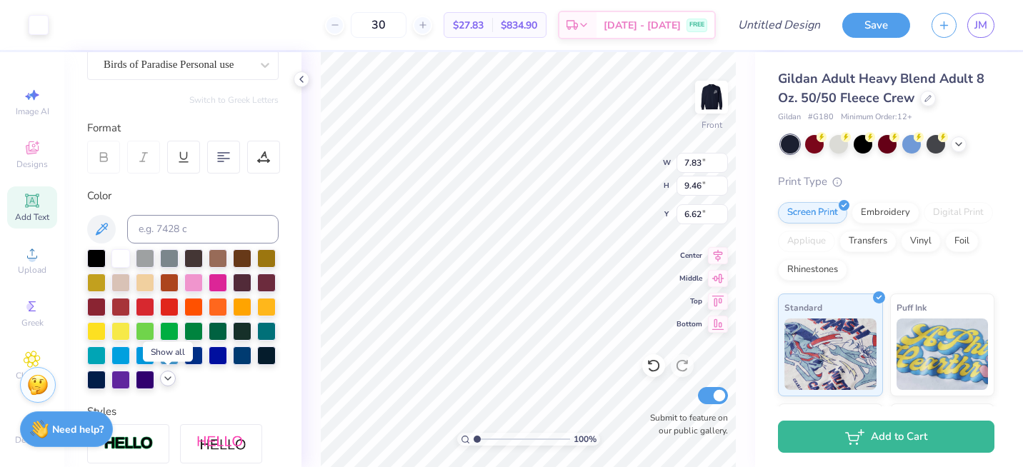
click at [166, 375] on icon at bounding box center [167, 378] width 11 height 11
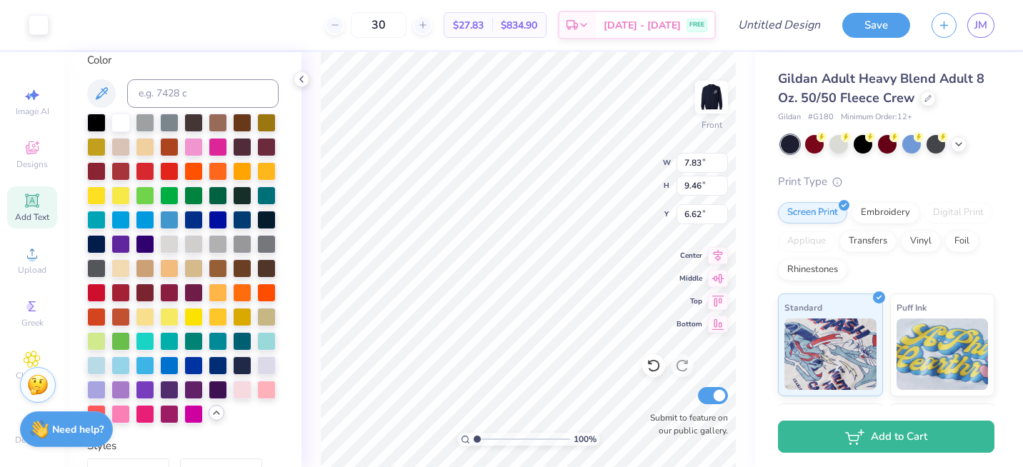
scroll to position [272, 0]
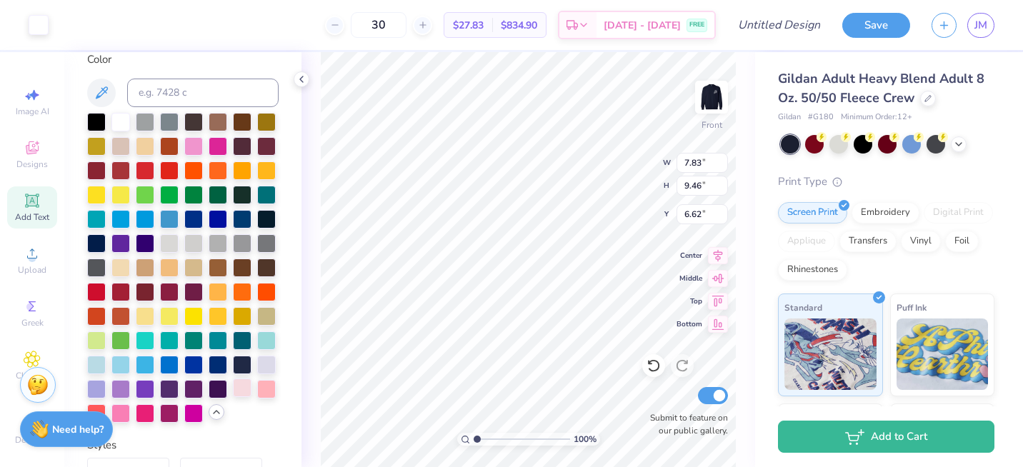
click at [244, 395] on div at bounding box center [242, 388] width 19 height 19
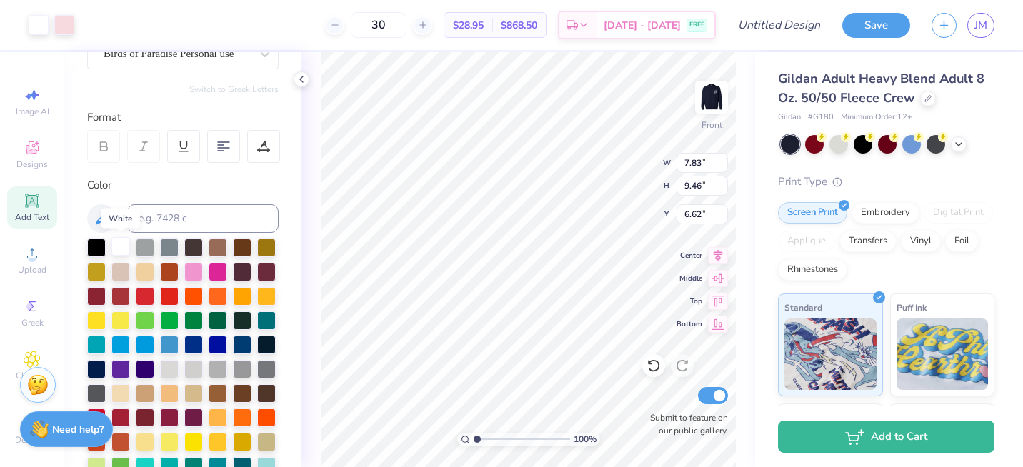
click at [121, 247] on div at bounding box center [120, 246] width 19 height 19
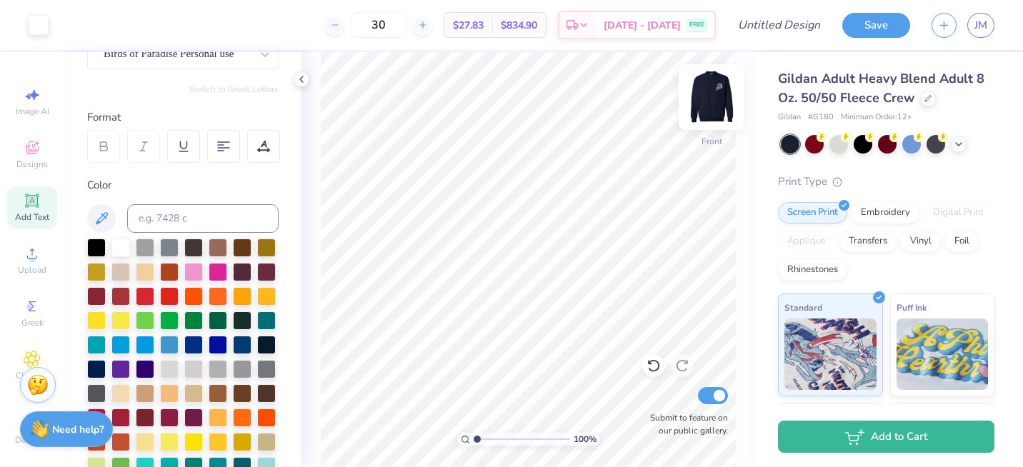
click at [714, 101] on img at bounding box center [711, 97] width 57 height 57
click at [708, 88] on img at bounding box center [711, 97] width 57 height 57
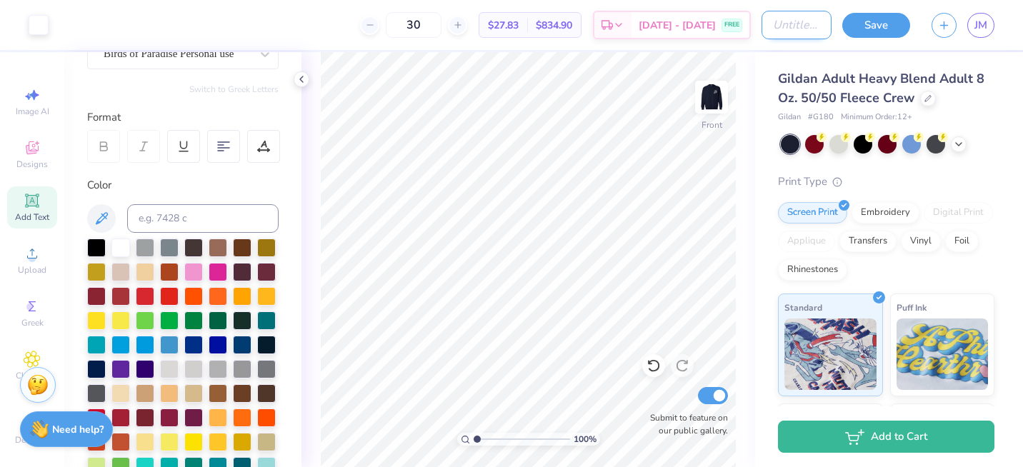
click at [774, 30] on input "Design Title" at bounding box center [797, 25] width 70 height 29
type input "simple again"
click at [878, 18] on button "Save" at bounding box center [877, 23] width 68 height 25
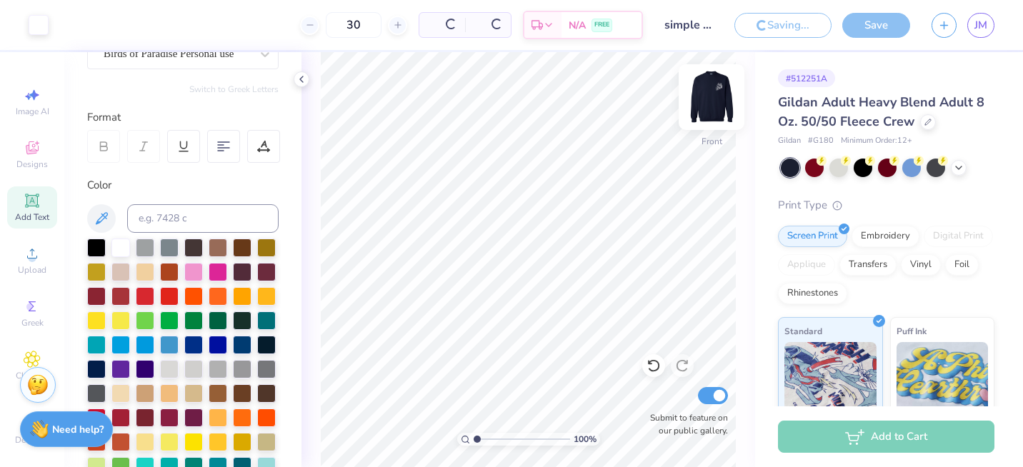
click at [703, 104] on img at bounding box center [711, 97] width 57 height 57
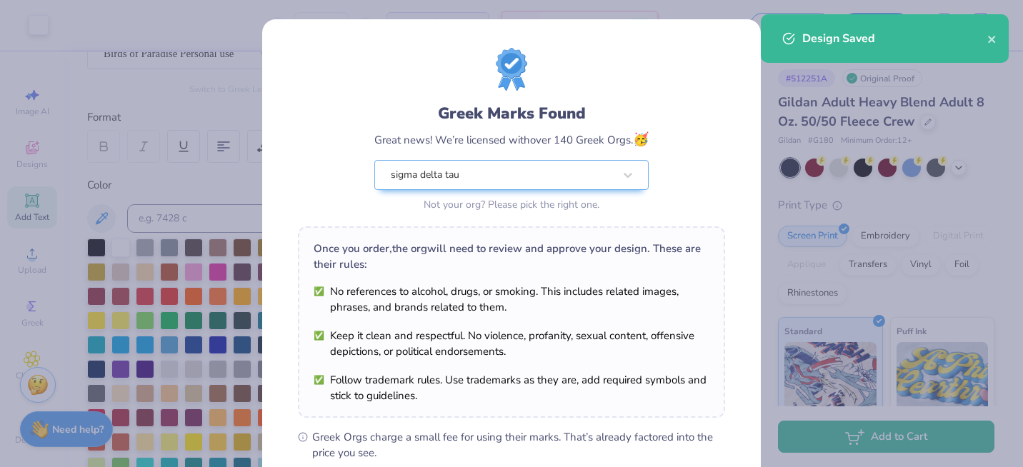
scroll to position [202, 0]
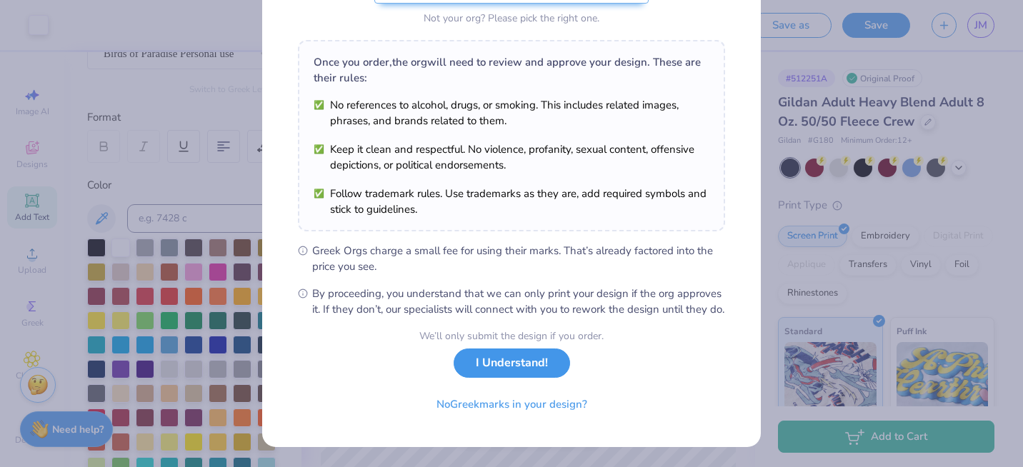
click at [507, 354] on button "I Understand!" at bounding box center [512, 363] width 116 height 29
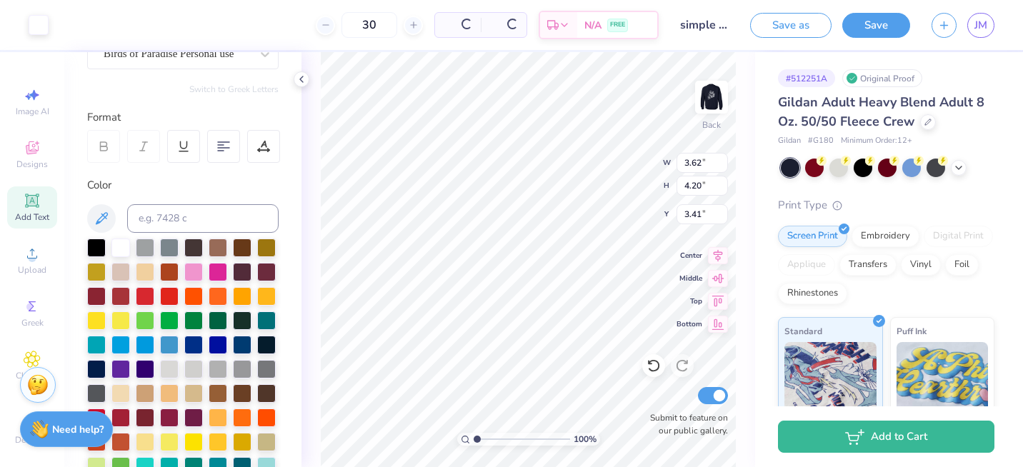
scroll to position [0, 0]
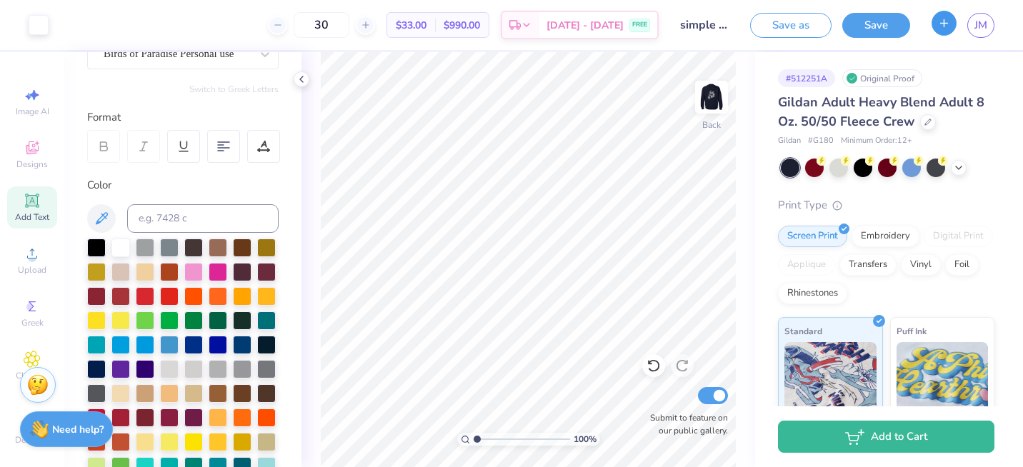
click at [941, 26] on icon "button" at bounding box center [944, 23] width 12 height 12
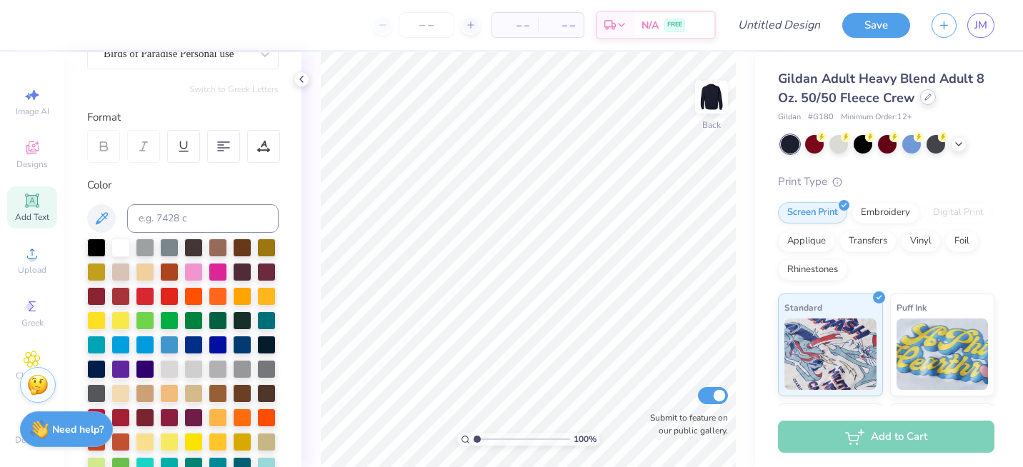
click at [923, 101] on div at bounding box center [929, 97] width 16 height 16
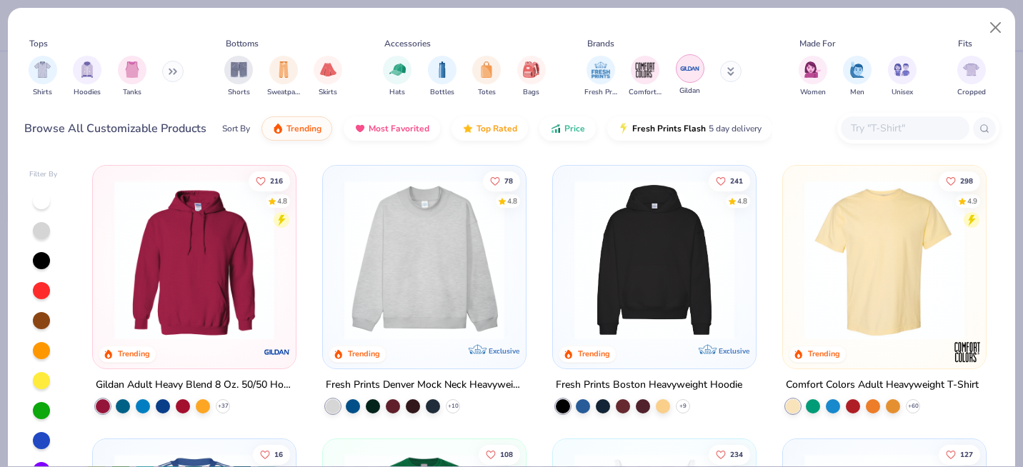
click at [685, 65] on img "filter for Gildan" at bounding box center [690, 68] width 21 height 21
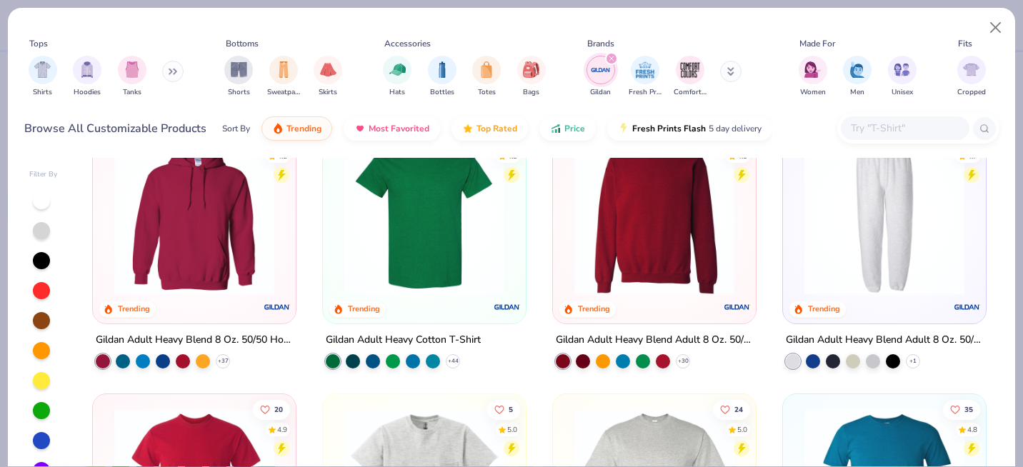
scroll to position [54, 0]
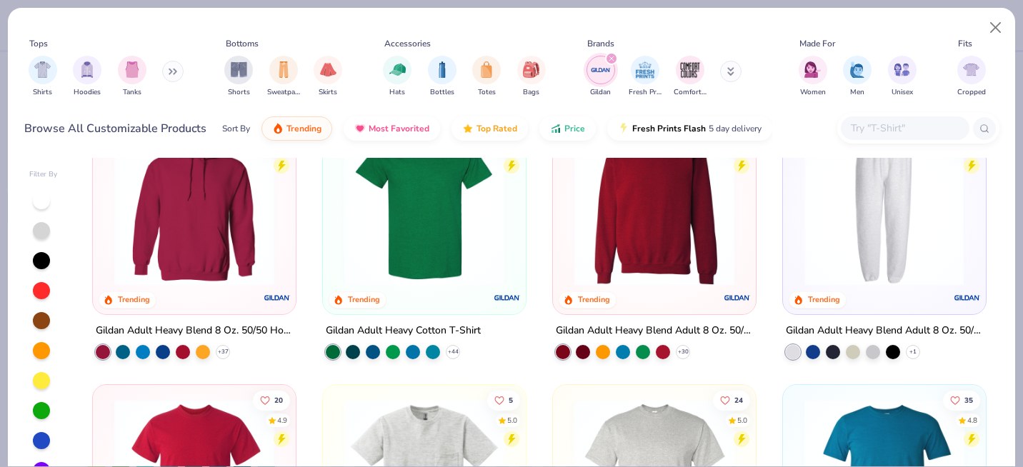
click at [864, 230] on img at bounding box center [884, 206] width 174 height 160
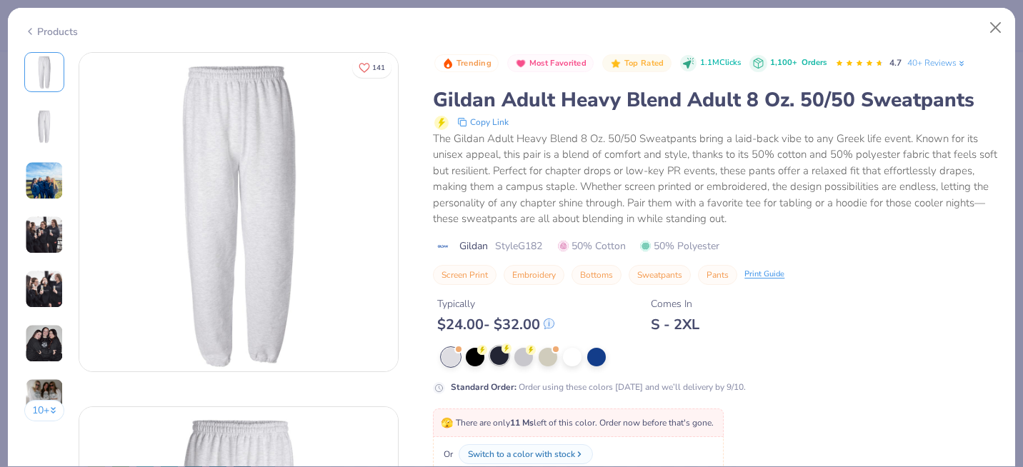
click at [487, 352] on circle at bounding box center [482, 350] width 10 height 10
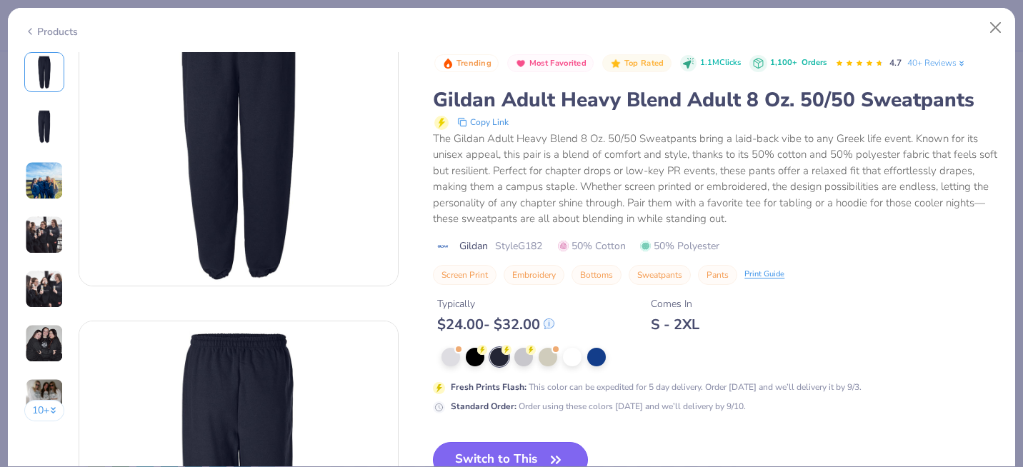
scroll to position [90, 0]
click at [540, 451] on button "Switch to This" at bounding box center [510, 460] width 155 height 36
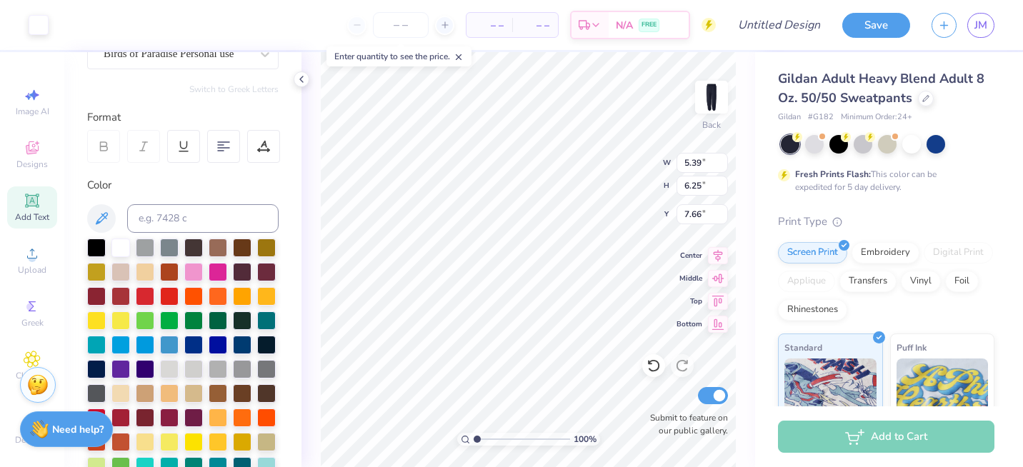
type input "3.58"
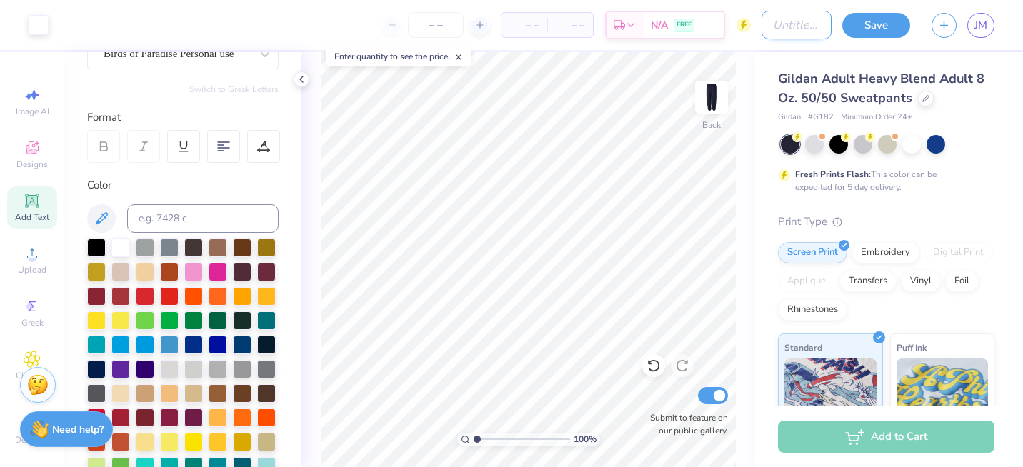
click at [798, 30] on input "Design Title" at bounding box center [797, 25] width 70 height 29
type input "b"
type input "sweats"
click at [864, 26] on button "Save" at bounding box center [877, 23] width 68 height 25
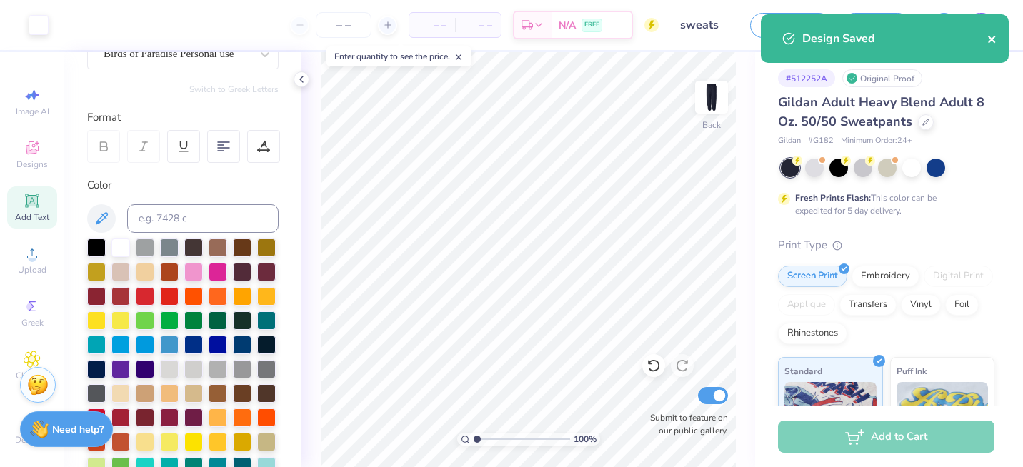
click at [988, 39] on icon "close" at bounding box center [993, 39] width 10 height 11
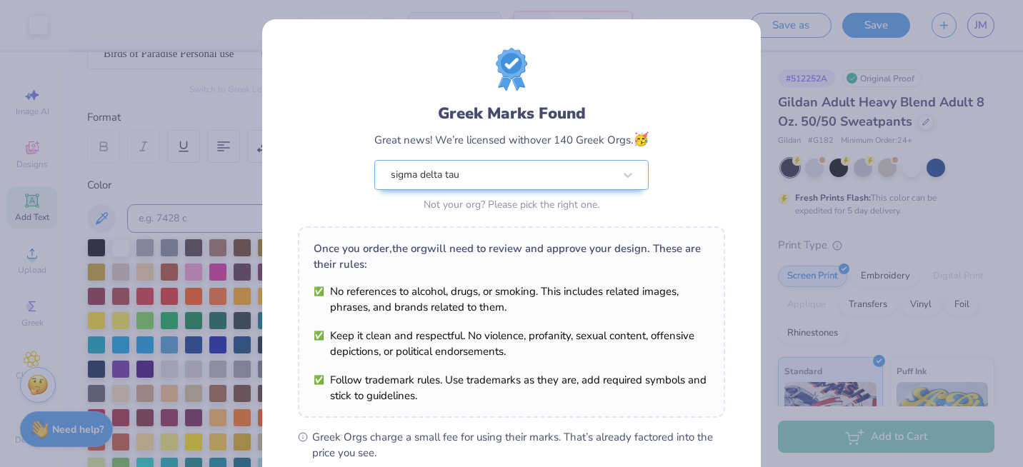
scroll to position [202, 0]
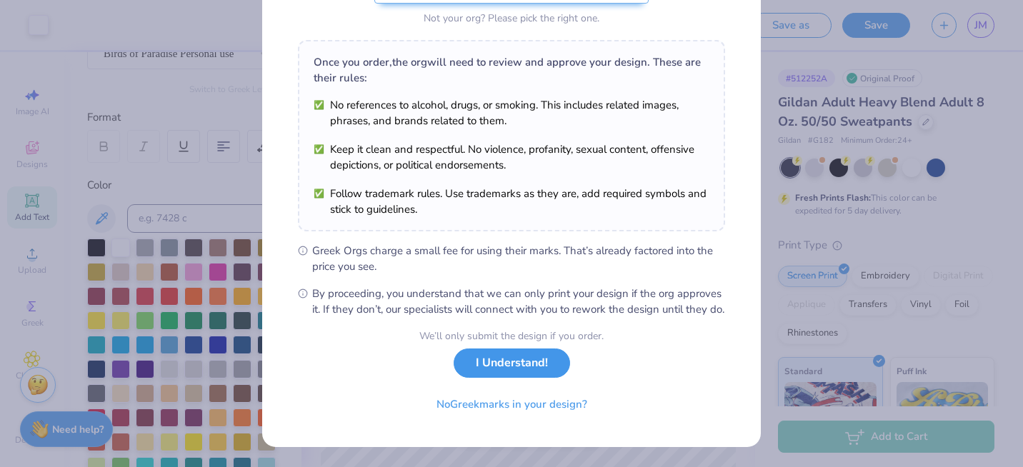
click at [531, 355] on button "I Understand!" at bounding box center [512, 363] width 116 height 29
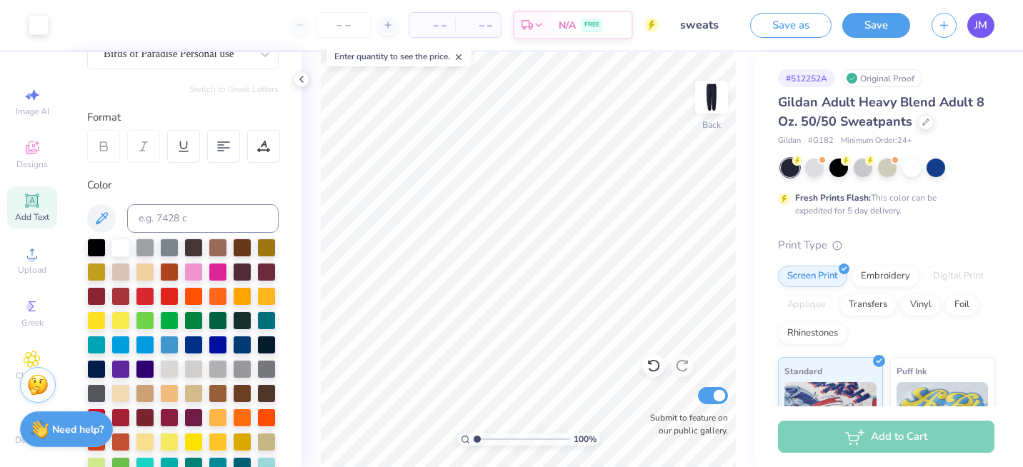
click at [973, 30] on link "JM" at bounding box center [981, 25] width 27 height 25
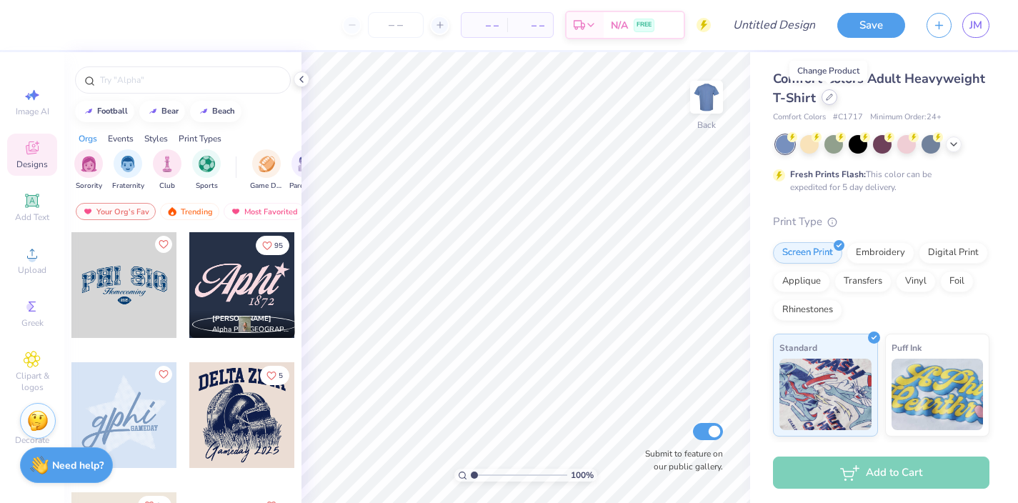
click at [827, 97] on icon at bounding box center [830, 97] width 6 height 6
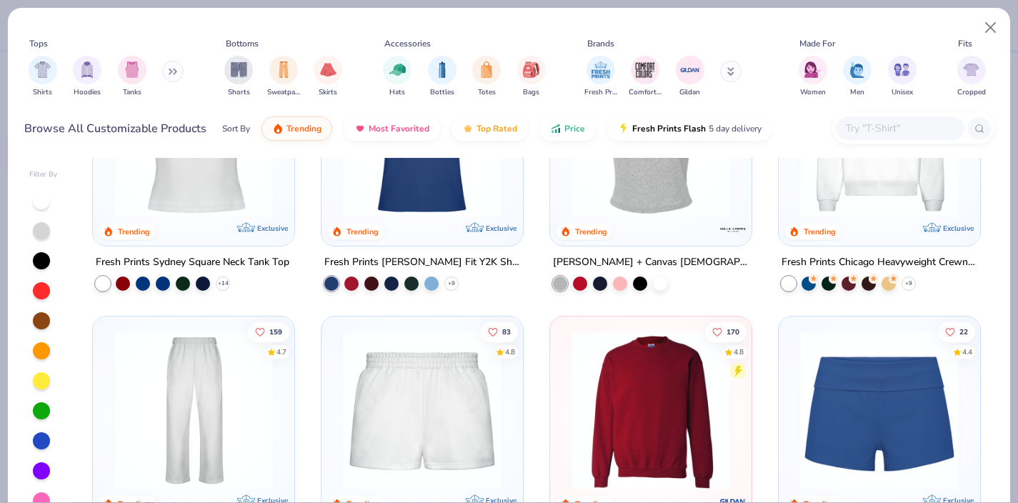
scroll to position [669, 0]
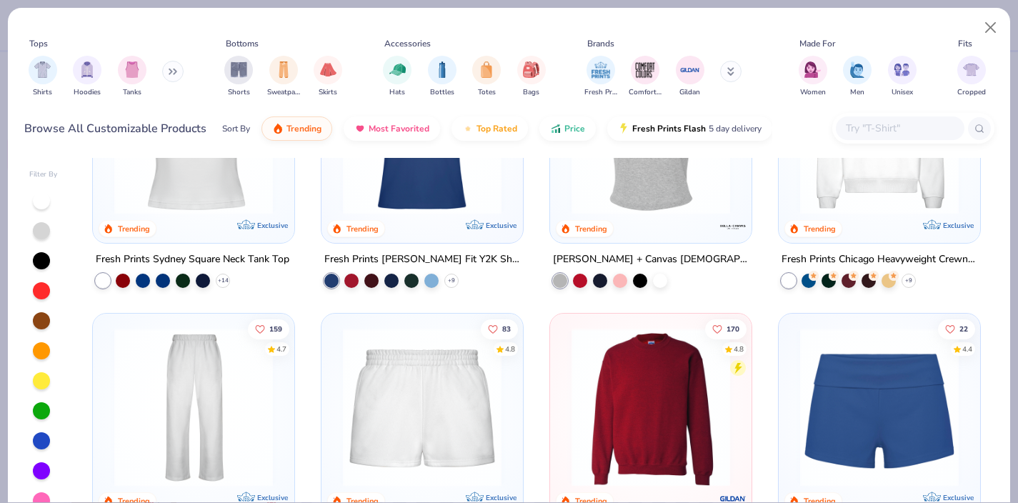
click at [616, 384] on img at bounding box center [651, 407] width 173 height 159
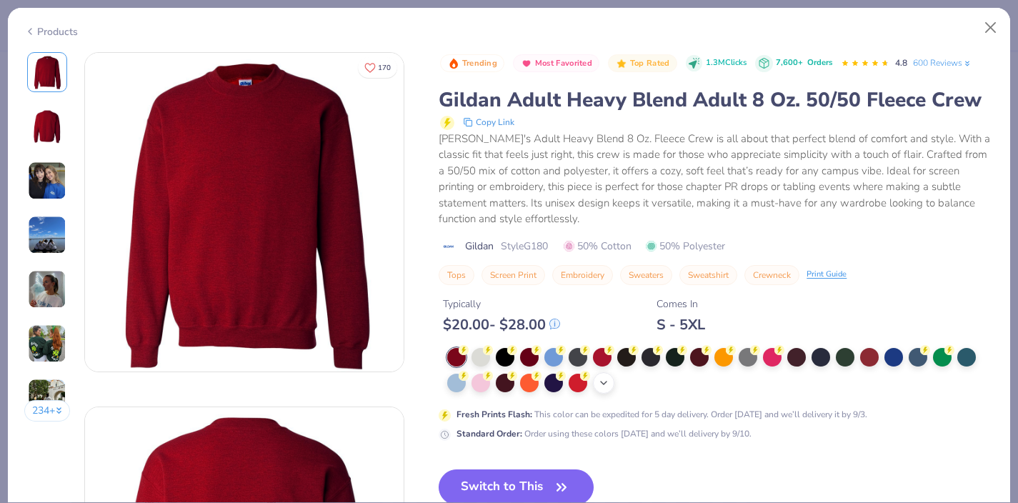
click at [610, 374] on div "+ 8" at bounding box center [603, 382] width 21 height 21
click at [750, 380] on div at bounding box center [748, 381] width 19 height 19
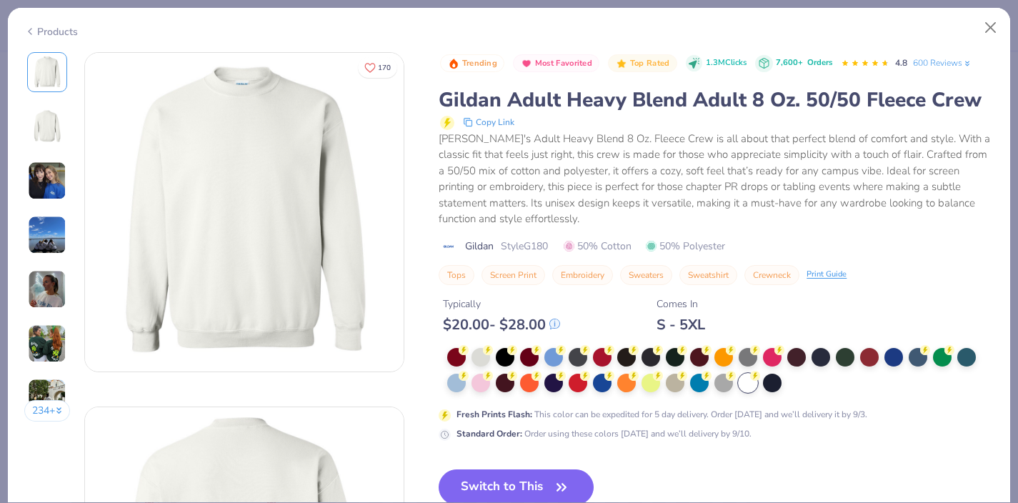
click at [507, 479] on button "Switch to This" at bounding box center [516, 488] width 155 height 36
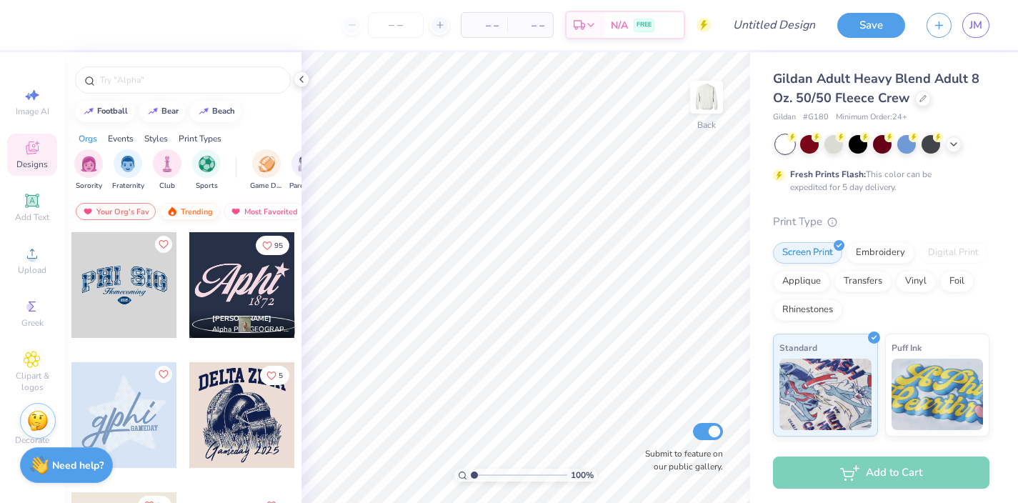
click at [189, 211] on div "Trending" at bounding box center [189, 211] width 59 height 17
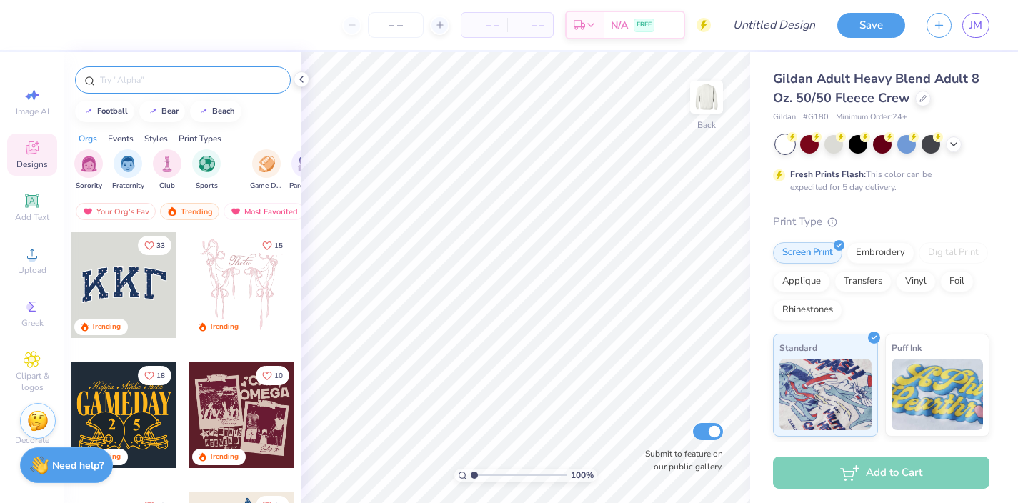
click at [147, 77] on input "text" at bounding box center [190, 80] width 183 height 14
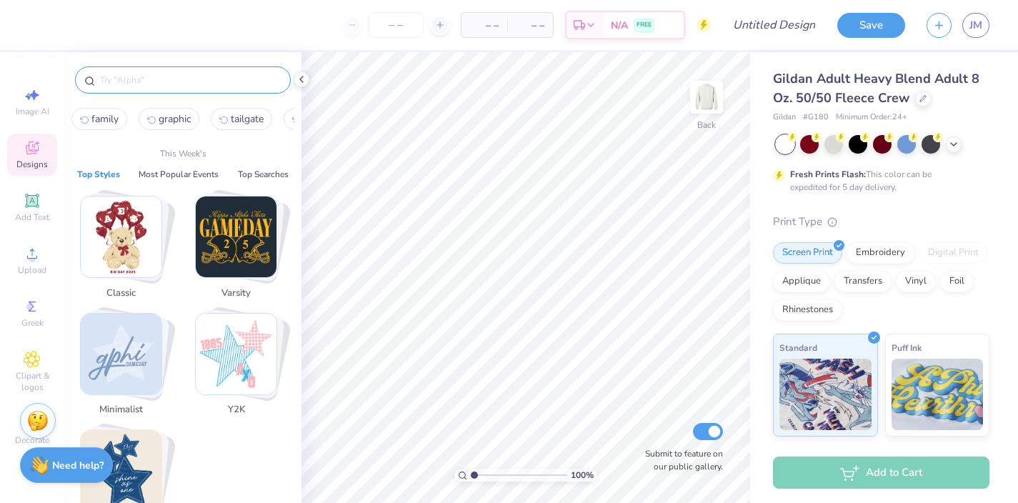
click at [208, 232] on img "Stack Card Button Varsity" at bounding box center [236, 237] width 81 height 81
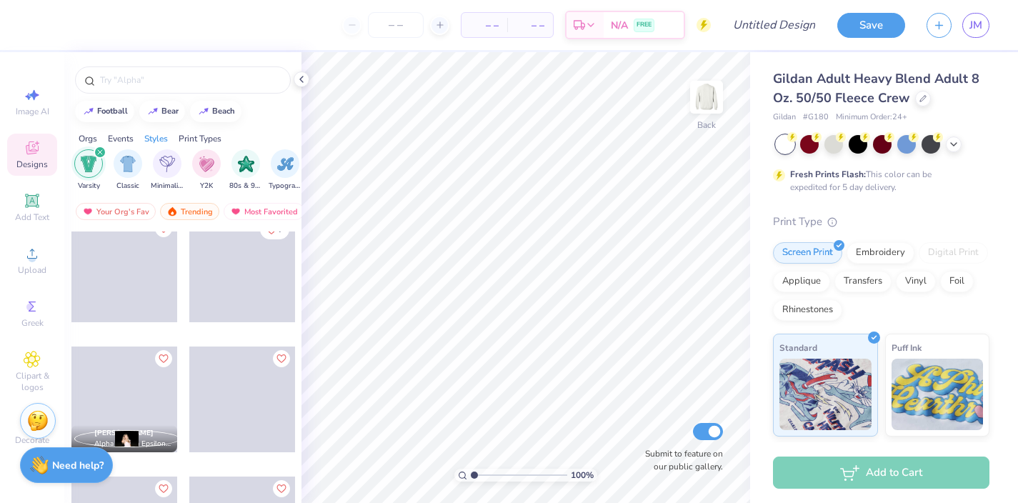
scroll to position [871, 0]
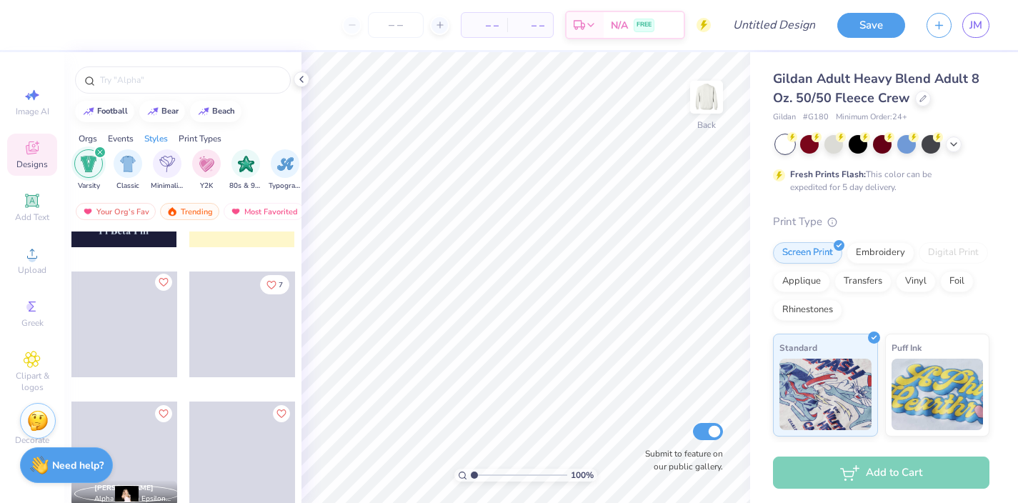
click at [162, 282] on icon "Like" at bounding box center [163, 282] width 10 height 10
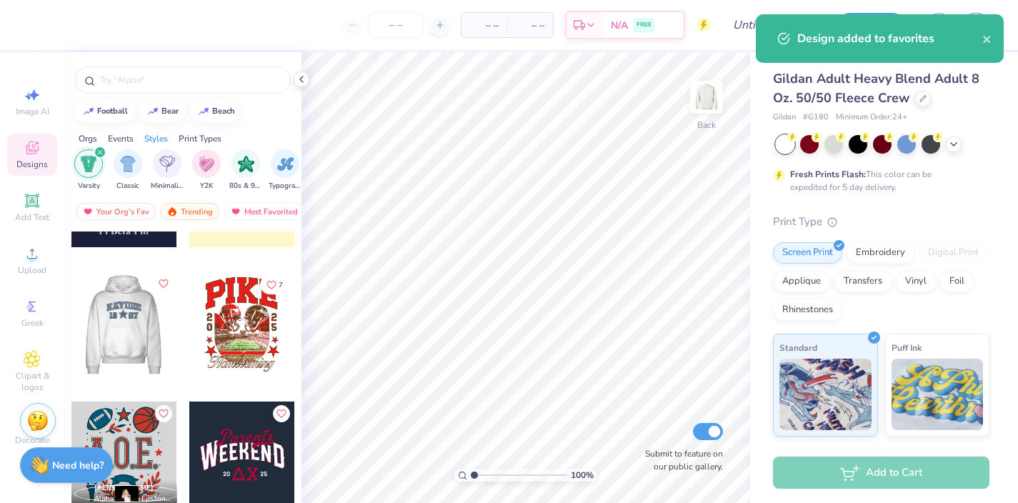
click at [71, 321] on div at bounding box center [19, 325] width 106 height 106
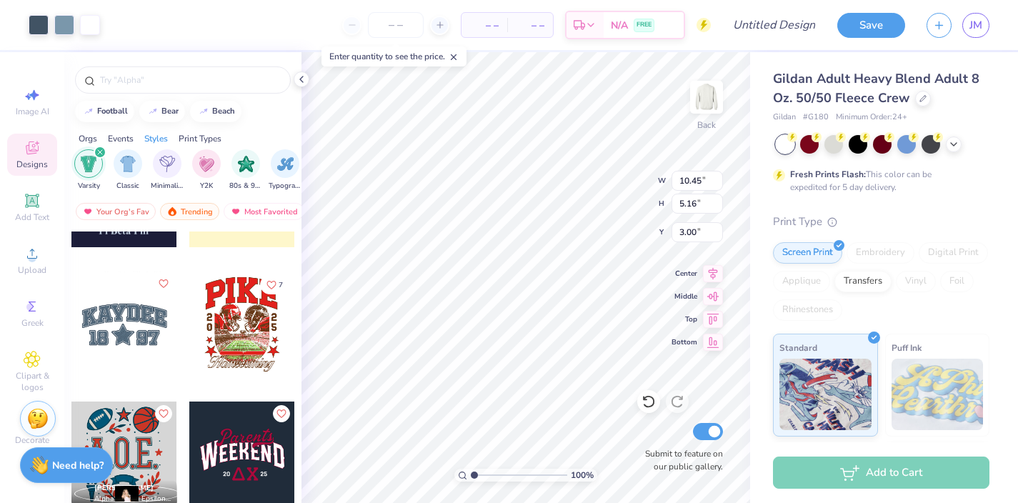
click at [36, 422] on img at bounding box center [37, 418] width 21 height 21
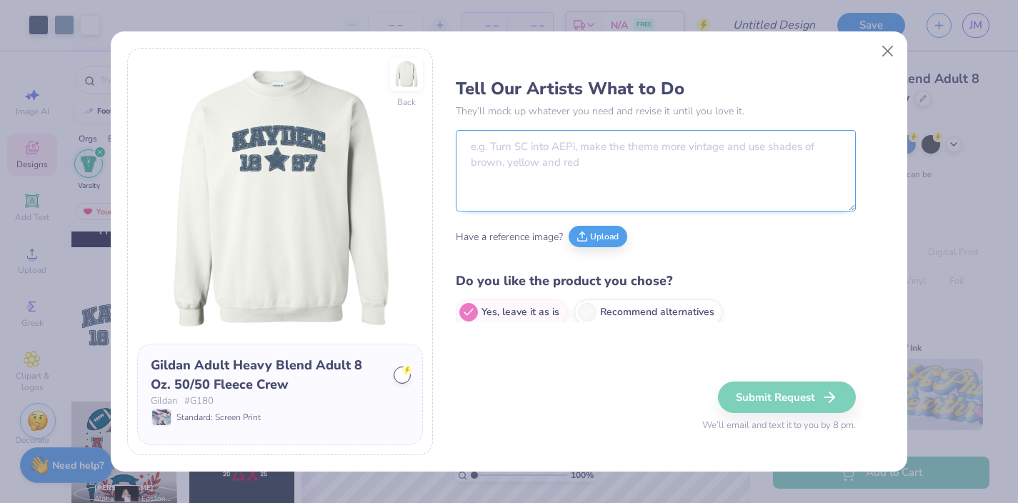
click at [520, 159] on textarea at bounding box center [656, 170] width 400 height 81
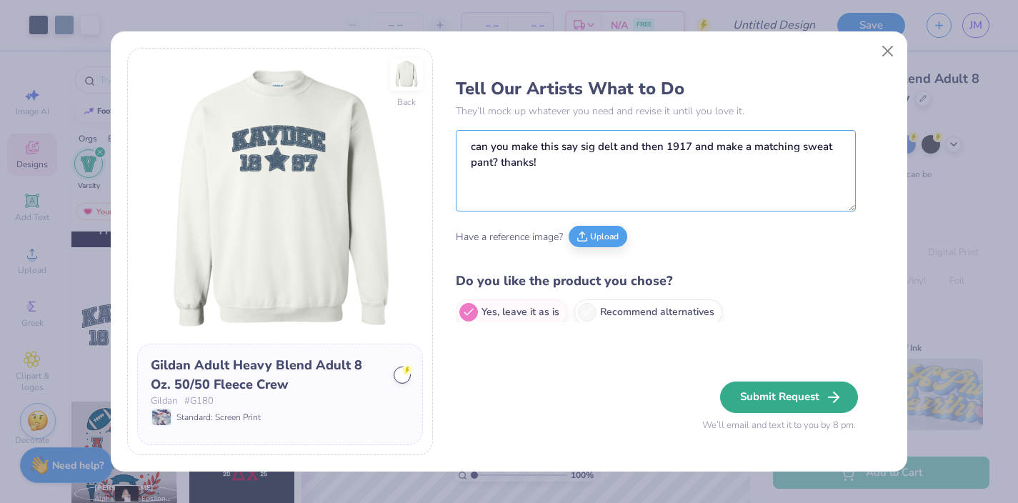
type textarea "can you make this say sig delt and then 1917 and make a matching sweat pant? th…"
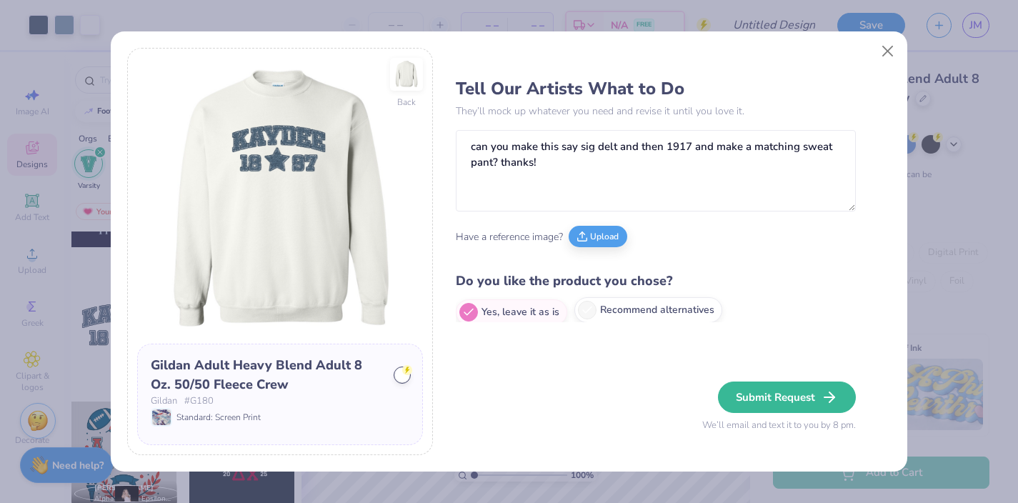
drag, startPoint x: 751, startPoint y: 404, endPoint x: 705, endPoint y: 317, distance: 97.8
click at [751, 404] on button "Submit Request" at bounding box center [787, 397] width 138 height 31
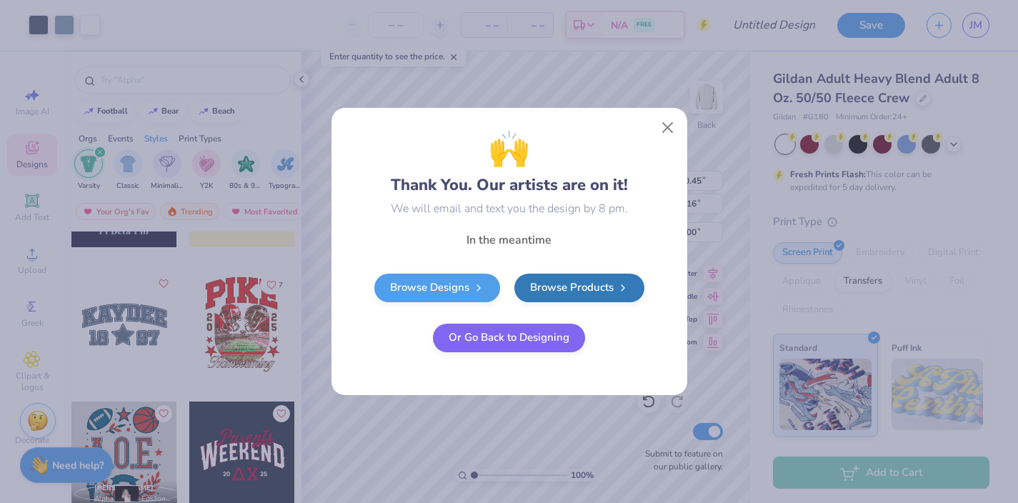
click at [520, 339] on button "Or Go Back to Designing" at bounding box center [509, 338] width 152 height 29
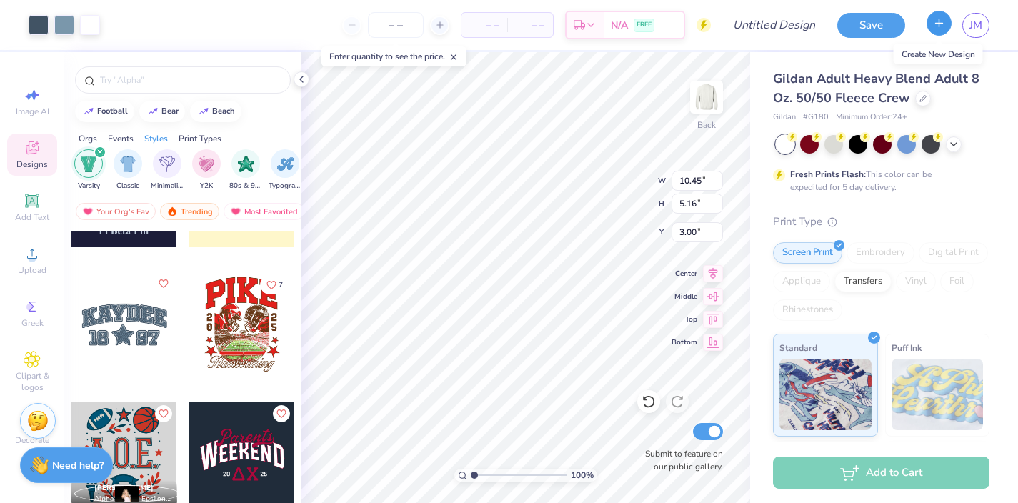
click at [936, 26] on icon "button" at bounding box center [939, 23] width 12 height 12
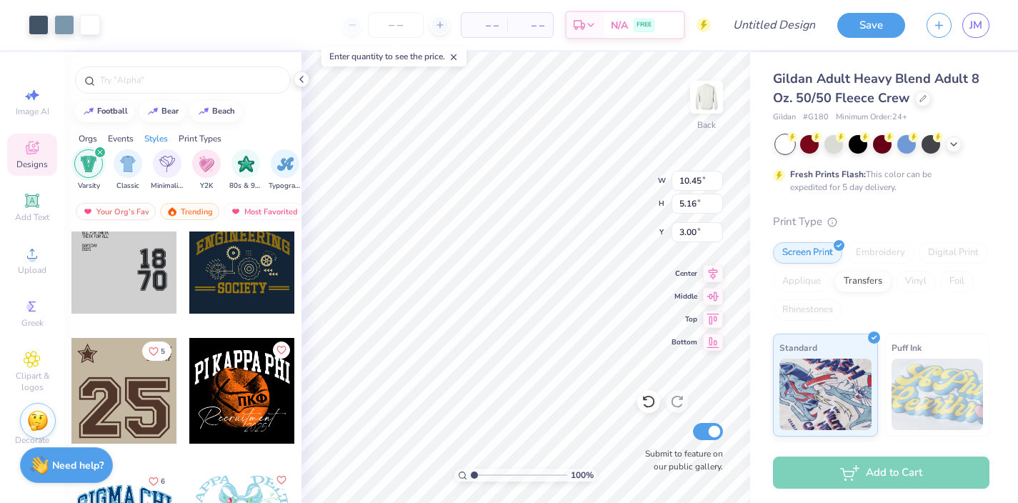
scroll to position [1190, 0]
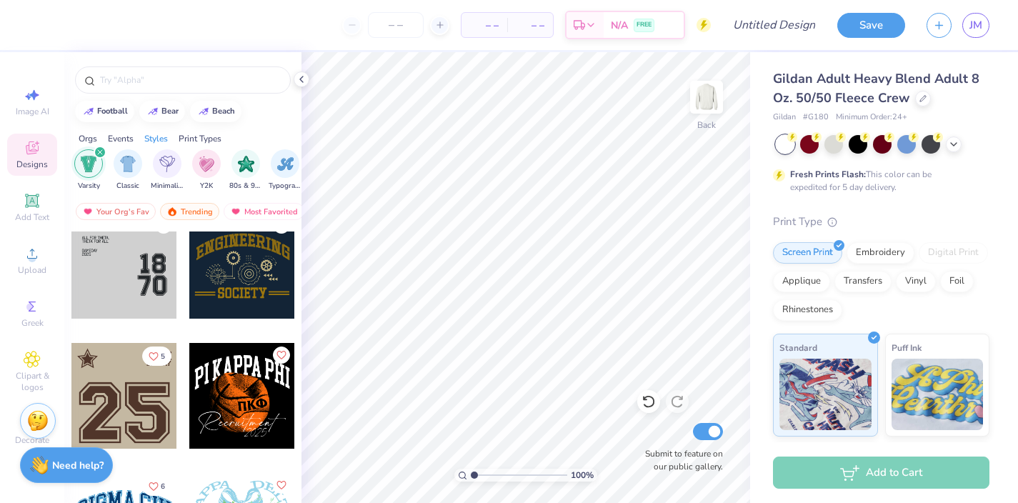
click at [127, 264] on div at bounding box center [124, 266] width 106 height 106
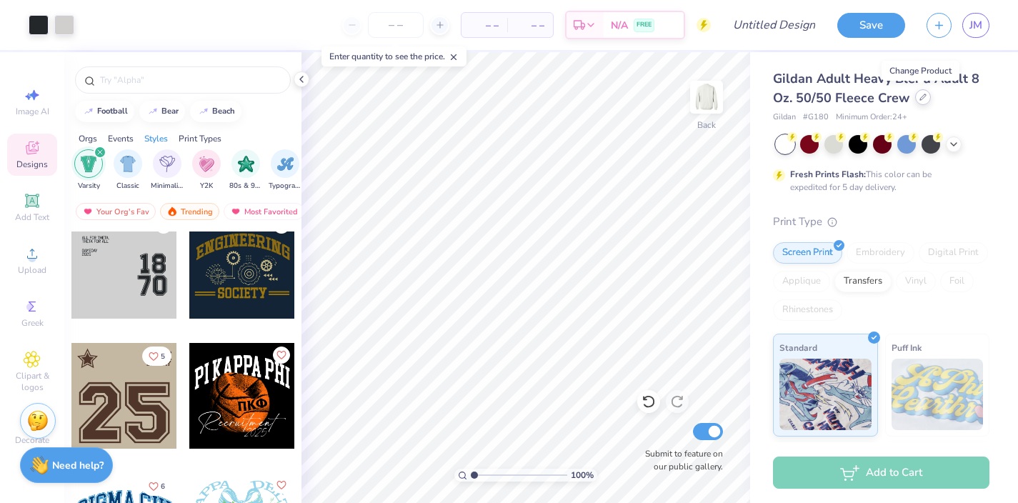
click at [923, 96] on icon at bounding box center [923, 97] width 7 height 7
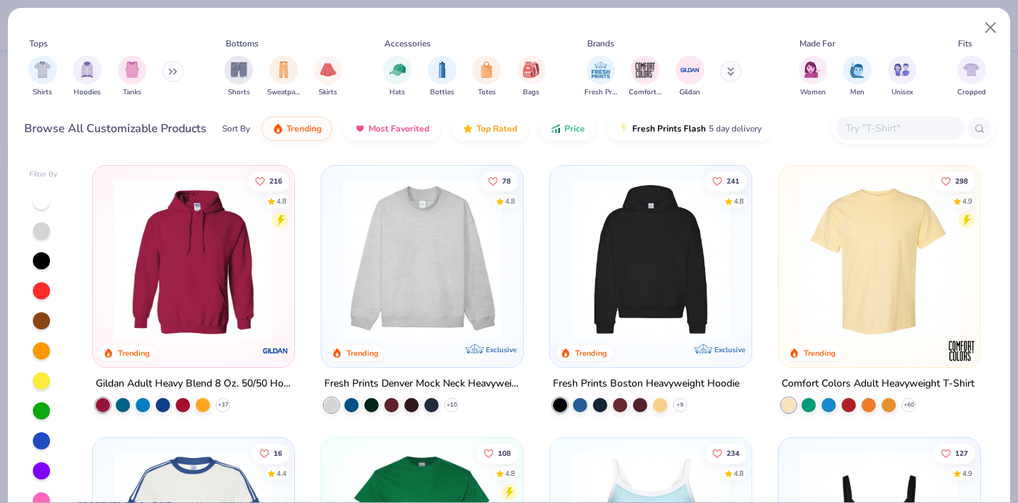
click at [186, 243] on img at bounding box center [193, 259] width 173 height 159
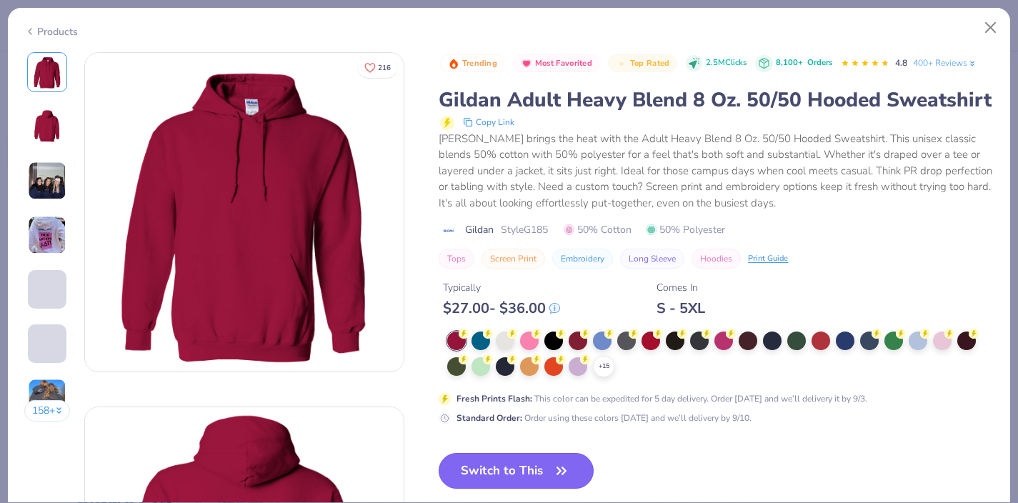
click at [536, 472] on button "Switch to This" at bounding box center [516, 471] width 155 height 36
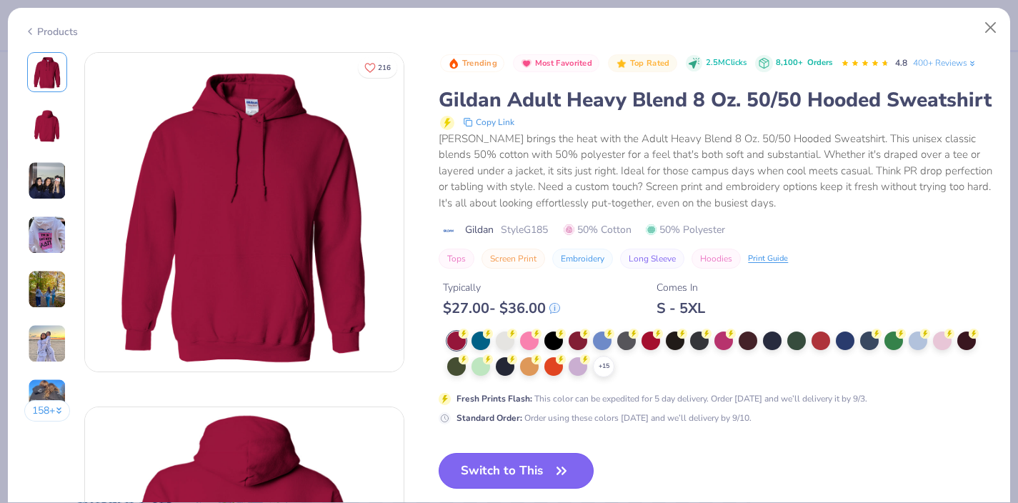
click at [556, 476] on icon "button" at bounding box center [562, 471] width 20 height 20
click at [571, 468] on icon "button" at bounding box center [562, 471] width 20 height 20
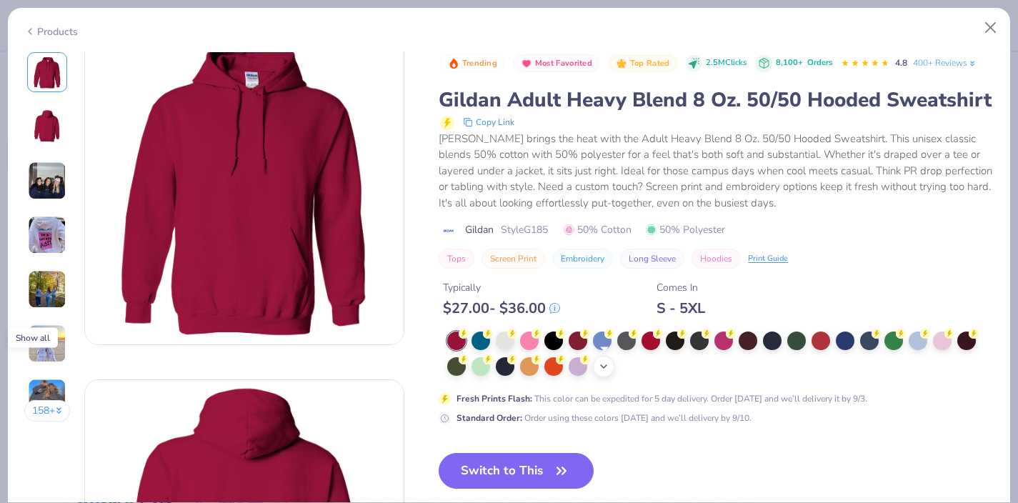
click at [605, 364] on icon at bounding box center [603, 366] width 11 height 11
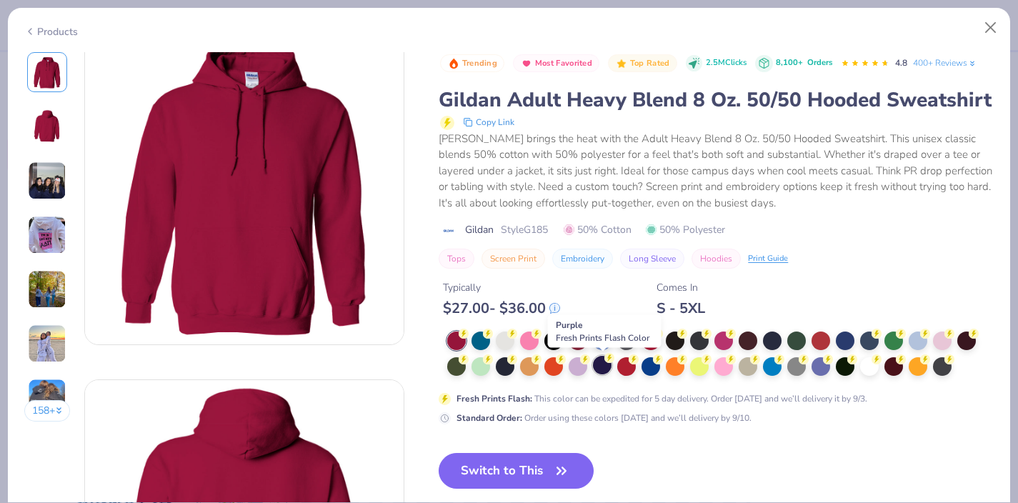
click at [602, 364] on div at bounding box center [602, 365] width 19 height 19
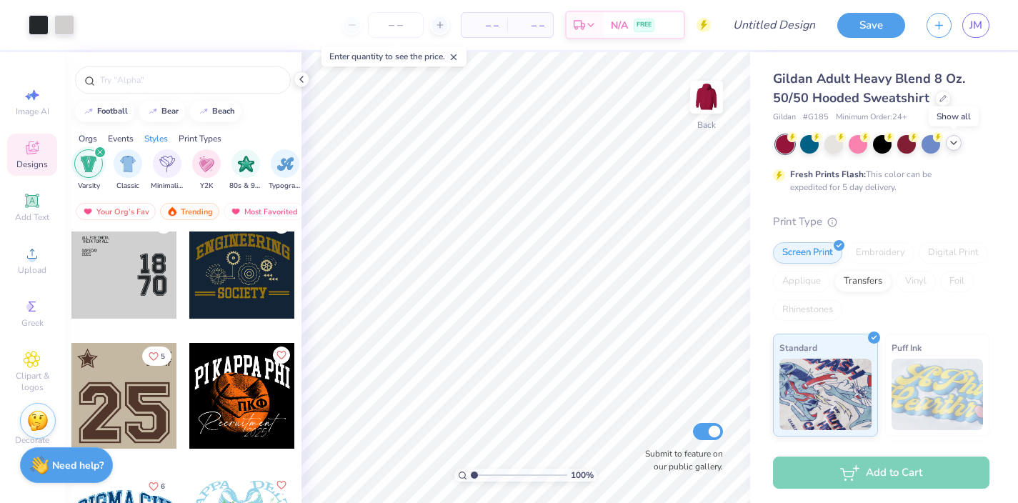
click at [954, 143] on icon at bounding box center [953, 142] width 11 height 11
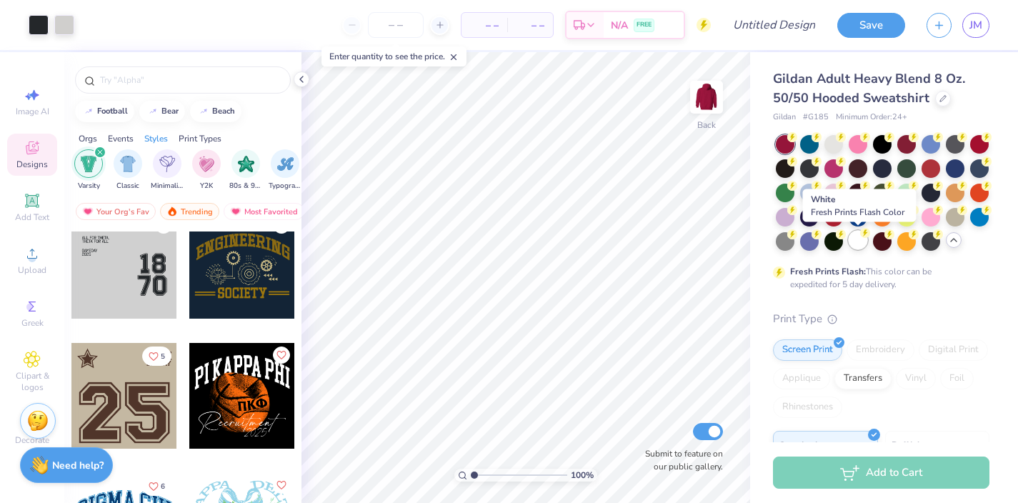
click at [858, 244] on div at bounding box center [858, 240] width 19 height 19
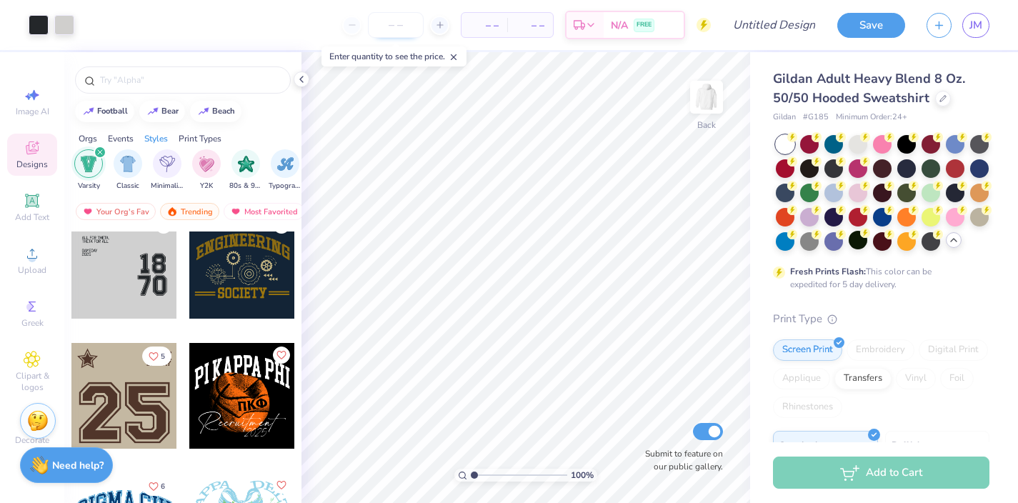
click at [398, 31] on input "number" at bounding box center [396, 25] width 56 height 26
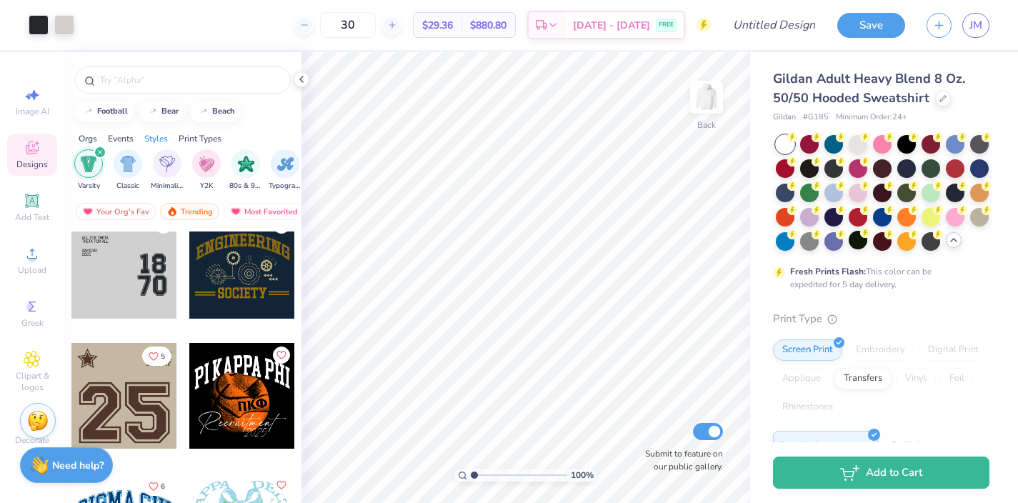
type input "30"
click at [708, 96] on img at bounding box center [706, 97] width 57 height 57
click at [708, 94] on img at bounding box center [706, 97] width 57 height 57
click at [37, 23] on div at bounding box center [39, 24] width 20 height 20
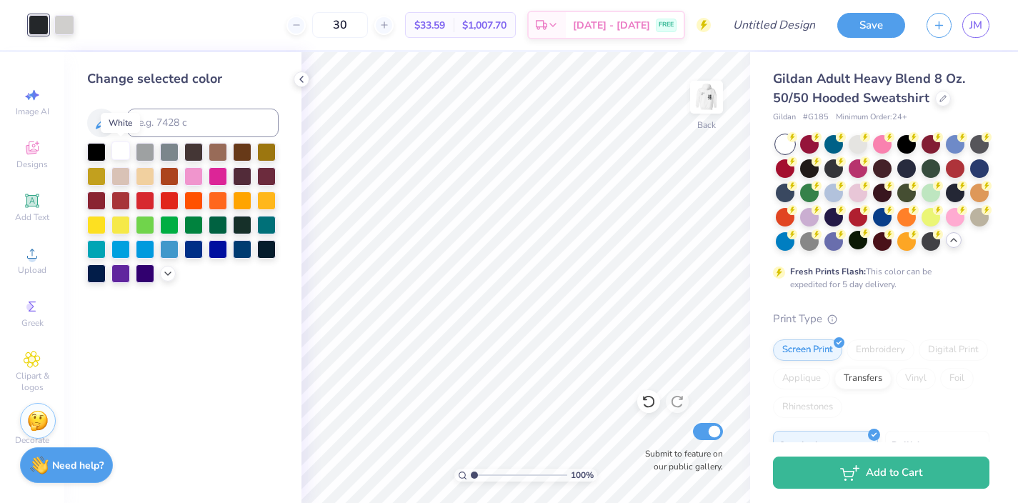
click at [121, 155] on div at bounding box center [120, 151] width 19 height 19
click at [956, 240] on polyline at bounding box center [954, 240] width 6 height 3
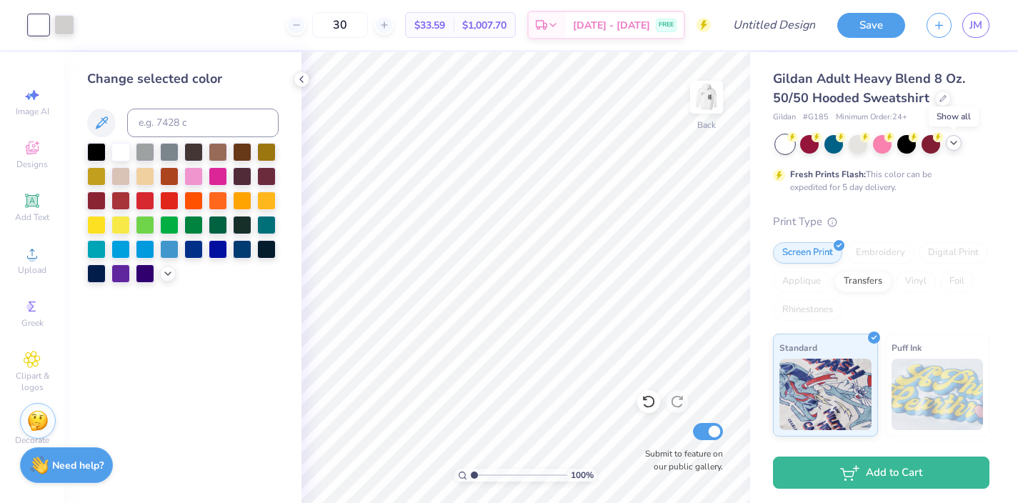
click at [956, 142] on polyline at bounding box center [954, 143] width 6 height 3
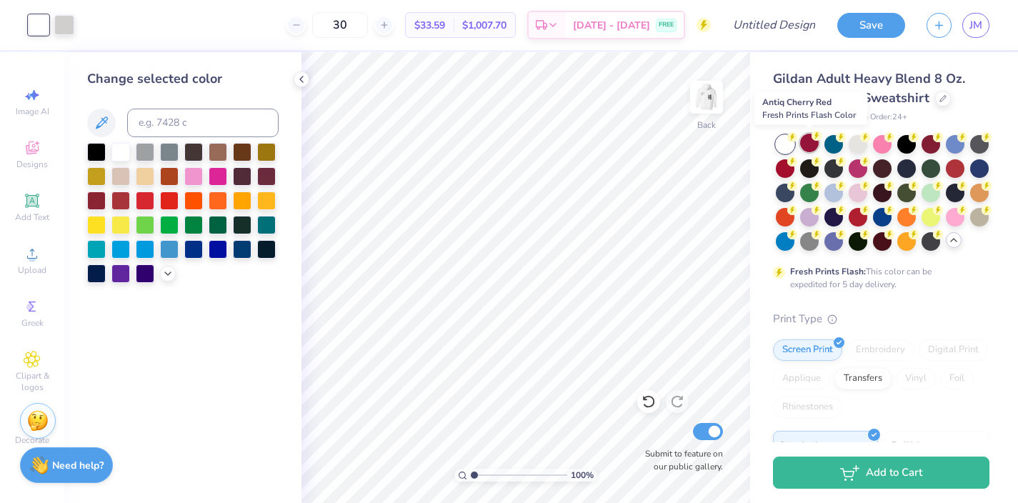
click at [812, 144] on div at bounding box center [809, 143] width 19 height 19
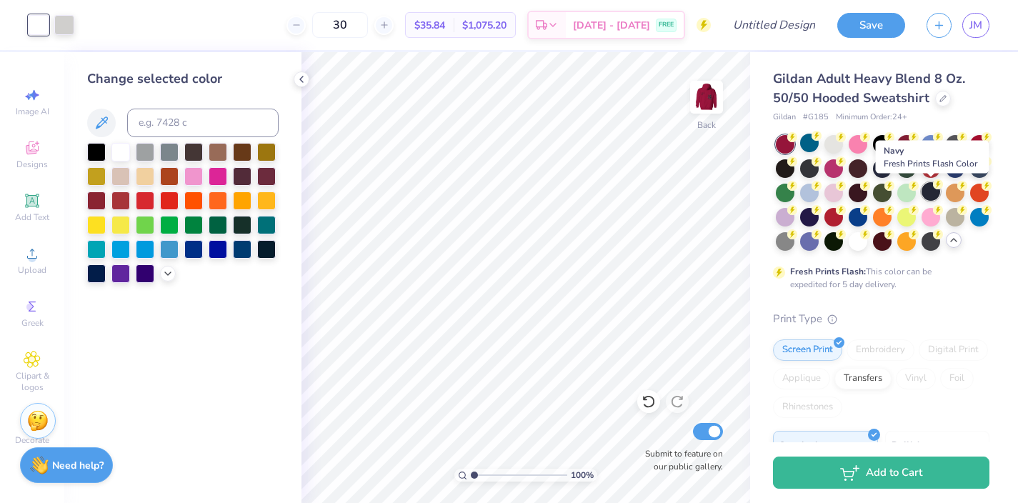
click at [935, 189] on icon at bounding box center [938, 184] width 10 height 10
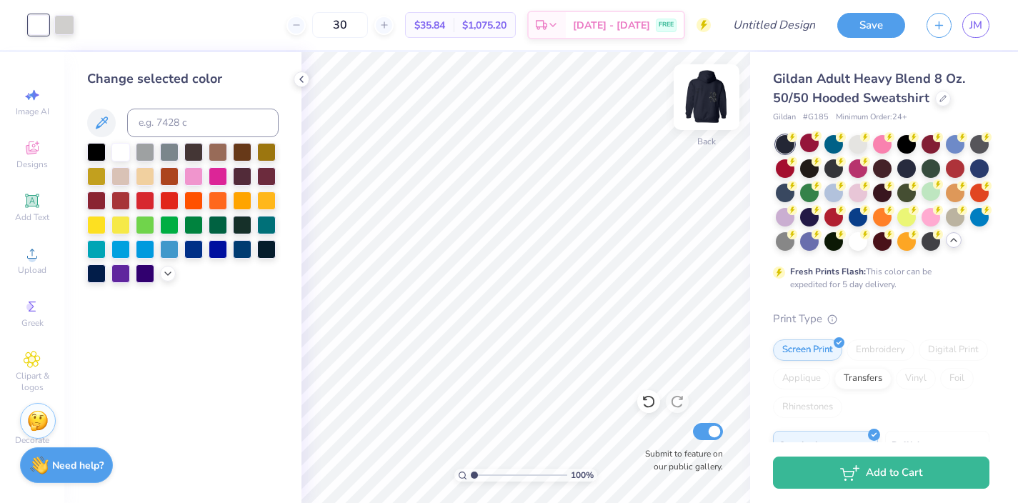
click at [715, 103] on img at bounding box center [706, 97] width 57 height 57
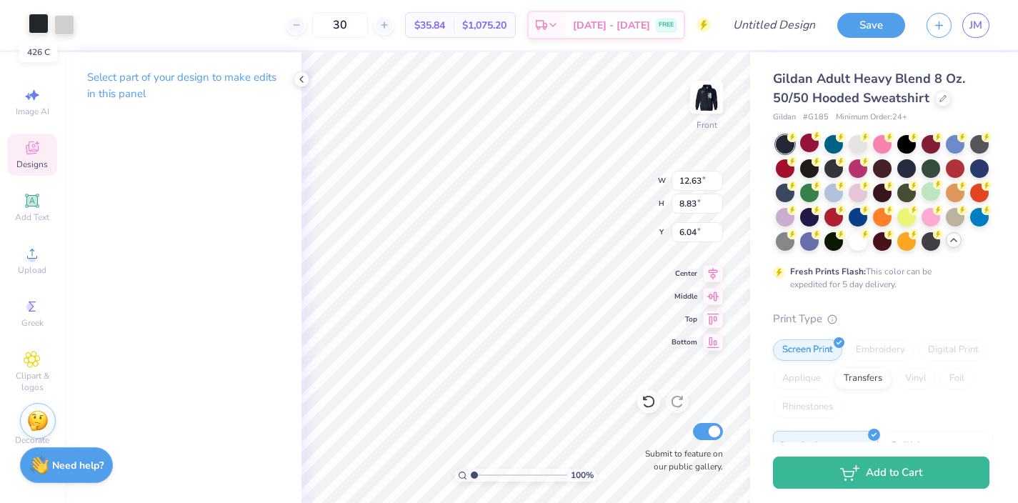
click at [35, 23] on div at bounding box center [39, 24] width 20 height 20
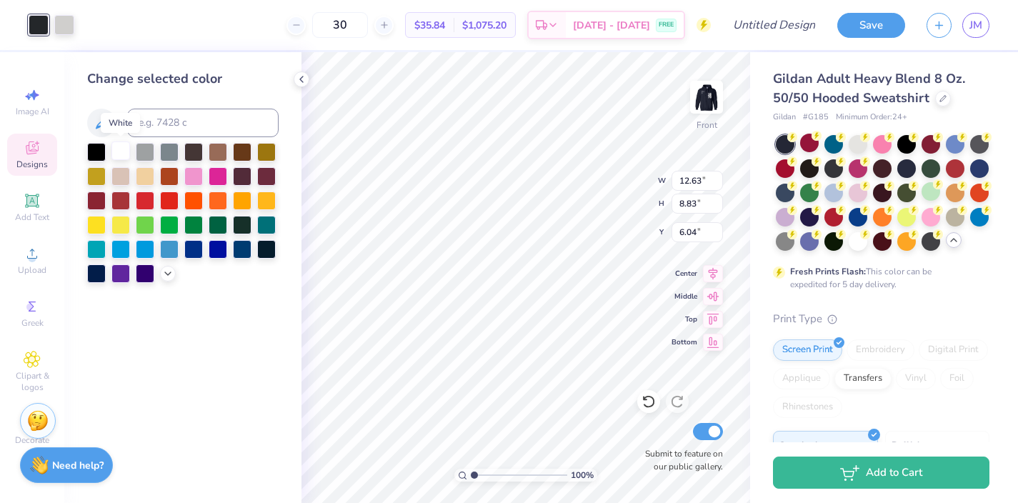
click at [126, 149] on div at bounding box center [120, 151] width 19 height 19
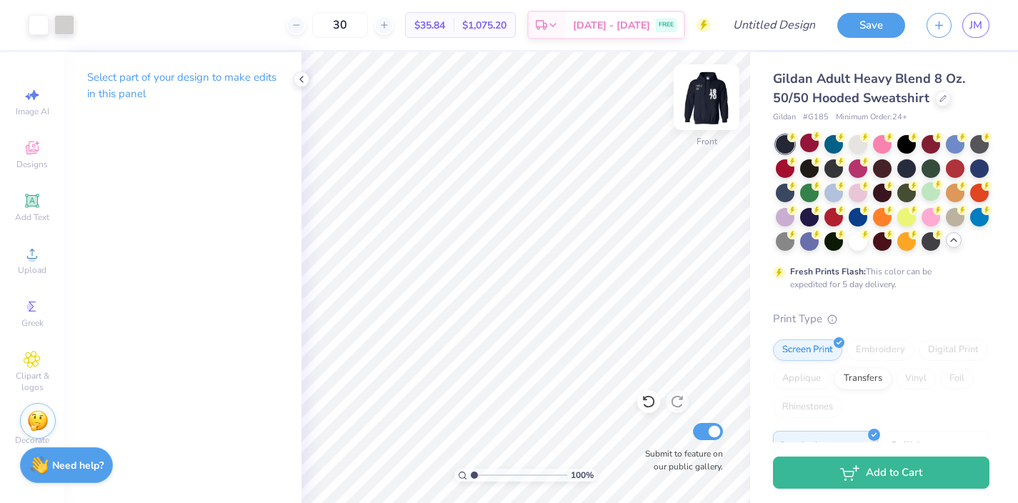
click at [712, 97] on img at bounding box center [706, 97] width 57 height 57
click at [300, 81] on icon at bounding box center [301, 79] width 11 height 11
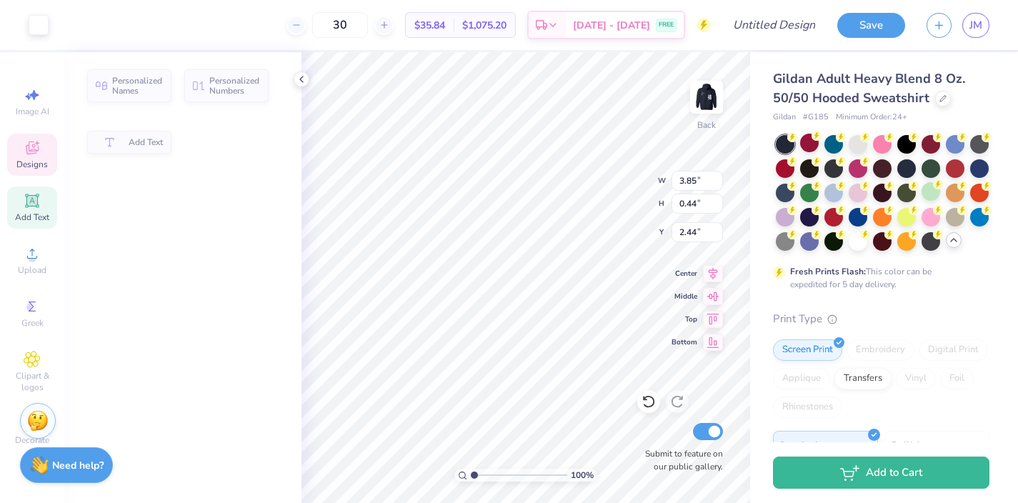
type input "3.85"
type input "0.44"
type input "2.44"
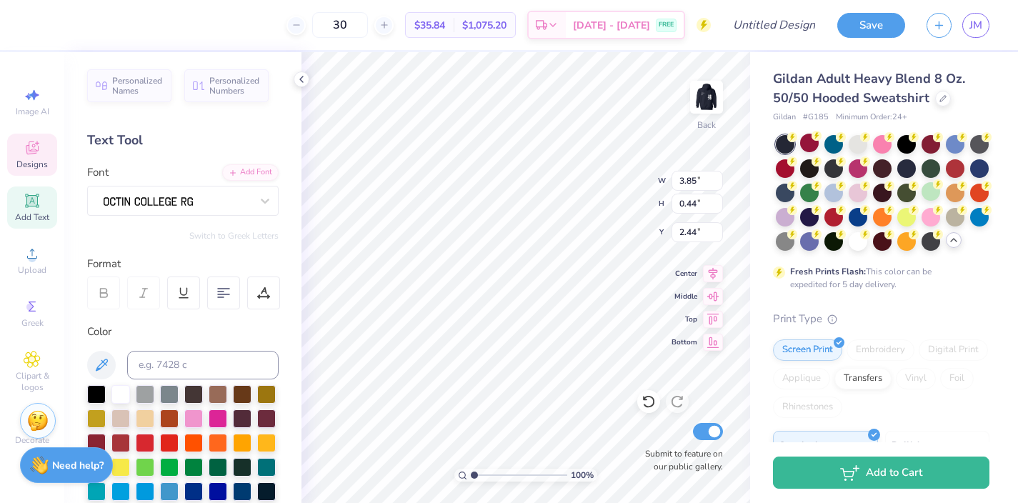
type input "3.95"
type input "0.52"
type input "1.92"
type input "3.85"
type input "0.44"
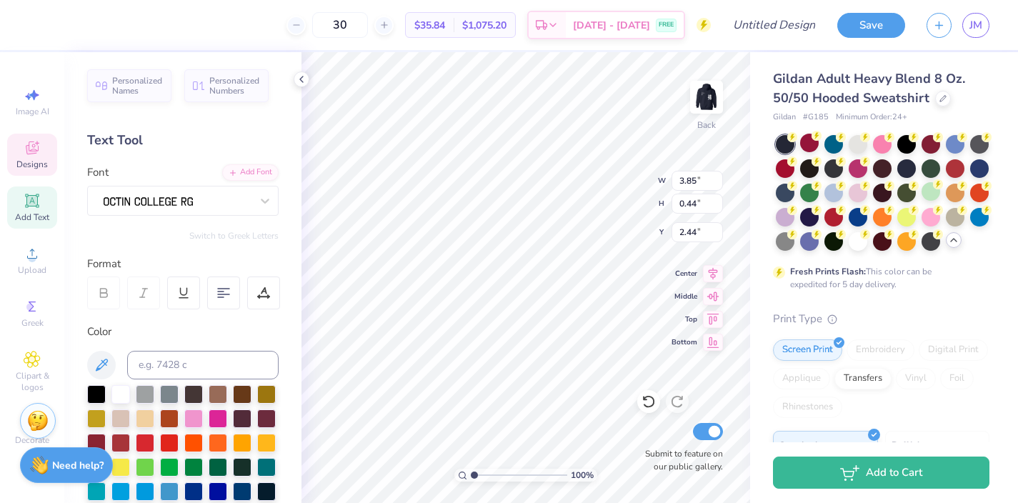
type input "2.56"
type textarea "shine as one"
type textarea "sigma delta tau"
type input "4.54"
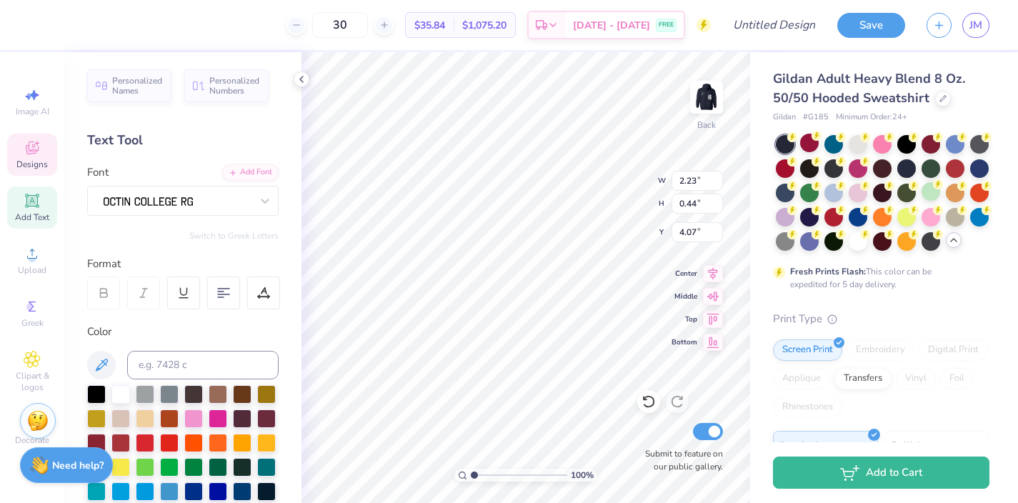
scroll to position [0, 0]
type textarea "Fall"
